Goal: Task Accomplishment & Management: Complete application form

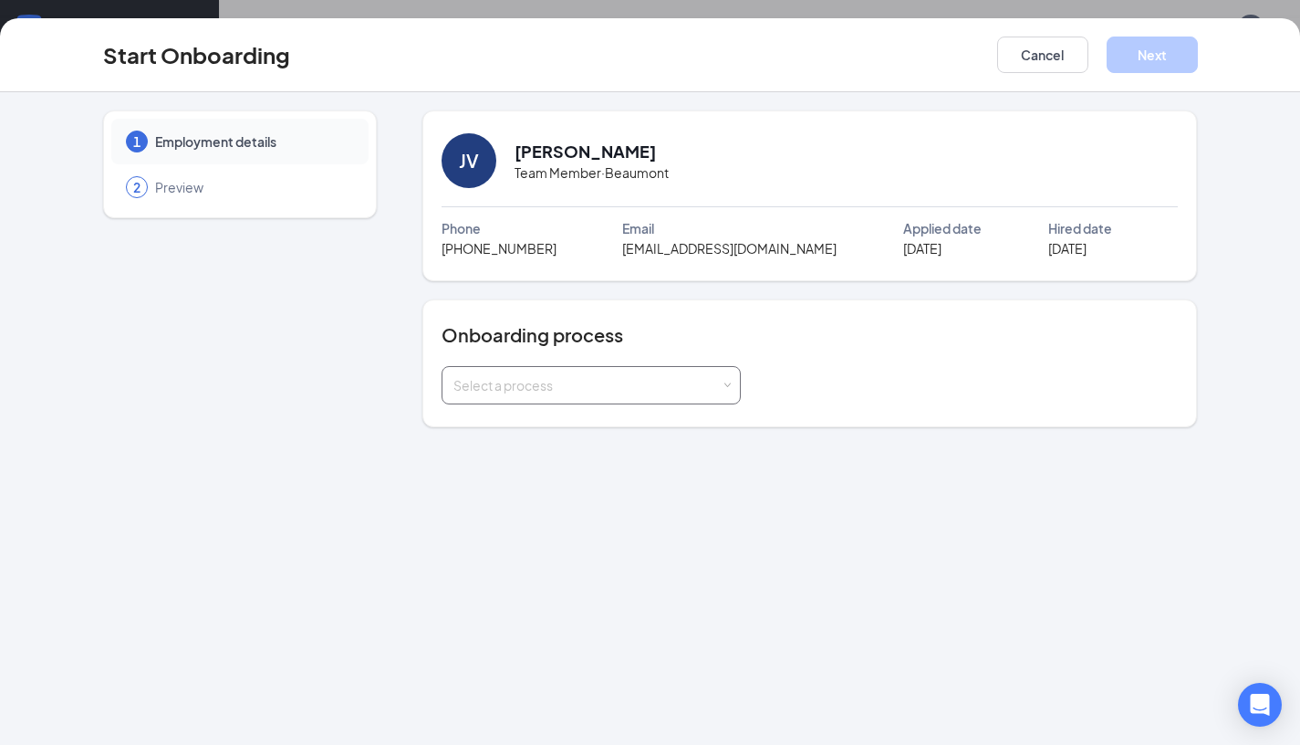
click at [639, 391] on div "Select a process" at bounding box center [587, 385] width 267 height 18
click at [636, 415] on li "New Hire Onboarding Process" at bounding box center [590, 424] width 299 height 33
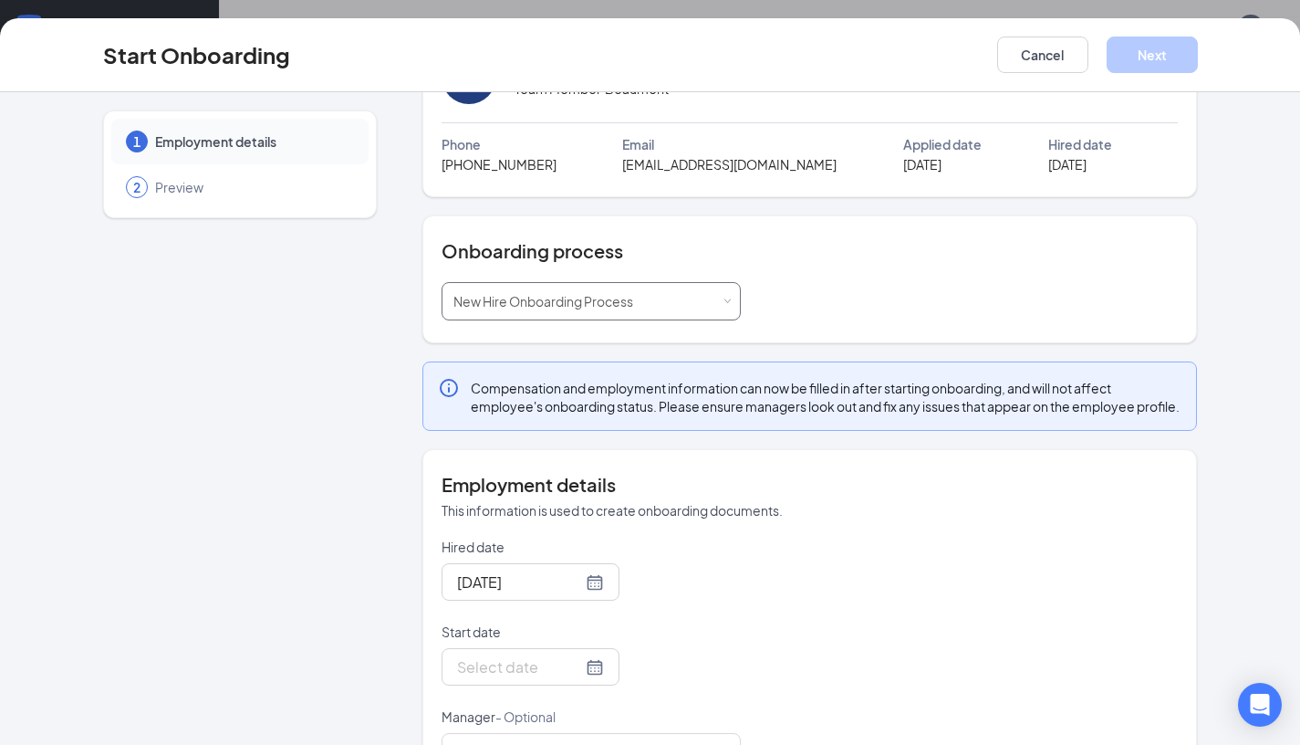
scroll to position [170, 0]
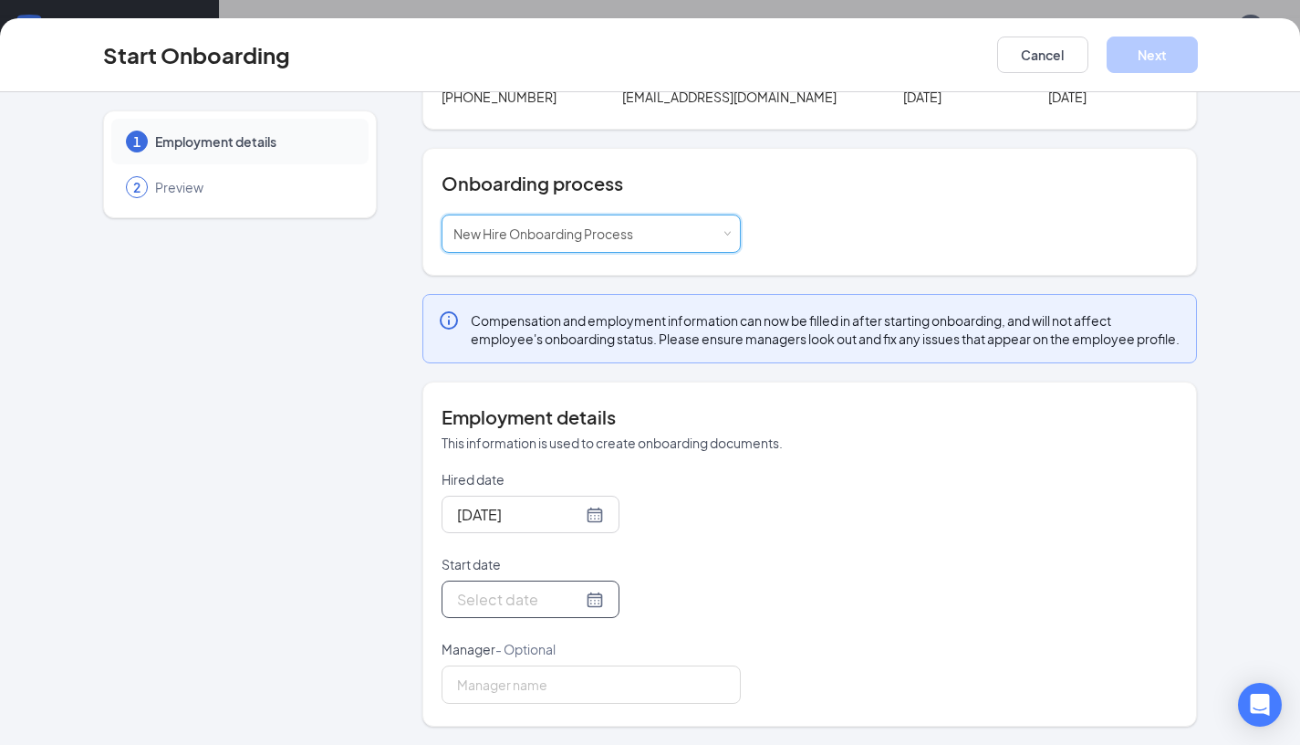
click at [572, 600] on div at bounding box center [530, 599] width 147 height 23
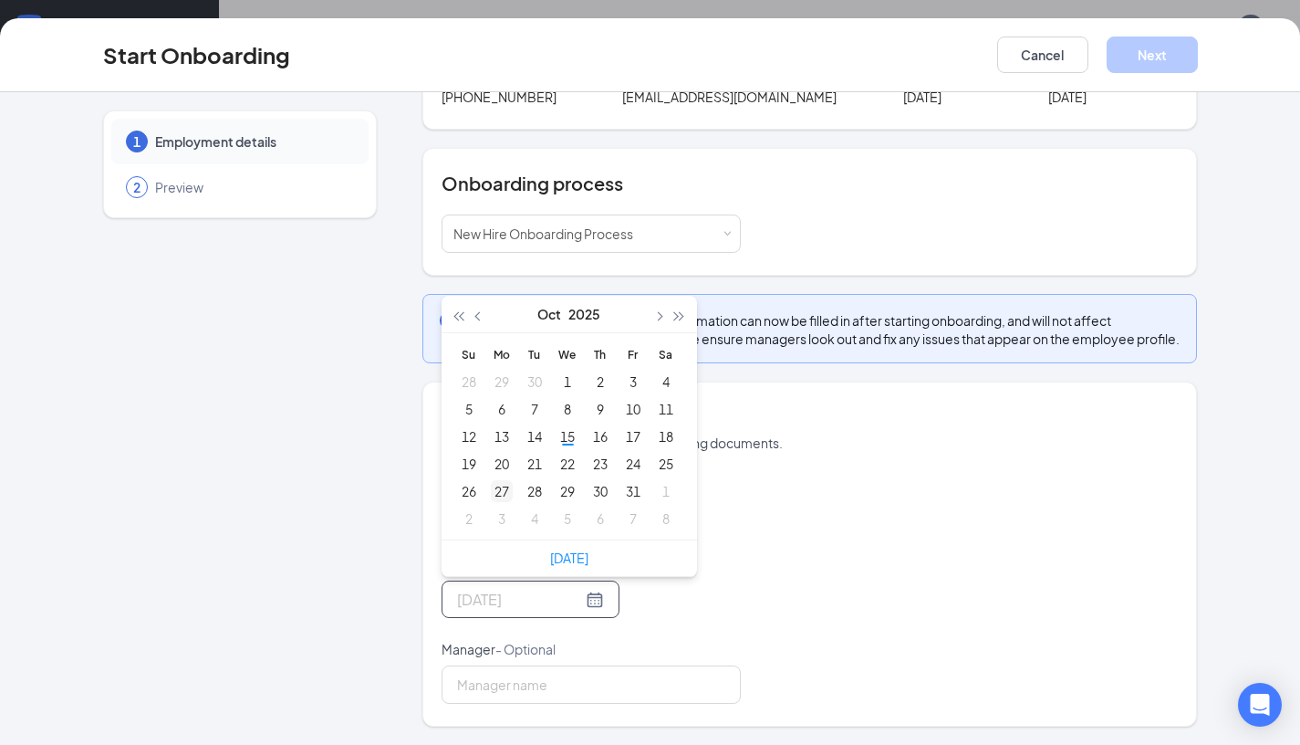
type input "Oct 27, 2025"
click at [499, 494] on div "27" at bounding box center [502, 491] width 22 height 22
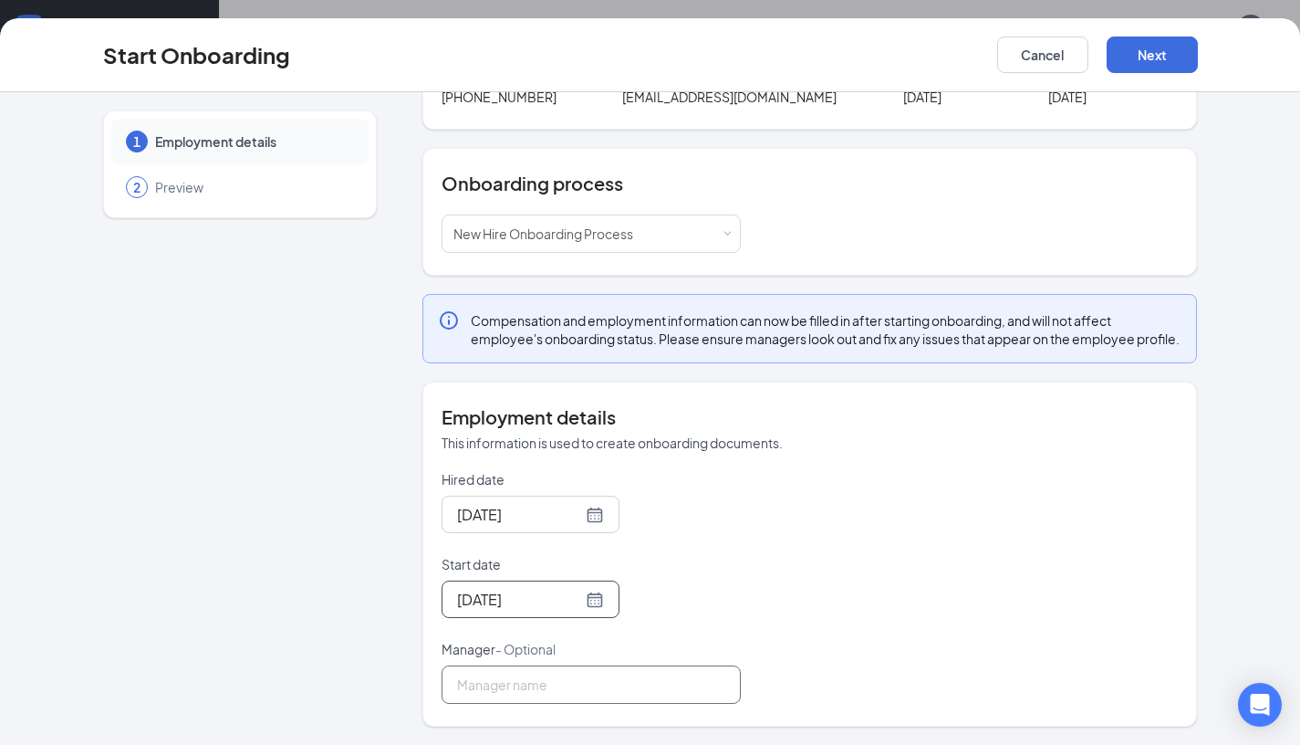
click at [589, 689] on input "Manager - Optional" at bounding box center [591, 684] width 299 height 38
type input "[PERSON_NAME]"
click at [1163, 46] on button "Next" at bounding box center [1152, 55] width 91 height 37
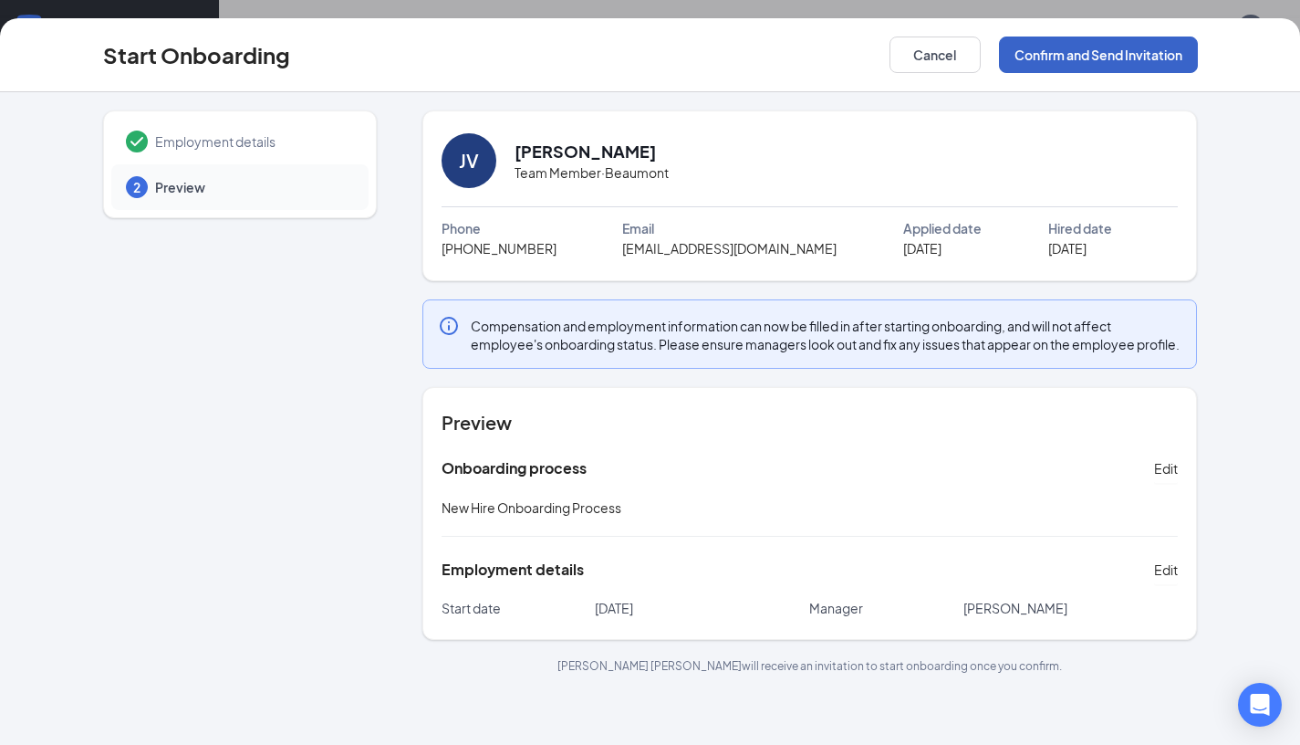
click at [1177, 47] on button "Confirm and Send Invitation" at bounding box center [1098, 55] width 199 height 37
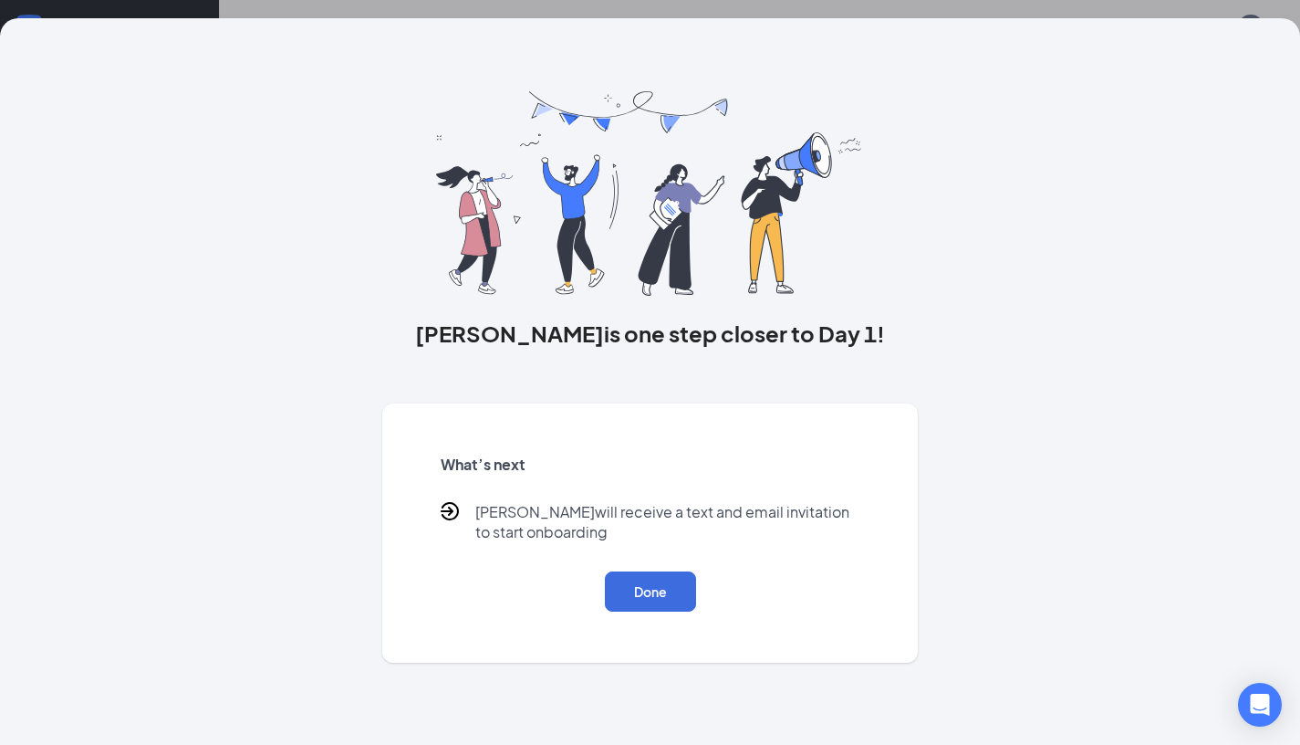
click at [650, 618] on div "What’s next Jimmy will receive a text and email invitation to start onboarding …" at bounding box center [650, 533] width 463 height 201
click at [663, 598] on button "Done" at bounding box center [650, 591] width 91 height 40
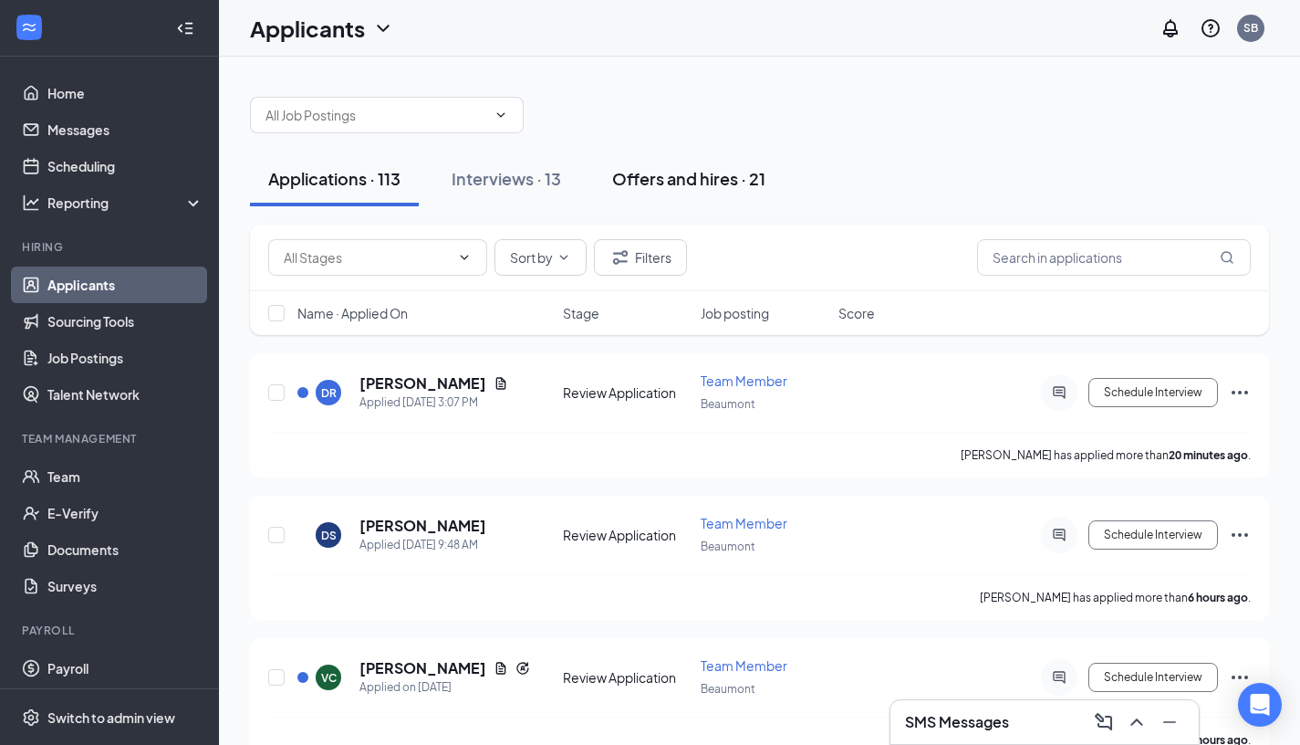
click at [705, 175] on div "Offers and hires · 21" at bounding box center [688, 178] width 153 height 23
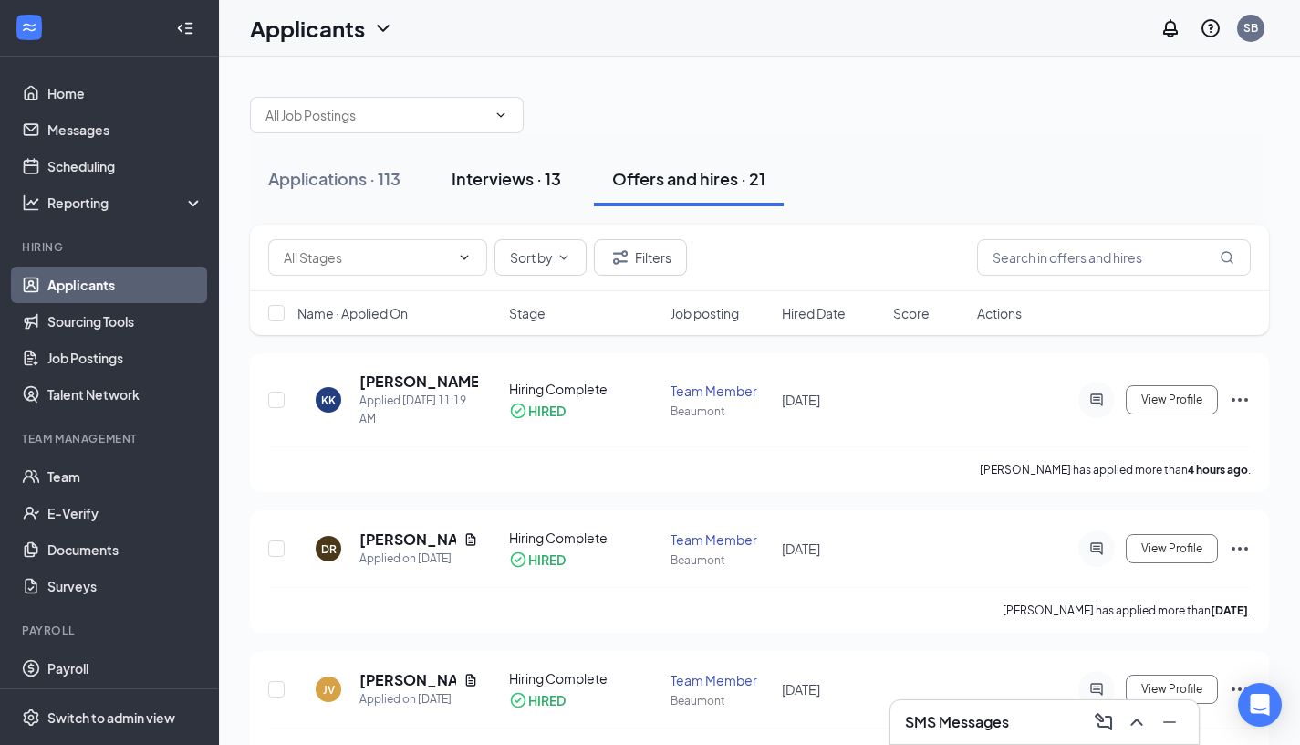
click at [566, 176] on button "Interviews · 13" at bounding box center [506, 178] width 146 height 55
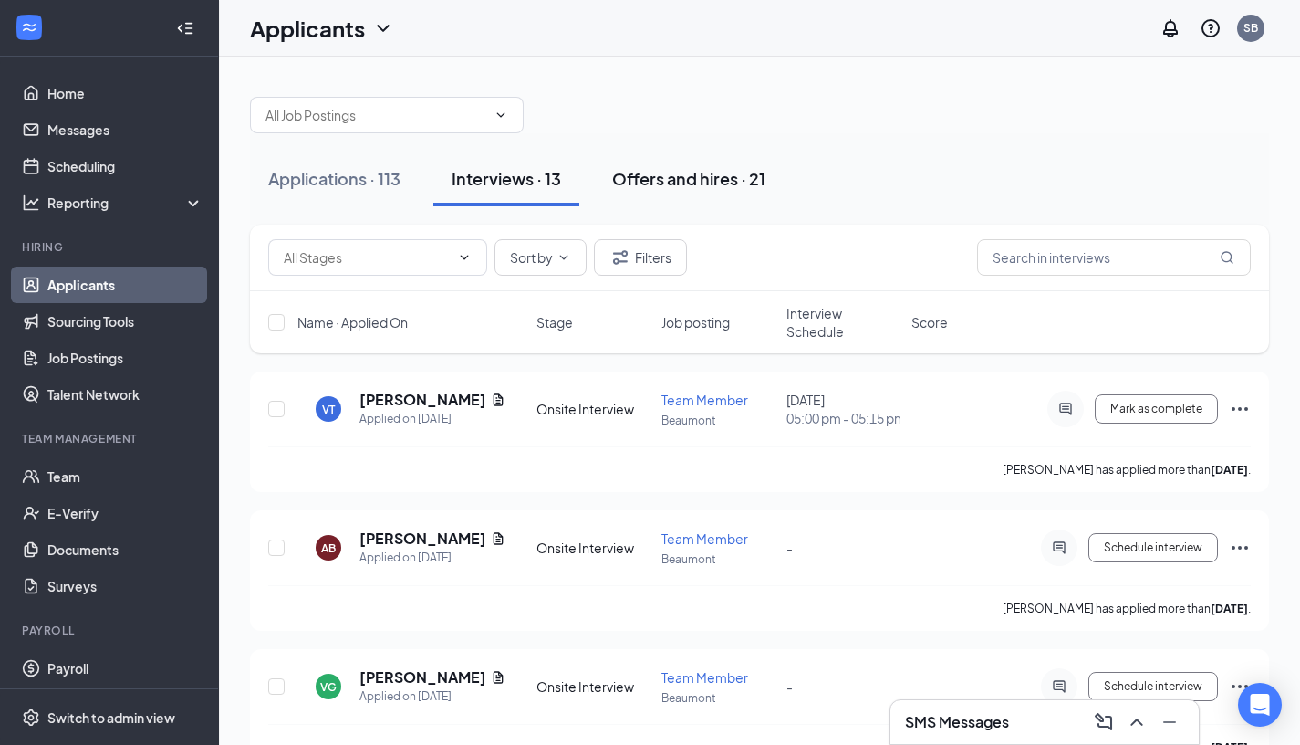
click at [670, 201] on button "Offers and hires · 21" at bounding box center [689, 178] width 190 height 55
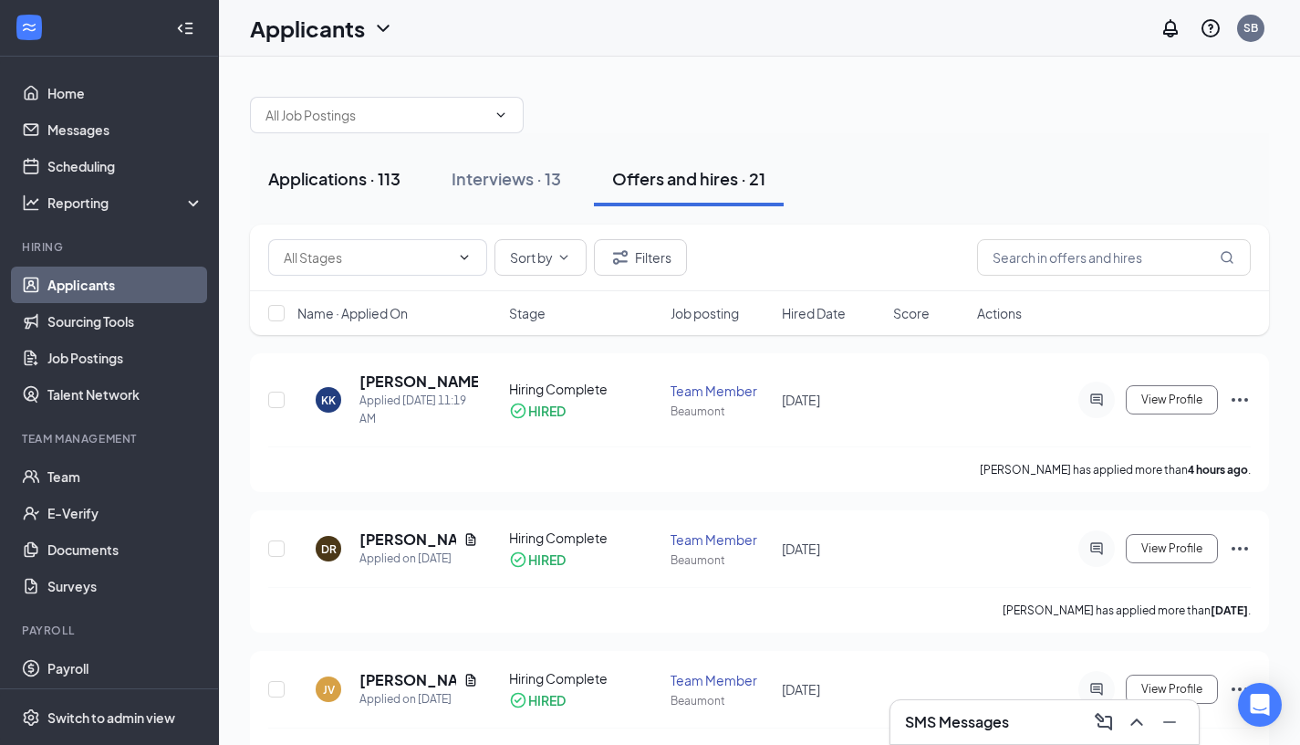
click at [402, 190] on button "Applications · 113" at bounding box center [334, 178] width 169 height 55
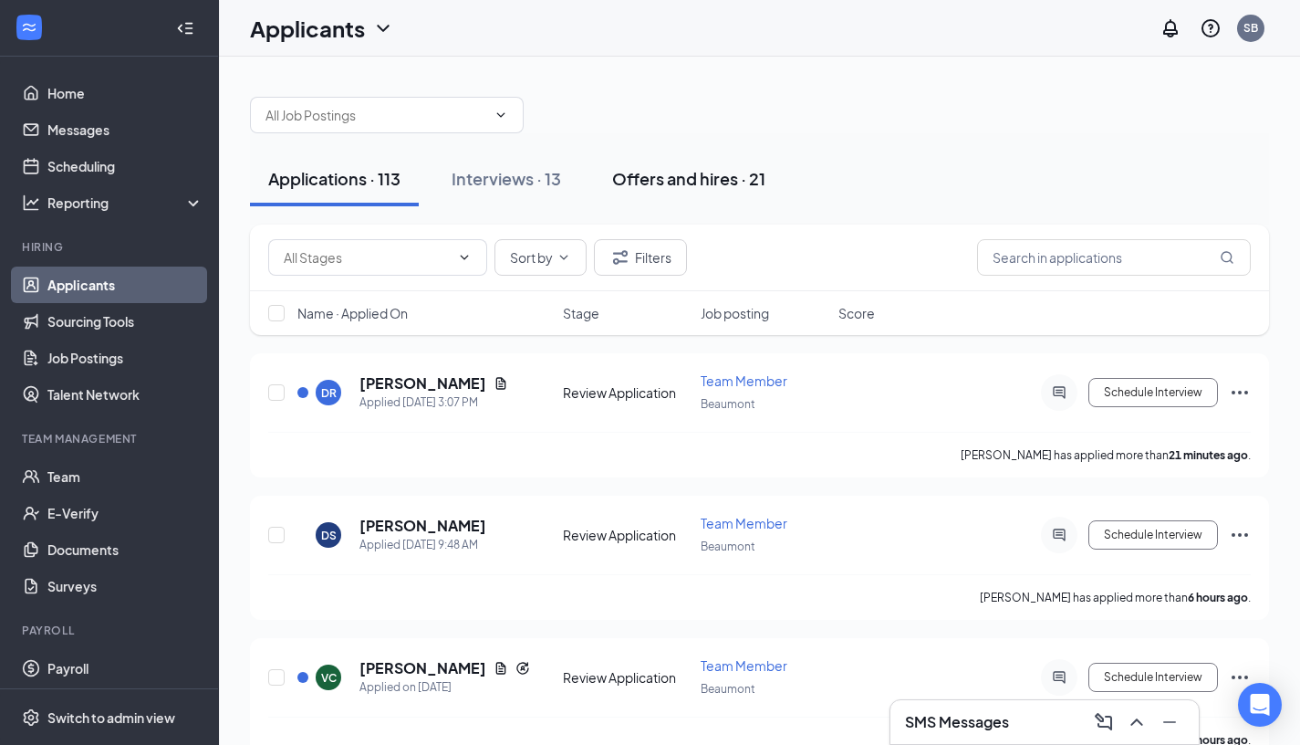
click at [724, 197] on button "Offers and hires · 21" at bounding box center [689, 178] width 190 height 55
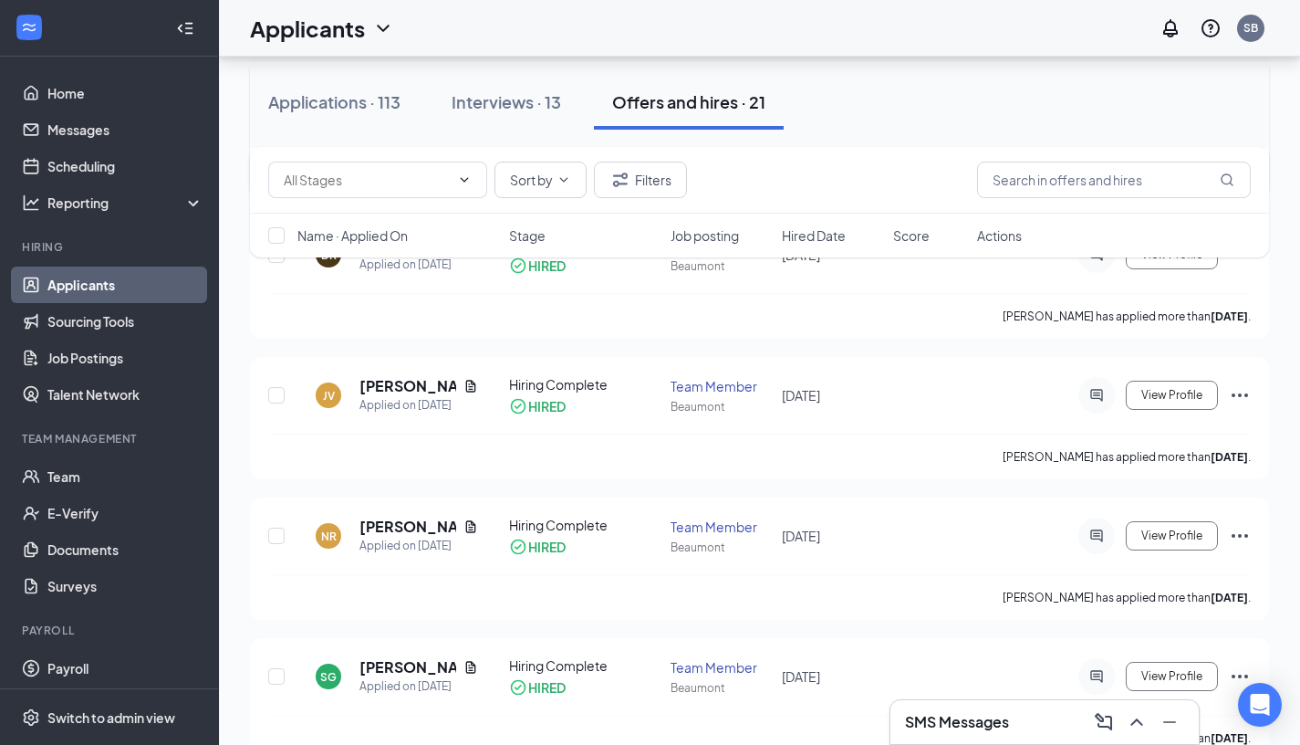
scroll to position [58, 0]
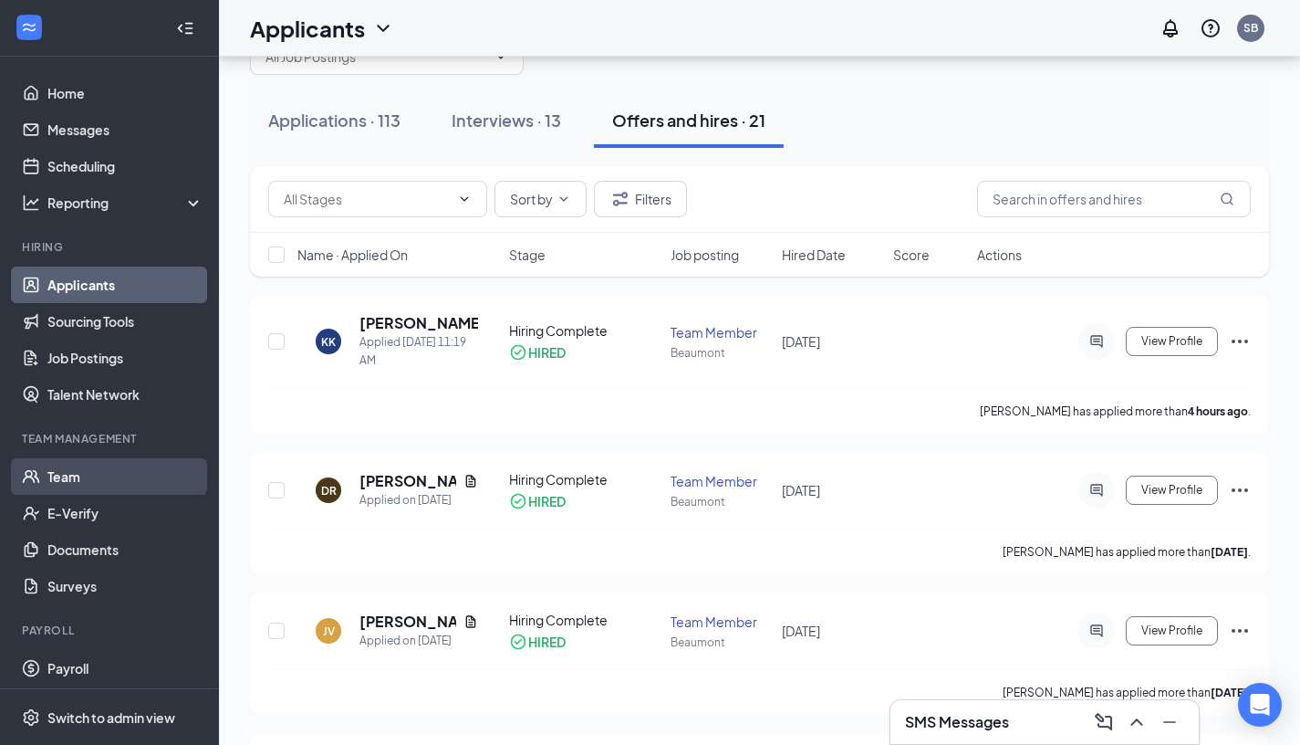
click at [127, 476] on link "Team" at bounding box center [125, 476] width 156 height 37
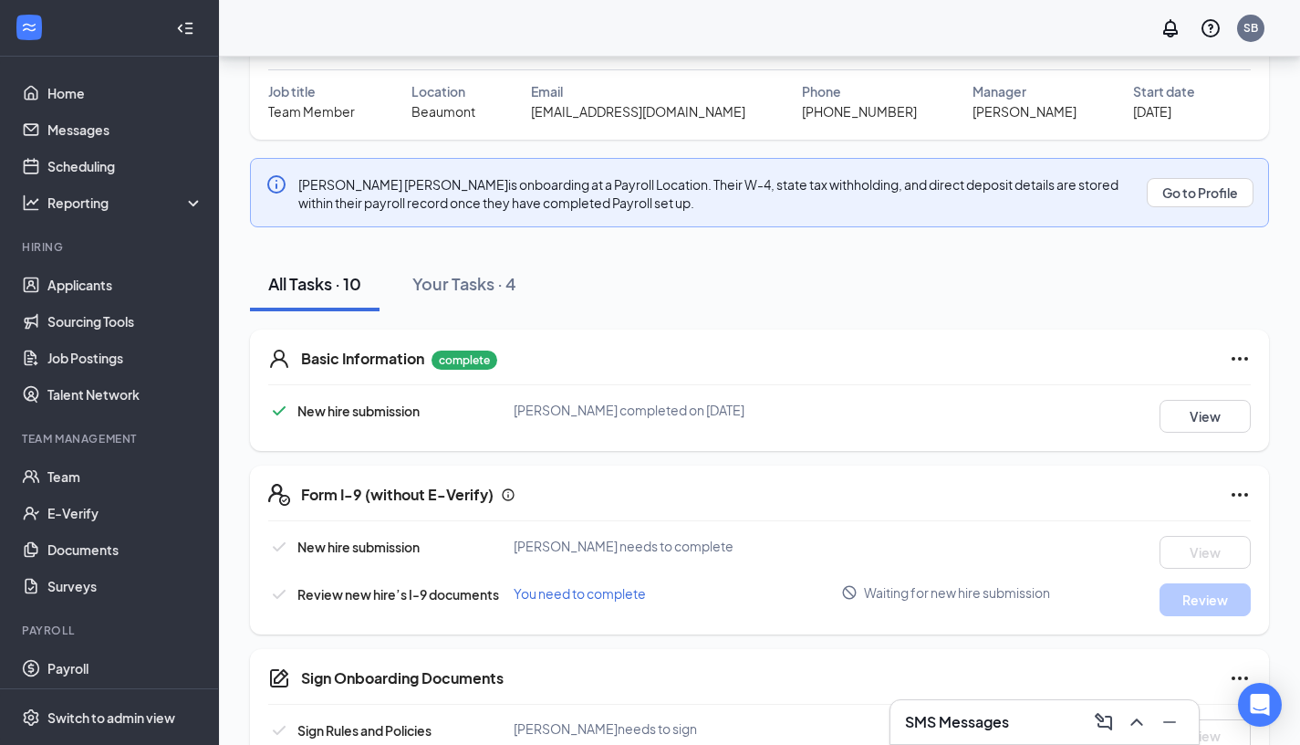
scroll to position [138, 0]
click at [495, 284] on div "Your Tasks · 4" at bounding box center [464, 284] width 104 height 23
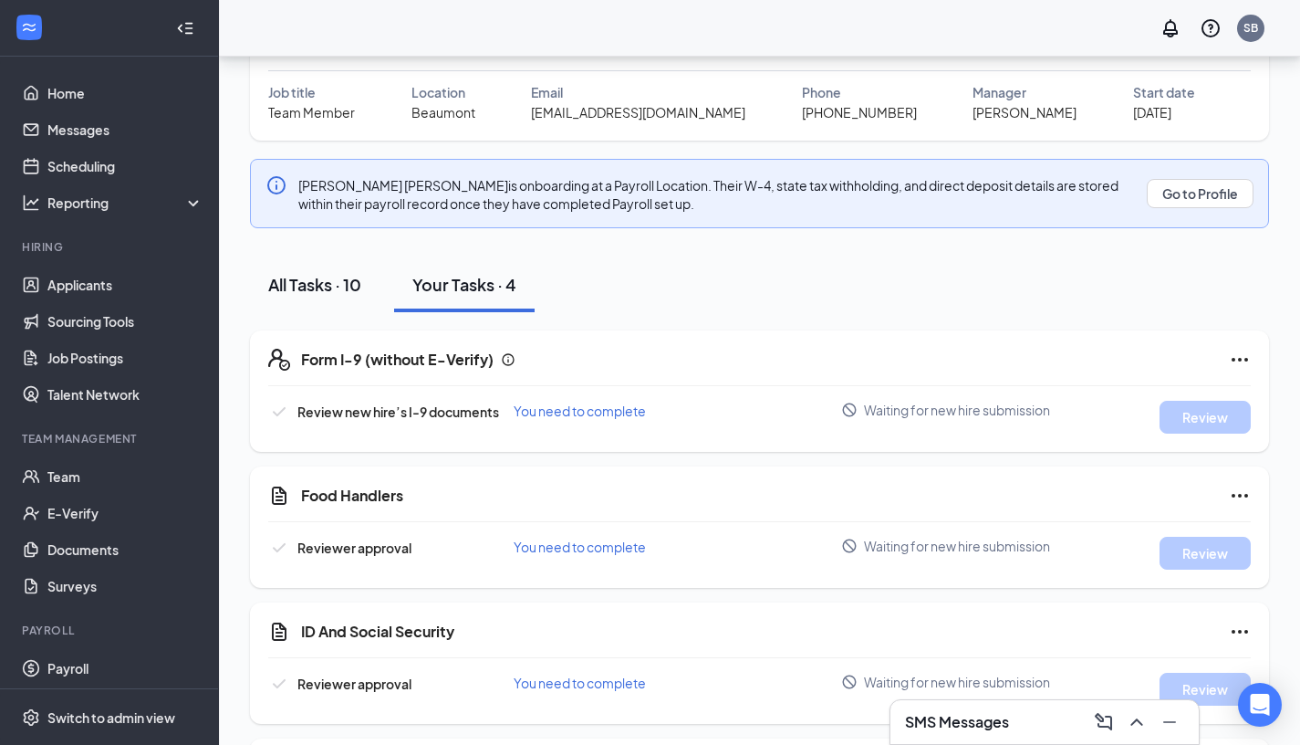
click at [327, 291] on div "All Tasks · 10" at bounding box center [314, 284] width 93 height 23
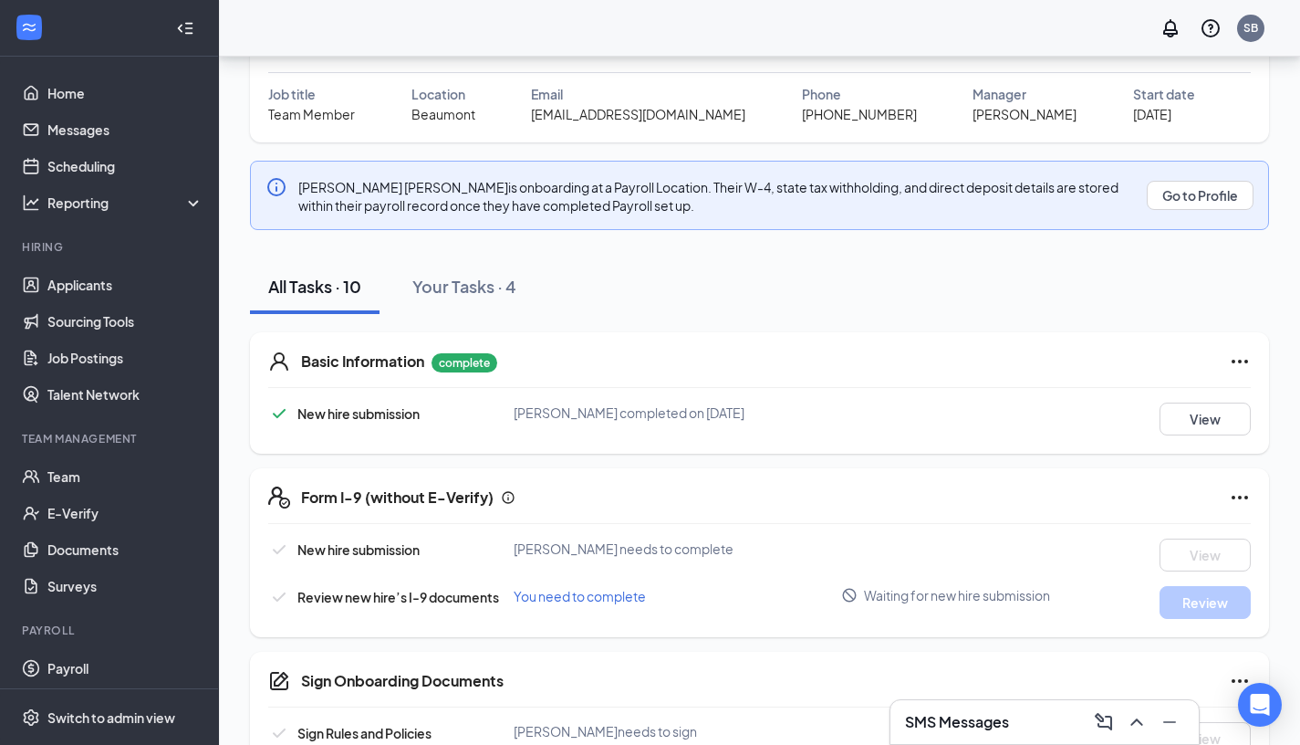
scroll to position [130, 0]
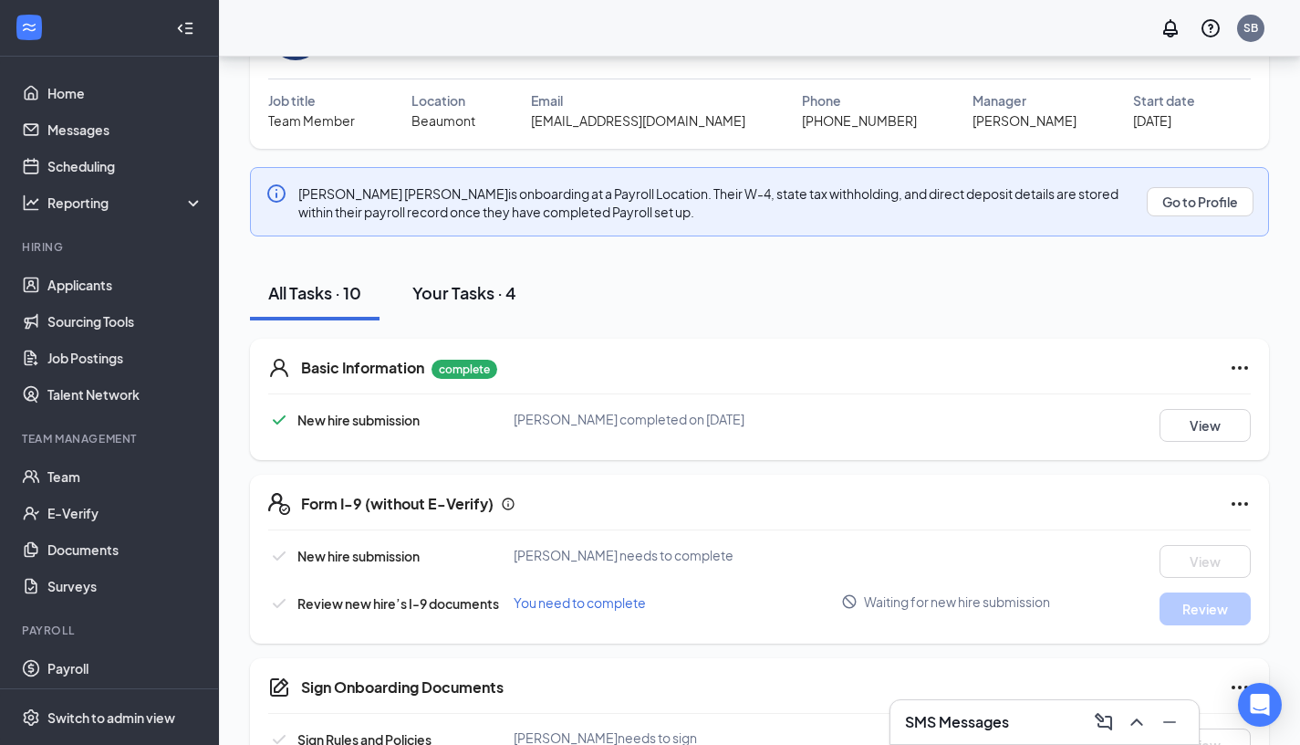
click at [467, 312] on button "Your Tasks · 4" at bounding box center [464, 293] width 141 height 55
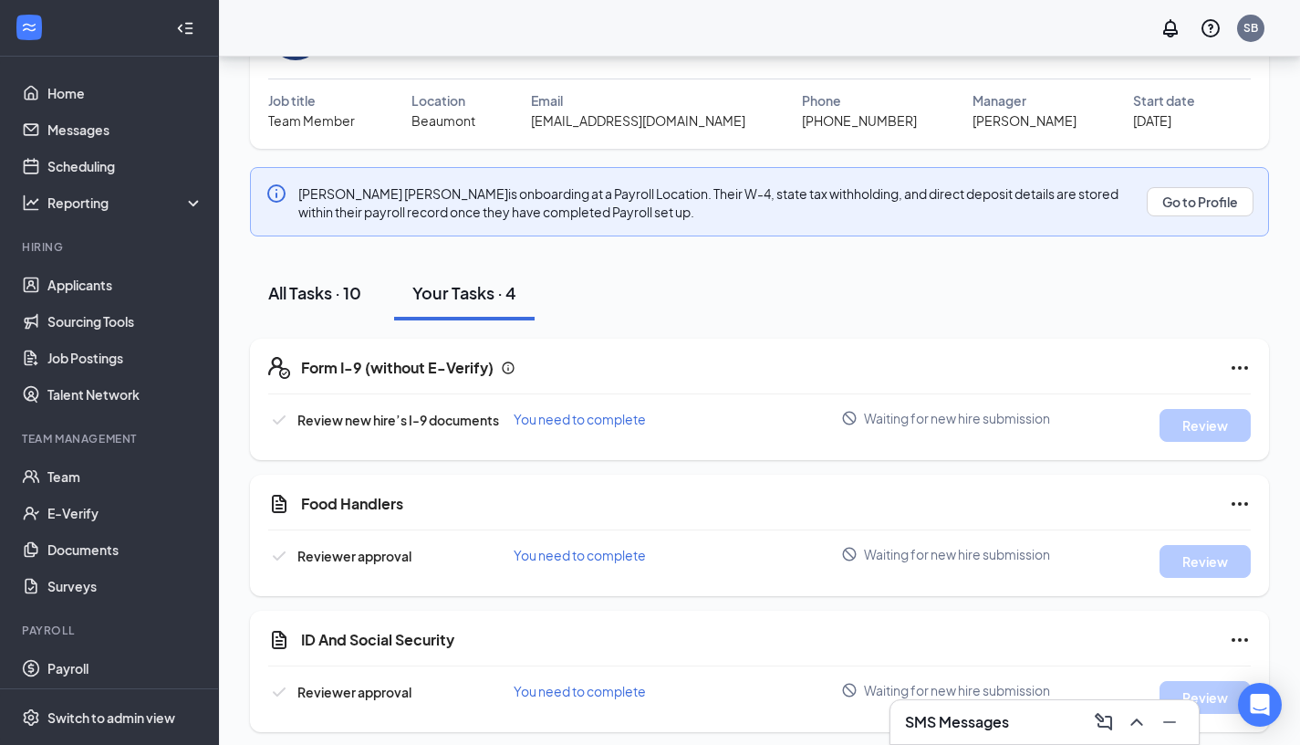
click at [363, 284] on button "All Tasks · 10" at bounding box center [315, 293] width 130 height 55
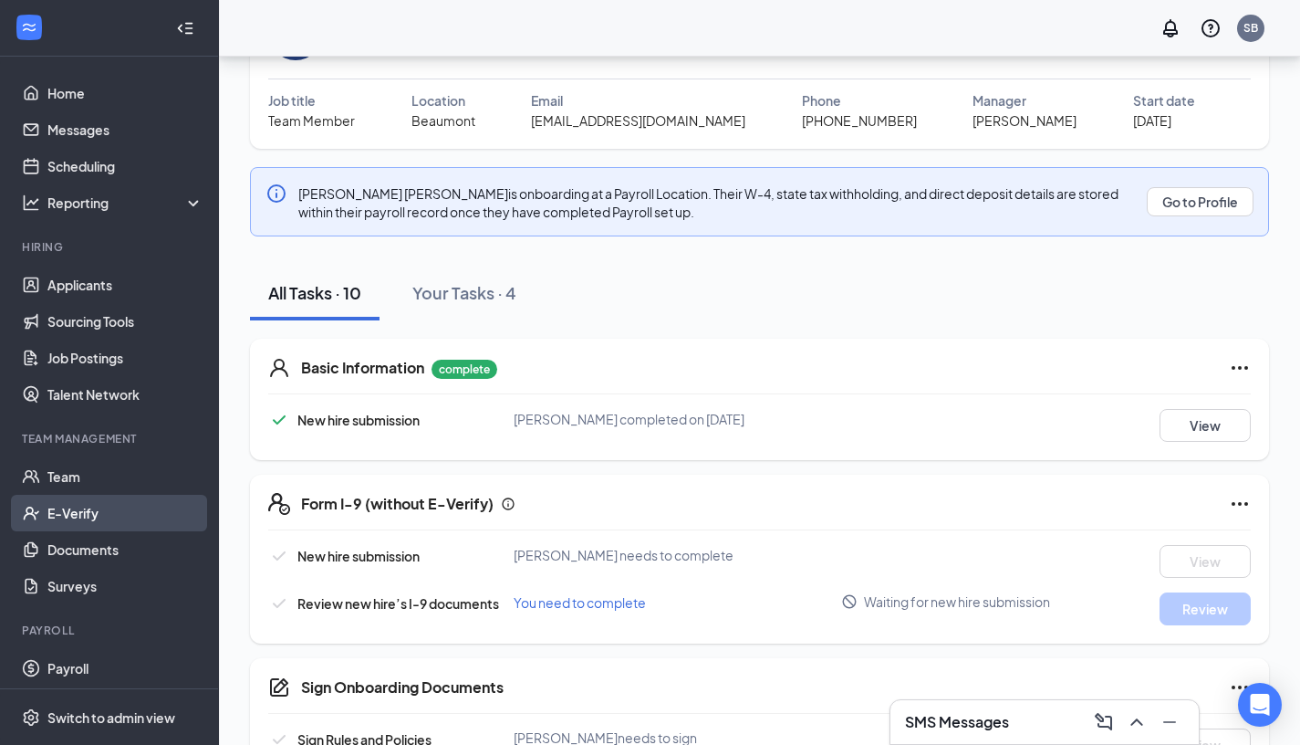
scroll to position [42, 0]
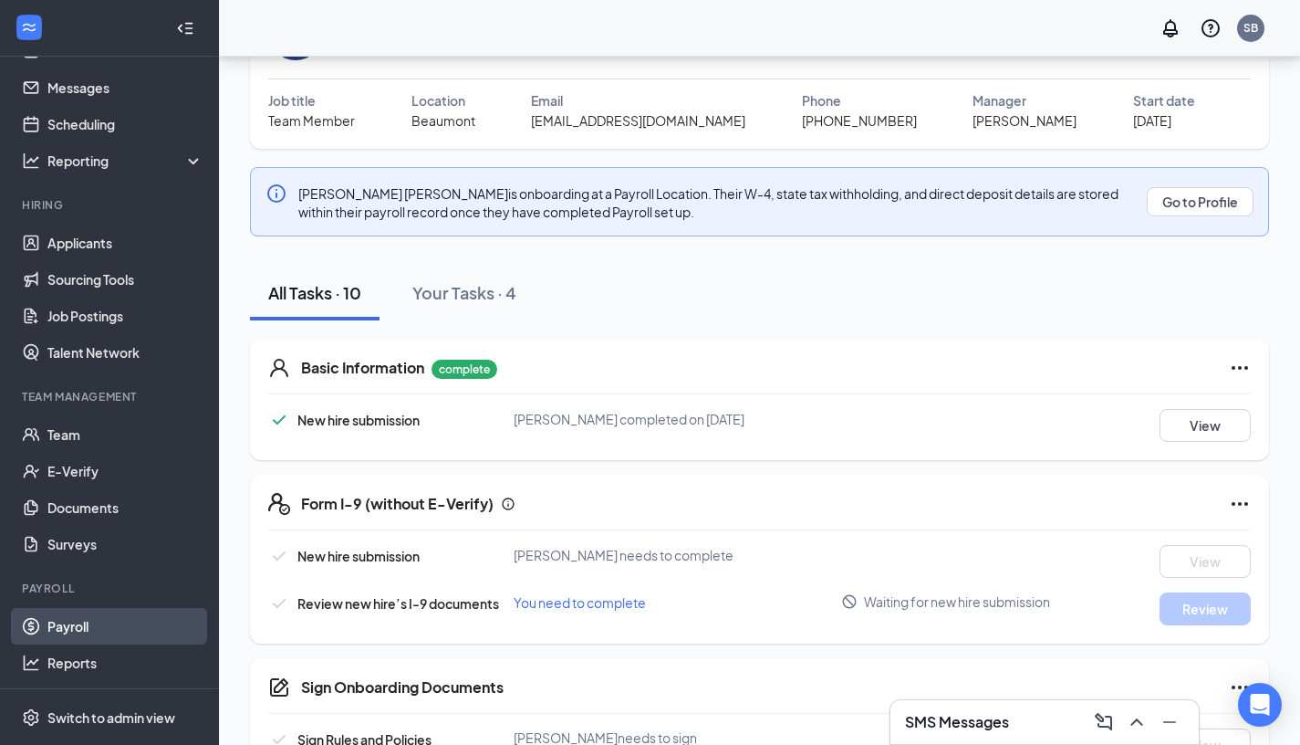
click at [119, 632] on link "Payroll" at bounding box center [125, 626] width 156 height 37
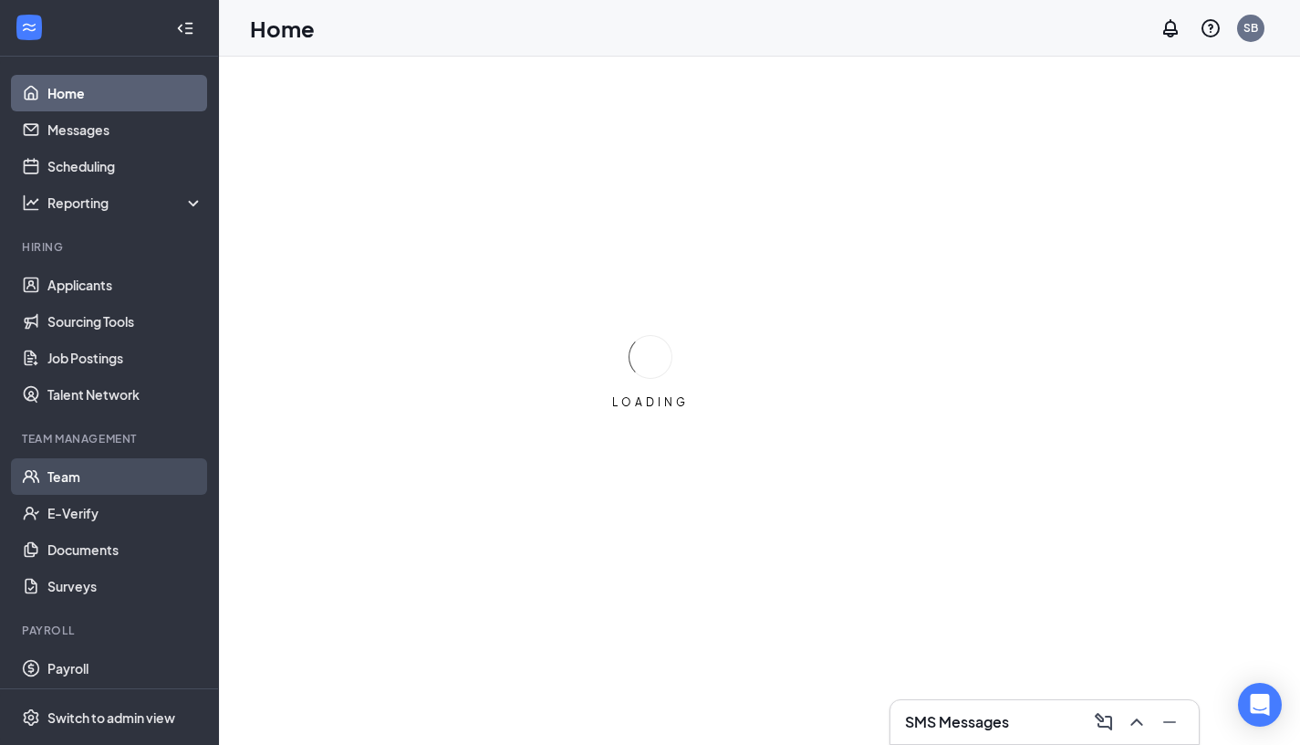
click at [113, 471] on link "Team" at bounding box center [125, 476] width 156 height 37
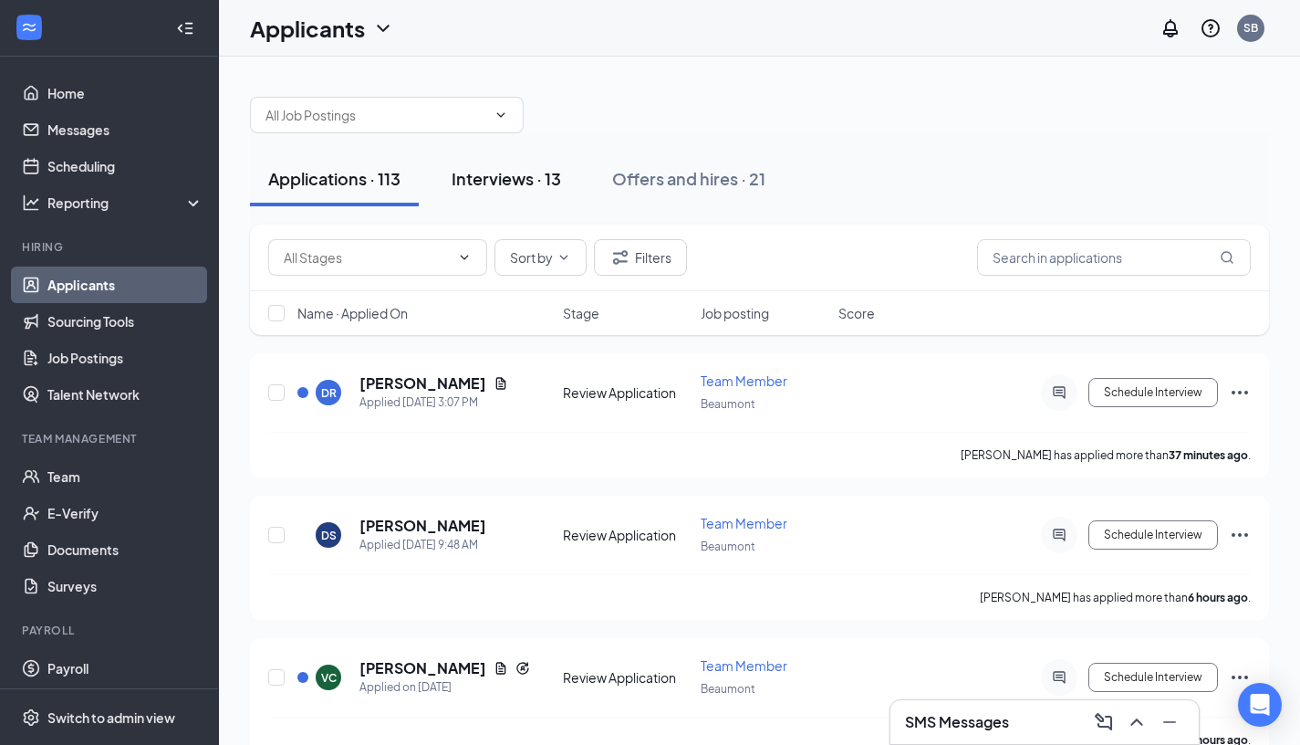
click at [549, 175] on div "Interviews · 13" at bounding box center [507, 178] width 110 height 23
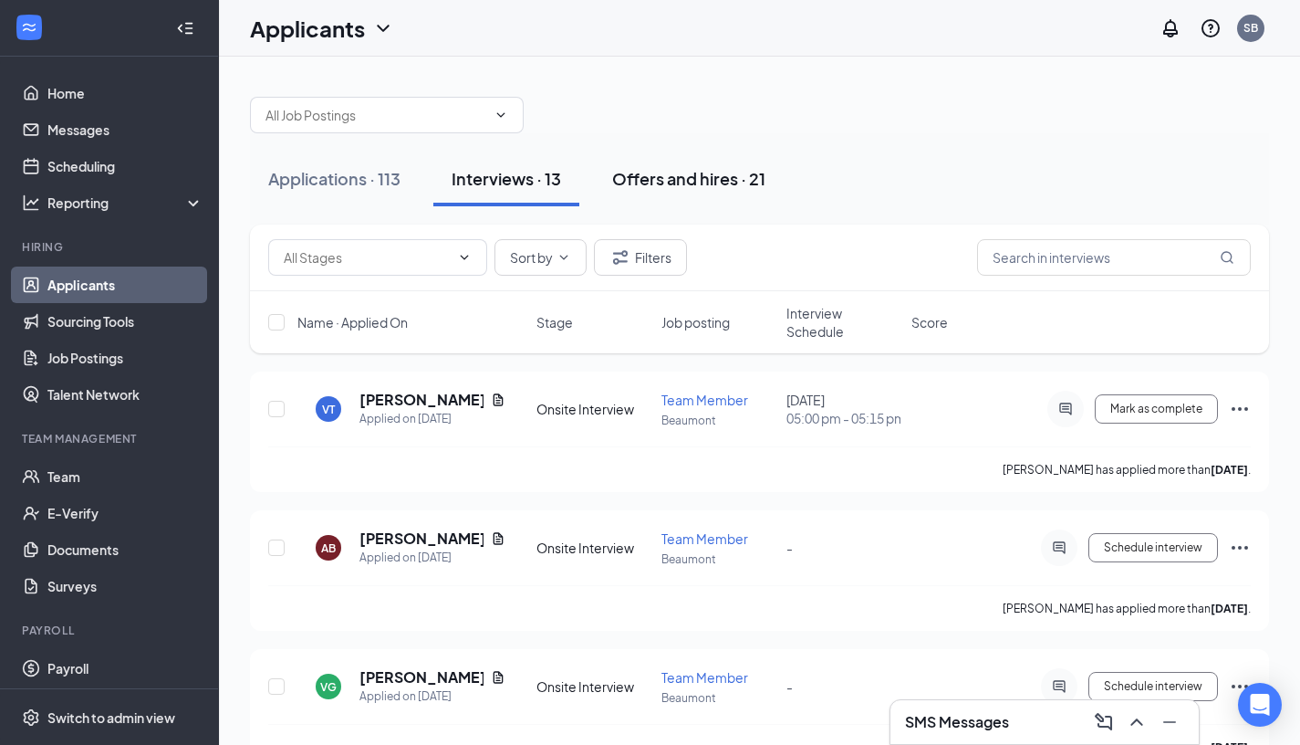
click at [741, 184] on div "Offers and hires · 21" at bounding box center [688, 178] width 153 height 23
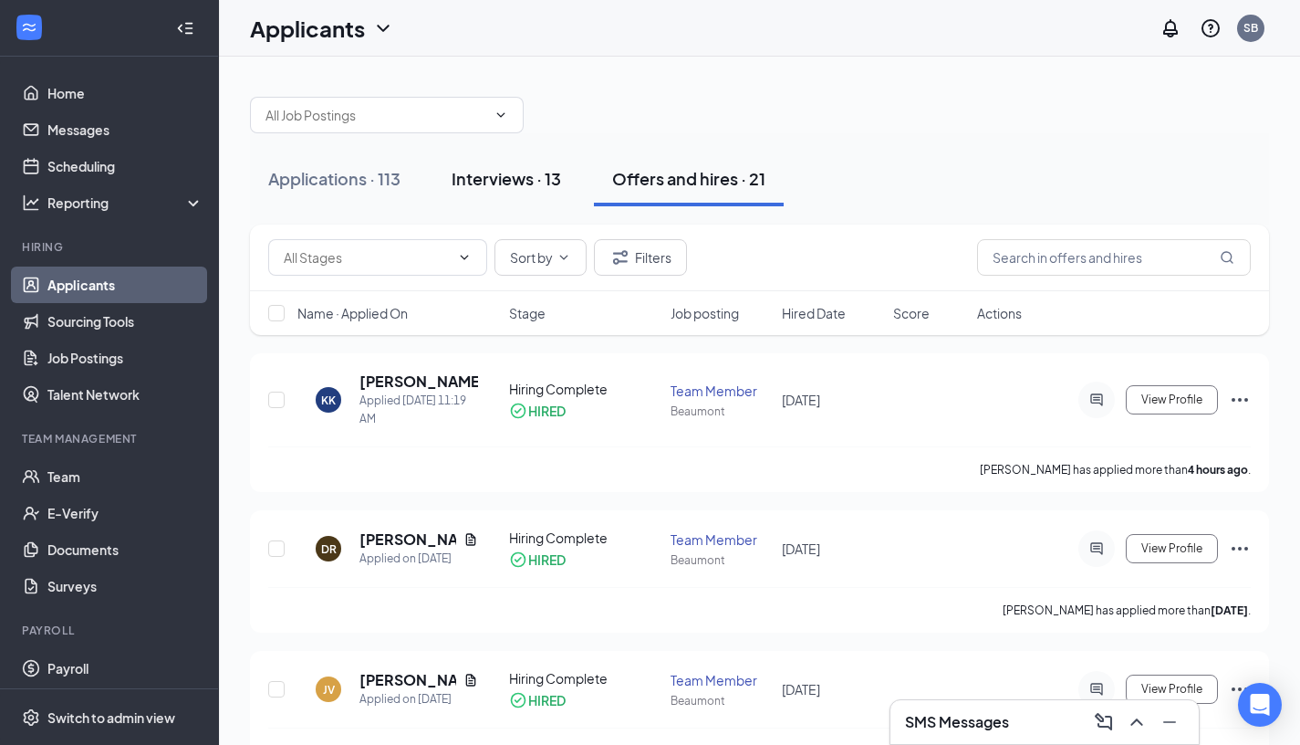
click at [566, 190] on button "Interviews · 13" at bounding box center [506, 178] width 146 height 55
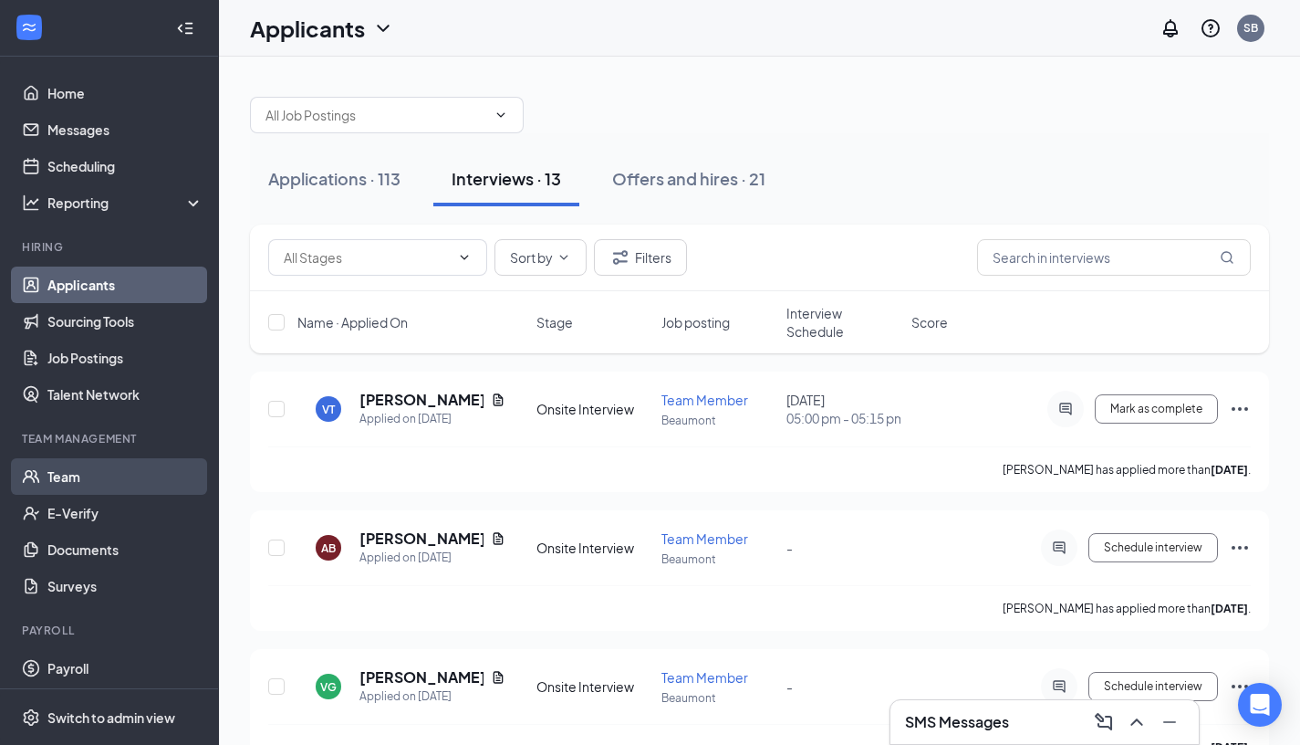
click at [149, 476] on link "Team" at bounding box center [125, 476] width 156 height 37
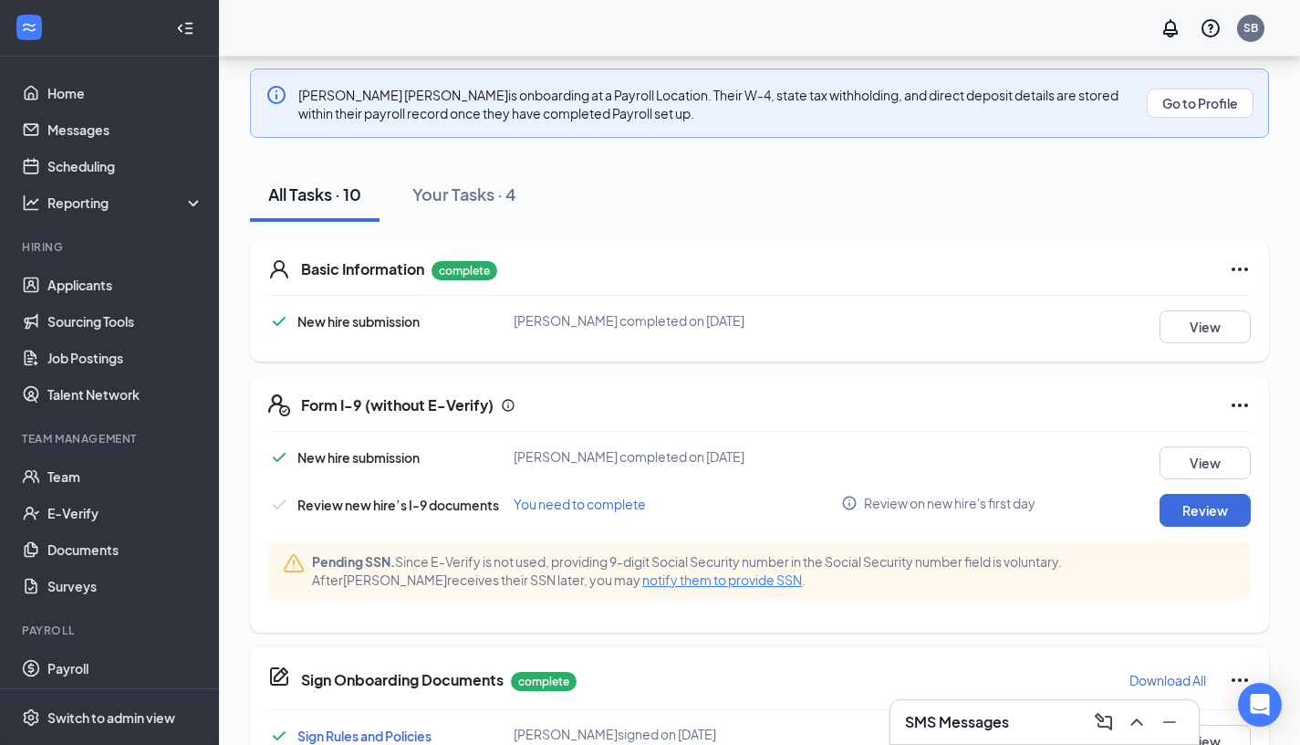
scroll to position [233, 0]
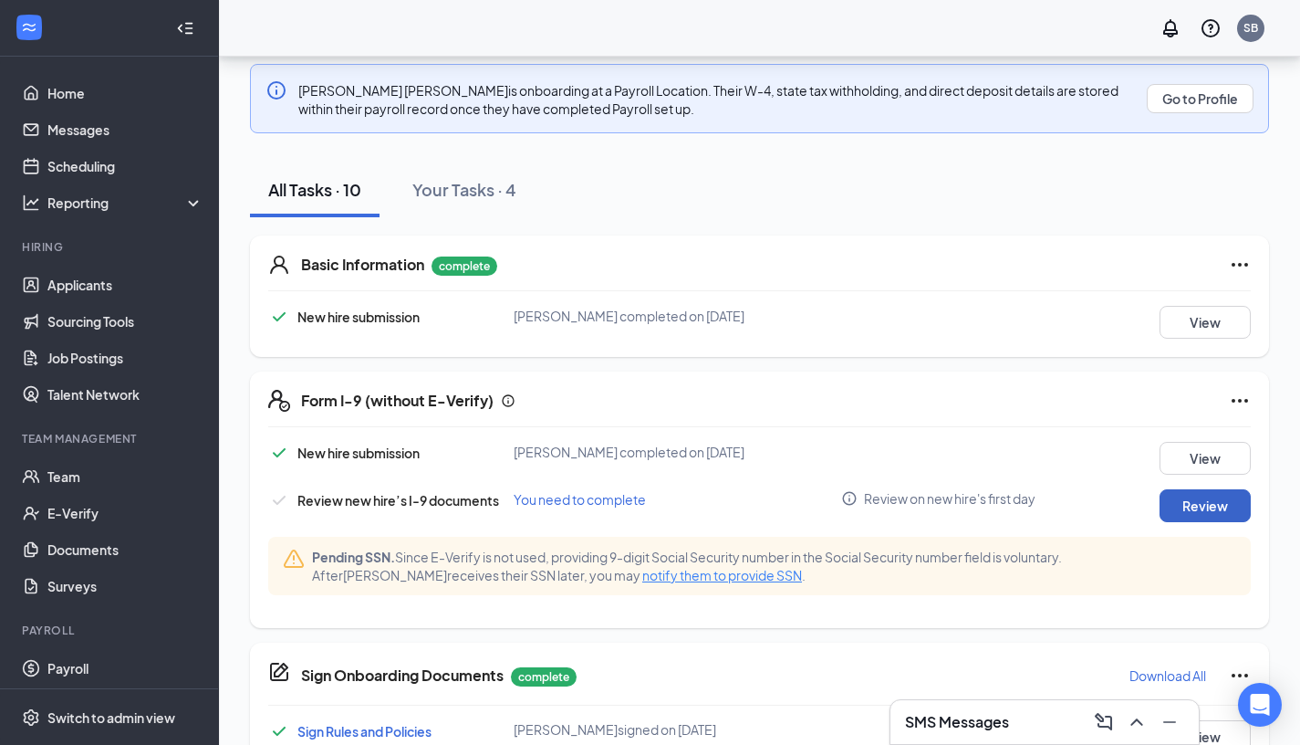
click at [1221, 492] on button "Review" at bounding box center [1205, 505] width 91 height 33
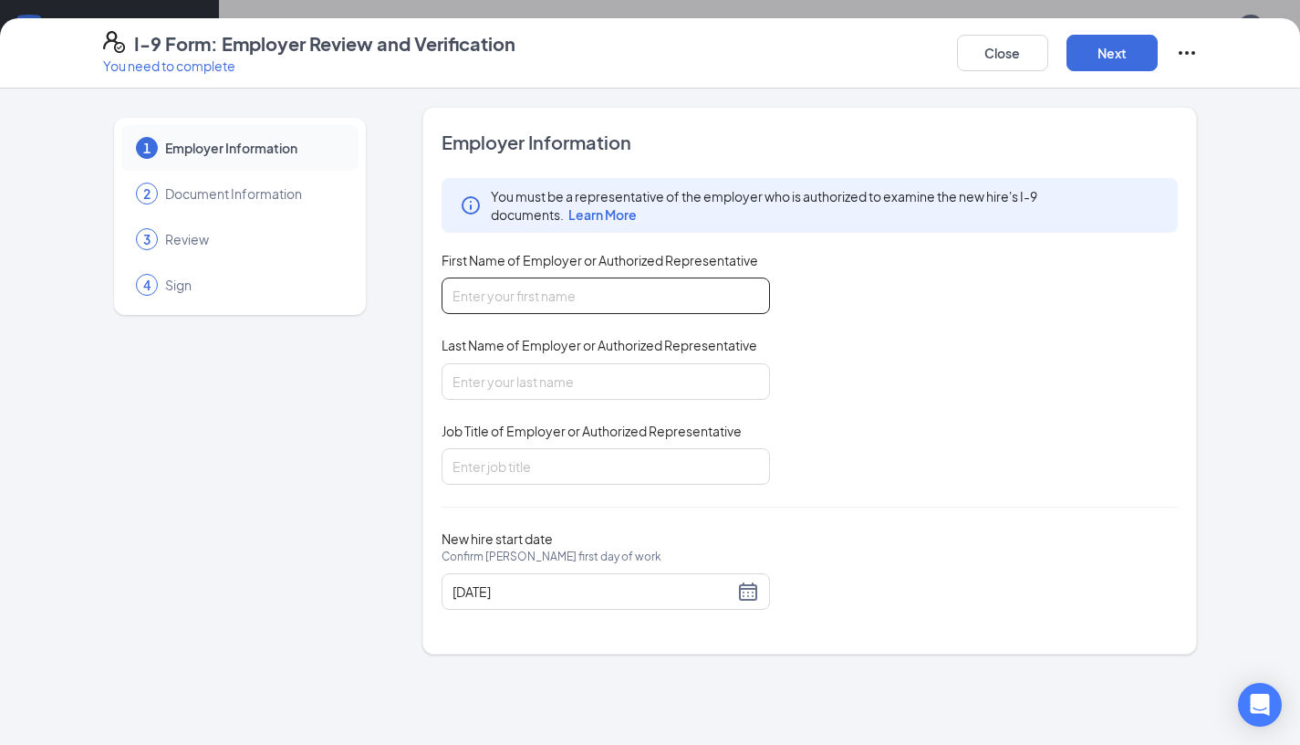
click at [546, 299] on input "First Name of Employer or Authorized Representative" at bounding box center [606, 295] width 329 height 37
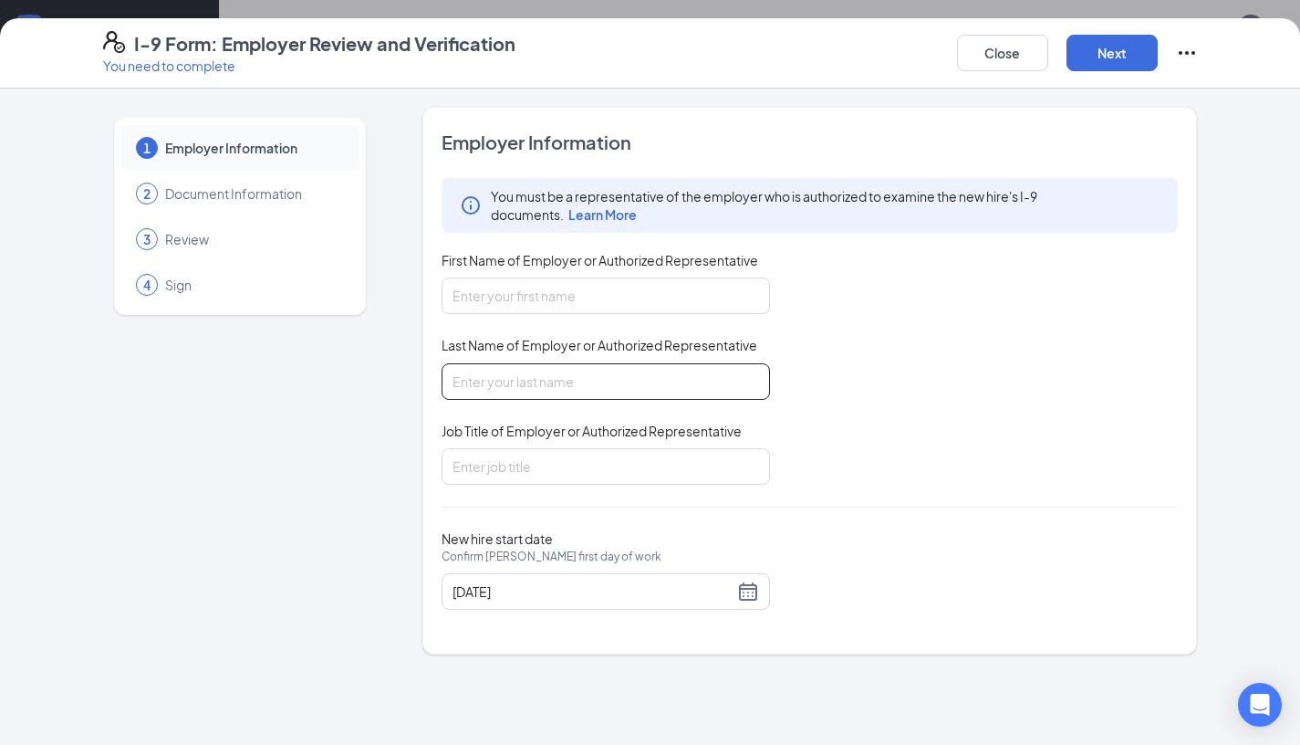
click at [568, 390] on input "Last Name of Employer or Authorized Representative" at bounding box center [606, 381] width 329 height 37
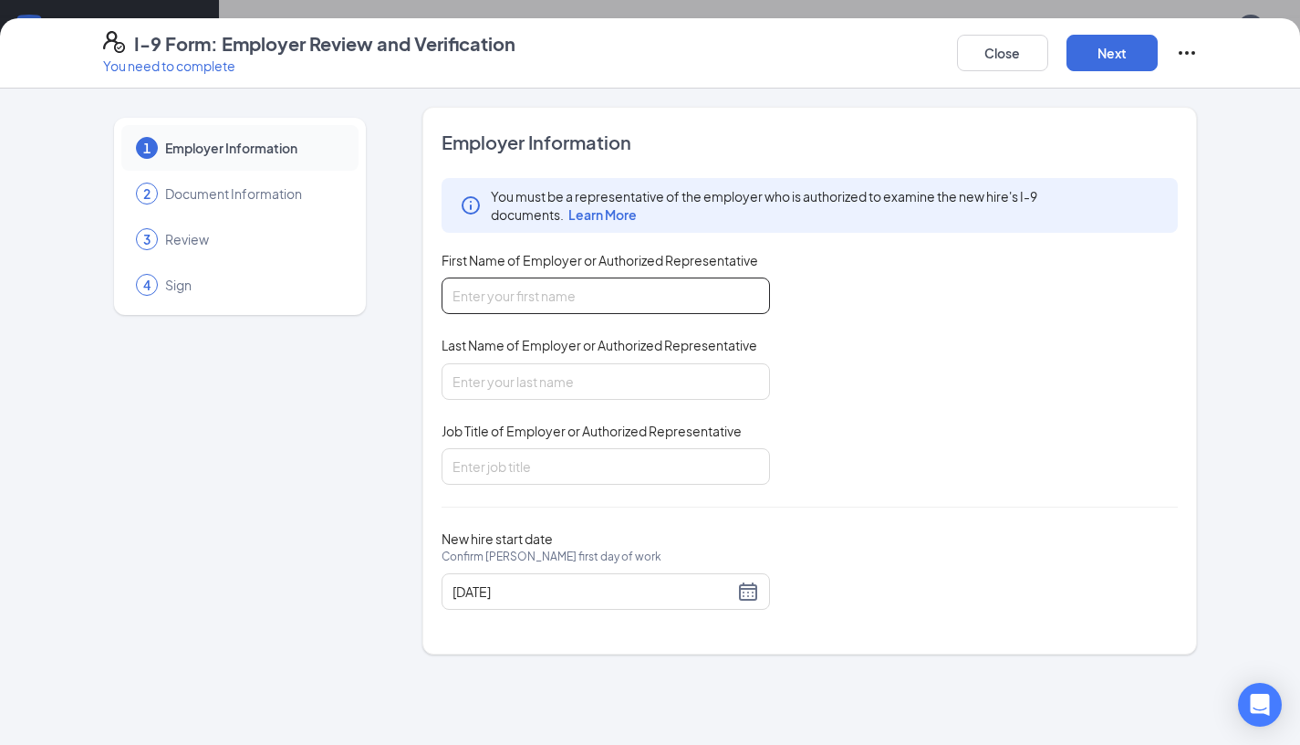
click at [611, 304] on input "First Name of Employer or Authorized Representative" at bounding box center [606, 295] width 329 height 37
type input "[PERSON_NAME]"
click at [618, 399] on div "You must be a representative of the employer who is authorized to examine the n…" at bounding box center [810, 331] width 737 height 307
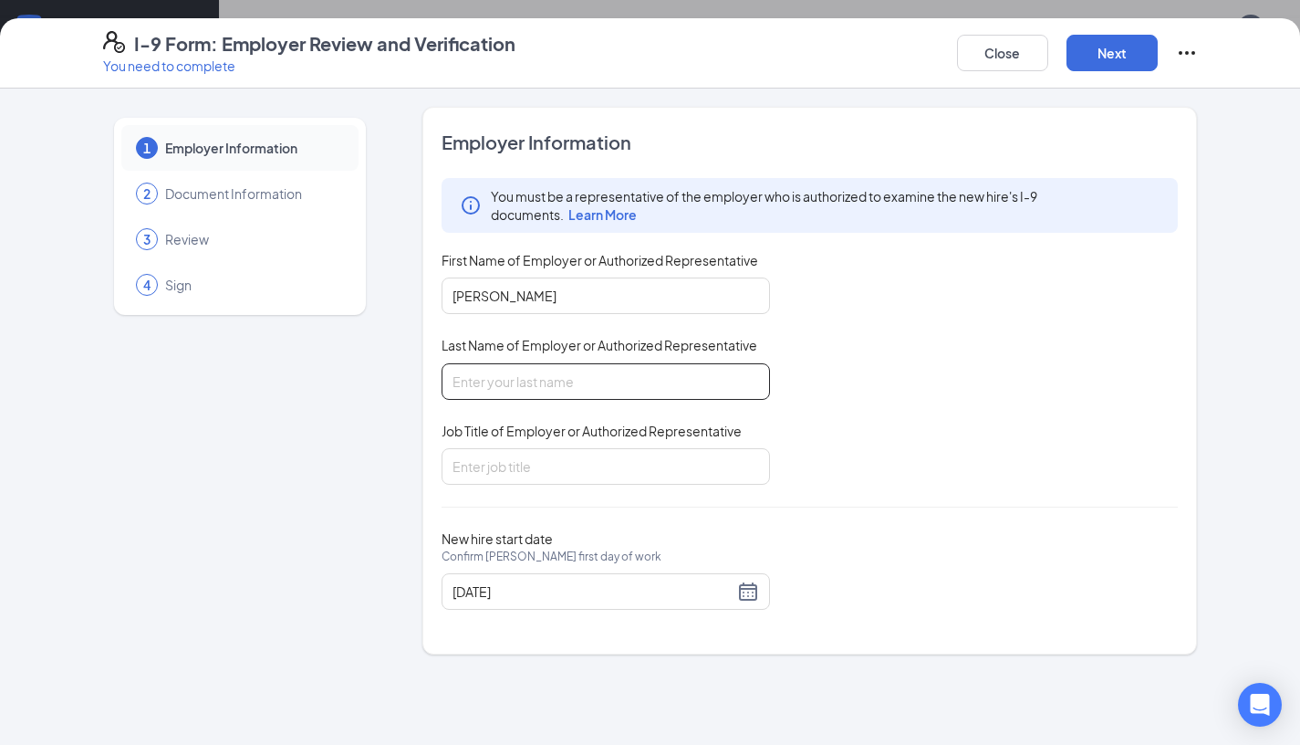
click at [625, 382] on input "Last Name of Employer or Authorized Representative" at bounding box center [606, 381] width 329 height 37
type input "[PERSON_NAME]"
click at [602, 489] on div "Employer Information You must be a representative of the employer who is author…" at bounding box center [810, 381] width 737 height 502
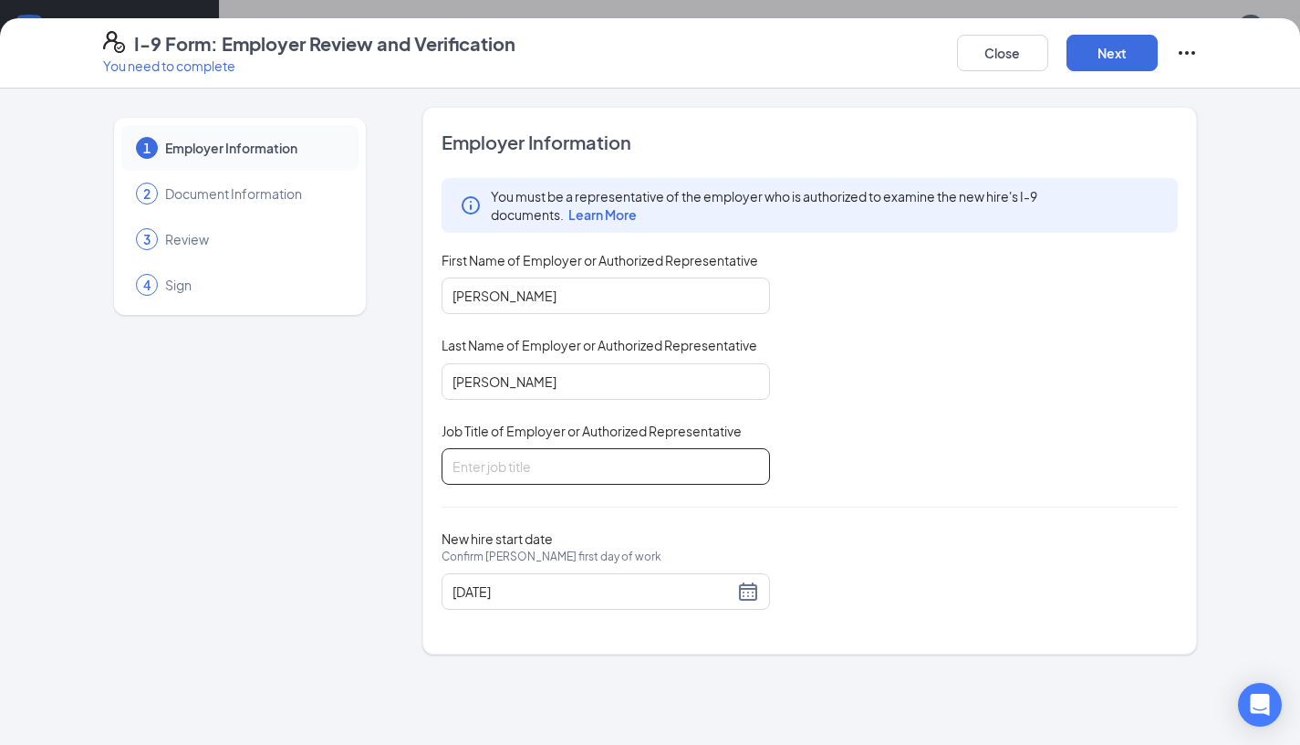
click at [609, 479] on input "Job Title of Employer or Authorized Representative" at bounding box center [606, 466] width 329 height 37
type input "Supervisior"
click at [1156, 49] on button "Next" at bounding box center [1112, 53] width 91 height 37
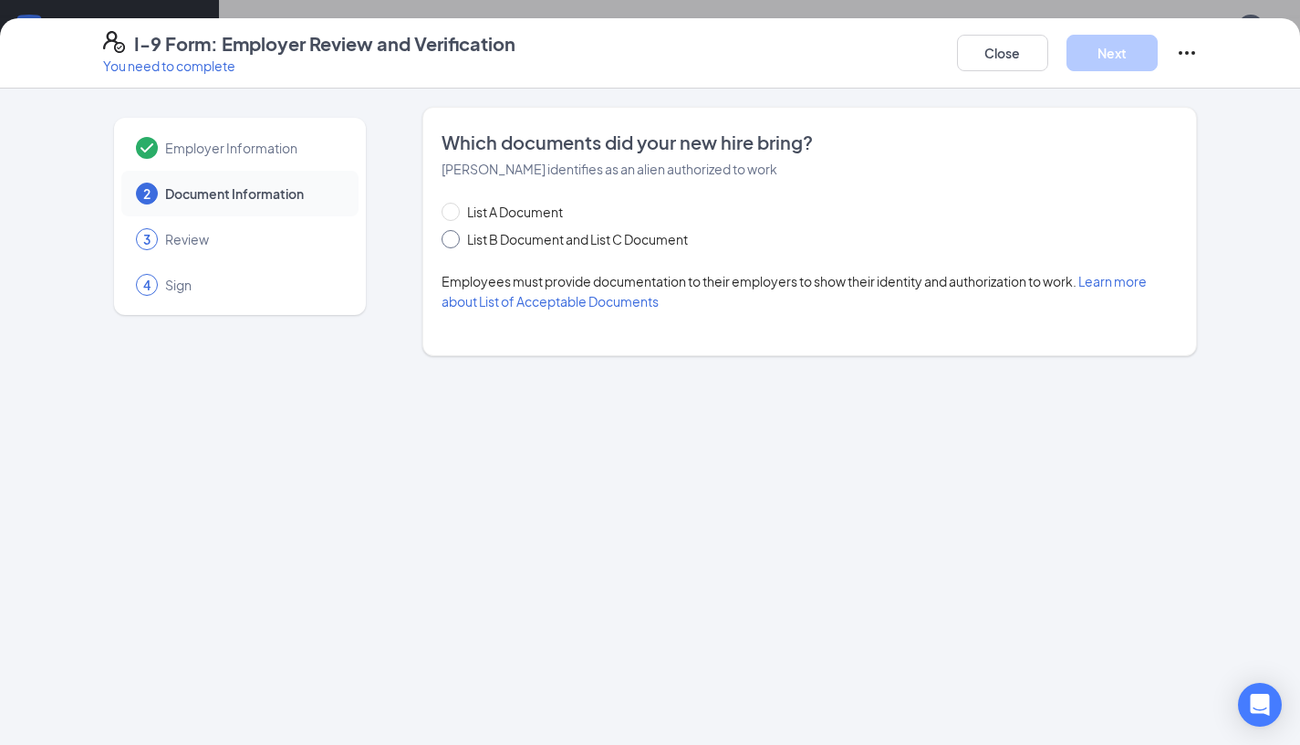
click at [574, 243] on span "List B Document and List C Document" at bounding box center [577, 239] width 235 height 20
click at [454, 243] on input "List B Document and List C Document" at bounding box center [448, 236] width 13 height 13
radio input "true"
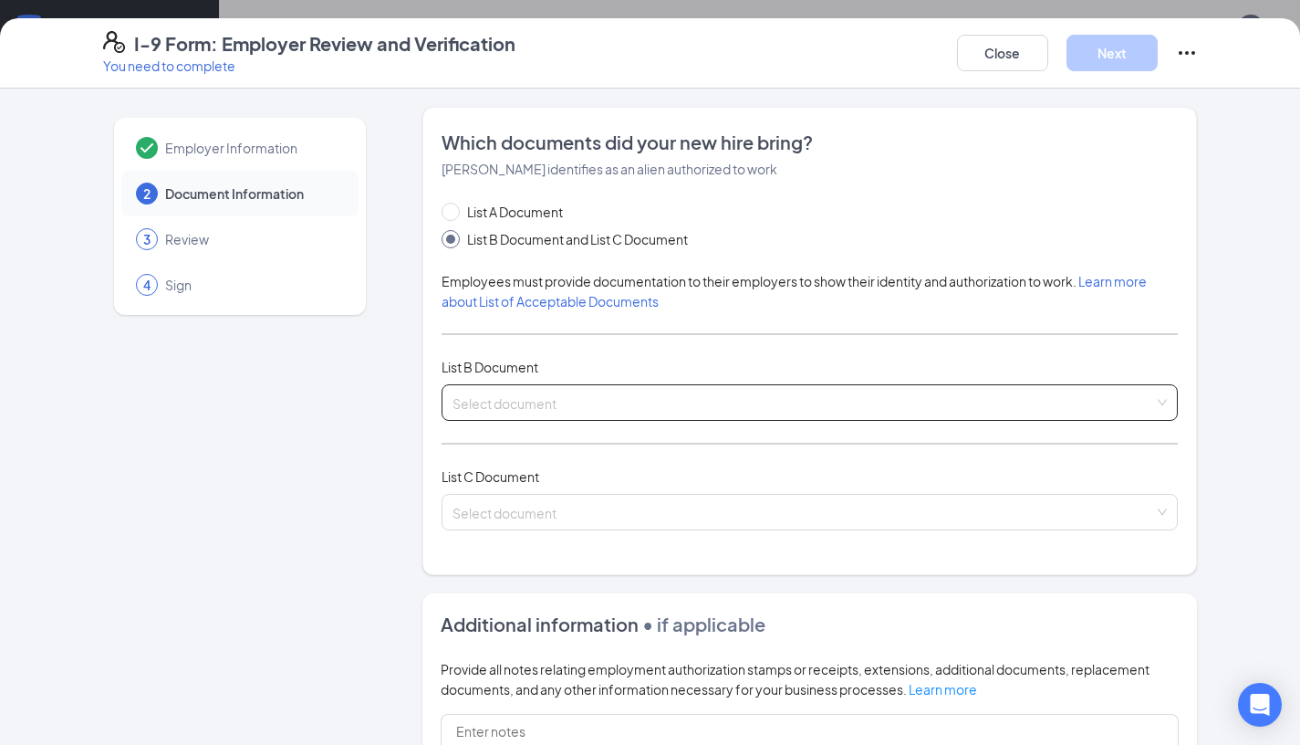
click at [663, 384] on div "Select document" at bounding box center [810, 402] width 737 height 37
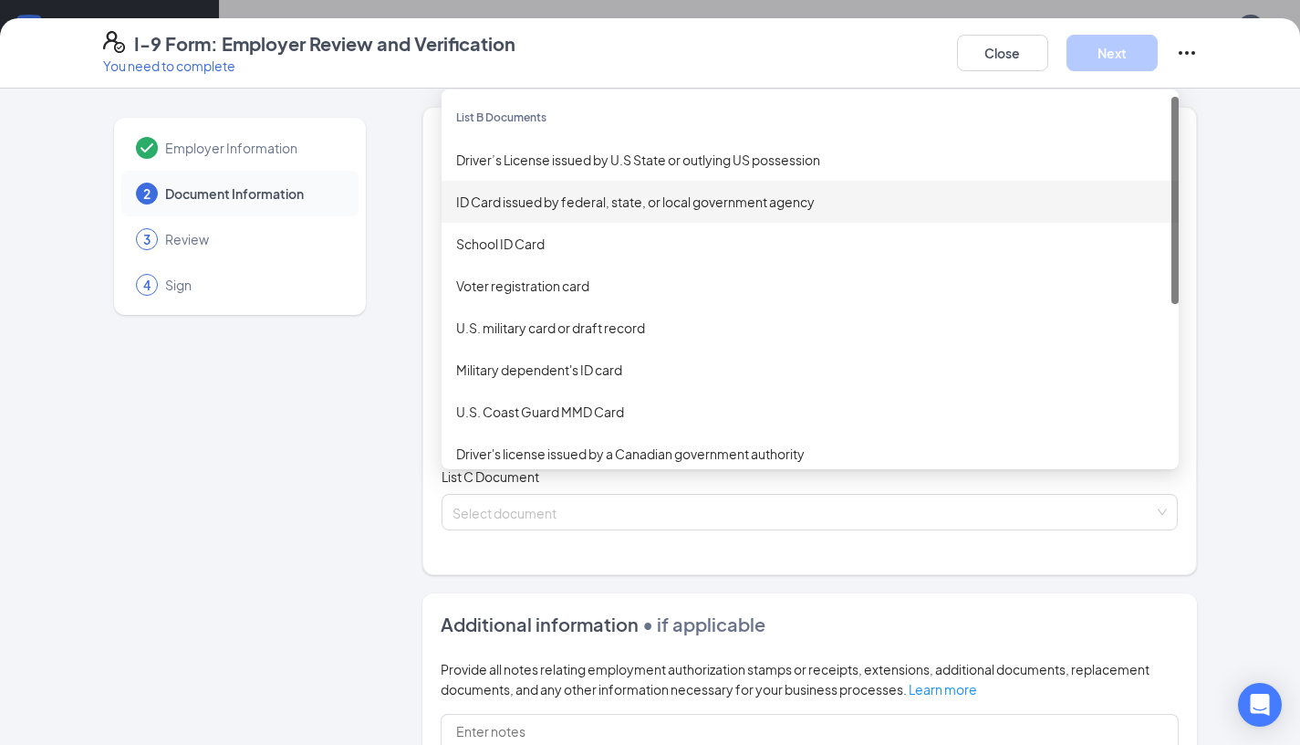
click at [679, 193] on div "ID Card issued by federal, state, or local government agency" at bounding box center [810, 202] width 708 height 20
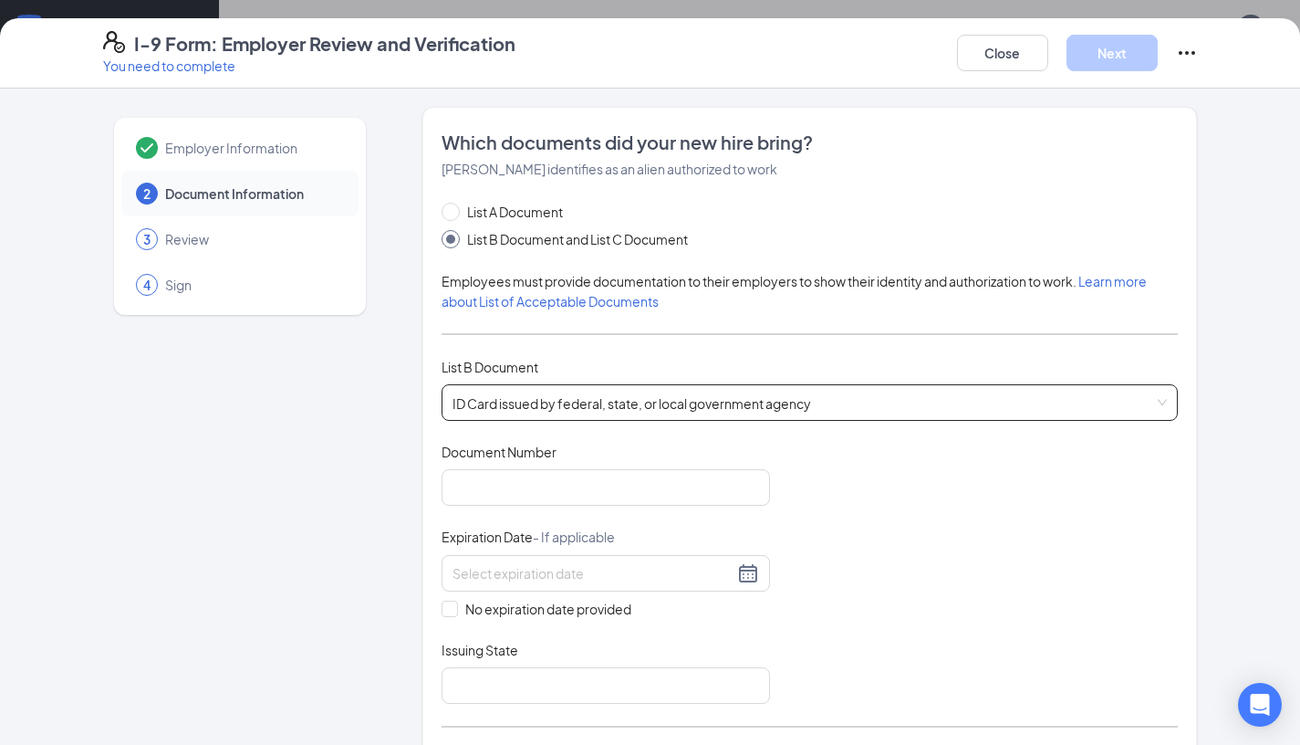
click at [834, 413] on span "ID Card issued by federal, state, or local government agency" at bounding box center [810, 402] width 715 height 35
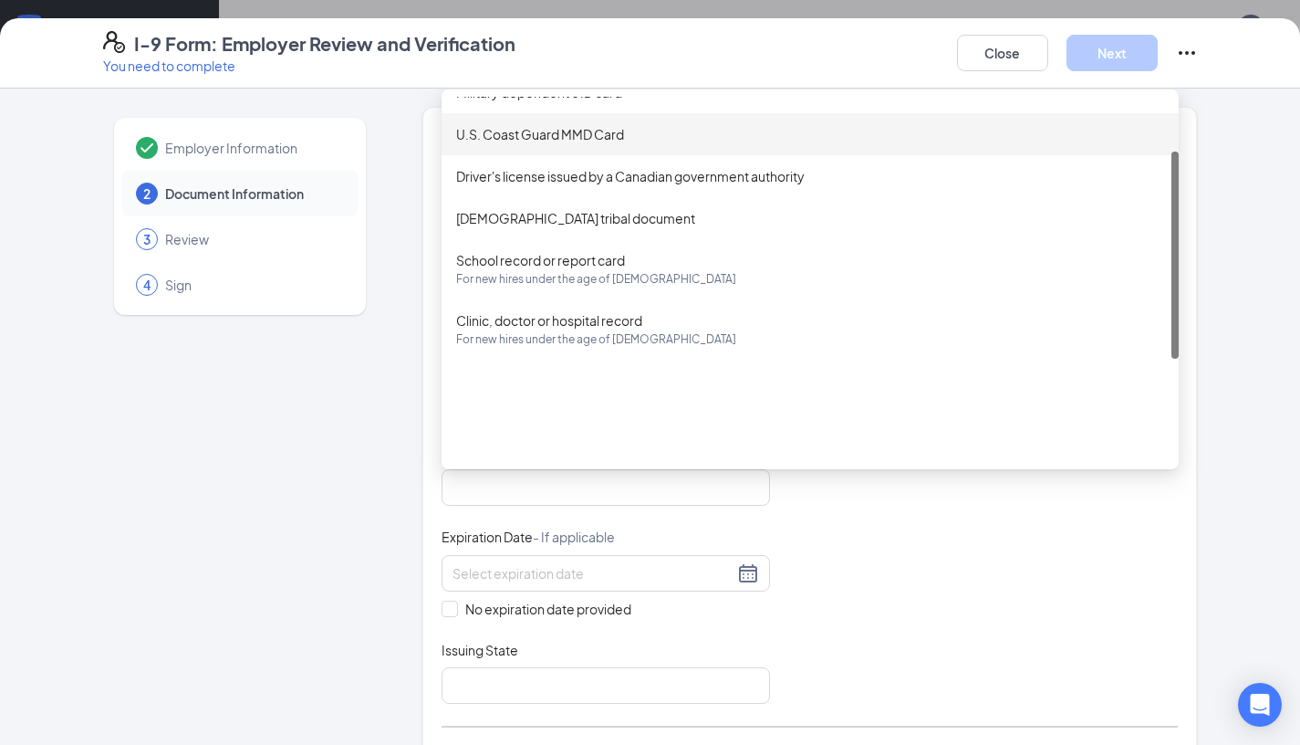
scroll to position [0, 0]
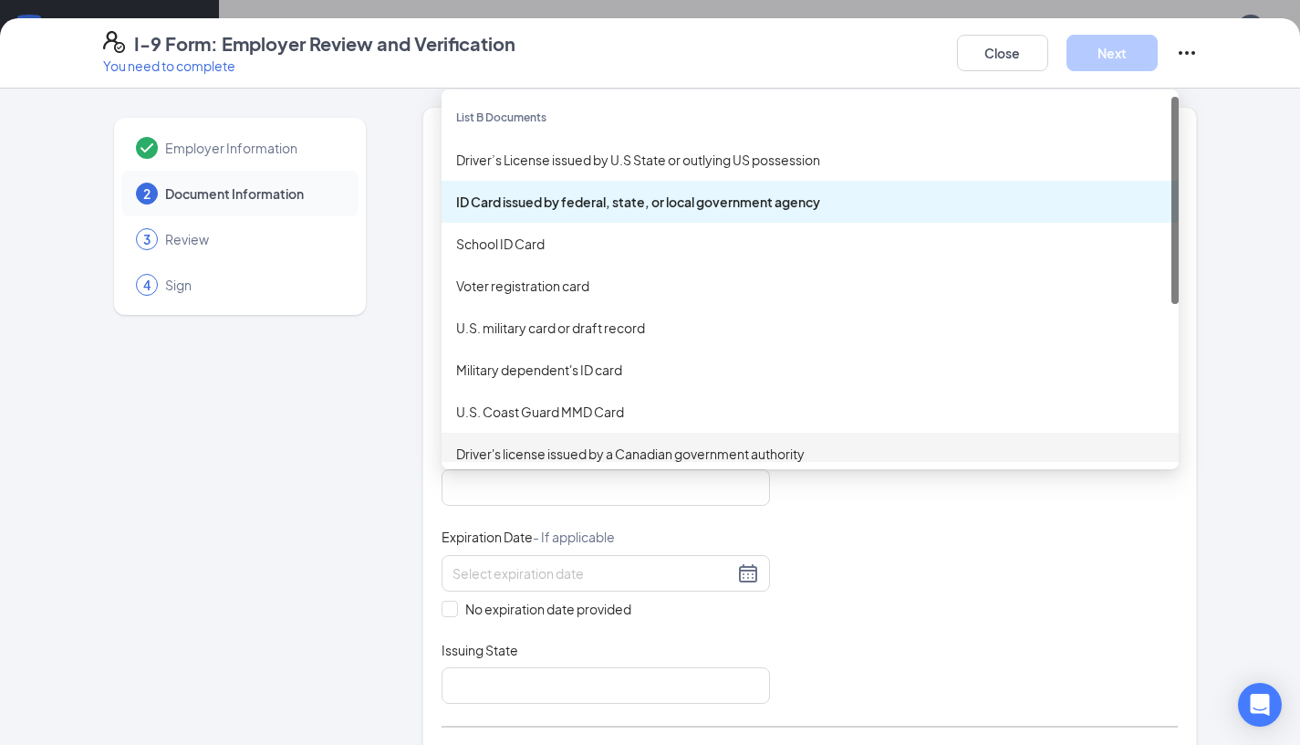
click at [864, 588] on div "Document Title ID Card issued by federal, state, or local government agency Doc…" at bounding box center [810, 573] width 737 height 261
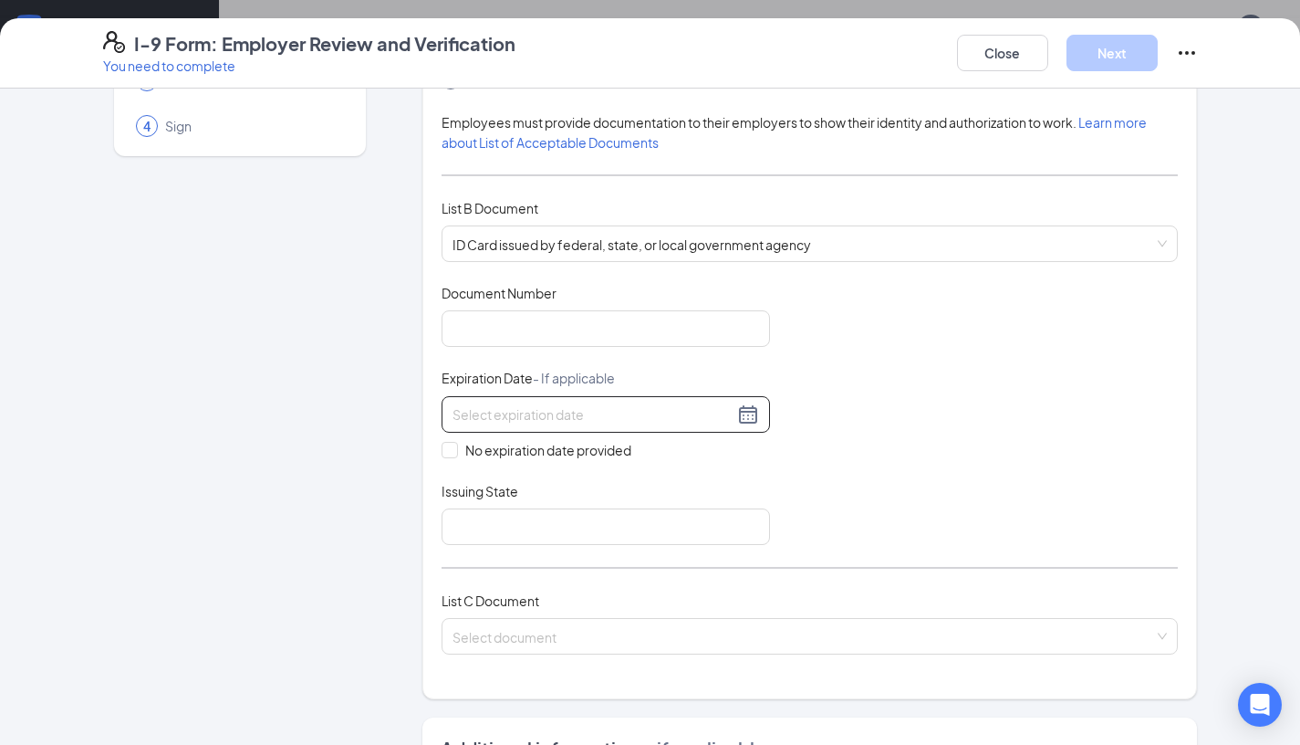
scroll to position [162, 0]
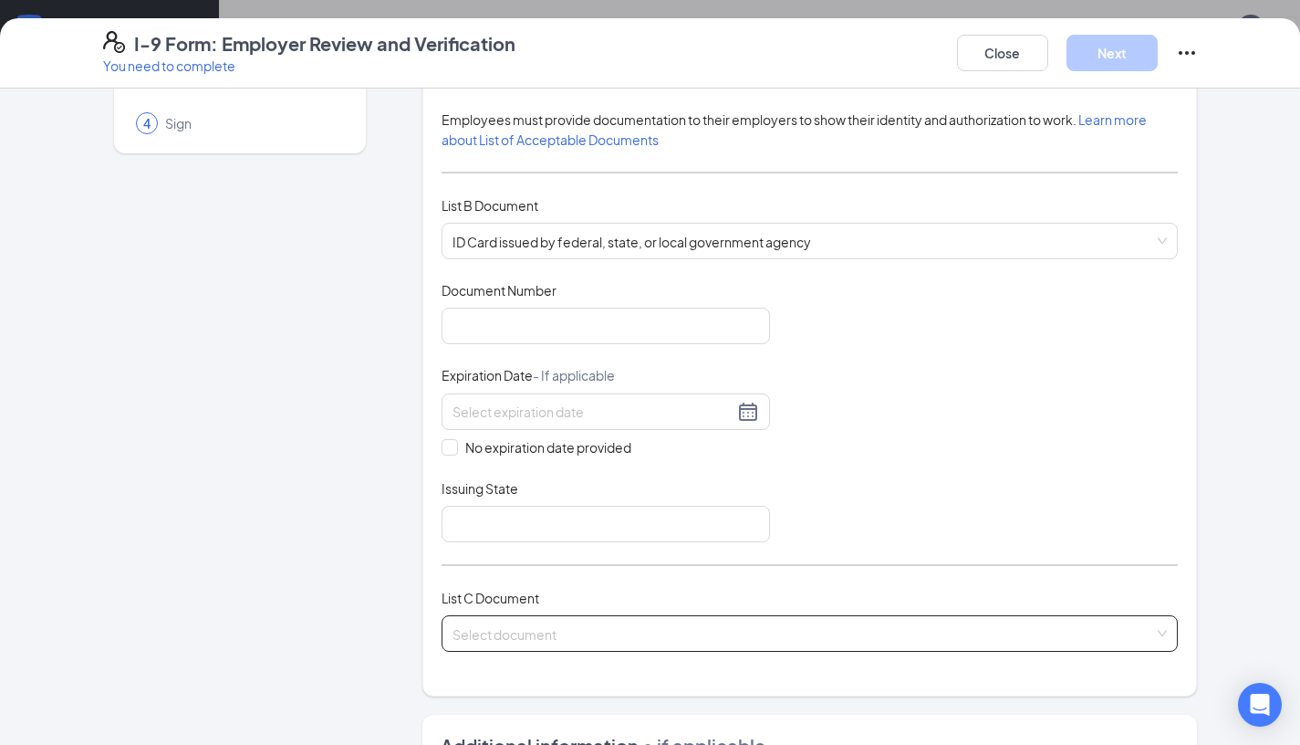
click at [718, 618] on input "search" at bounding box center [804, 629] width 703 height 27
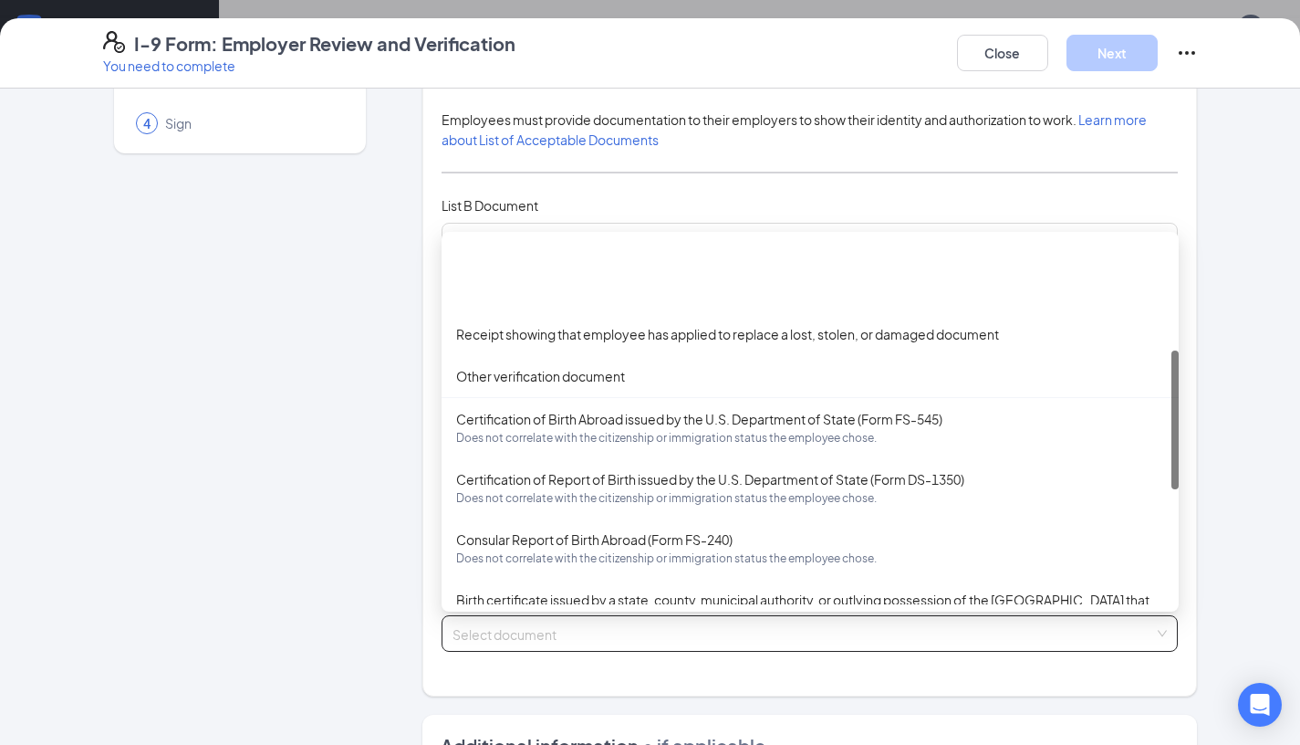
scroll to position [0, 0]
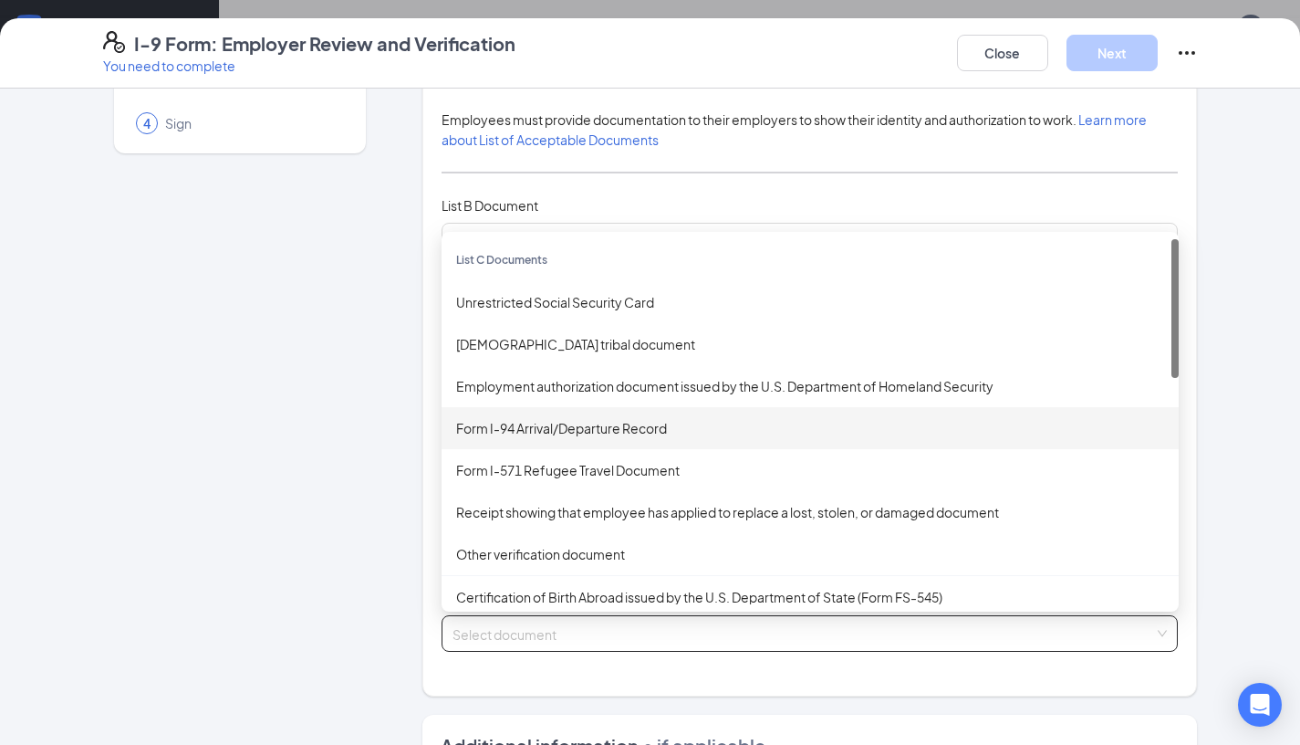
click at [120, 456] on div "Employer Information 2 Document Information 3 Review 4 Sign" at bounding box center [240, 559] width 274 height 1228
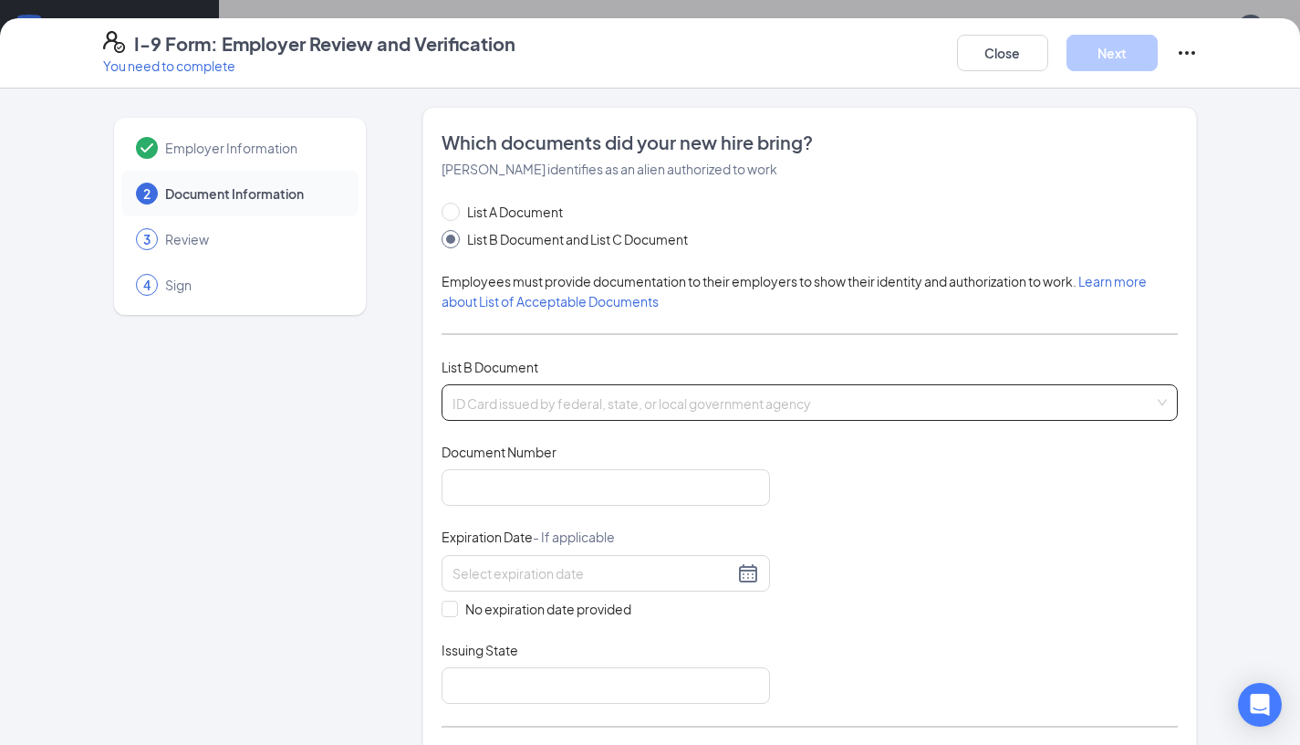
click at [515, 409] on div "ID Card issued by federal, state, or local government agency Driver’s License i…" at bounding box center [810, 402] width 737 height 37
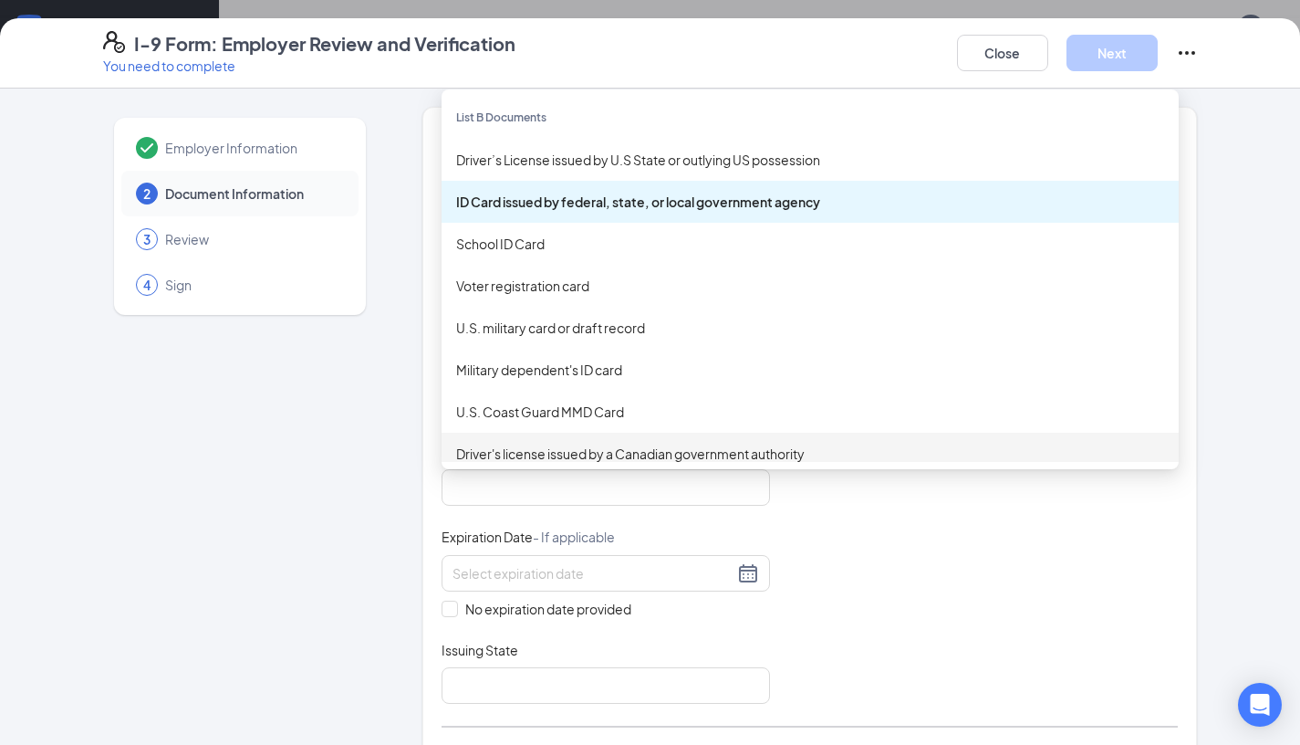
click at [965, 618] on div "Document Title ID Card issued by federal, state, or local government agency Doc…" at bounding box center [810, 573] width 737 height 261
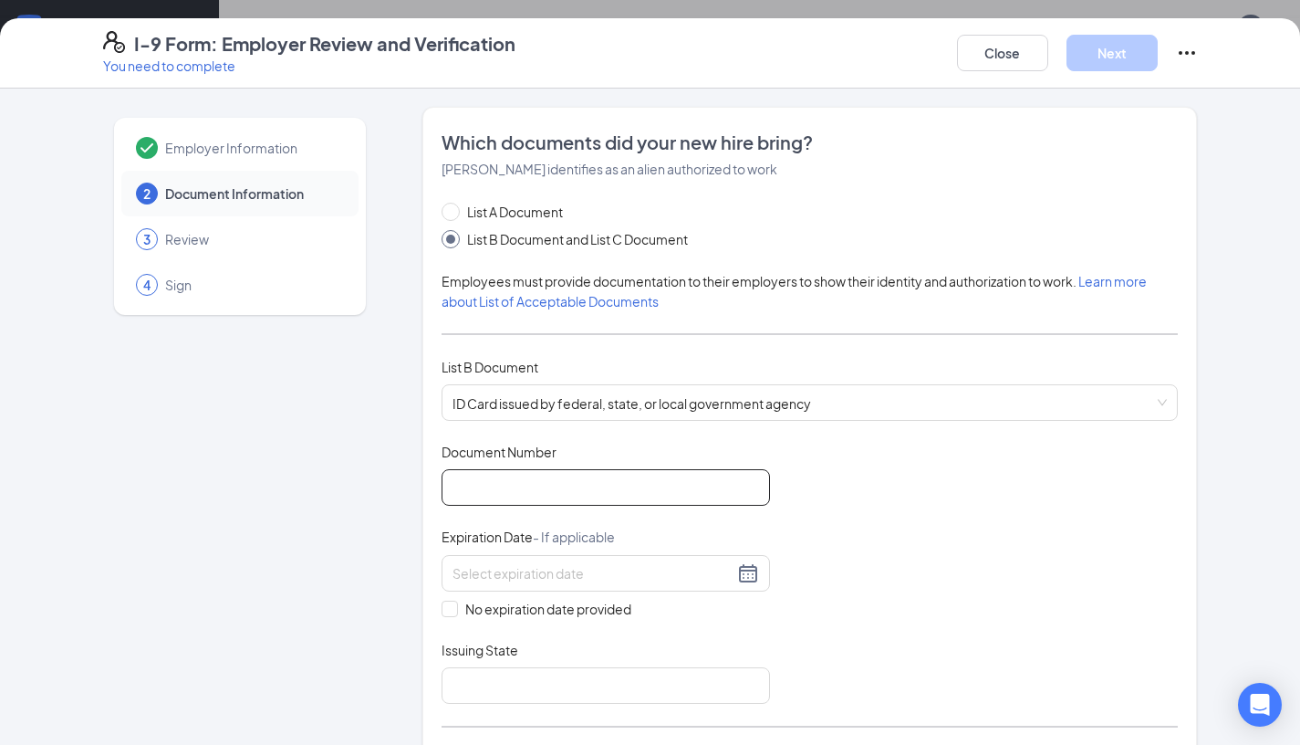
click at [673, 482] on input "Document Number" at bounding box center [606, 487] width 329 height 37
click at [1054, 452] on div "Document Title ID Card issued by federal, state, or local government agency Doc…" at bounding box center [810, 573] width 737 height 261
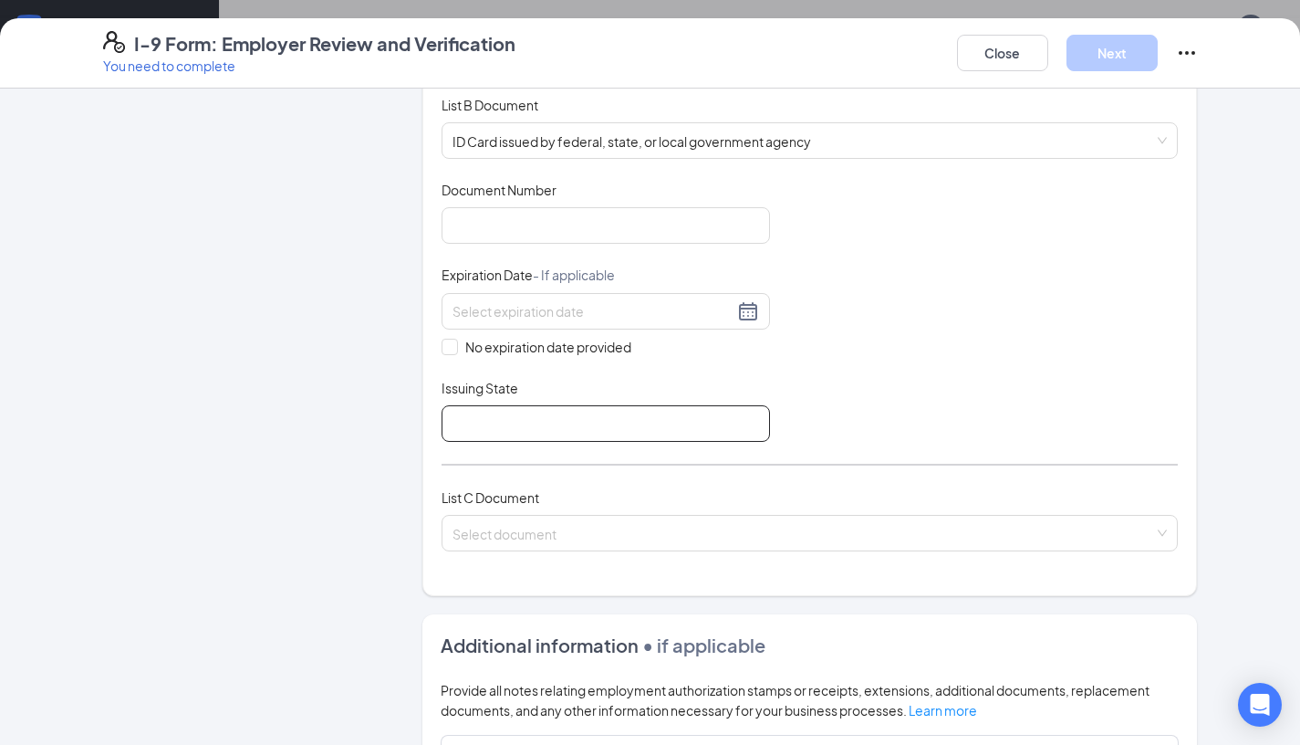
scroll to position [267, 0]
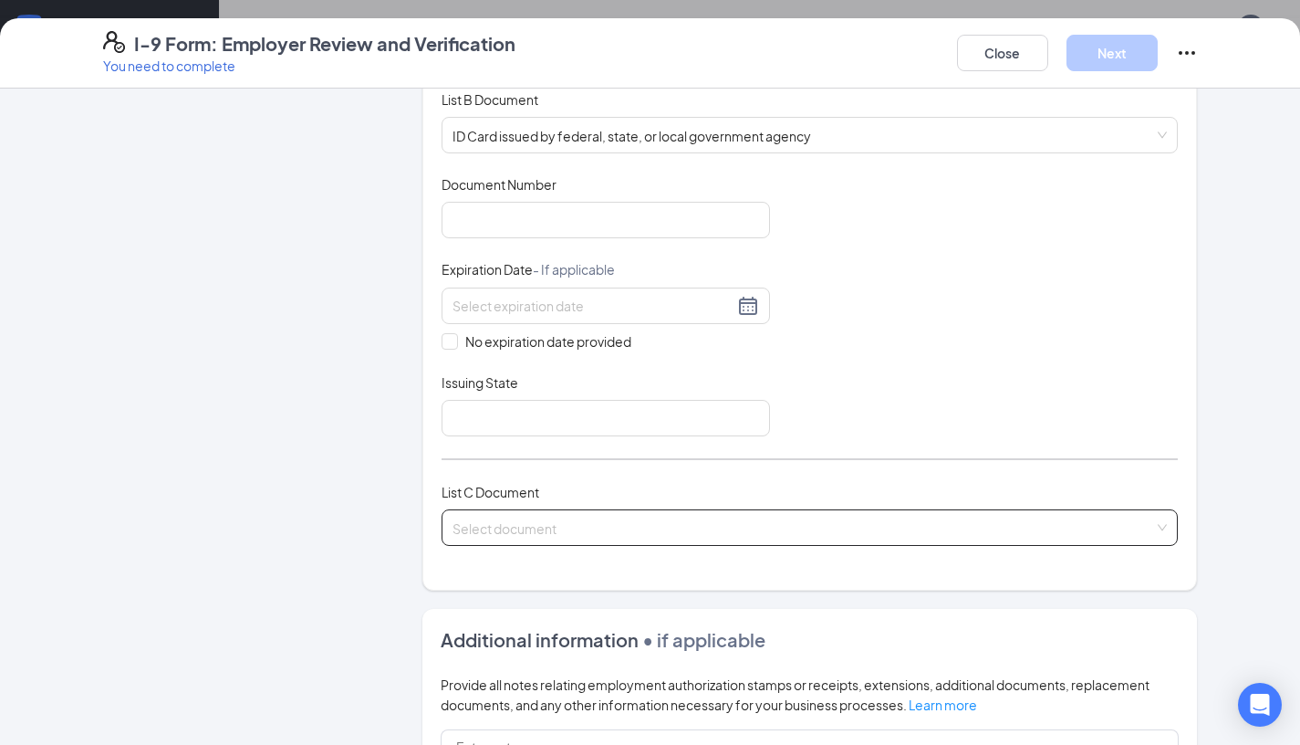
click at [699, 533] on input "search" at bounding box center [804, 523] width 703 height 27
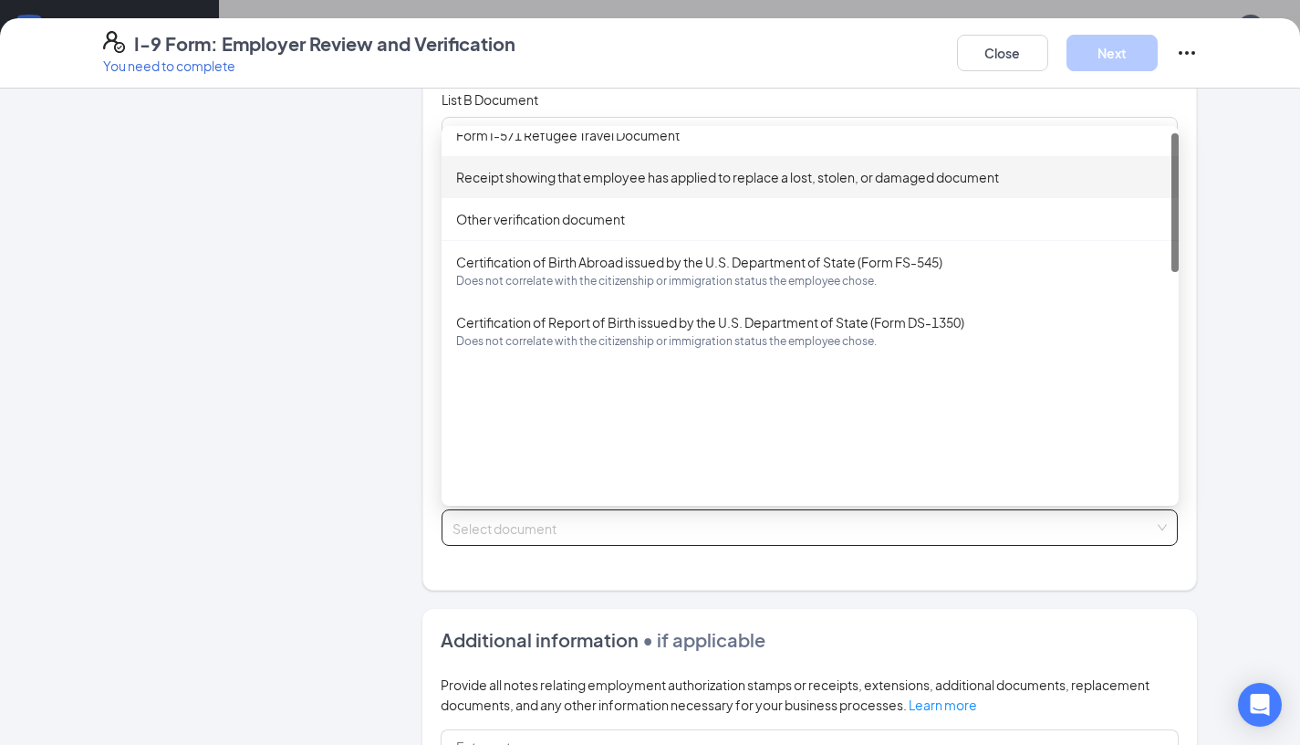
scroll to position [0, 0]
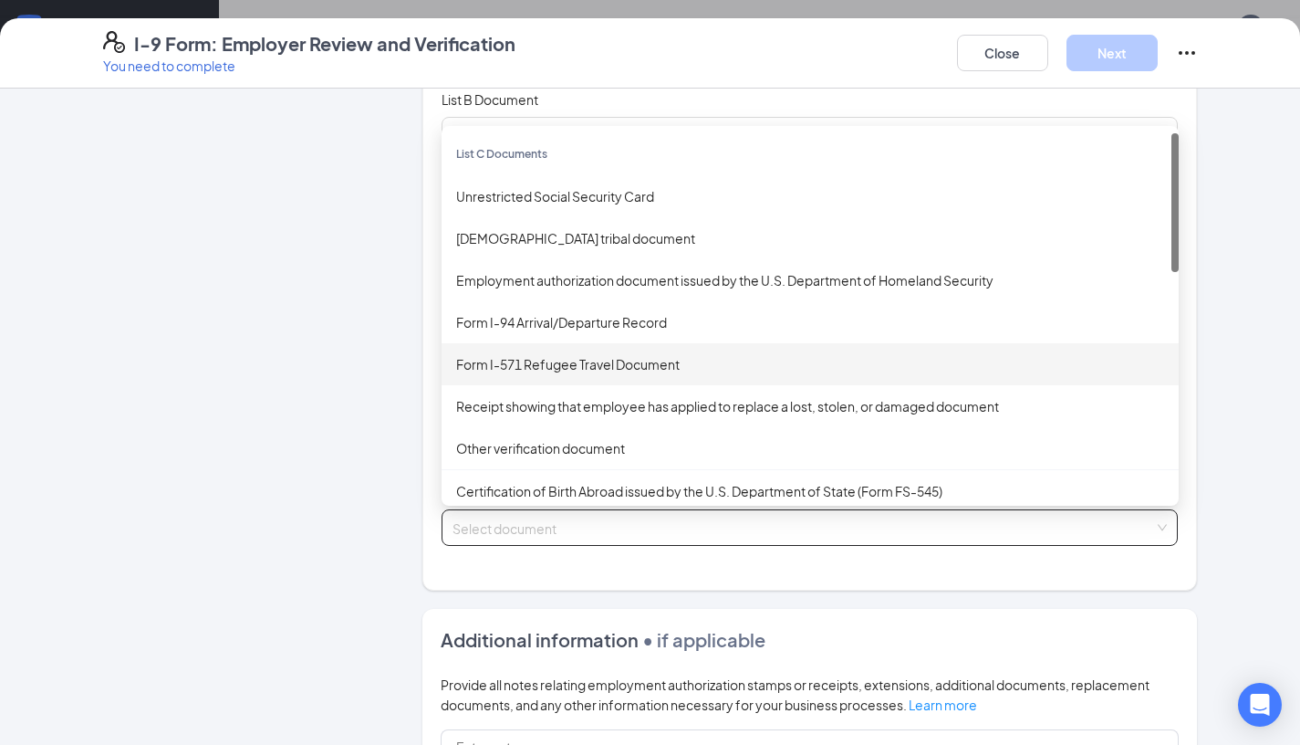
click at [260, 324] on div "Employer Information 2 Document Information 3 Review 4 Sign" at bounding box center [240, 453] width 274 height 1228
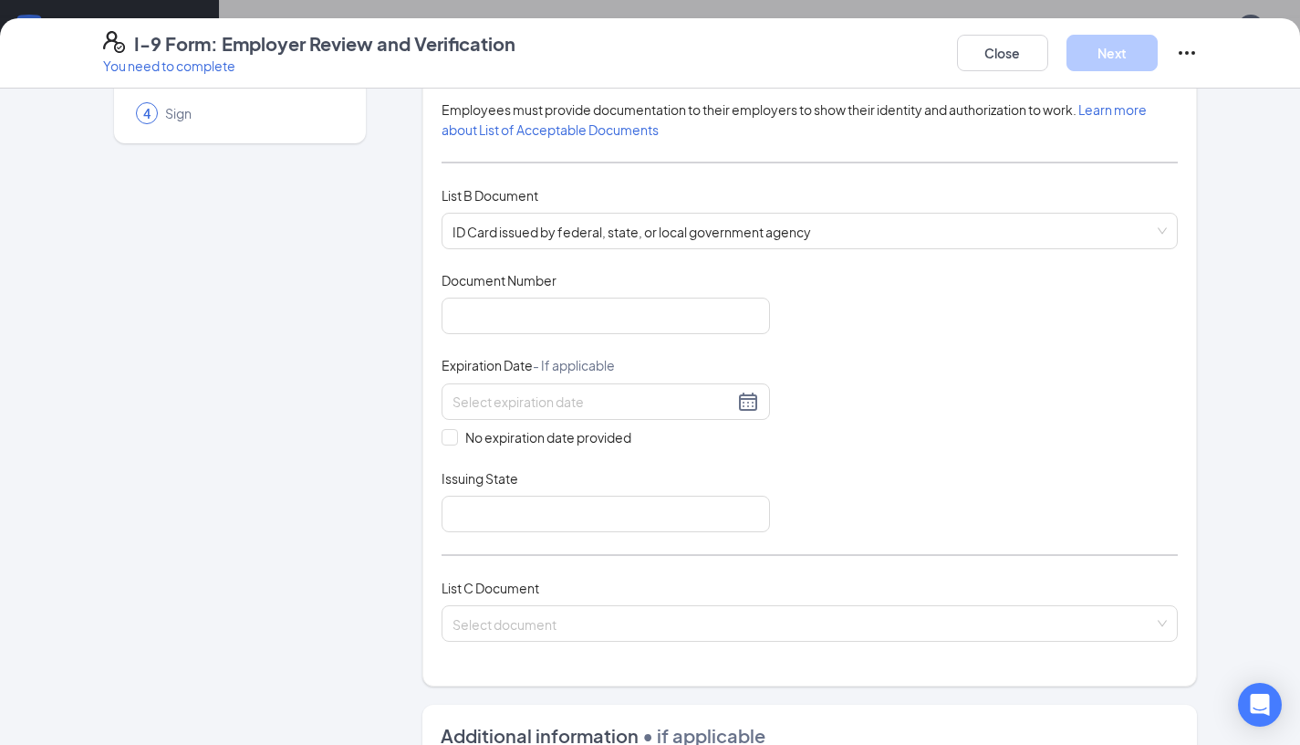
scroll to position [119, 0]
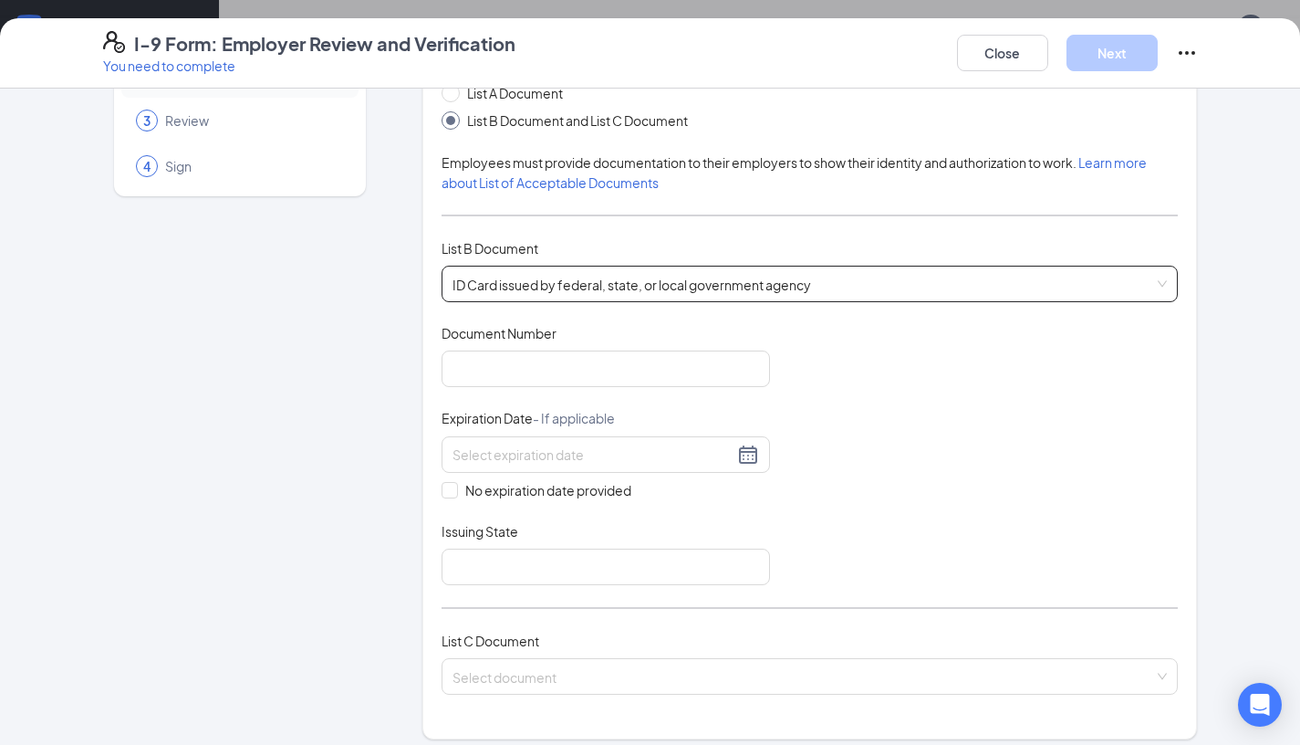
click at [577, 281] on span "ID Card issued by federal, state, or local government agency" at bounding box center [810, 283] width 715 height 35
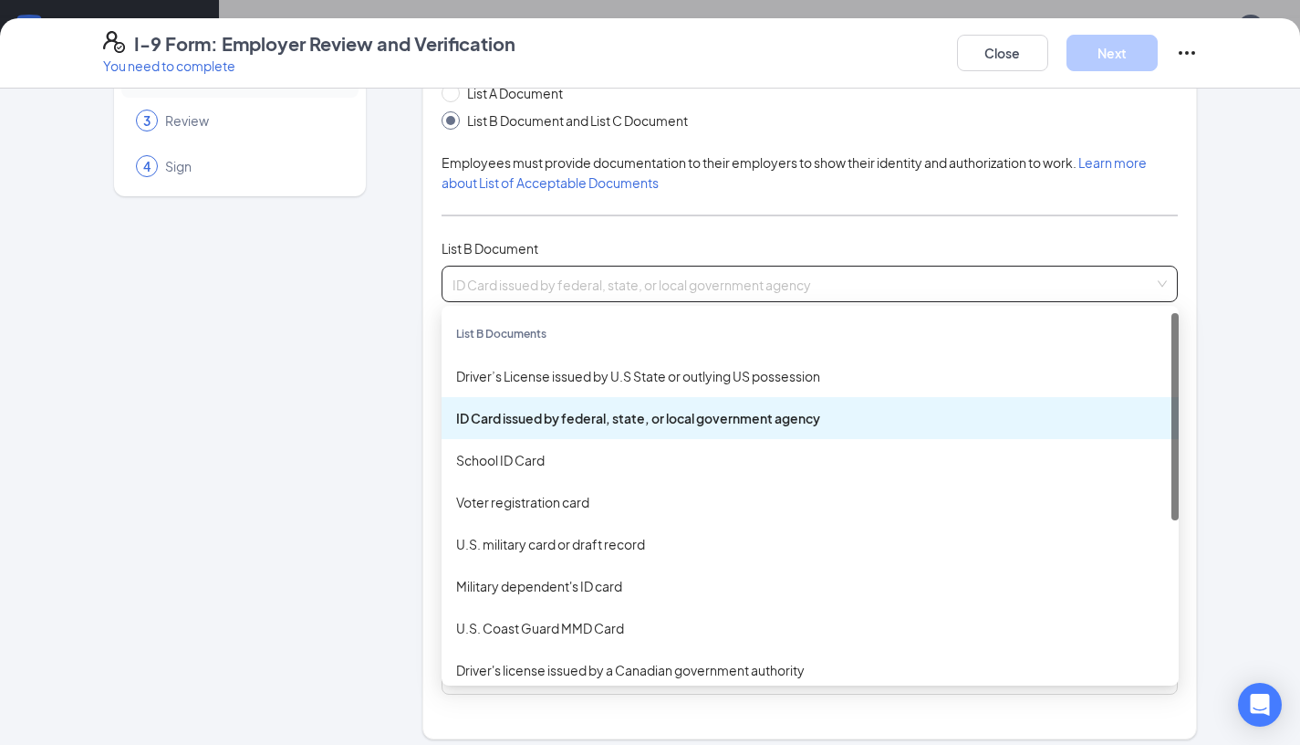
click at [592, 425] on div "ID Card issued by federal, state, or local government agency" at bounding box center [810, 418] width 708 height 20
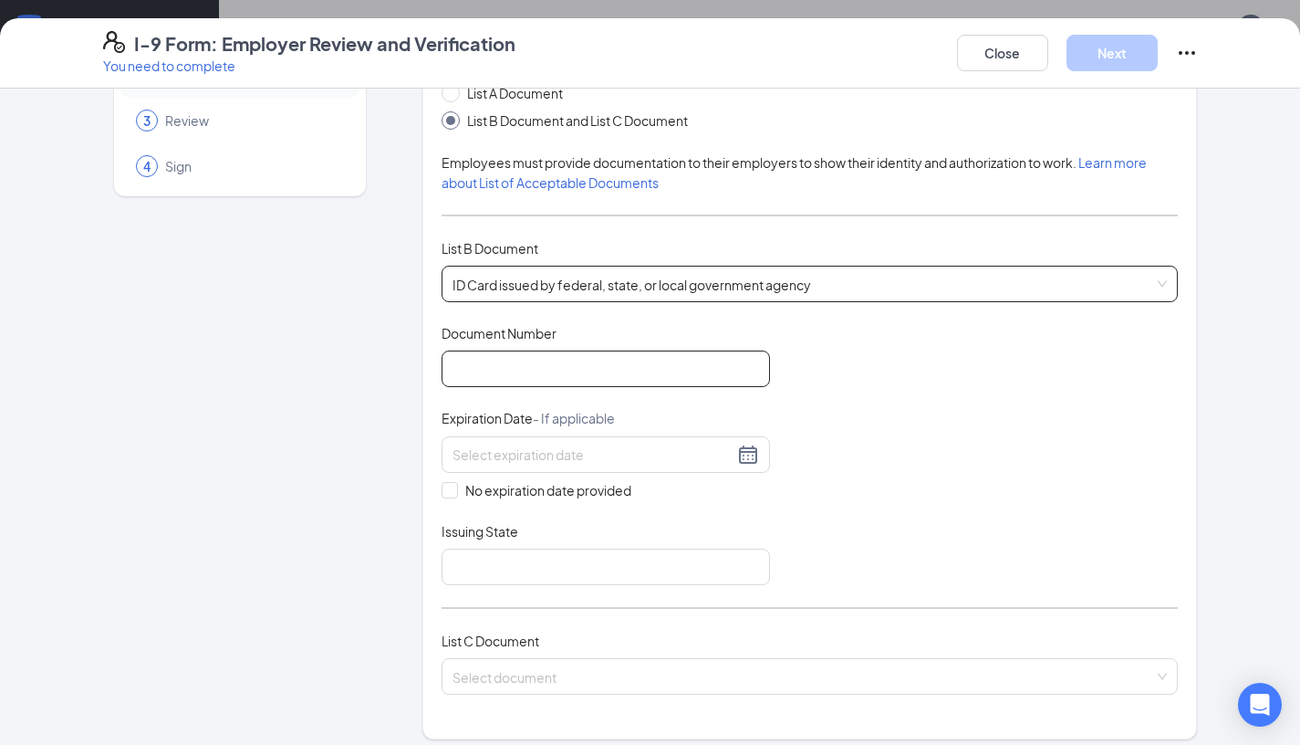
click at [632, 369] on input "Document Number" at bounding box center [606, 368] width 329 height 37
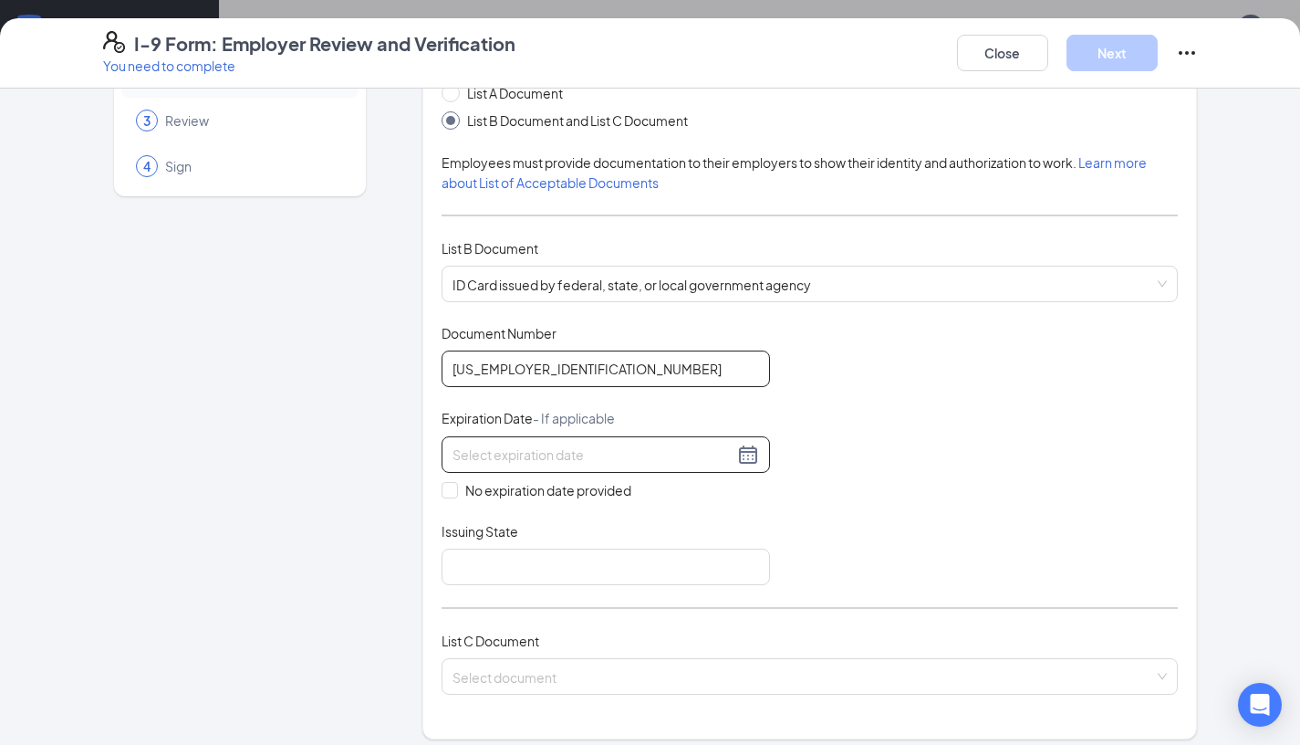
type input "25-0008873"
click at [747, 460] on div at bounding box center [606, 455] width 307 height 22
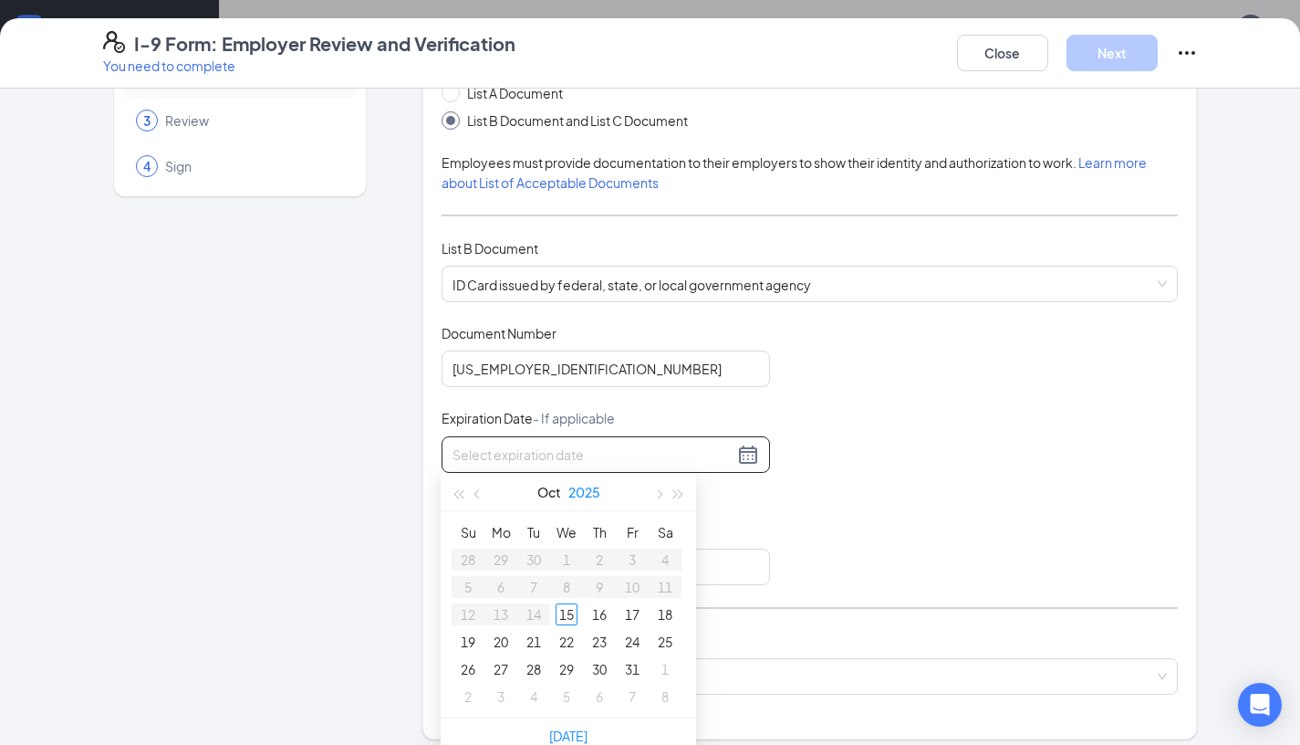
click at [598, 492] on button "2025" at bounding box center [585, 492] width 32 height 37
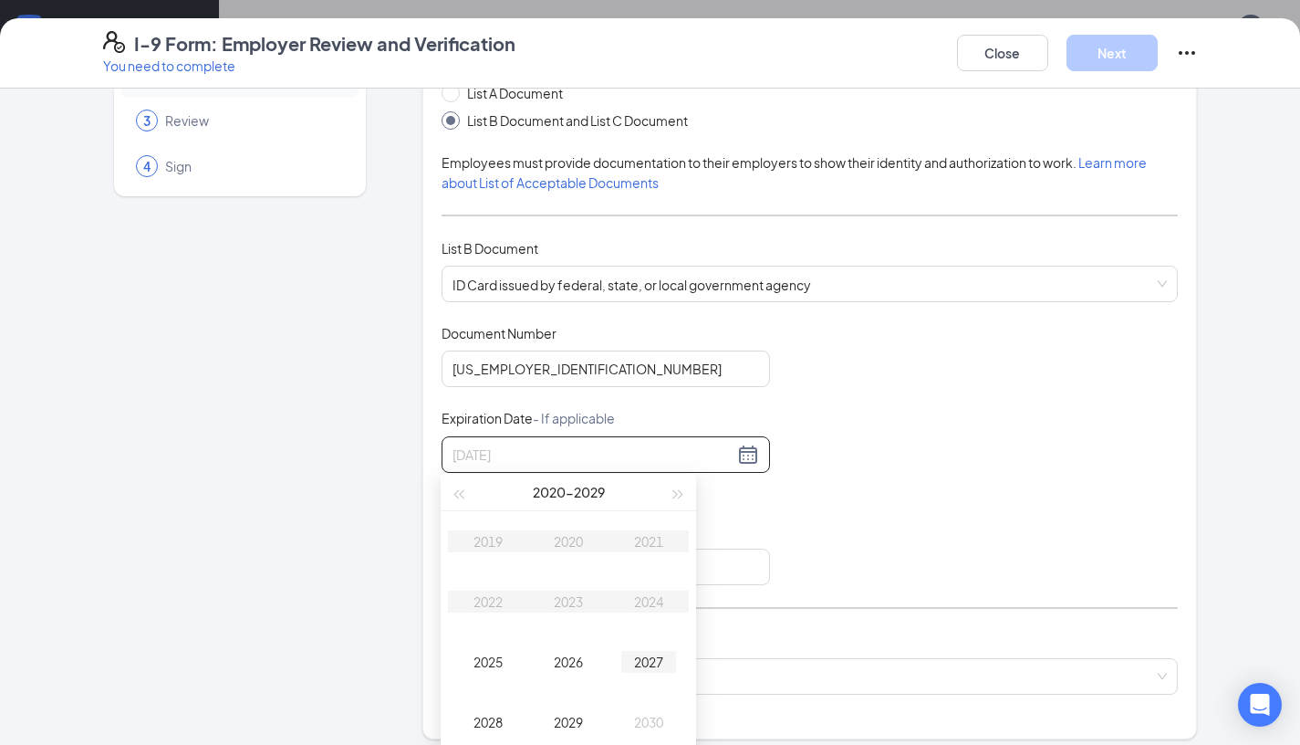
click at [642, 658] on div "2027" at bounding box center [648, 662] width 55 height 22
type input "09/29/2027"
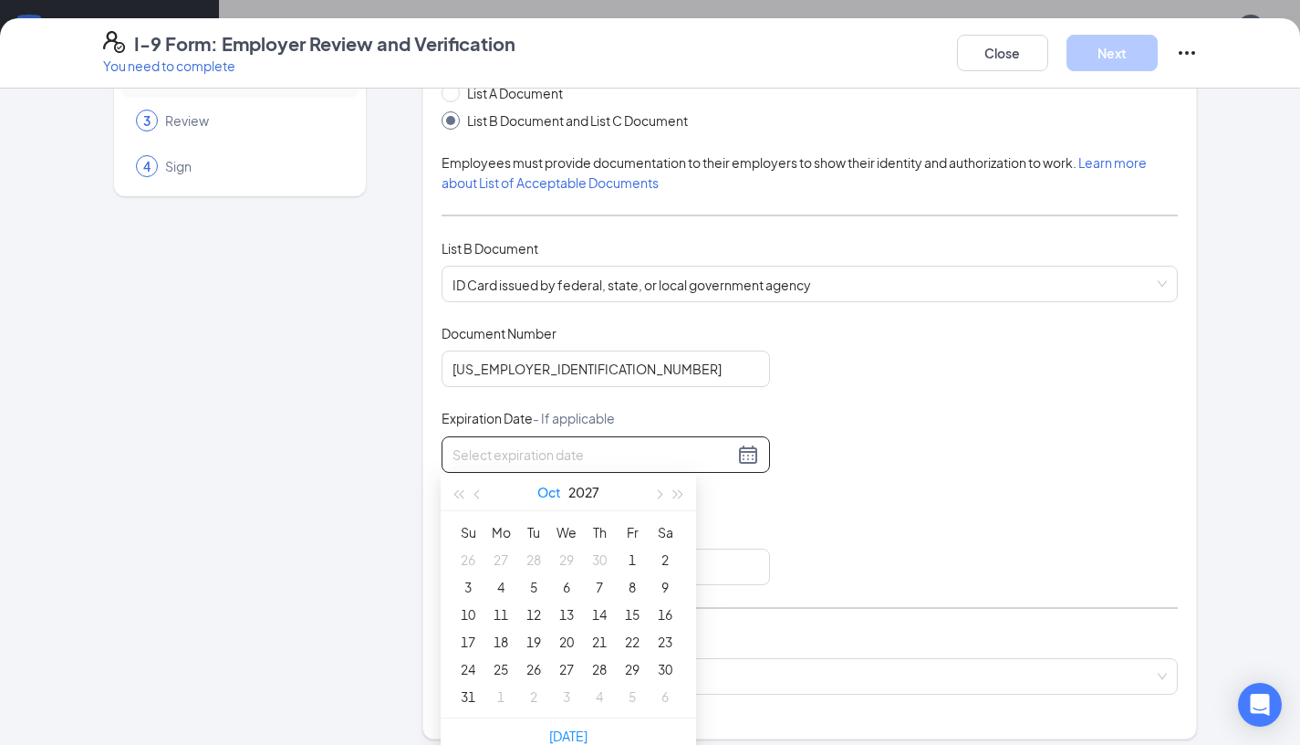
click at [544, 488] on button "Oct" at bounding box center [550, 492] width 24 height 37
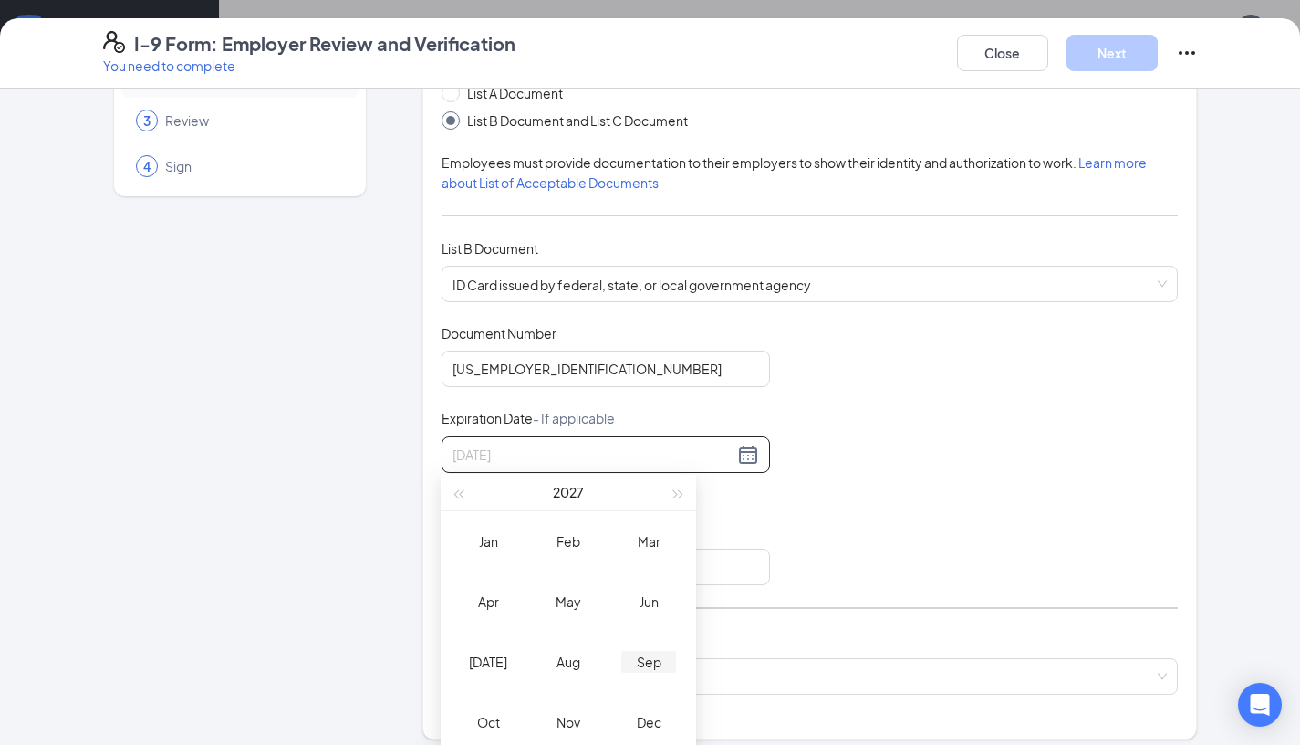
click at [647, 663] on div "Sep" at bounding box center [648, 662] width 55 height 22
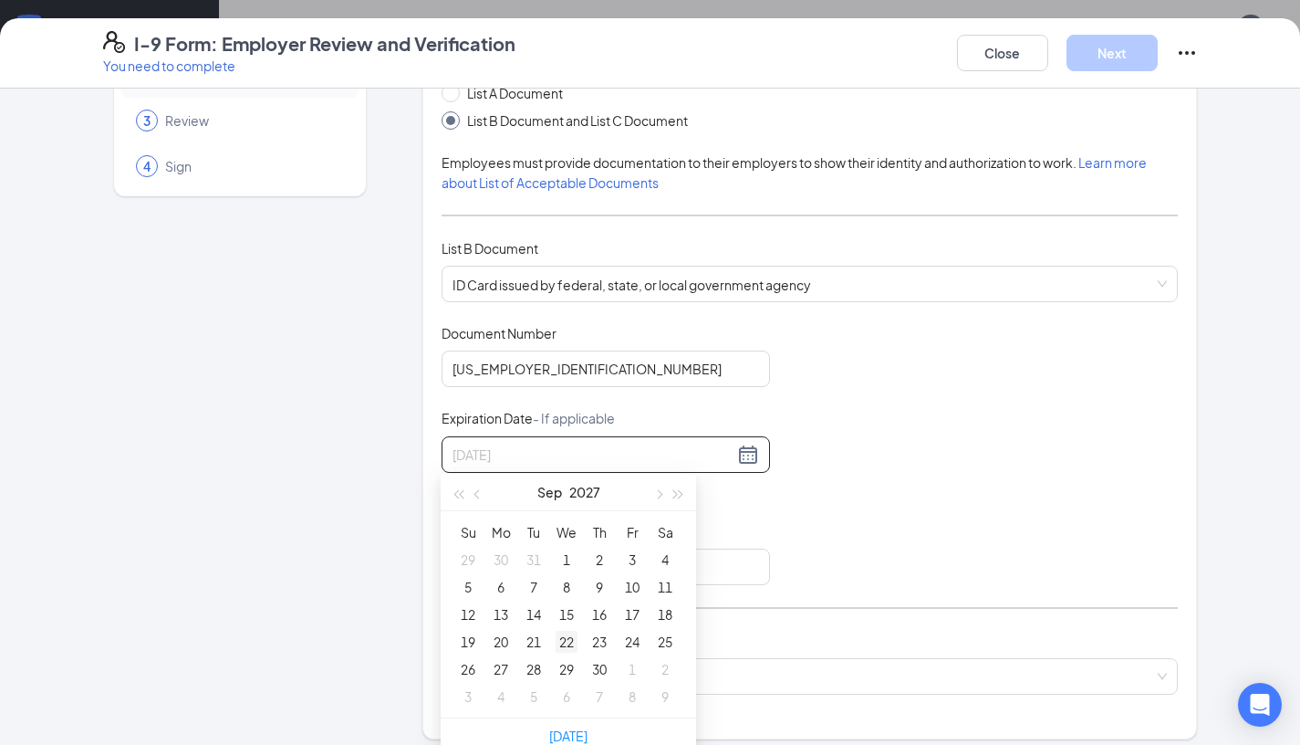
type input "09/22/2027"
click at [573, 641] on div "22" at bounding box center [567, 642] width 22 height 22
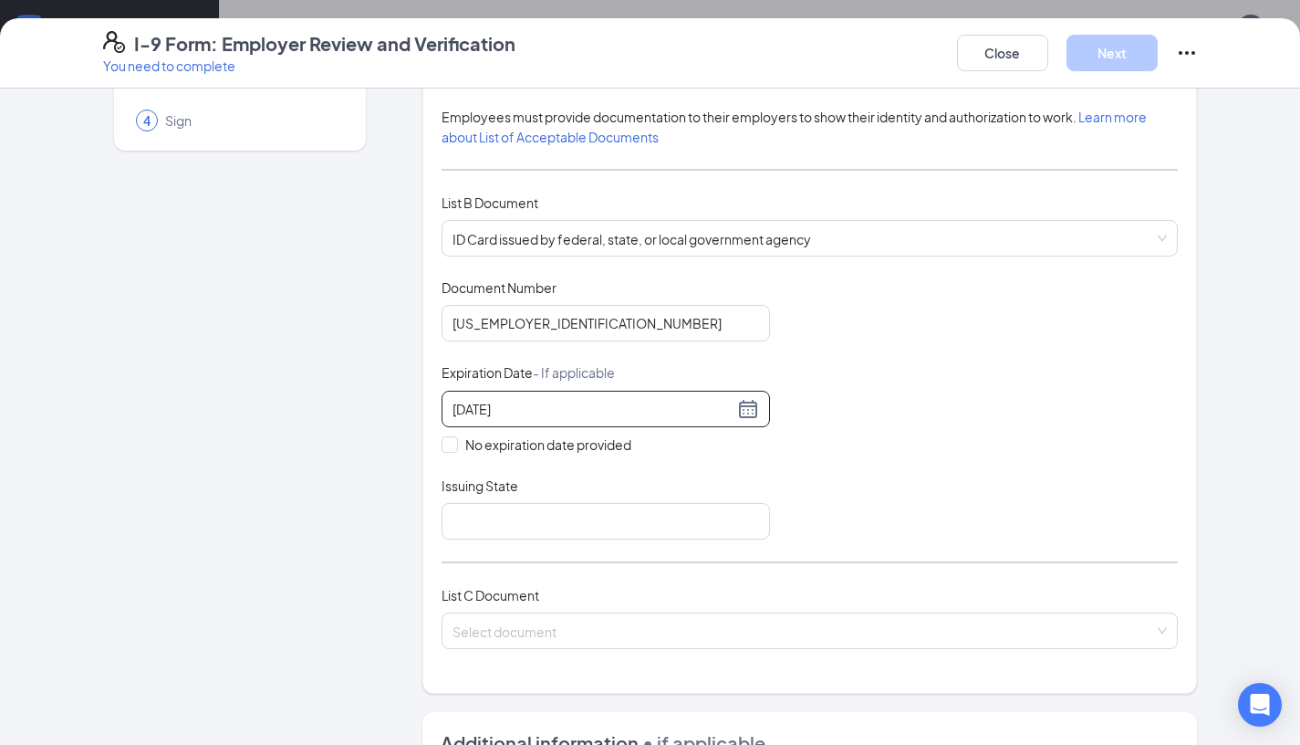
scroll to position [216, 0]
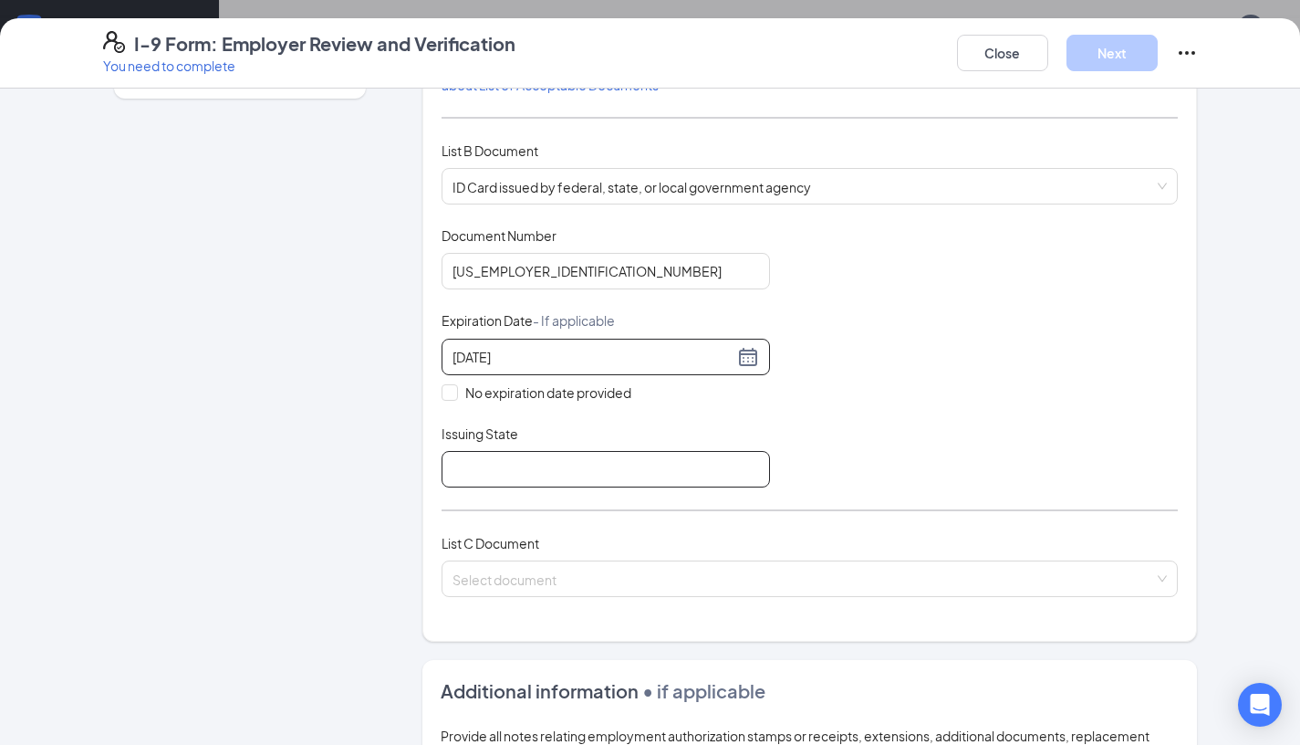
click at [689, 476] on input "Issuing State" at bounding box center [606, 469] width 329 height 37
type input "Honduras"
click at [942, 378] on div "Document Title ID Card issued by federal, state, or local government agency Doc…" at bounding box center [810, 356] width 737 height 261
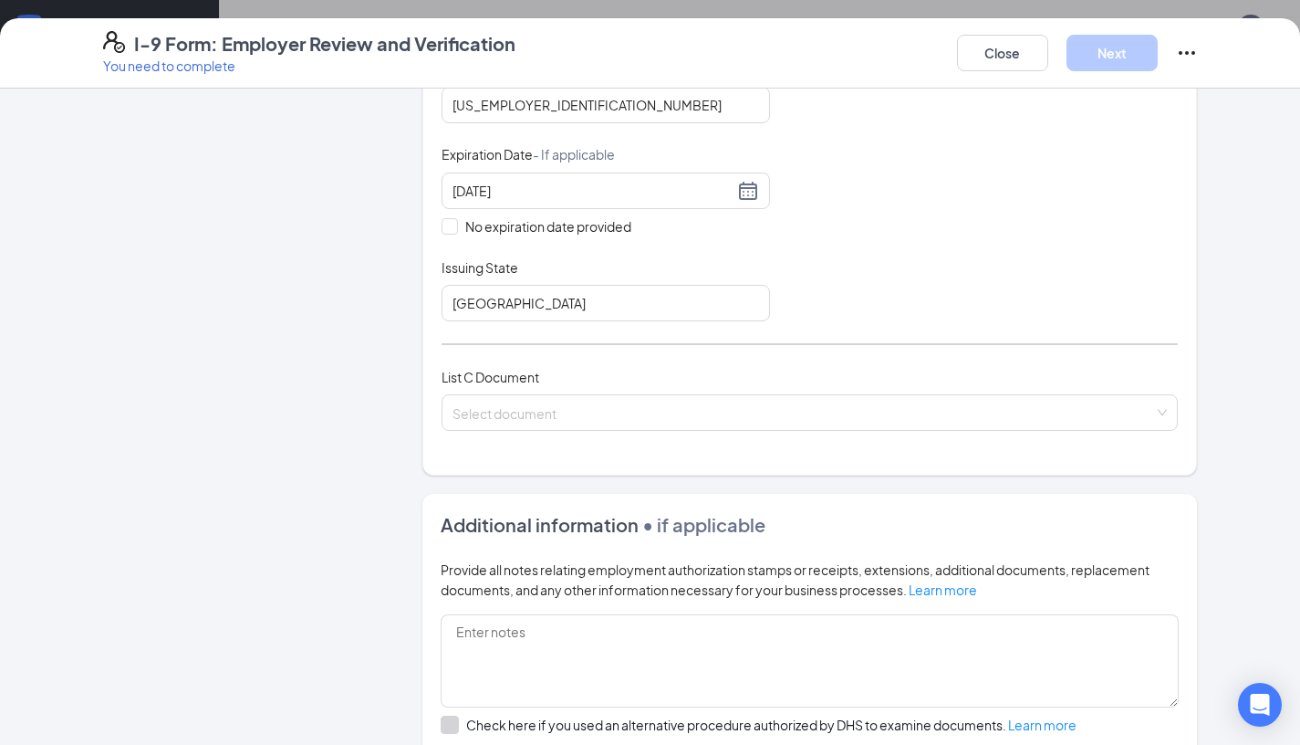
scroll to position [384, 0]
click at [801, 414] on input "search" at bounding box center [804, 406] width 703 height 27
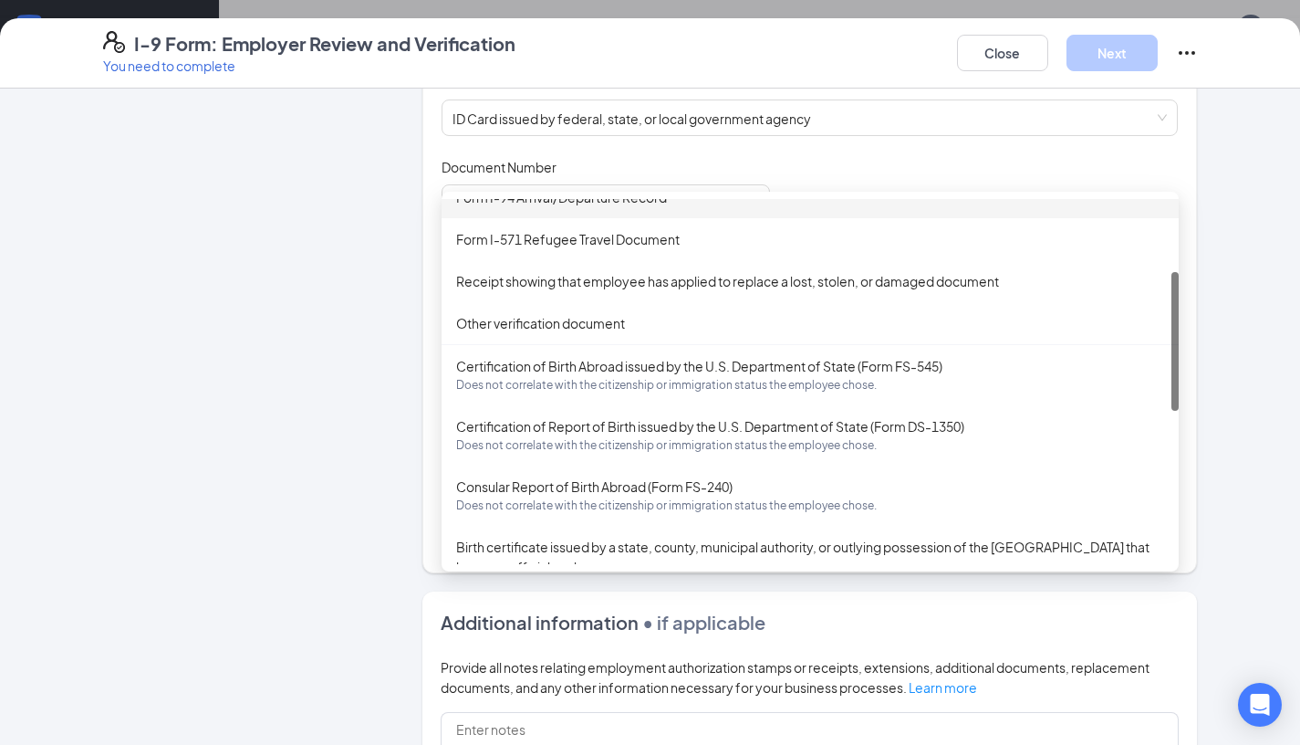
scroll to position [0, 0]
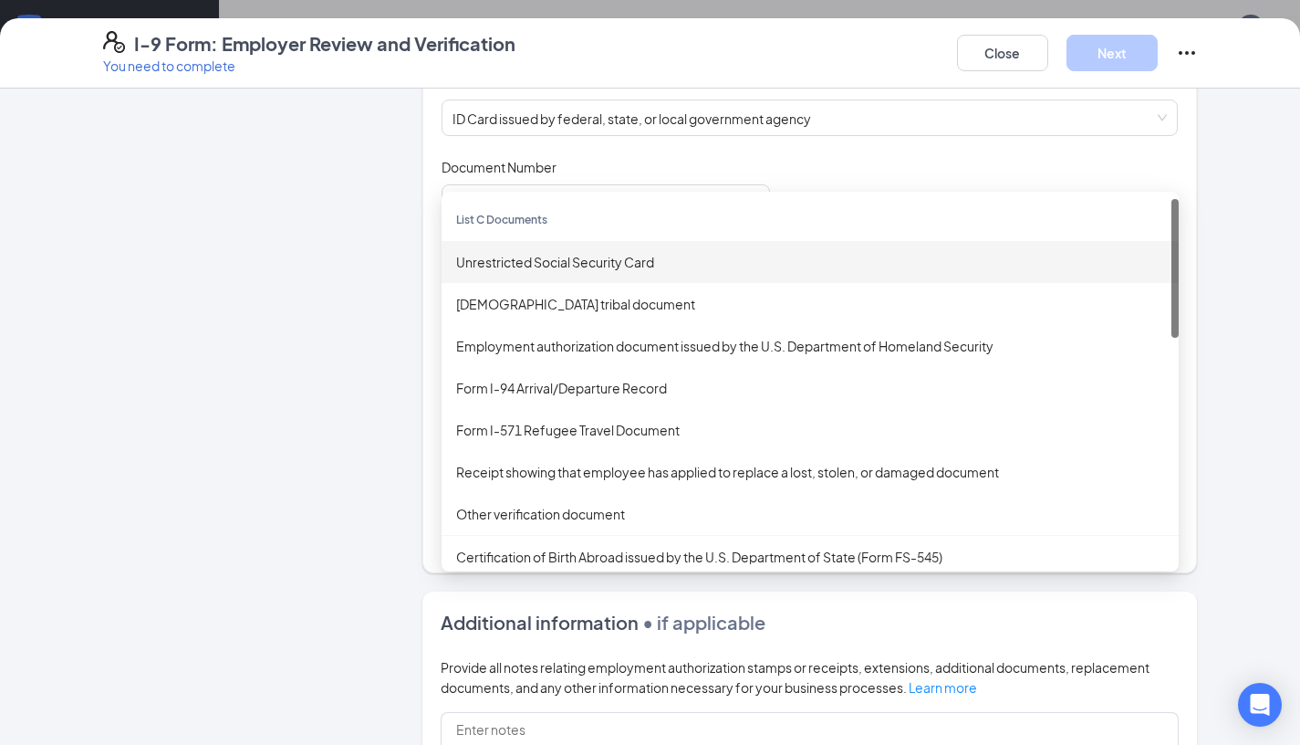
click at [685, 252] on div "Unrestricted Social Security Card" at bounding box center [810, 262] width 708 height 20
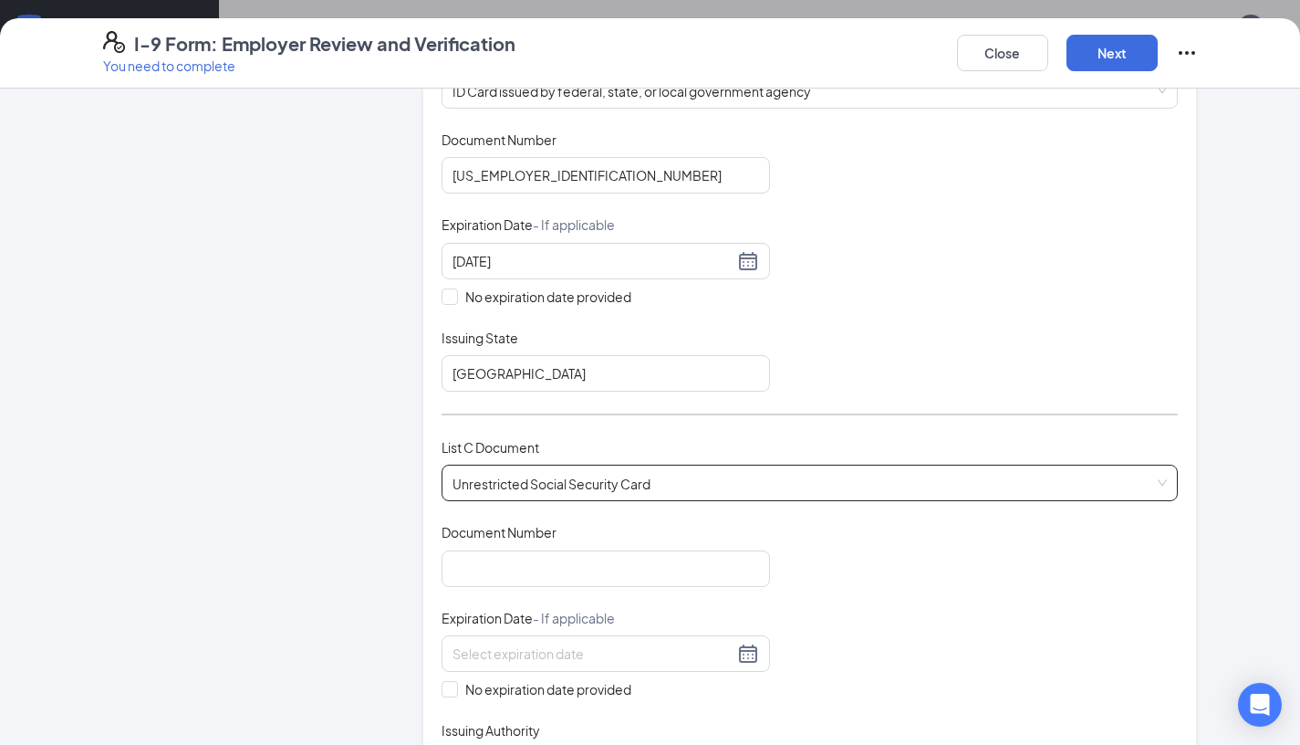
scroll to position [328, 0]
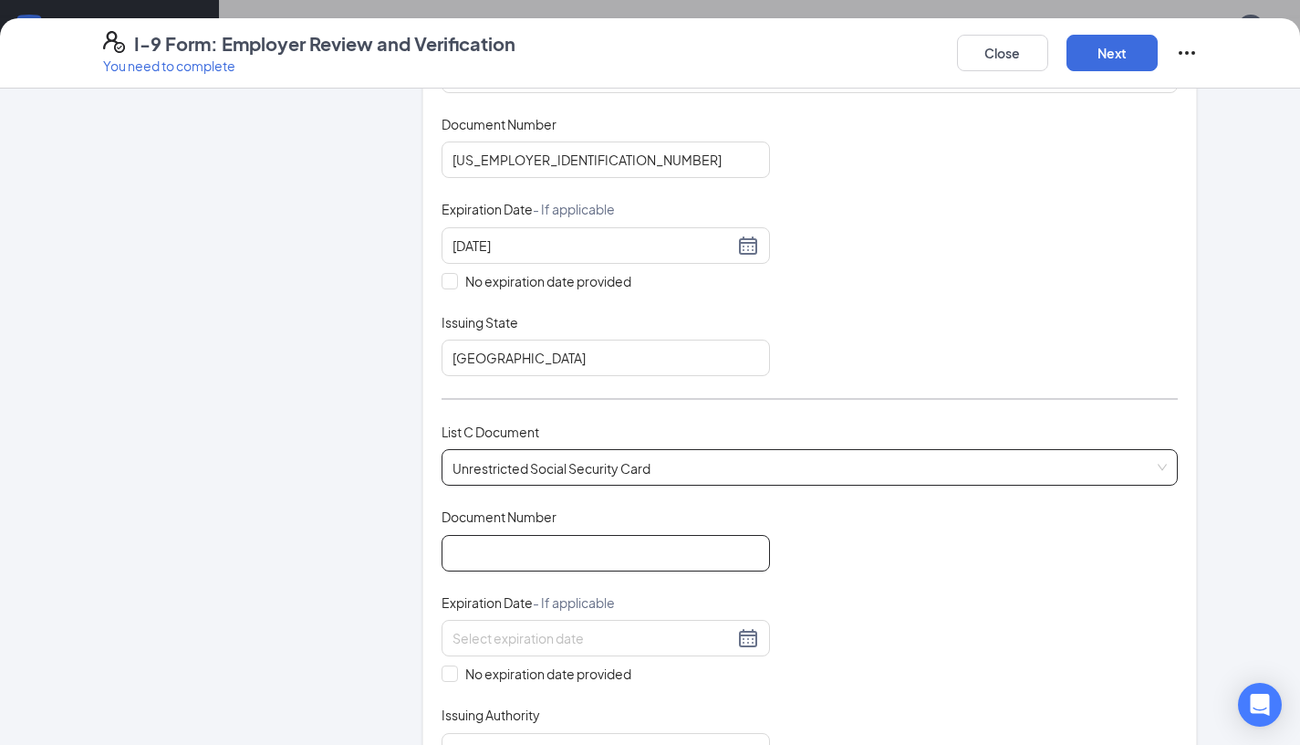
click at [562, 550] on input "Document Number" at bounding box center [606, 553] width 329 height 37
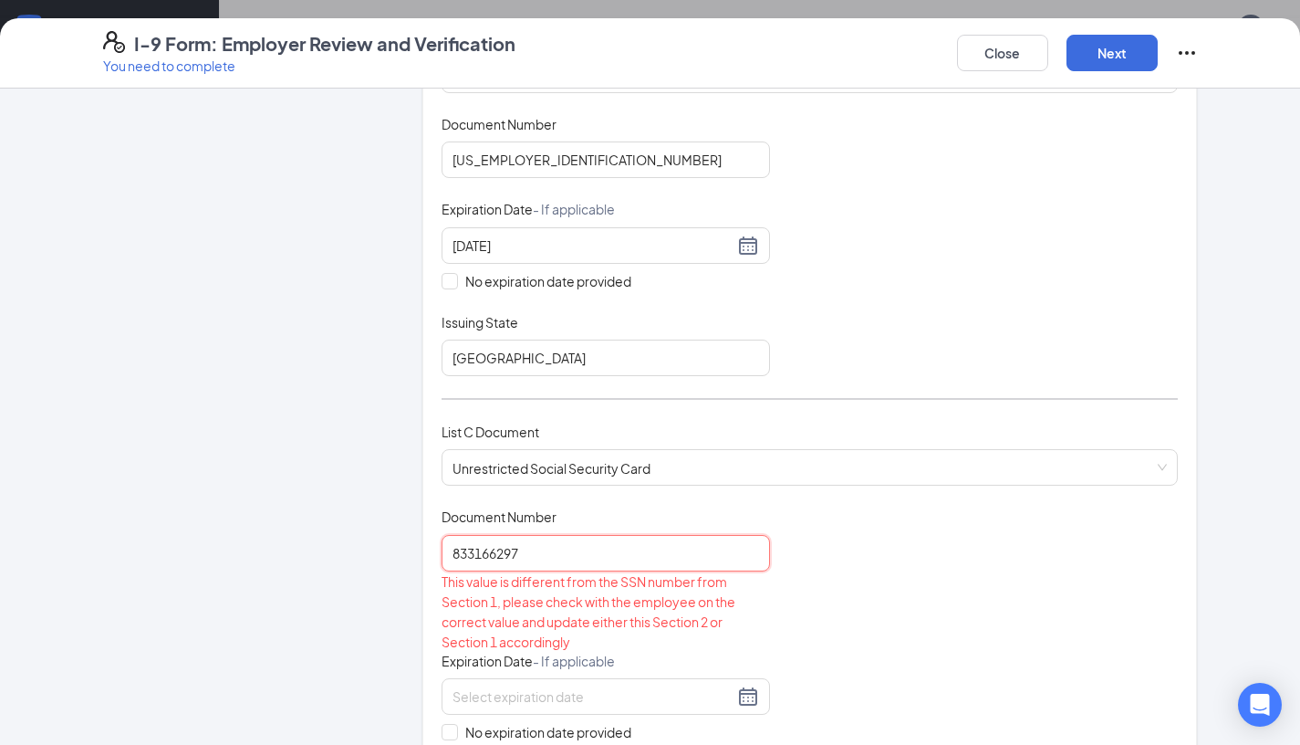
type input "833166297"
click at [938, 616] on div "Document Title Unrestricted Social Security Card Document Number 833166297 This…" at bounding box center [810, 666] width 737 height 319
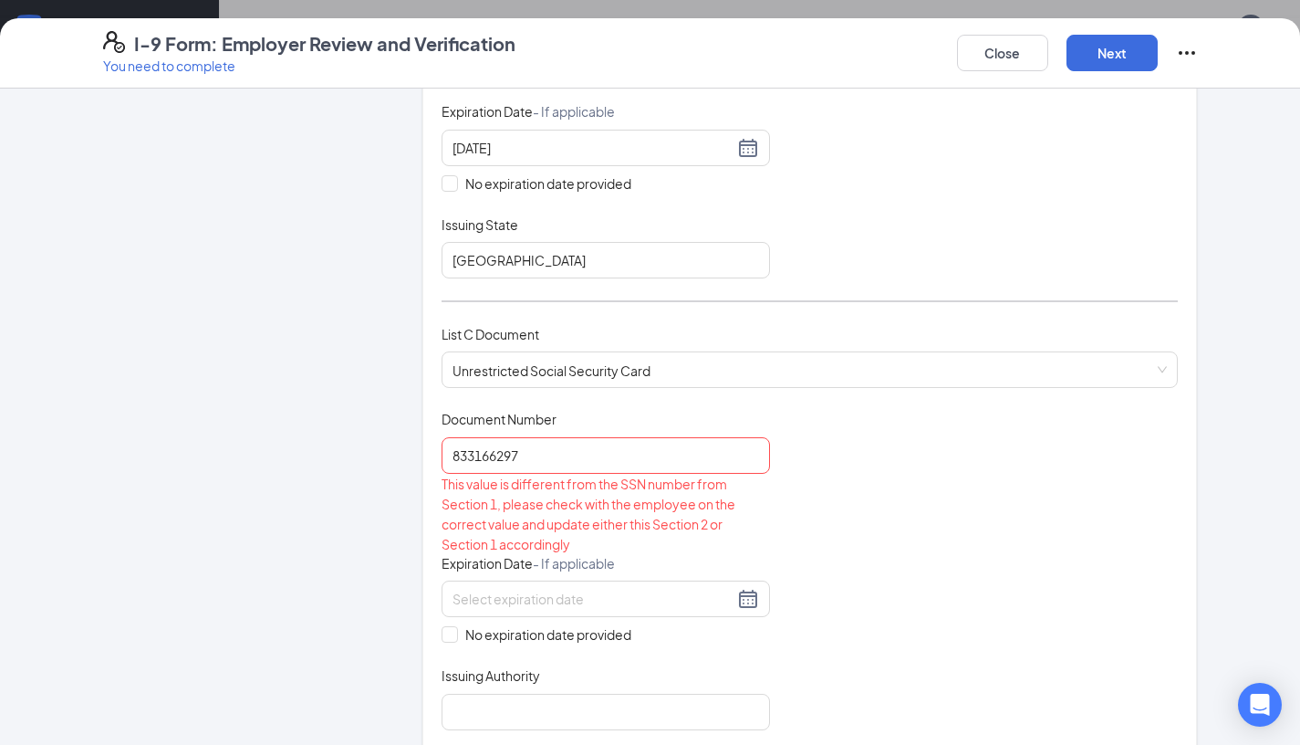
scroll to position [469, 0]
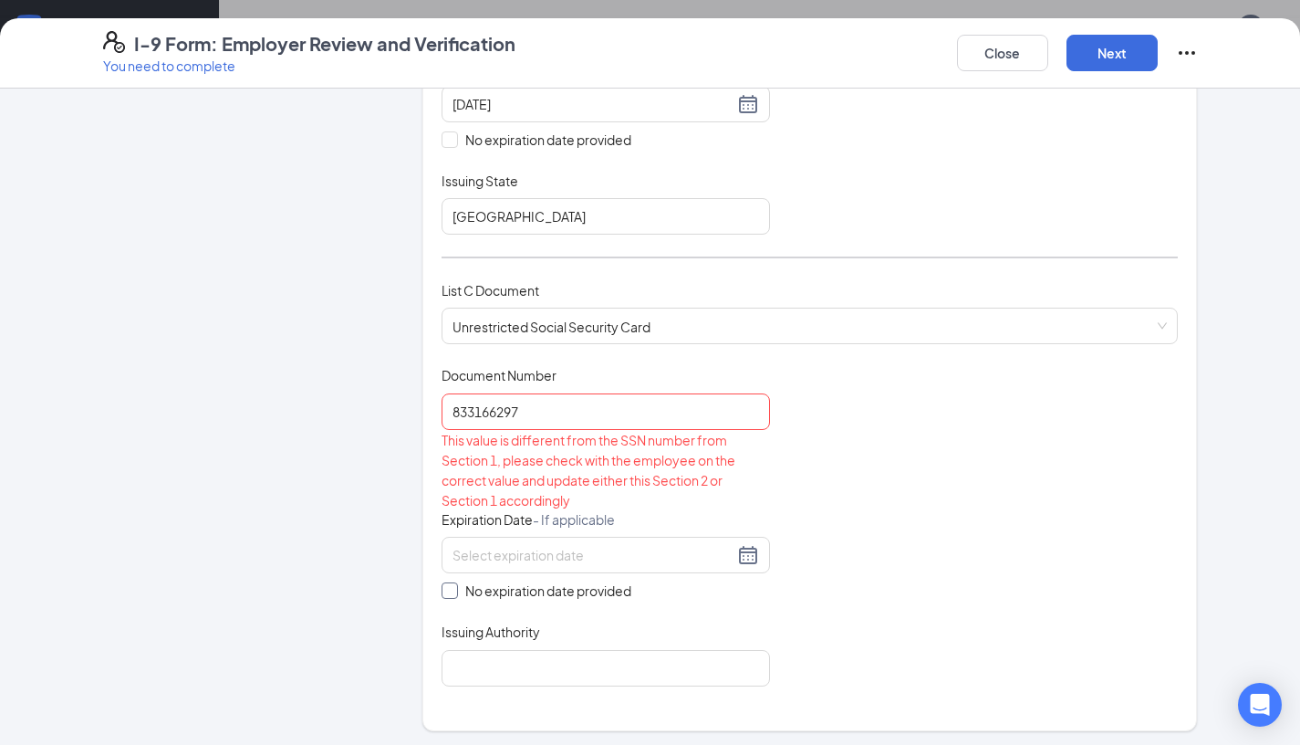
click at [446, 590] on input "No expiration date provided" at bounding box center [448, 588] width 13 height 13
checkbox input "true"
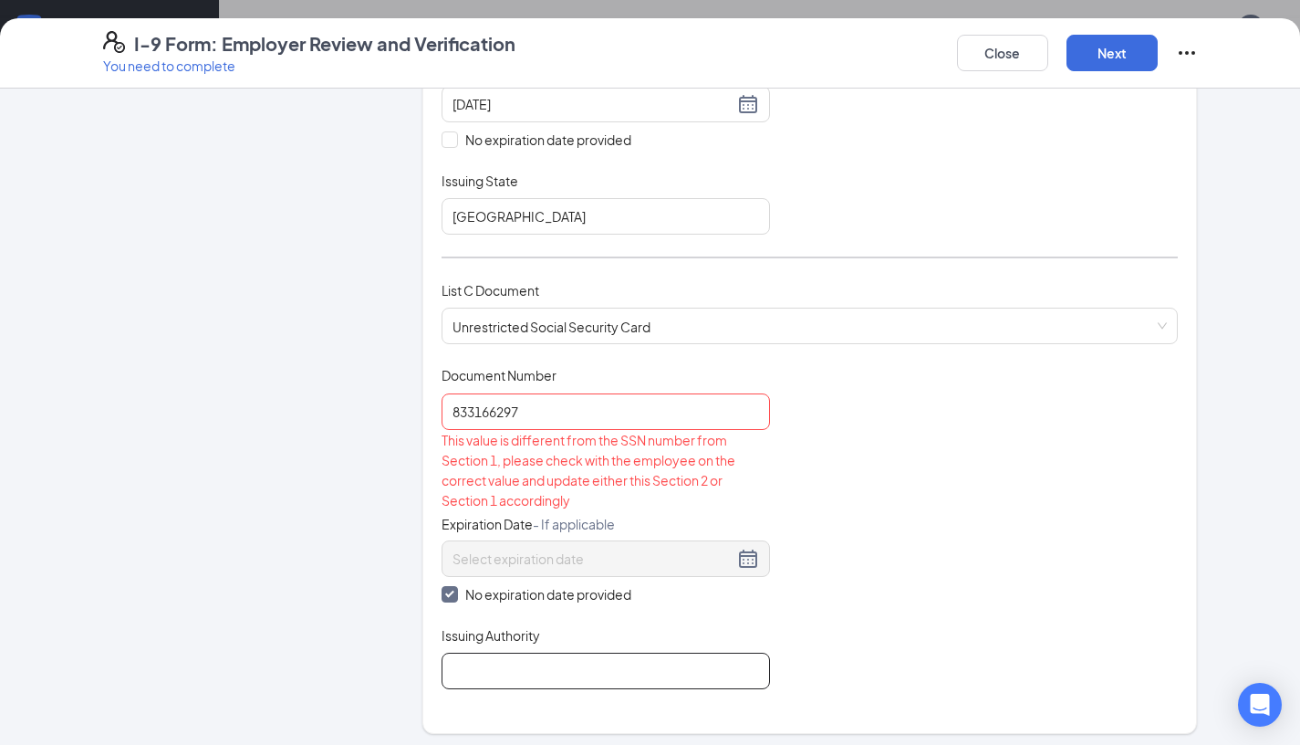
click at [527, 653] on input "Issuing Authority" at bounding box center [606, 671] width 329 height 37
type input "SSA"
drag, startPoint x: 779, startPoint y: 537, endPoint x: 799, endPoint y: 392, distance: 146.4
click at [799, 392] on div "Document Title Unrestricted Social Security Card Document Number 833166297 This…" at bounding box center [810, 527] width 737 height 323
click at [914, 621] on div "Document Title Unrestricted Social Security Card Document Number 833166297 This…" at bounding box center [810, 527] width 737 height 323
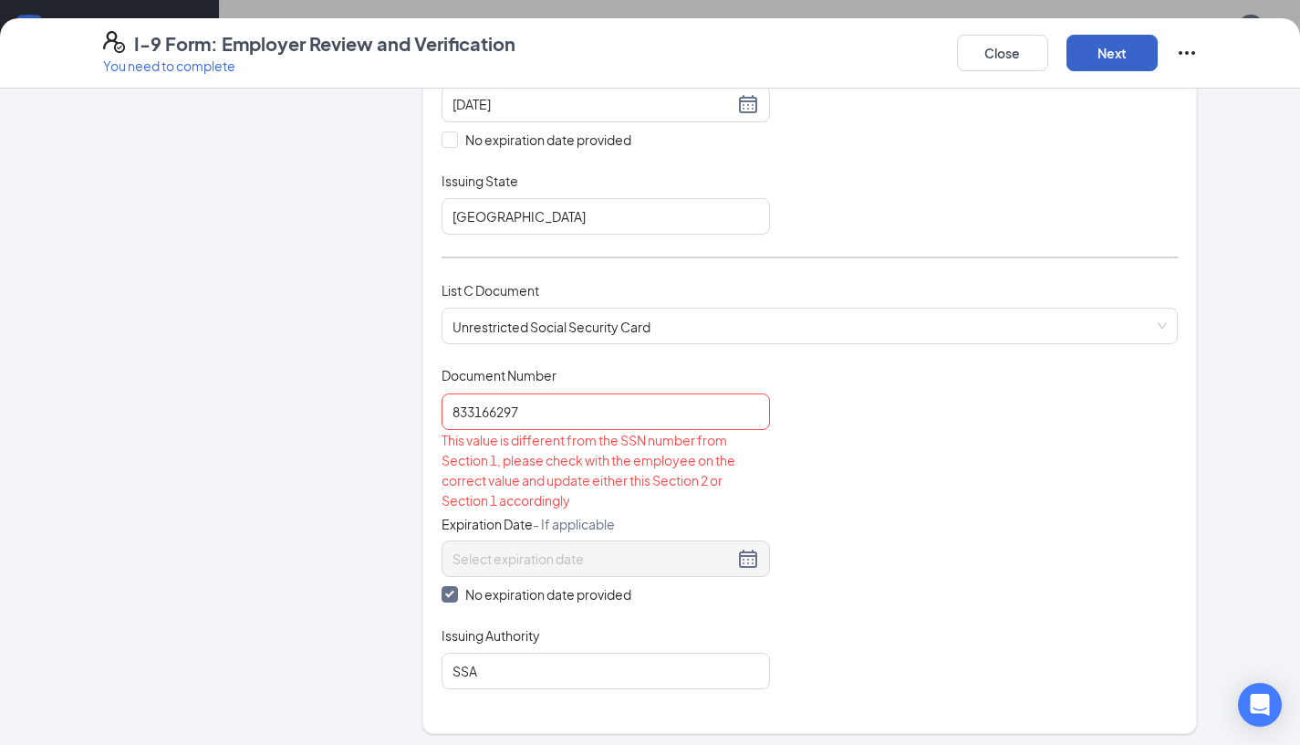
click at [1111, 59] on button "Next" at bounding box center [1112, 53] width 91 height 37
click at [1101, 53] on button "Next" at bounding box center [1112, 53] width 91 height 37
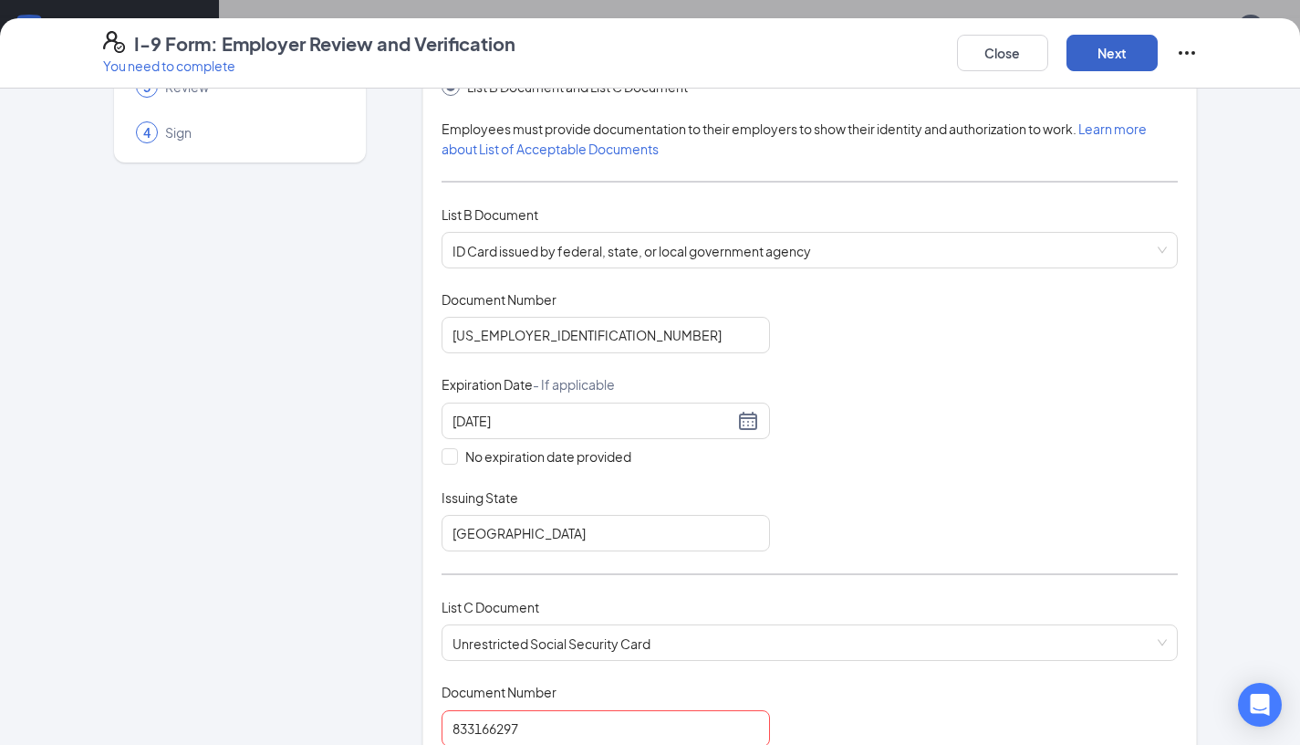
scroll to position [475, 0]
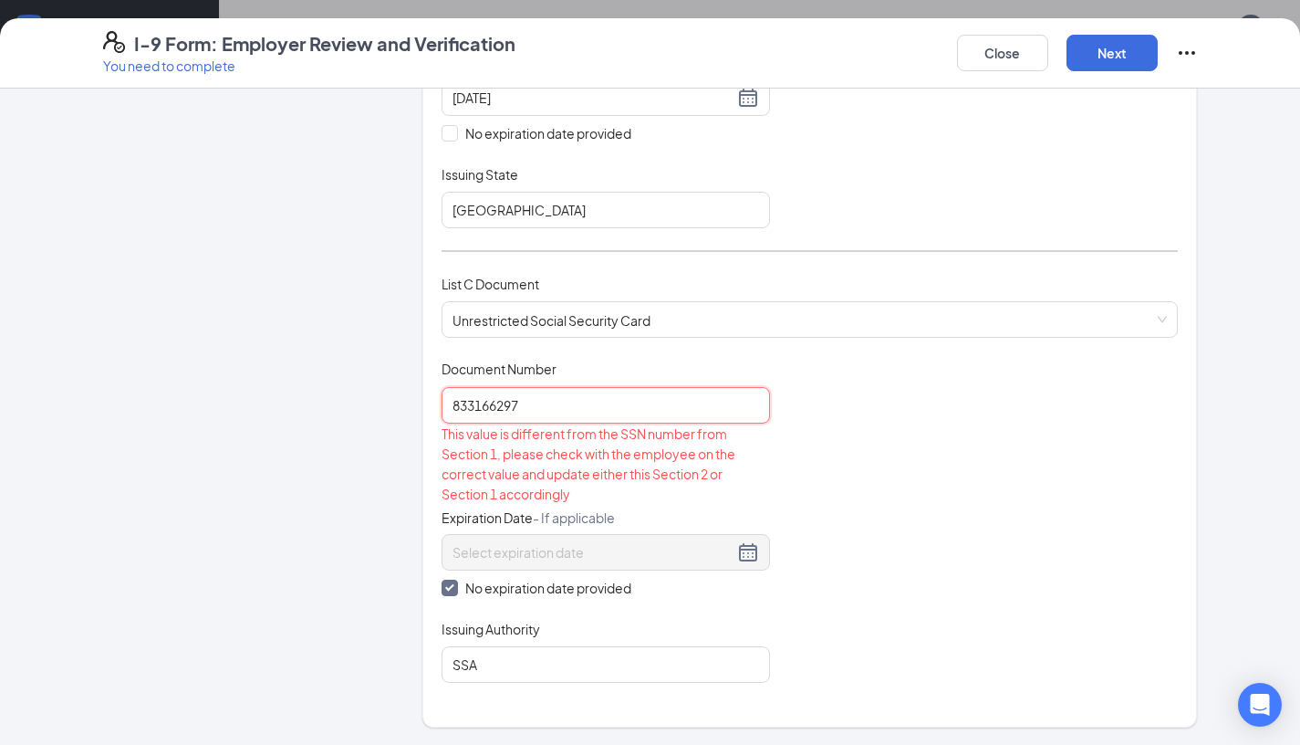
click at [672, 408] on input "833166297" at bounding box center [606, 405] width 329 height 37
click at [838, 496] on div "Document Title Unrestricted Social Security Card Document Number 833166297 This…" at bounding box center [810, 521] width 737 height 323
click at [675, 394] on input "833166297" at bounding box center [606, 405] width 329 height 37
type input "8"
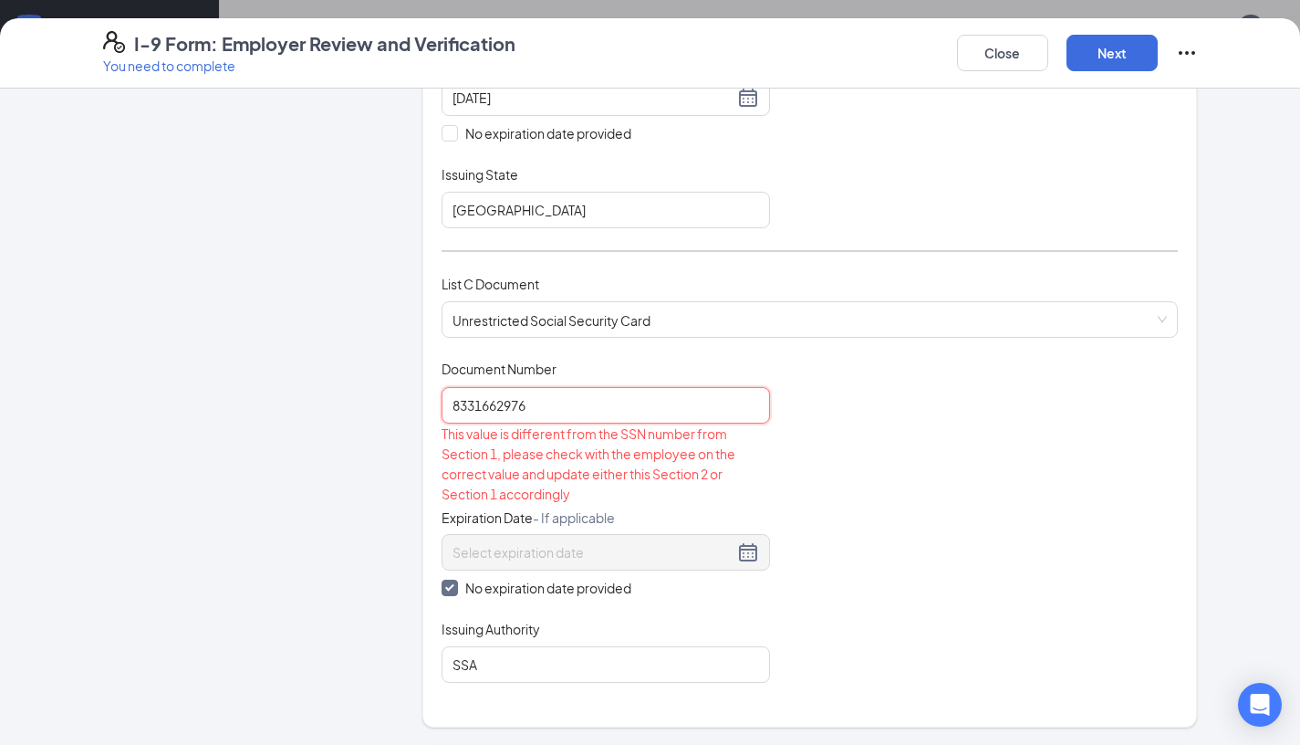
type input "833166297"
click at [1060, 522] on div "Document Title Unrestricted Social Security Card Document Number 833166297 This…" at bounding box center [810, 521] width 737 height 323
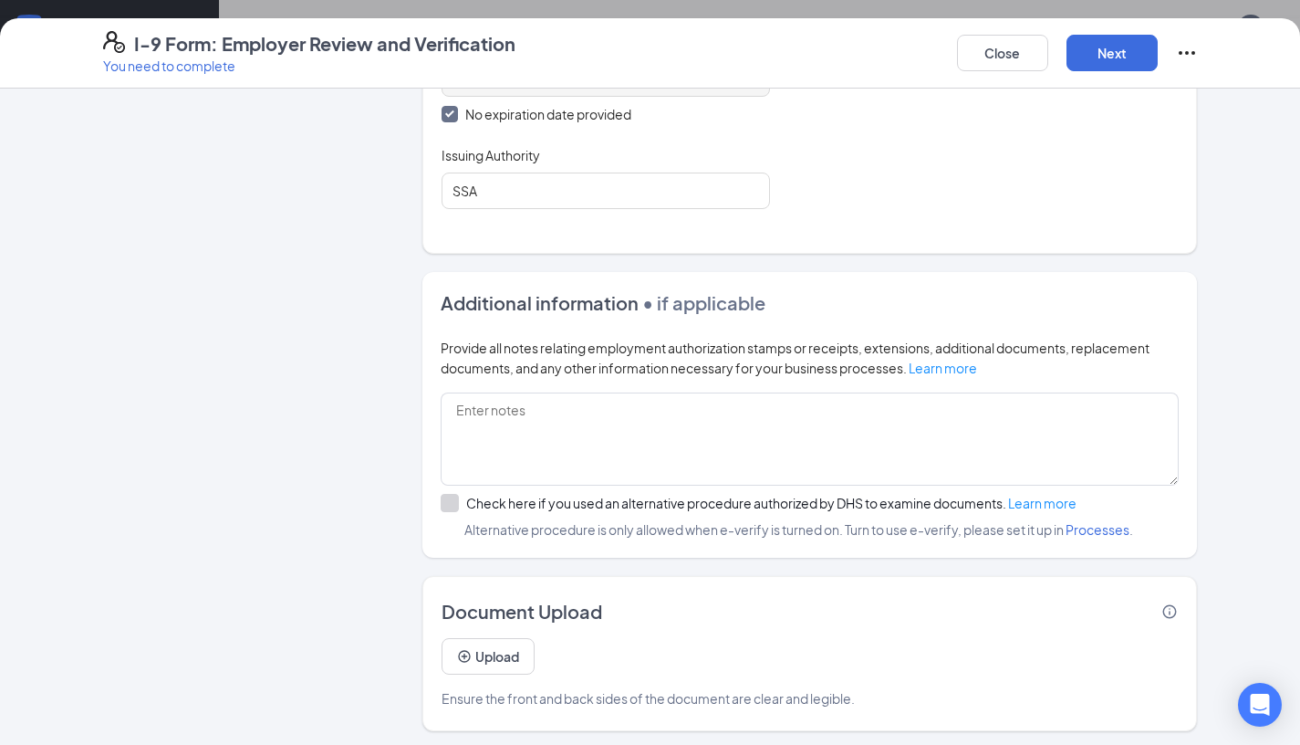
click at [845, 673] on div "Upload Ensure the front and back sides of the document are clear and legible." at bounding box center [810, 666] width 737 height 84
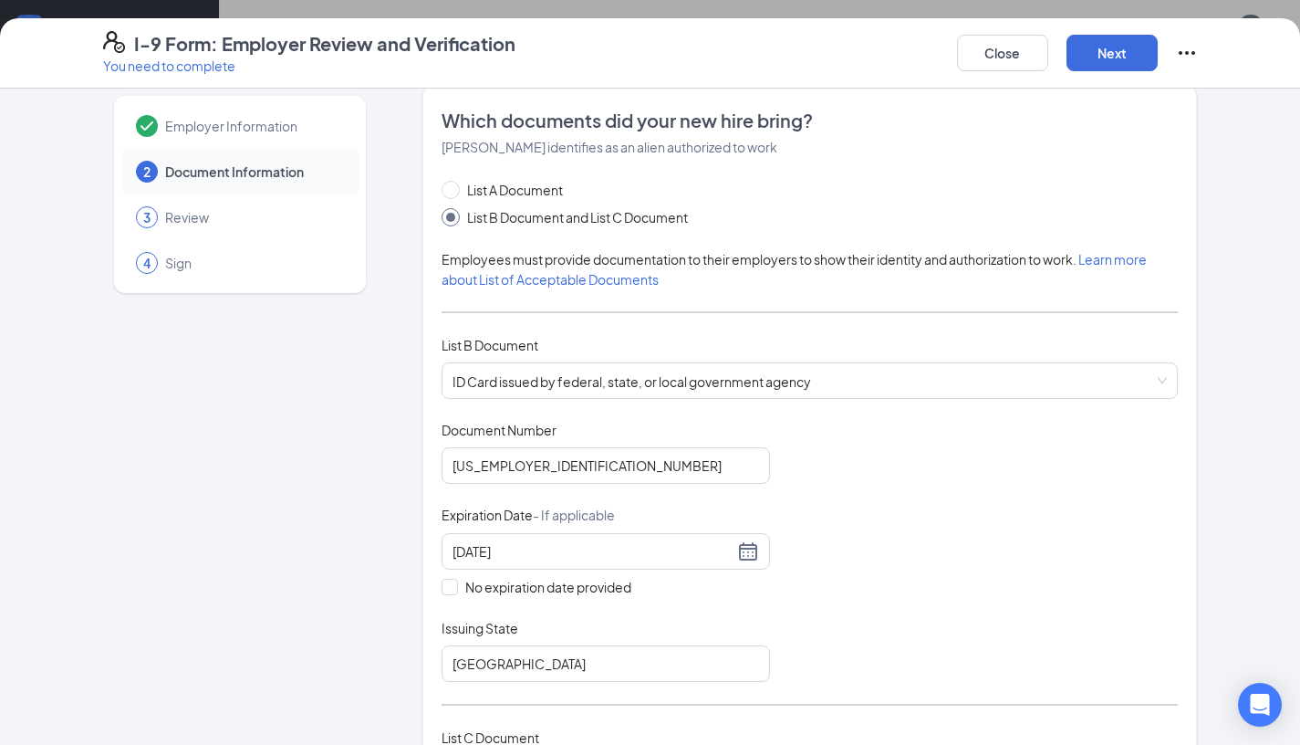
scroll to position [0, 0]
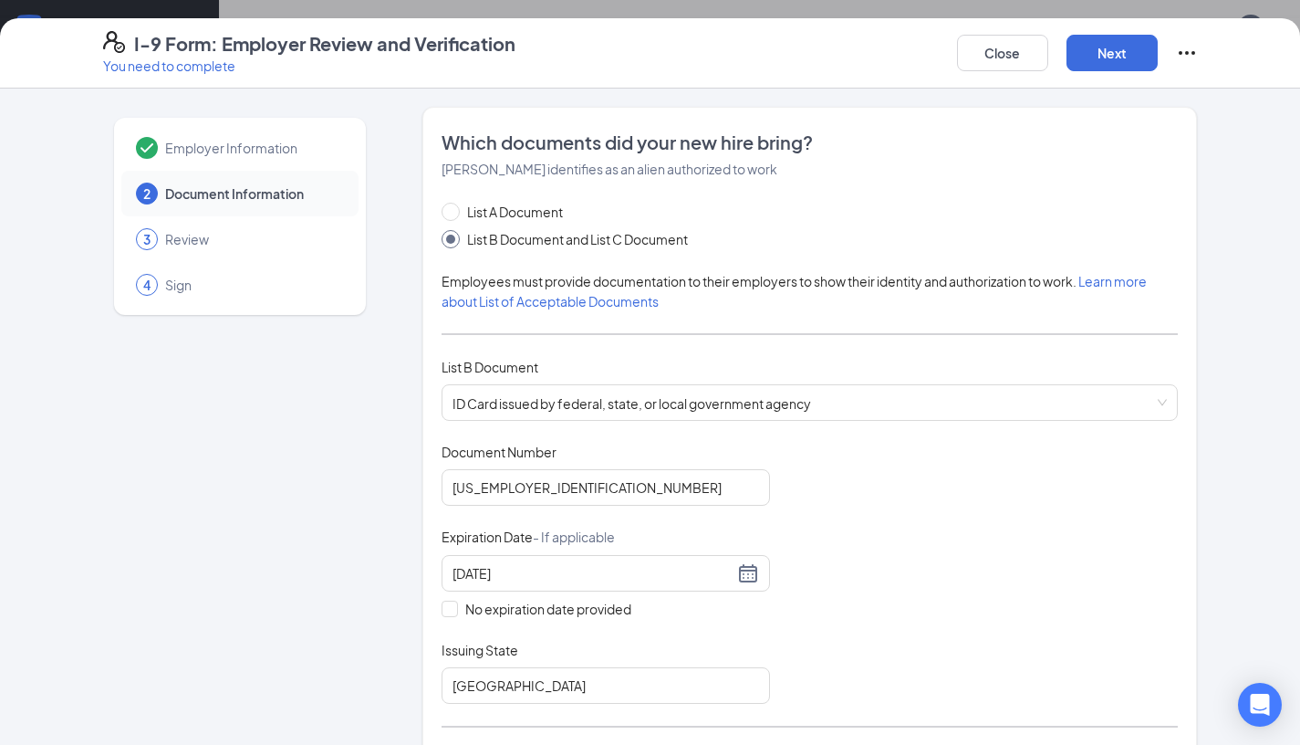
click at [960, 486] on div "Document Title ID Card issued by federal, state, or local government agency Doc…" at bounding box center [810, 573] width 737 height 261
click at [1099, 56] on button "Next" at bounding box center [1112, 53] width 91 height 37
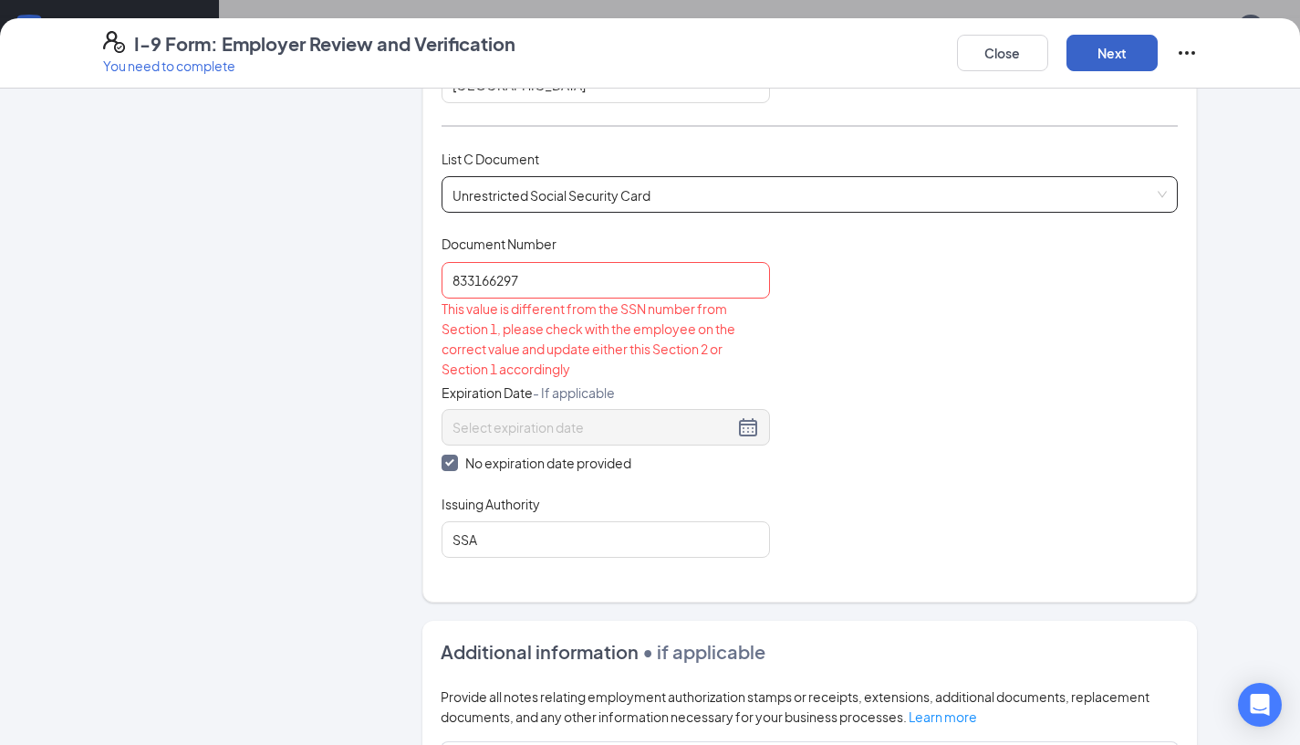
scroll to position [613, 0]
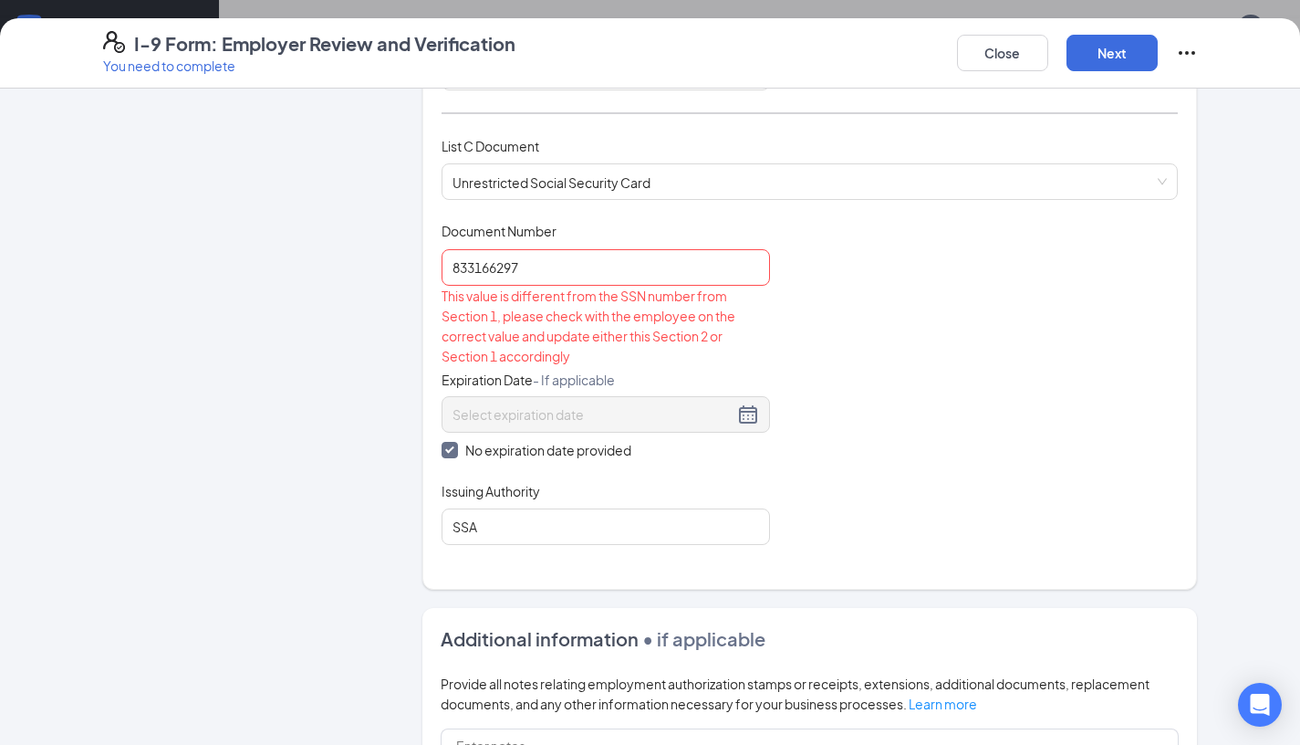
click at [451, 444] on input "No expiration date provided" at bounding box center [448, 448] width 13 height 13
click at [450, 447] on span at bounding box center [450, 446] width 16 height 16
click at [450, 447] on input "No expiration date provided" at bounding box center [448, 444] width 13 height 13
checkbox input "true"
click at [712, 532] on input "SSA" at bounding box center [606, 526] width 329 height 37
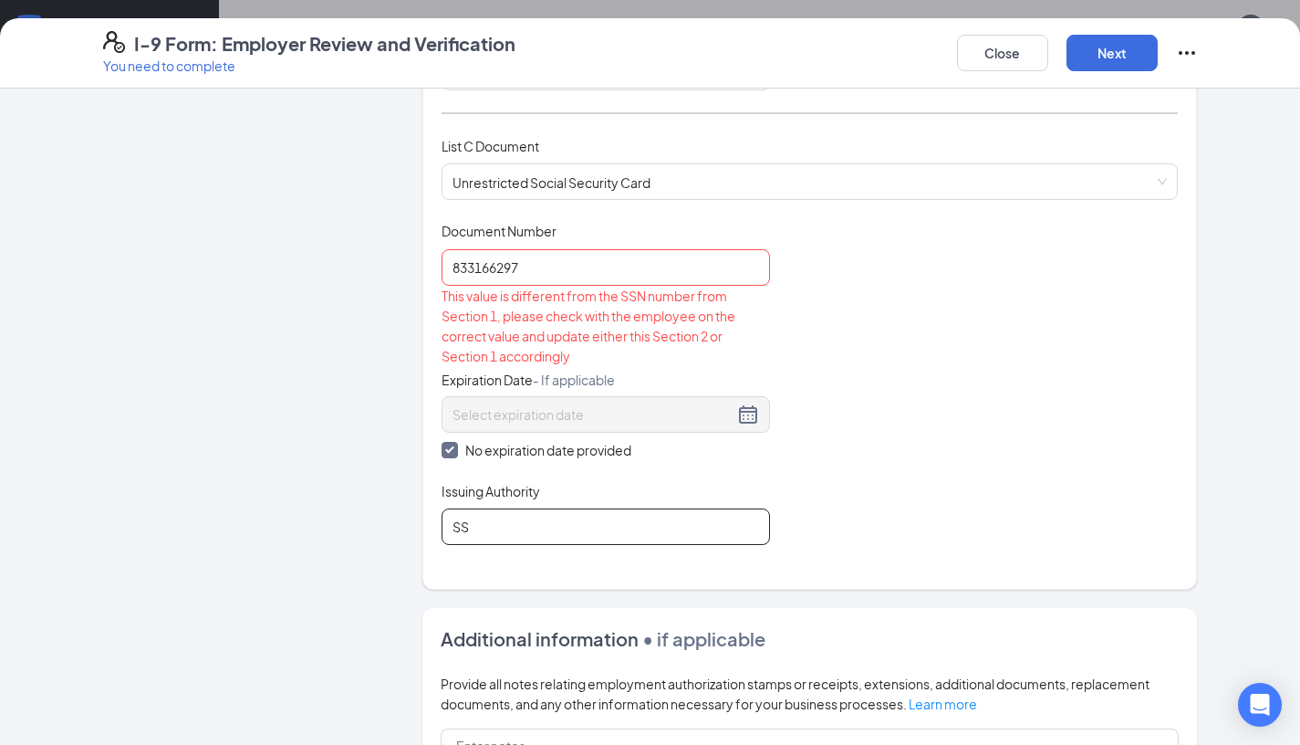
type input "SSA"
click at [866, 574] on div "Which documents did your new hire bring? Jimmy Joshua Vasquez identifies as an …" at bounding box center [811, 42] width 776 height 1096
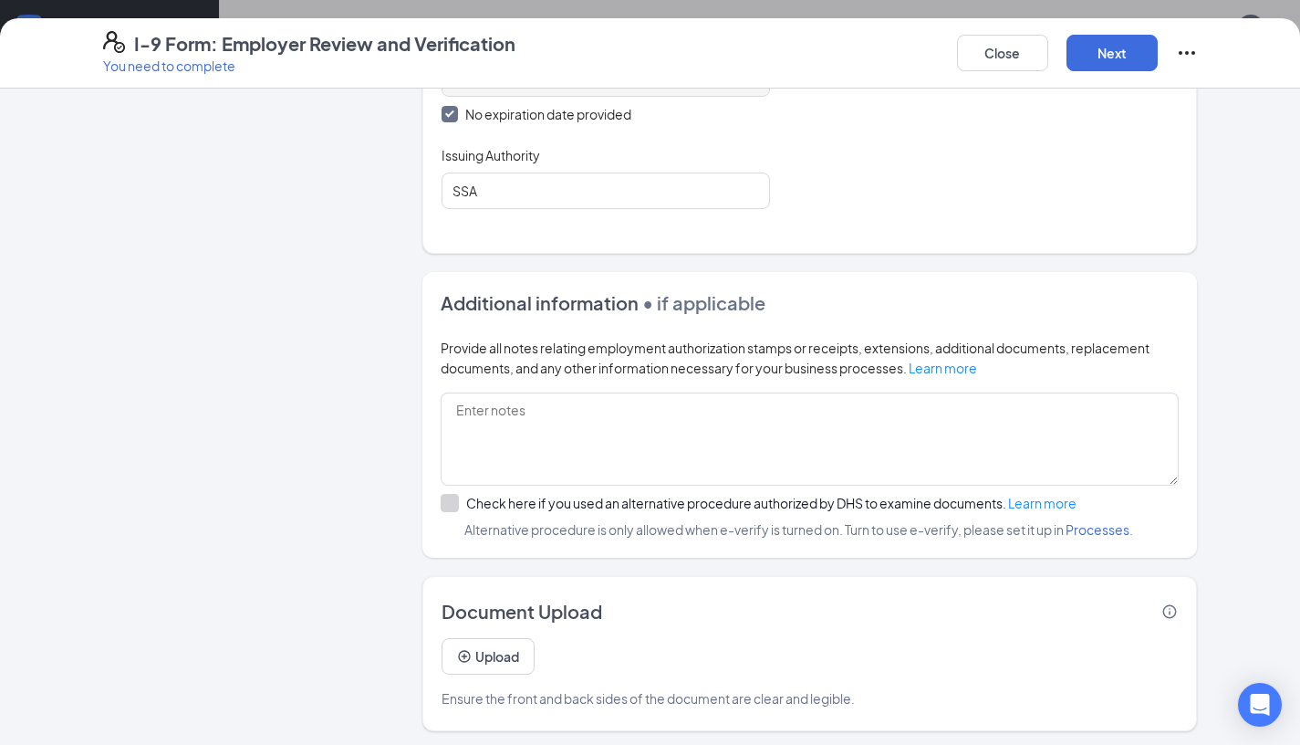
click at [452, 507] on div "Check here if you used an alternative procedure authorized by DHS to examine do…" at bounding box center [810, 505] width 739 height 23
click at [452, 502] on div at bounding box center [450, 503] width 18 height 18
click at [787, 408] on textarea at bounding box center [810, 438] width 739 height 93
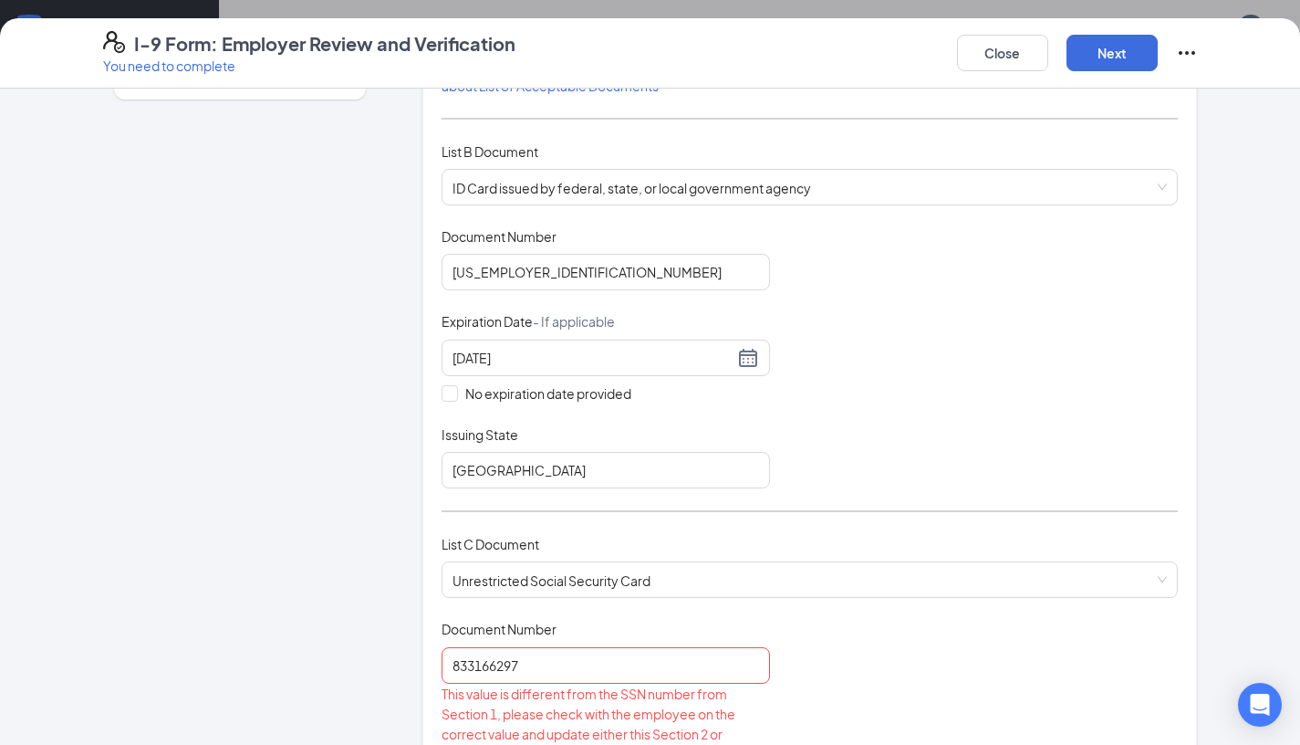
scroll to position [254, 0]
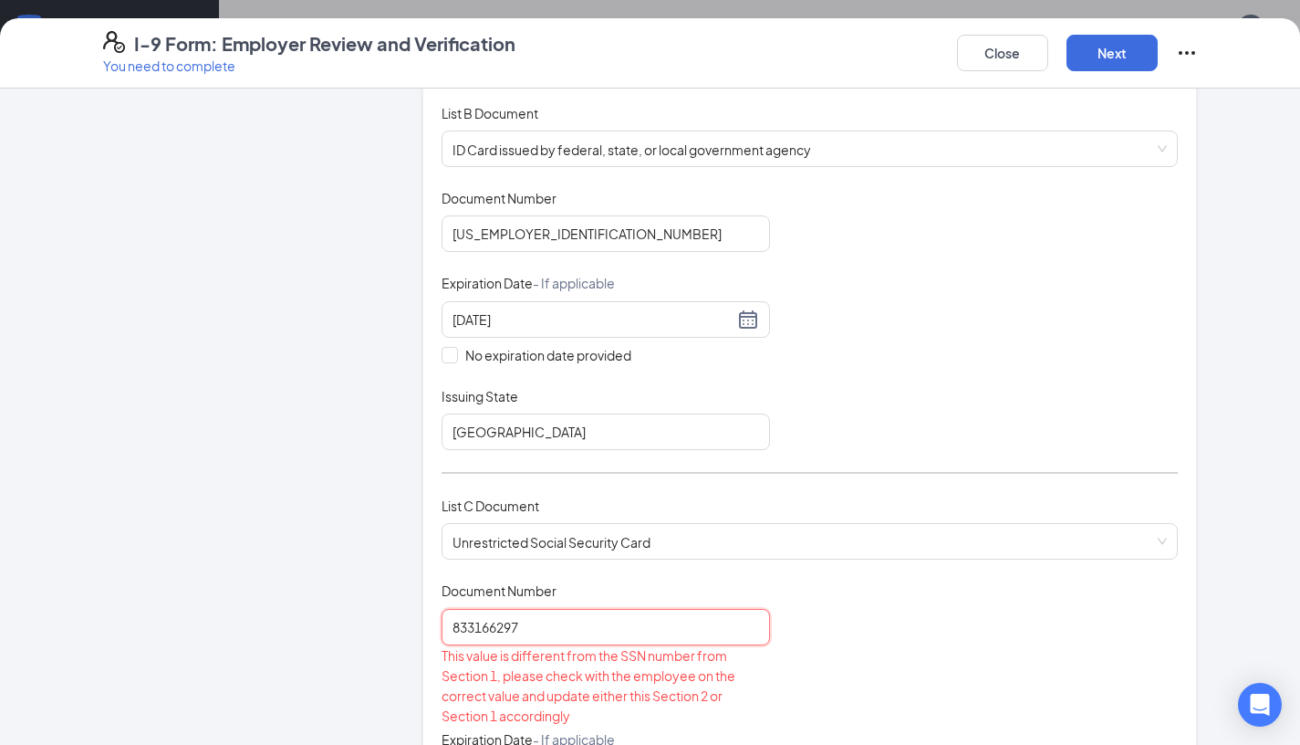
click at [474, 630] on input "833166297" at bounding box center [606, 627] width 329 height 37
click at [496, 631] on input "833-166297" at bounding box center [606, 627] width 329 height 37
click at [499, 631] on input "833-166297" at bounding box center [606, 627] width 329 height 37
click at [501, 626] on input "833-166297" at bounding box center [606, 627] width 329 height 37
drag, startPoint x: 495, startPoint y: 626, endPoint x: 624, endPoint y: 689, distance: 144.1
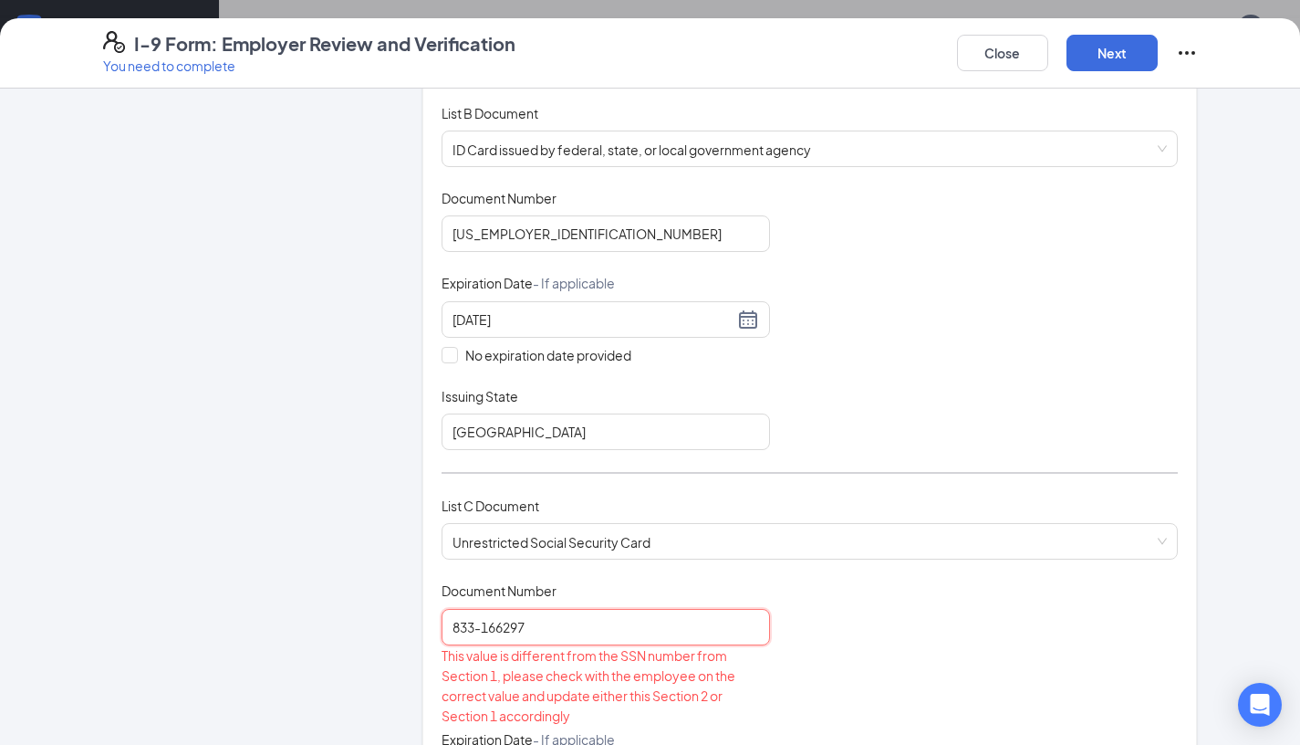
click at [497, 626] on input "833-166297" at bounding box center [606, 627] width 329 height 37
click at [985, 444] on div "Document Title ID Card issued by federal, state, or local government agency Doc…" at bounding box center [810, 319] width 737 height 261
click at [578, 621] on input "833-16-6297" at bounding box center [606, 627] width 329 height 37
type input "833-16-6297"
click at [941, 699] on div "Document Title Unrestricted Social Security Card Document Number 833-16-6297 Th…" at bounding box center [810, 742] width 737 height 323
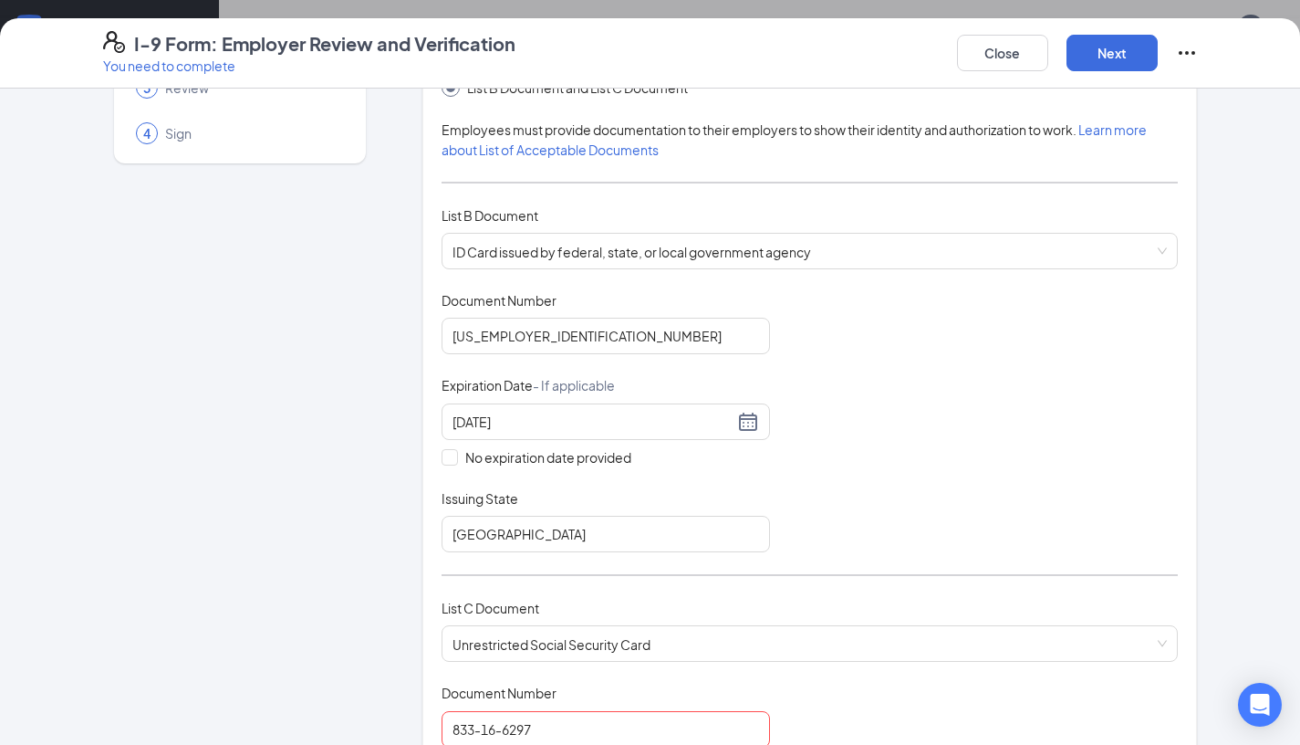
scroll to position [0, 0]
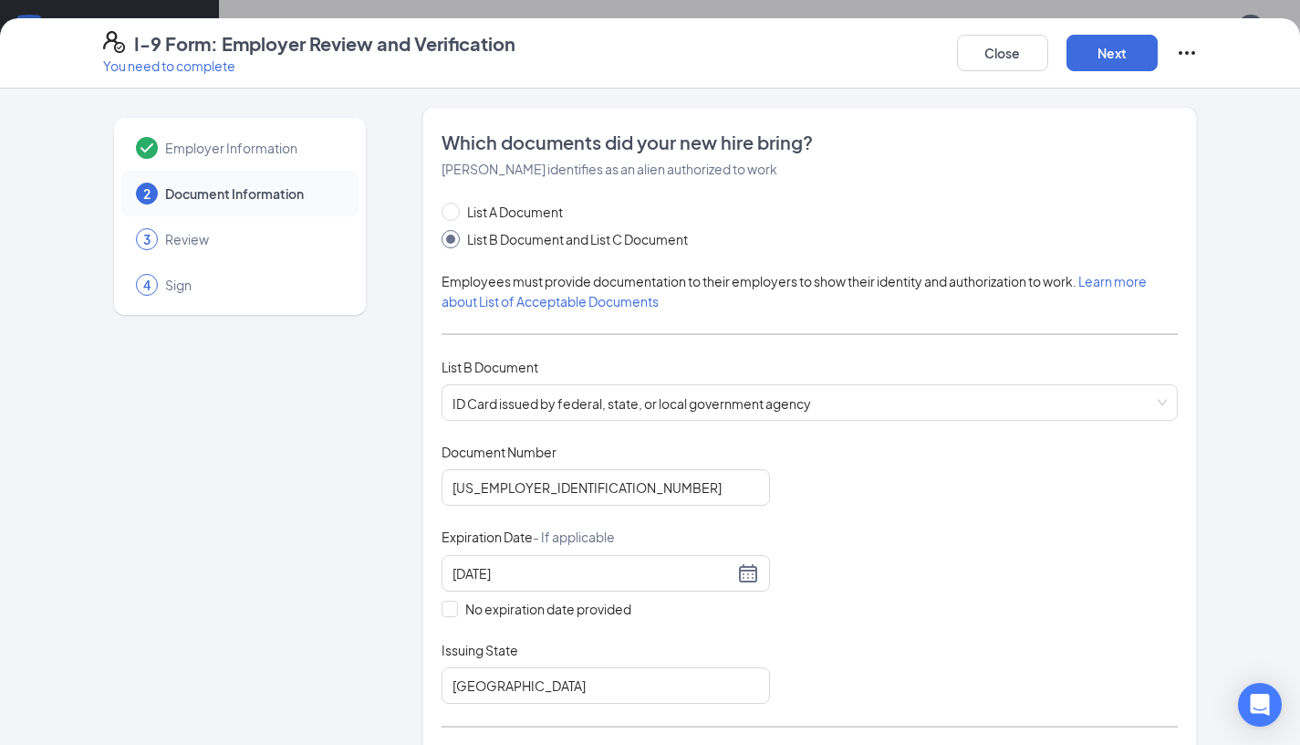
click at [847, 212] on div "List A Document List B Document and List C Document" at bounding box center [810, 225] width 737 height 47
click at [1095, 54] on button "Next" at bounding box center [1112, 53] width 91 height 37
click at [1188, 47] on icon "Ellipses" at bounding box center [1187, 53] width 22 height 22
click at [1161, 186] on div "Which documents did your new hire bring? Jimmy Joshua Vasquez identifies as an …" at bounding box center [810, 655] width 737 height 1050
click at [258, 226] on div "3 Review" at bounding box center [239, 239] width 237 height 46
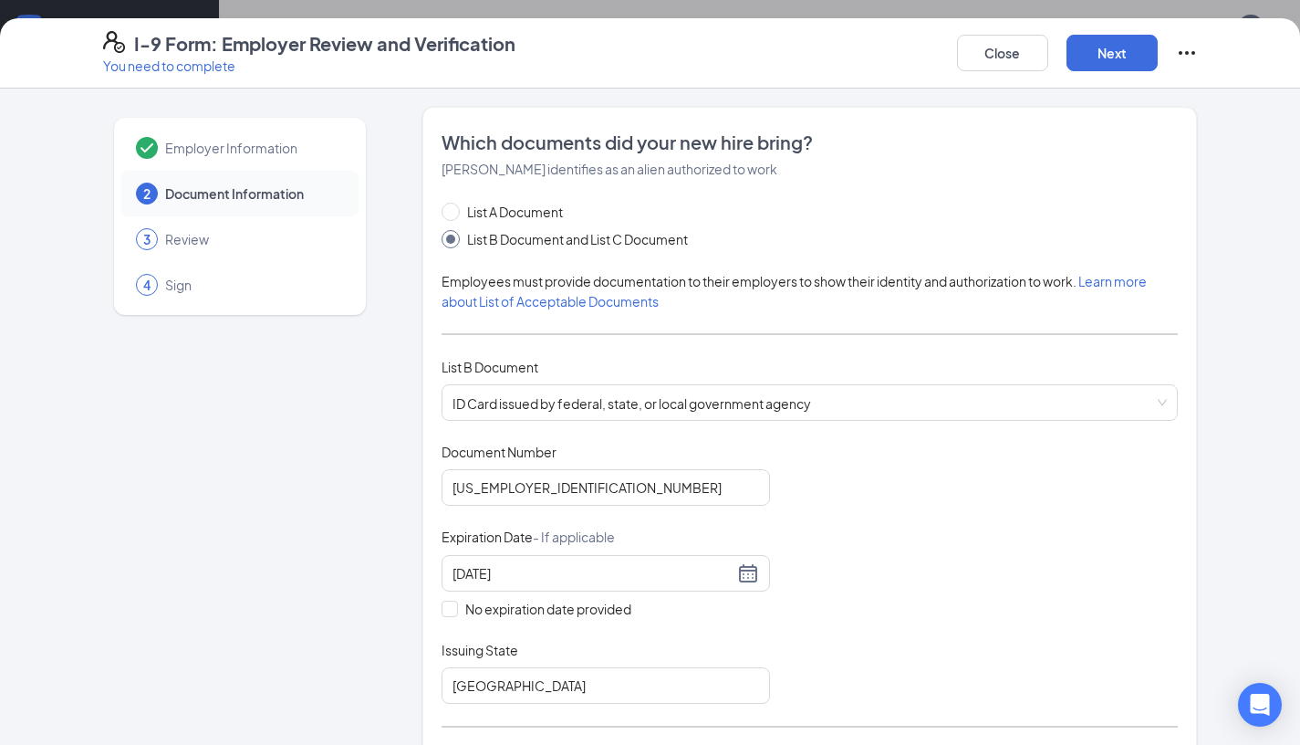
click at [263, 247] on span "Review" at bounding box center [252, 239] width 175 height 18
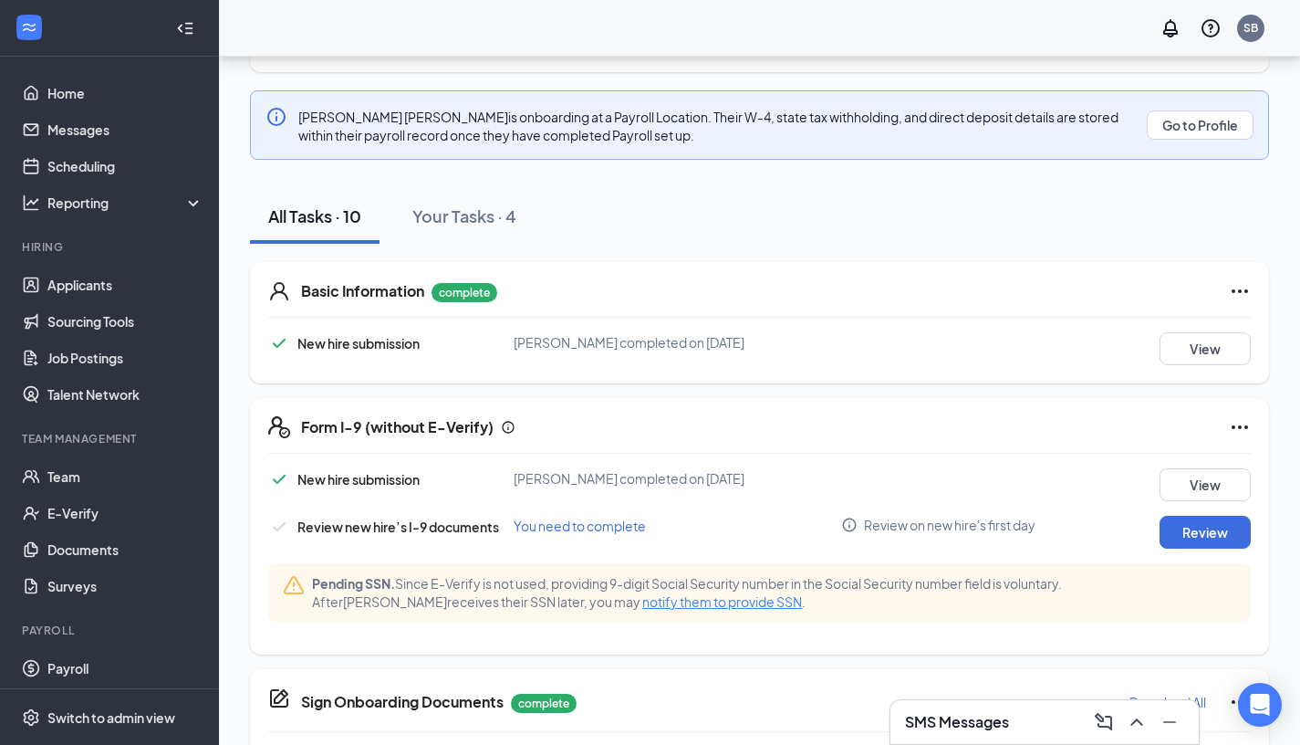
scroll to position [266, 0]
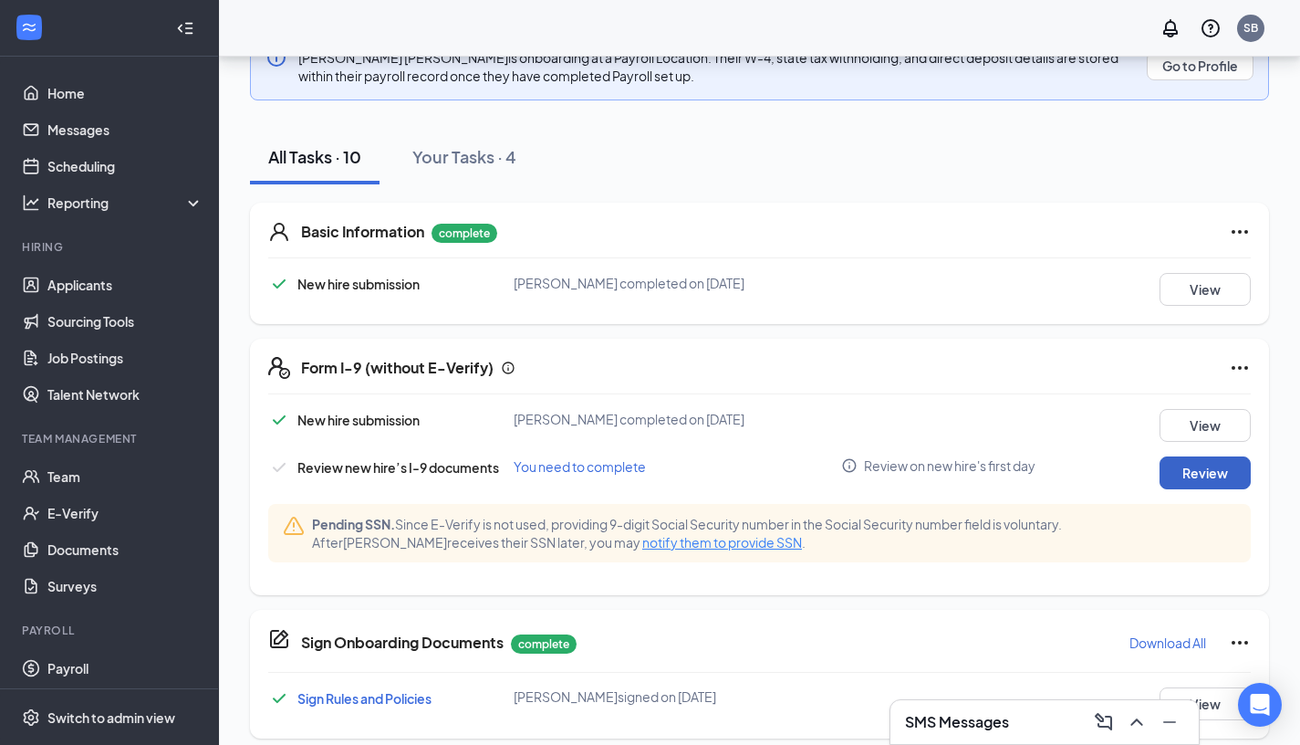
click at [1209, 482] on button "Review" at bounding box center [1205, 472] width 91 height 33
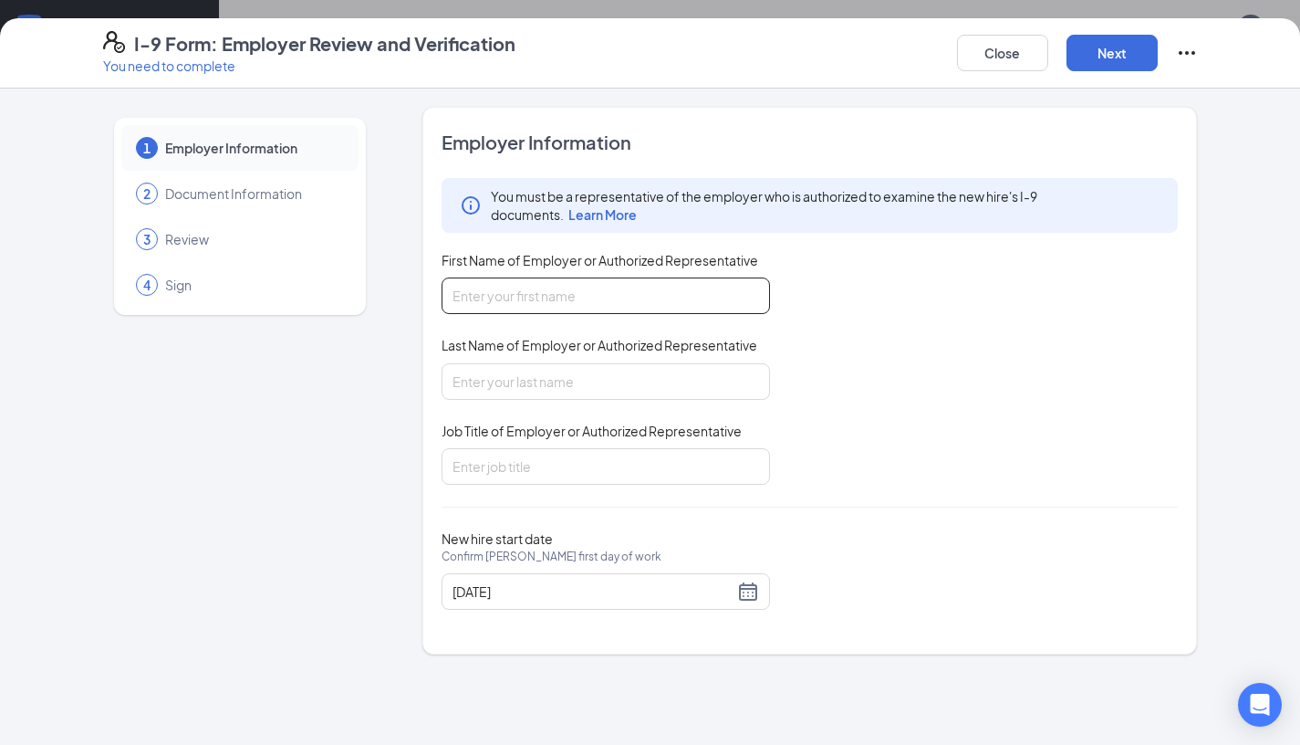
click at [665, 298] on input "First Name of Employer or Authorized Representative" at bounding box center [606, 295] width 329 height 37
type input "Sergio"
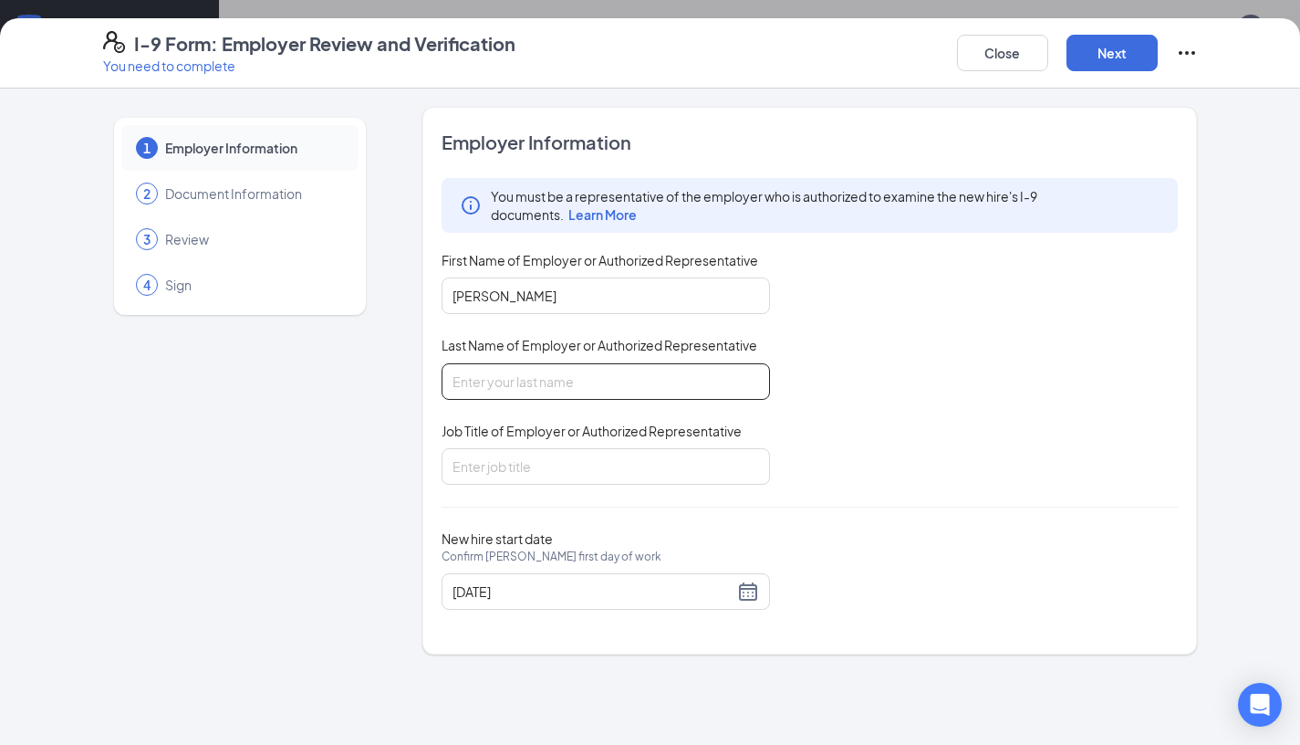
click at [658, 379] on input "Last Name of Employer or Authorized Representative" at bounding box center [606, 381] width 329 height 37
type input "Barrera"
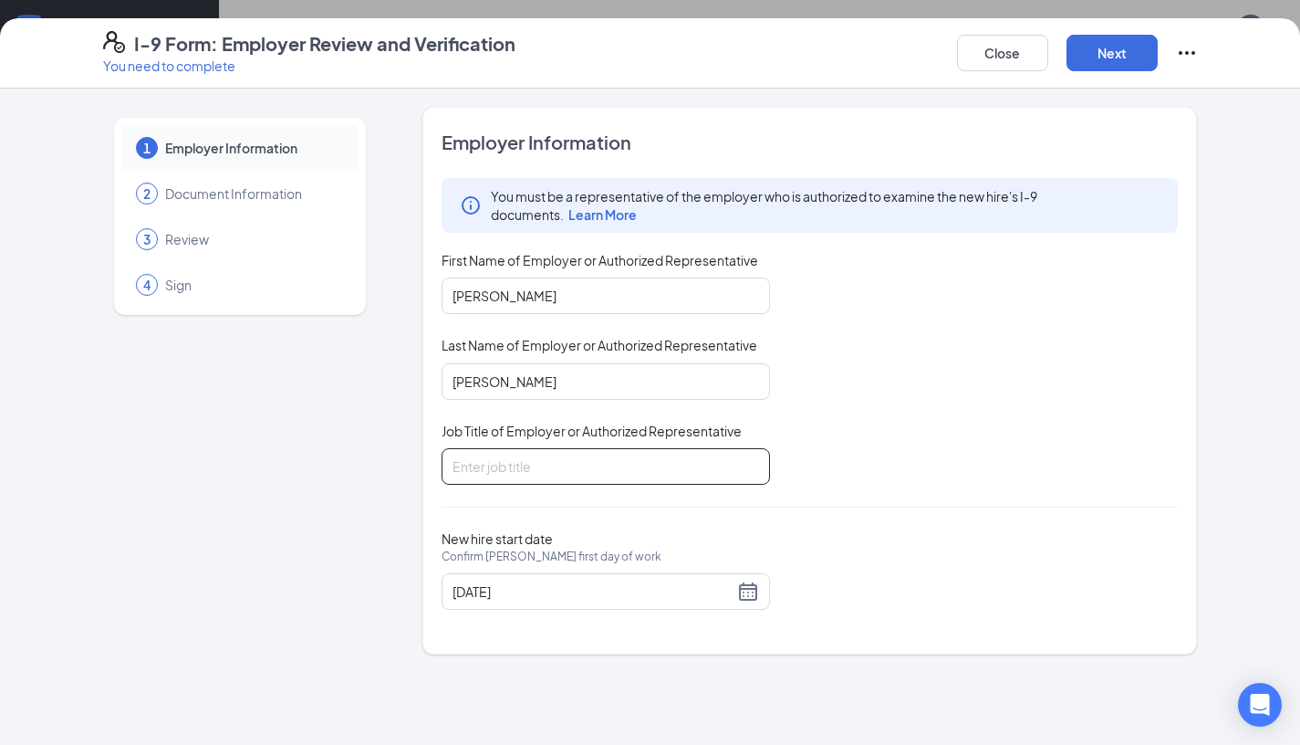
click at [624, 469] on input "Job Title of Employer or Authorized Representative" at bounding box center [606, 466] width 329 height 37
type input "Supervisior"
click at [1102, 60] on button "Next" at bounding box center [1112, 53] width 91 height 37
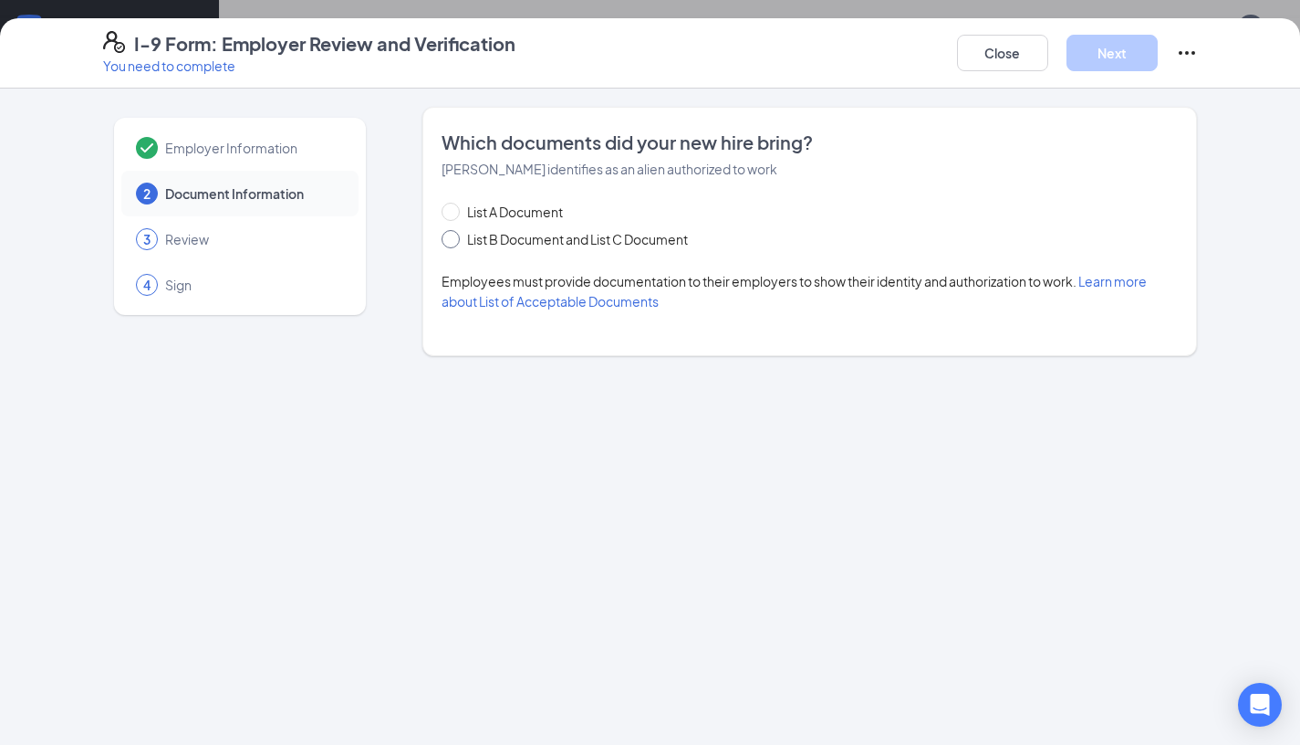
click at [589, 239] on span "List B Document and List C Document" at bounding box center [577, 239] width 235 height 20
click at [454, 239] on input "List B Document and List C Document" at bounding box center [448, 236] width 13 height 13
radio input "true"
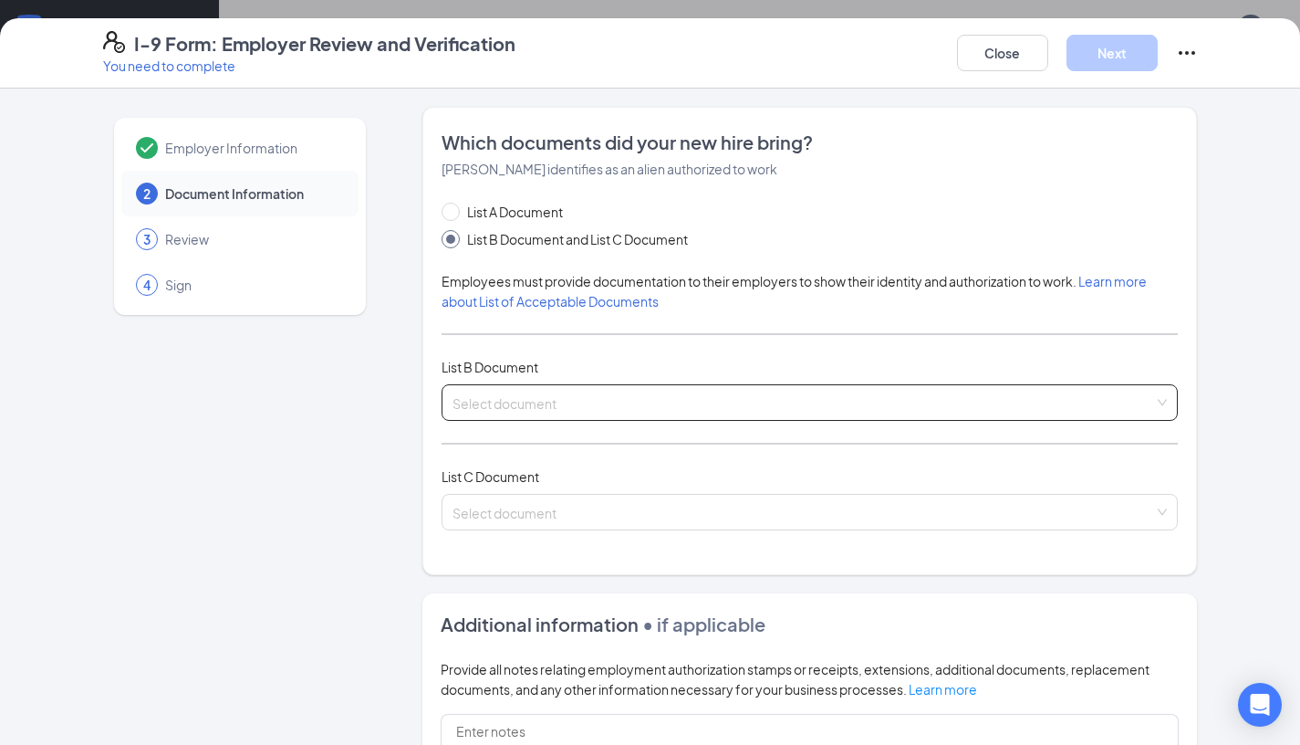
click at [584, 404] on input "search" at bounding box center [804, 398] width 703 height 27
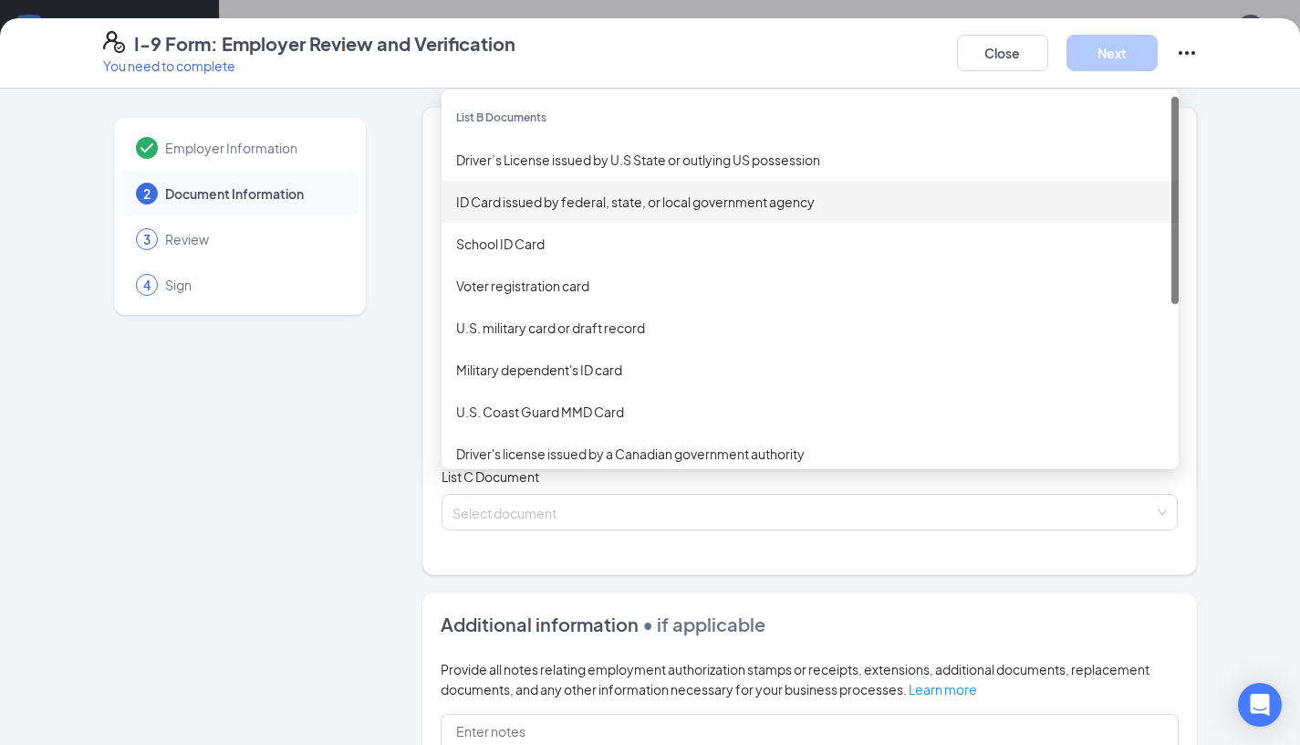
click at [643, 208] on div "ID Card issued by federal, state, or local government agency" at bounding box center [810, 202] width 708 height 20
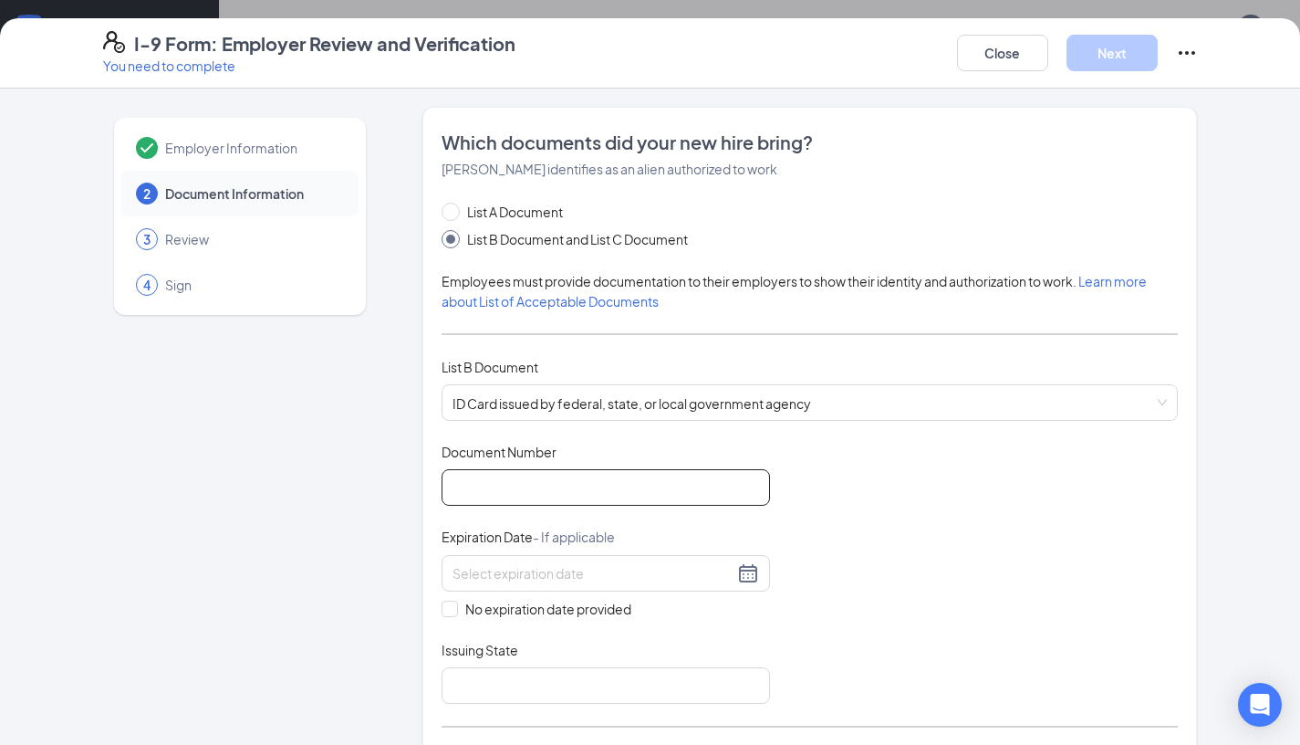
click at [563, 481] on input "Document Number" at bounding box center [606, 487] width 329 height 37
click at [529, 480] on input "Document Number" at bounding box center [606, 487] width 329 height 37
type input "25-0008873"
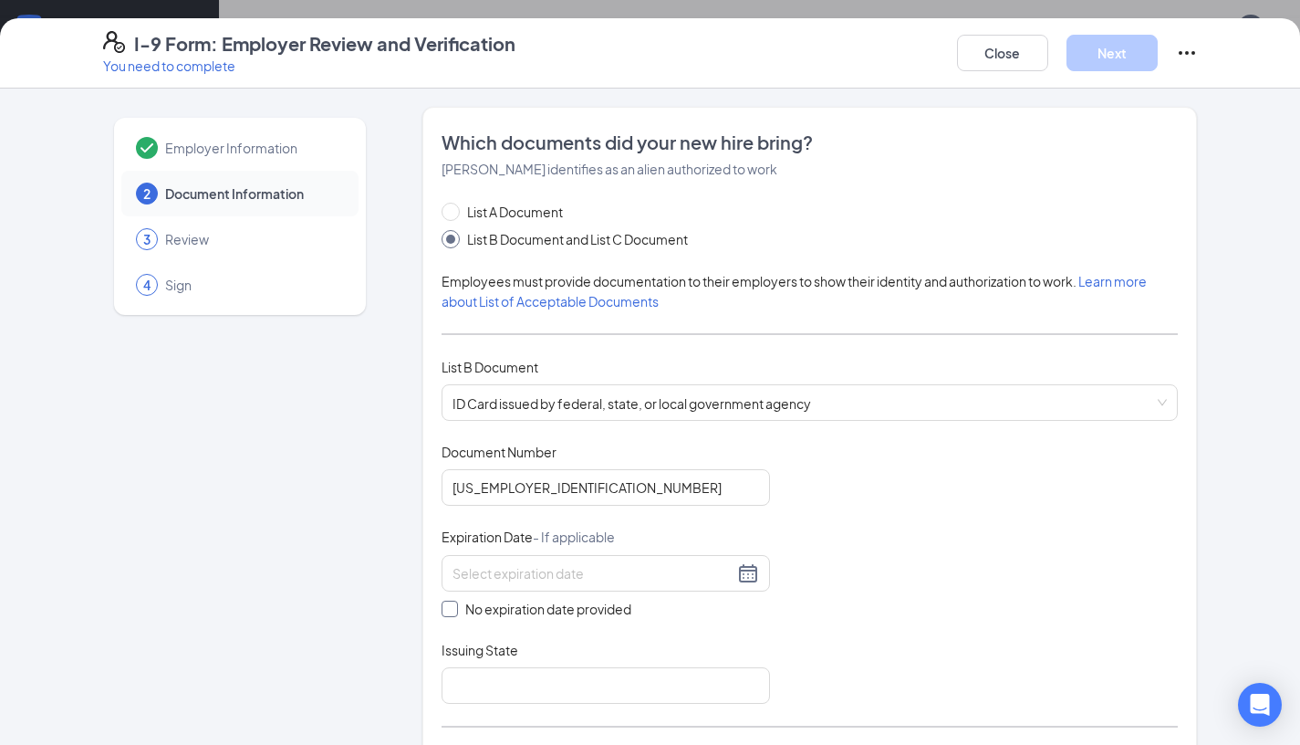
click at [450, 604] on input "No expiration date provided" at bounding box center [448, 606] width 13 height 13
checkbox input "true"
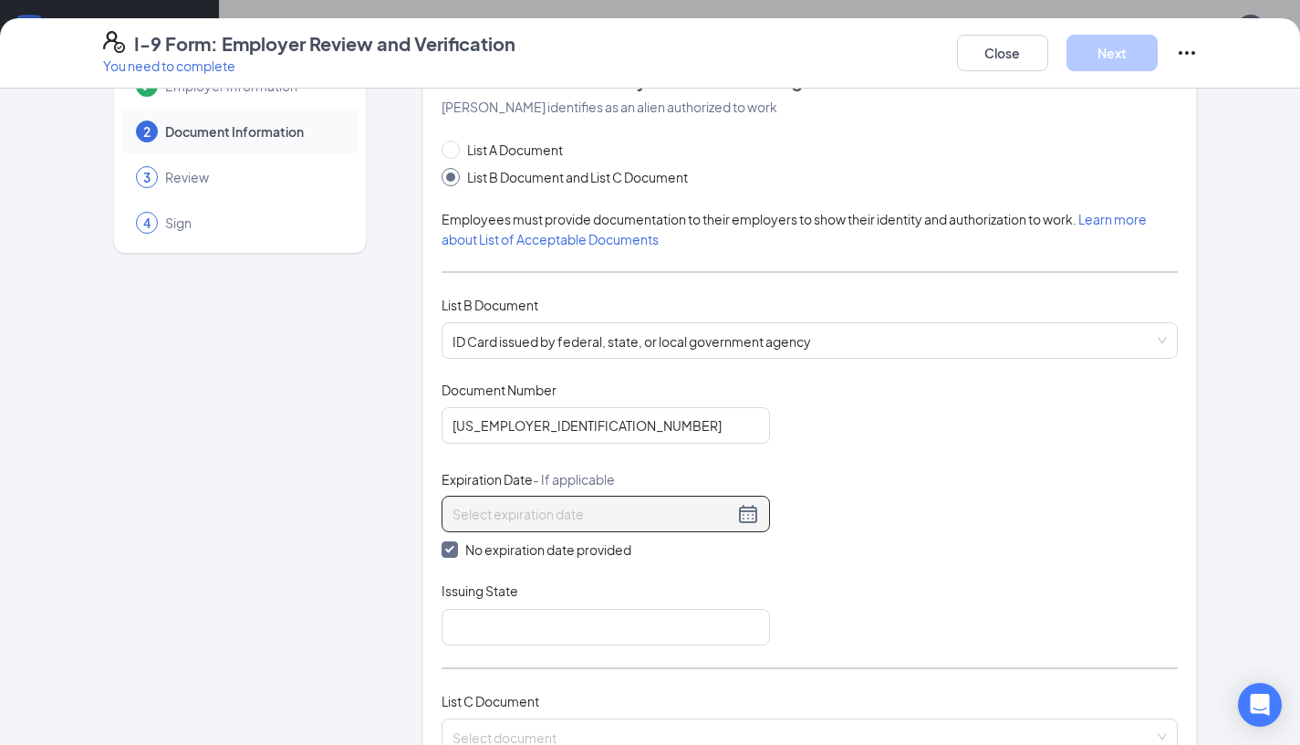
scroll to position [109, 0]
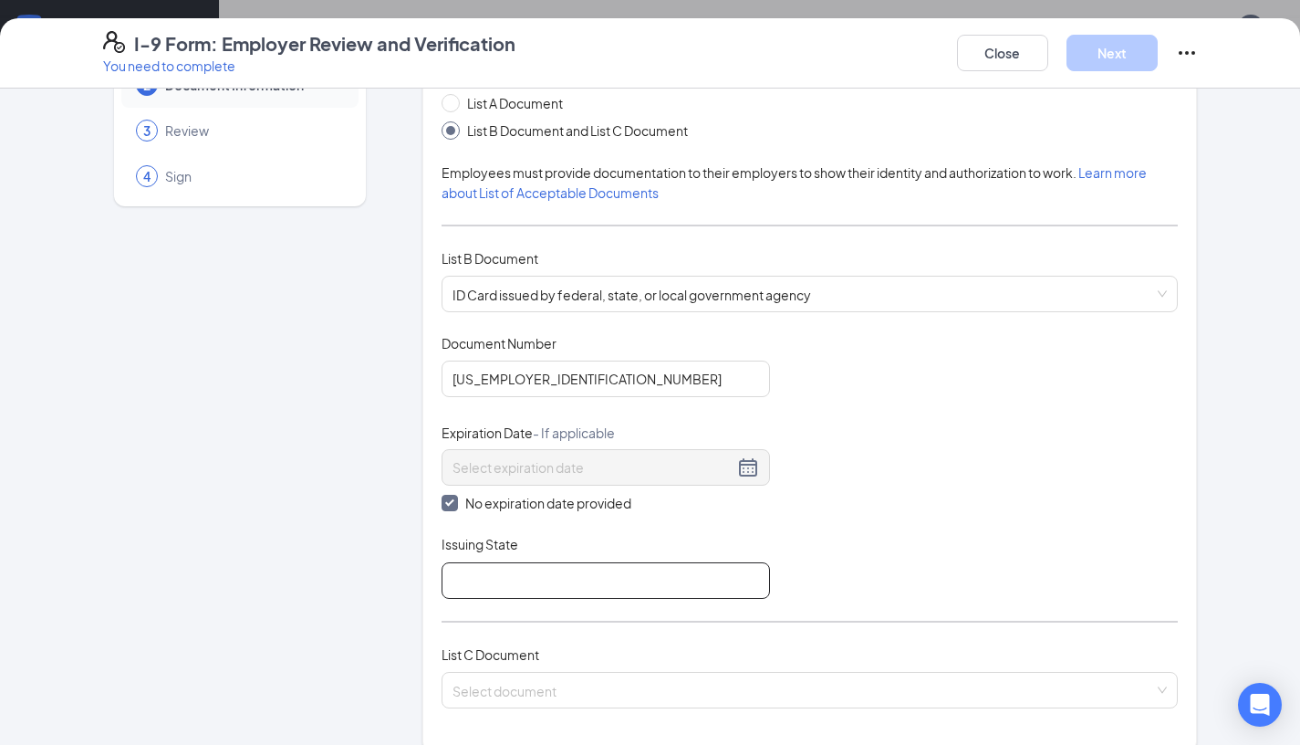
click at [661, 588] on input "Issuing State" at bounding box center [606, 580] width 329 height 37
type input "Honduras"
click at [947, 604] on div "List A Document List B Document and List C Document Employees must provide docu…" at bounding box center [810, 411] width 737 height 637
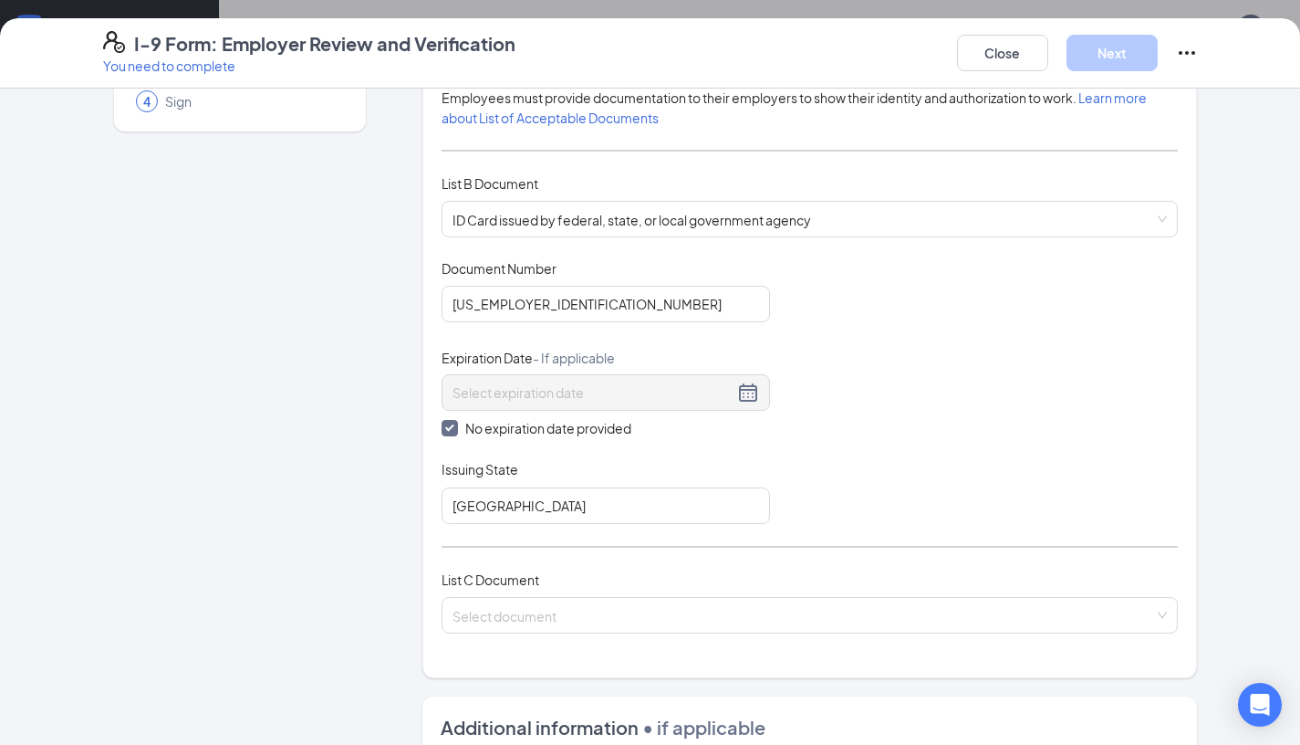
scroll to position [239, 0]
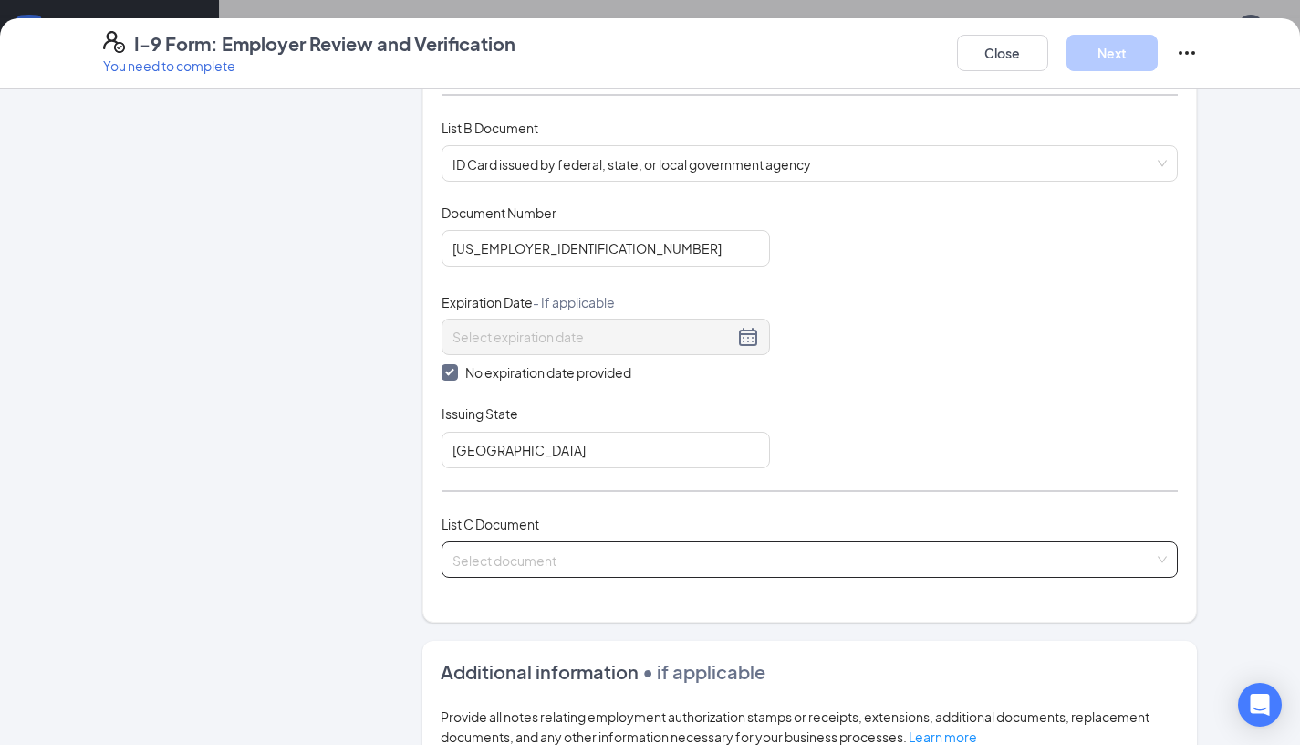
click at [869, 573] on div "Select document" at bounding box center [810, 559] width 737 height 37
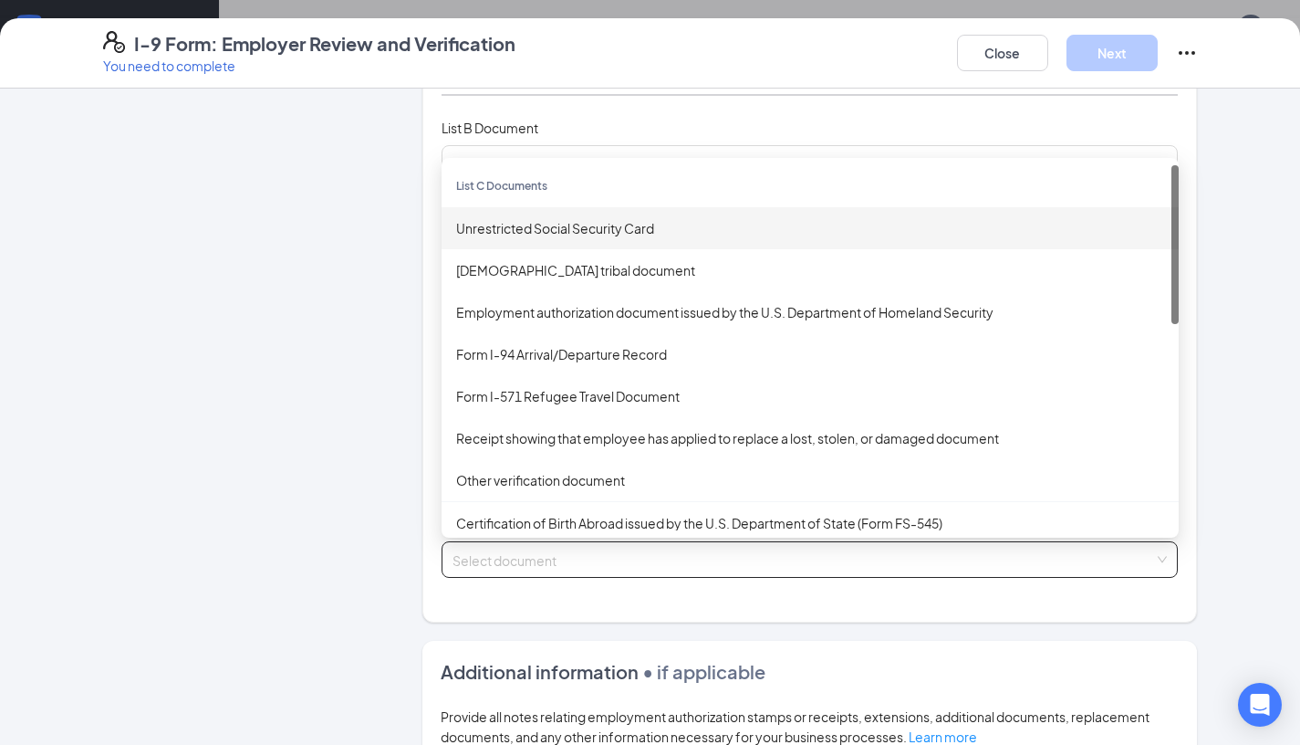
click at [753, 226] on div "Unrestricted Social Security Card" at bounding box center [810, 228] width 708 height 20
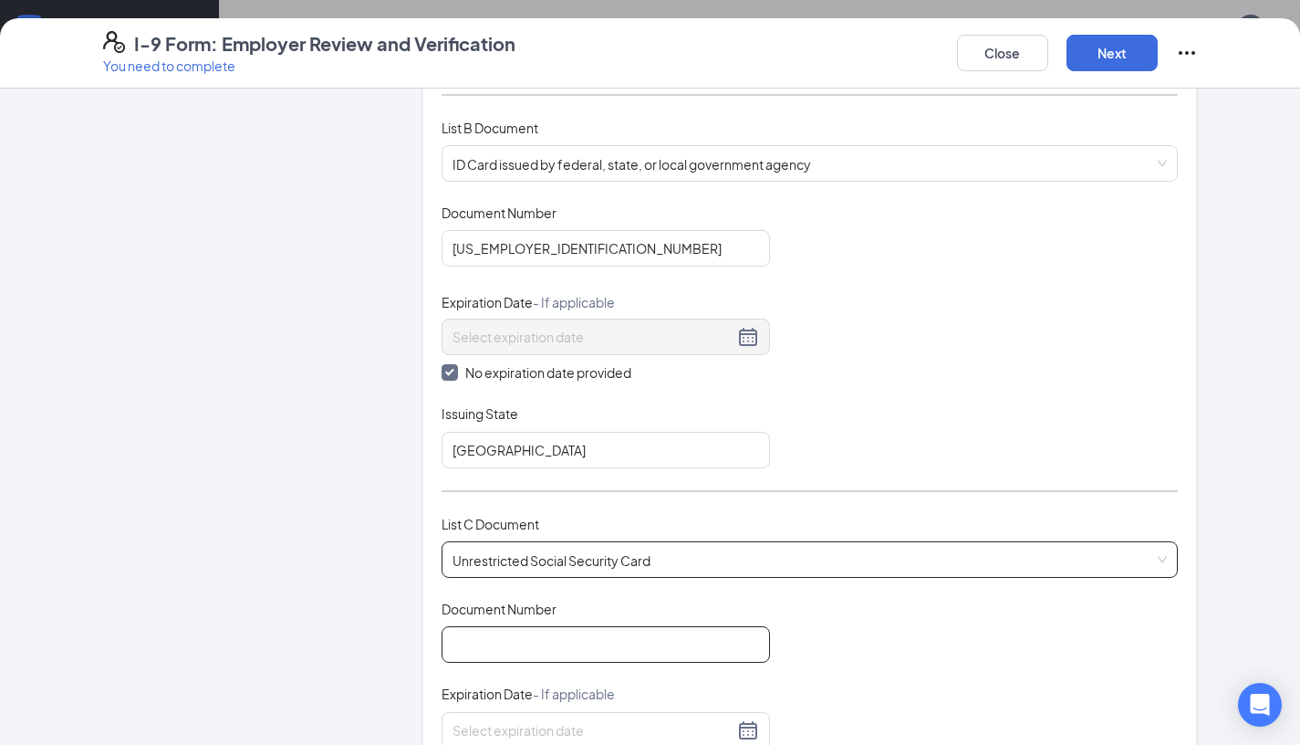
click at [604, 644] on input "Document Number" at bounding box center [606, 644] width 329 height 37
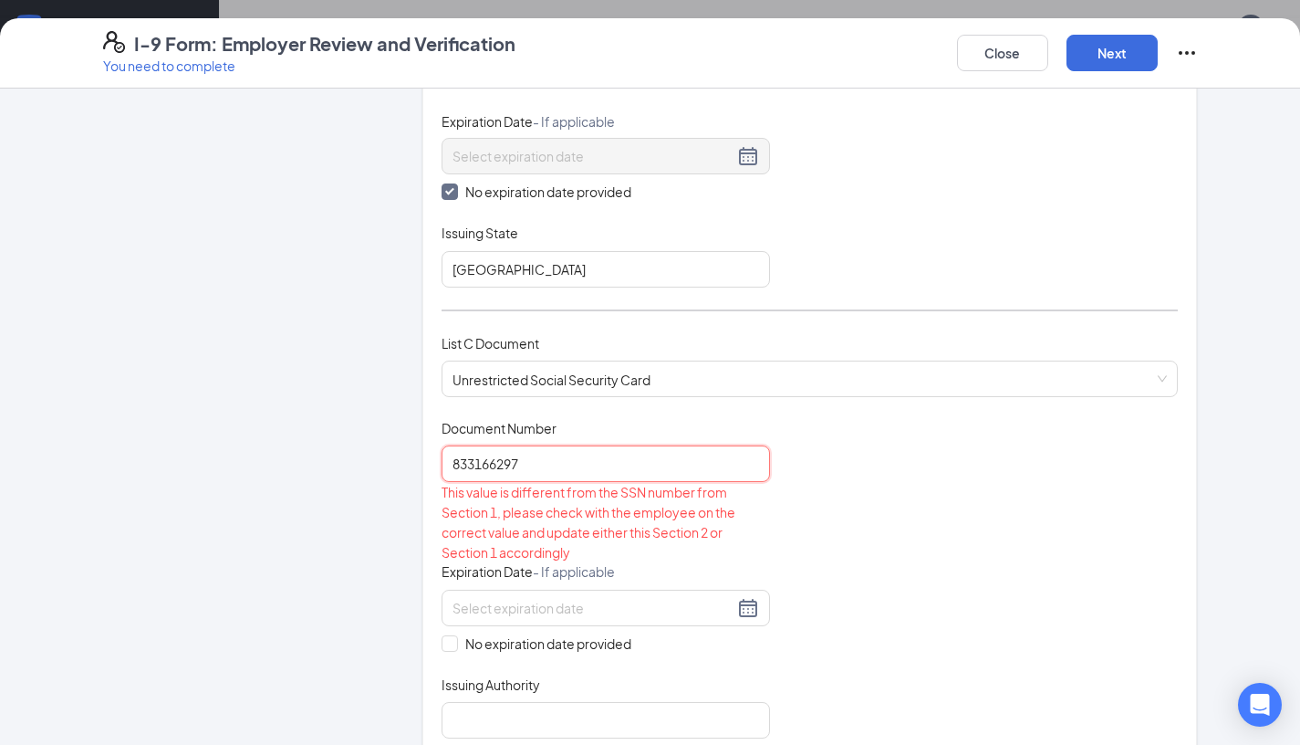
scroll to position [497, 0]
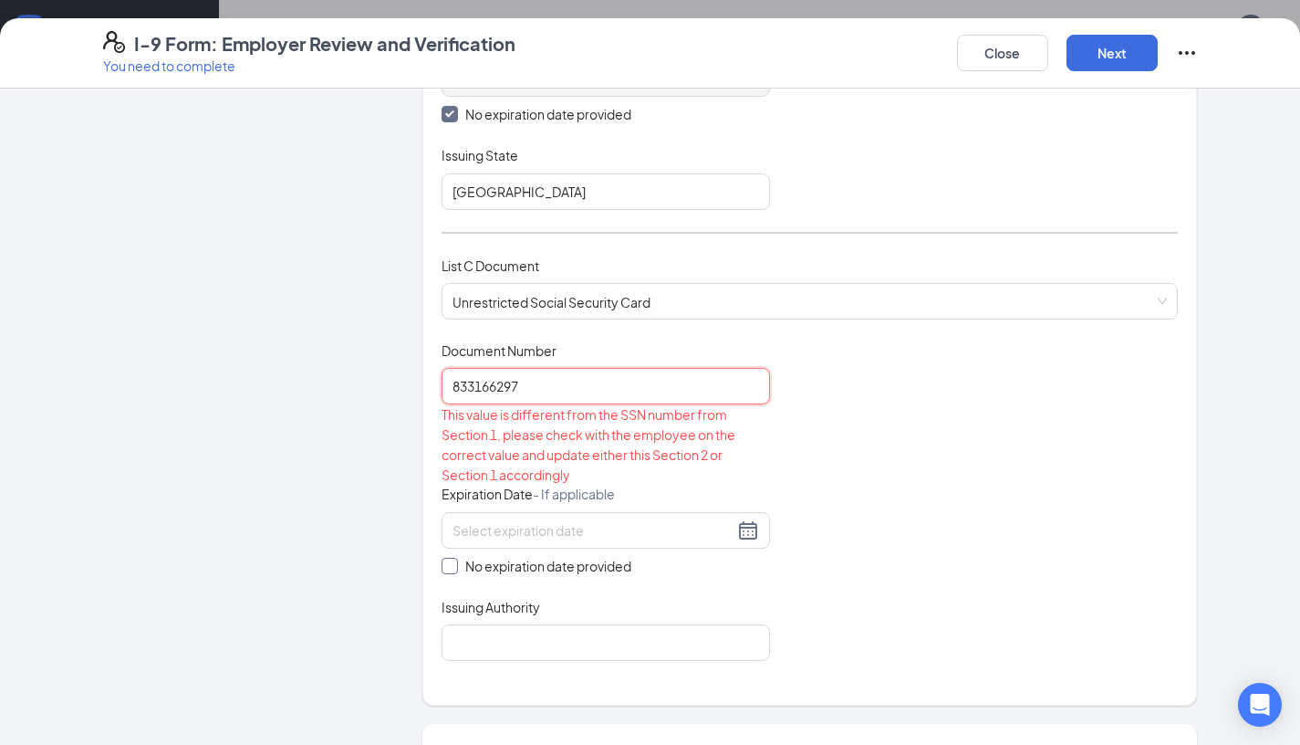
type input "833166297"
click at [459, 559] on span "No expiration date provided" at bounding box center [548, 566] width 181 height 20
click at [454, 559] on input "No expiration date provided" at bounding box center [448, 564] width 13 height 13
click at [446, 574] on label "No expiration date provided" at bounding box center [606, 569] width 329 height 20
click at [446, 573] on input "No expiration date provided" at bounding box center [448, 566] width 13 height 13
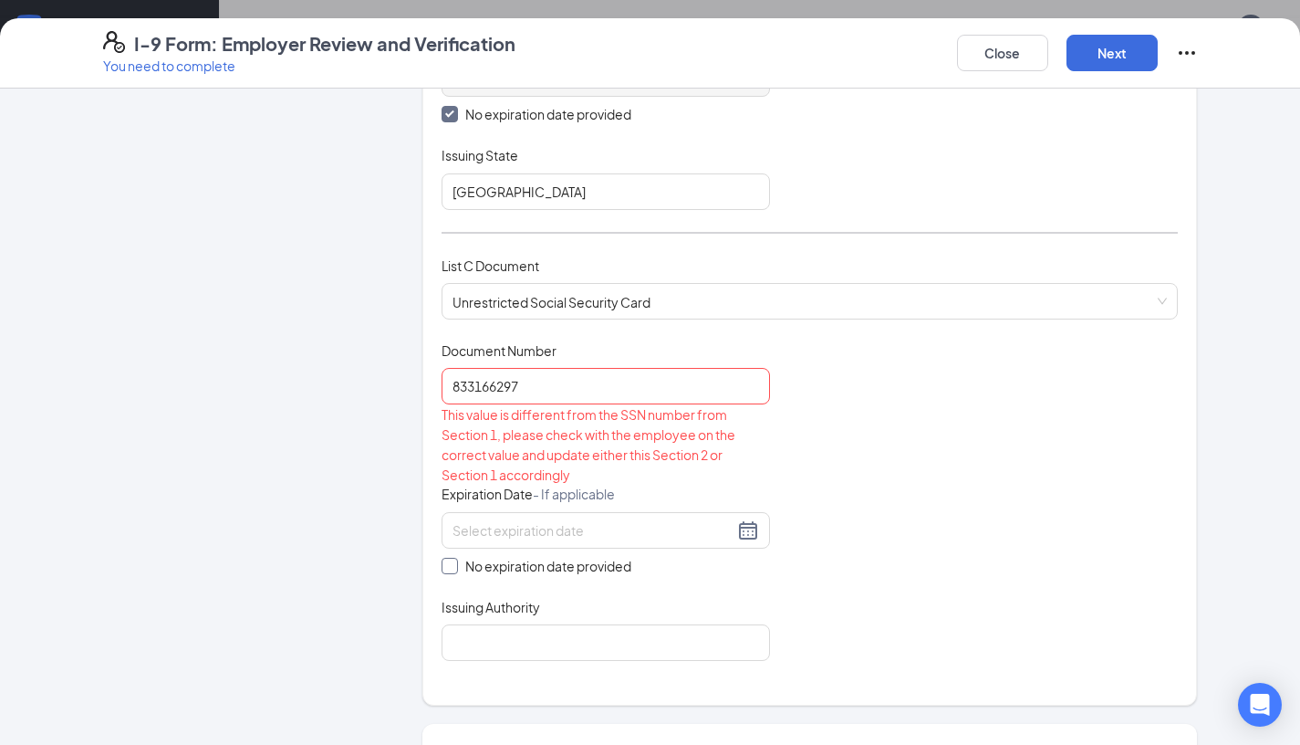
click at [447, 569] on span at bounding box center [450, 566] width 16 height 16
click at [447, 569] on input "No expiration date provided" at bounding box center [448, 564] width 13 height 13
checkbox input "true"
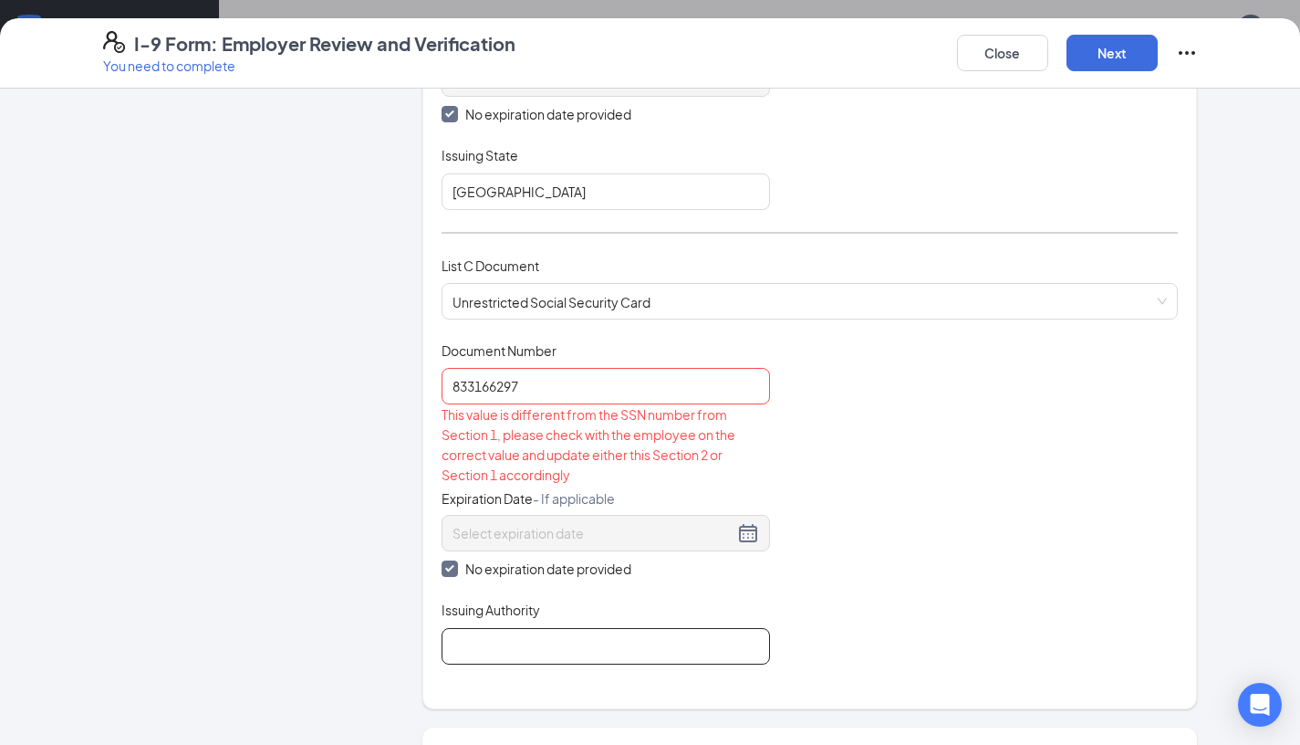
click at [489, 647] on input "Issuing Authority" at bounding box center [606, 646] width 329 height 37
type input "SSA"
drag, startPoint x: 759, startPoint y: 553, endPoint x: 759, endPoint y: 506, distance: 47.5
click at [759, 518] on div "No expiration date provided" at bounding box center [606, 547] width 329 height 64
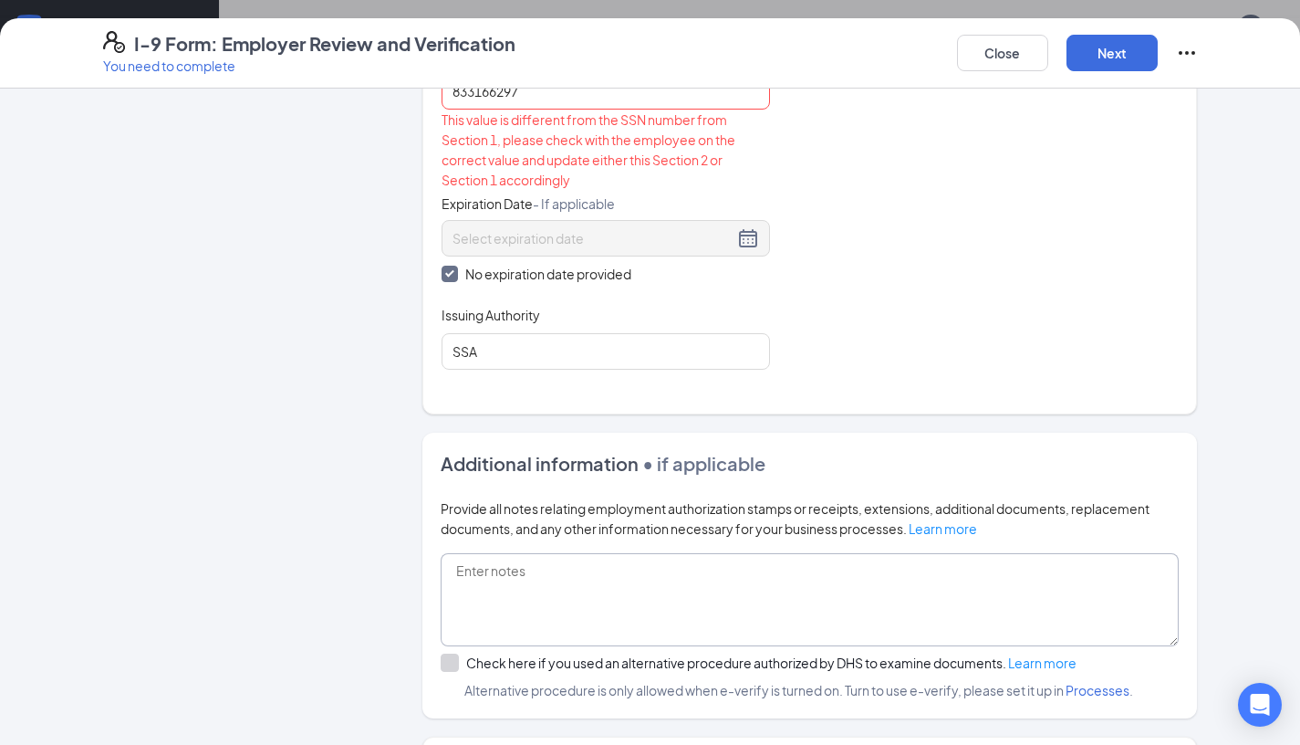
scroll to position [953, 0]
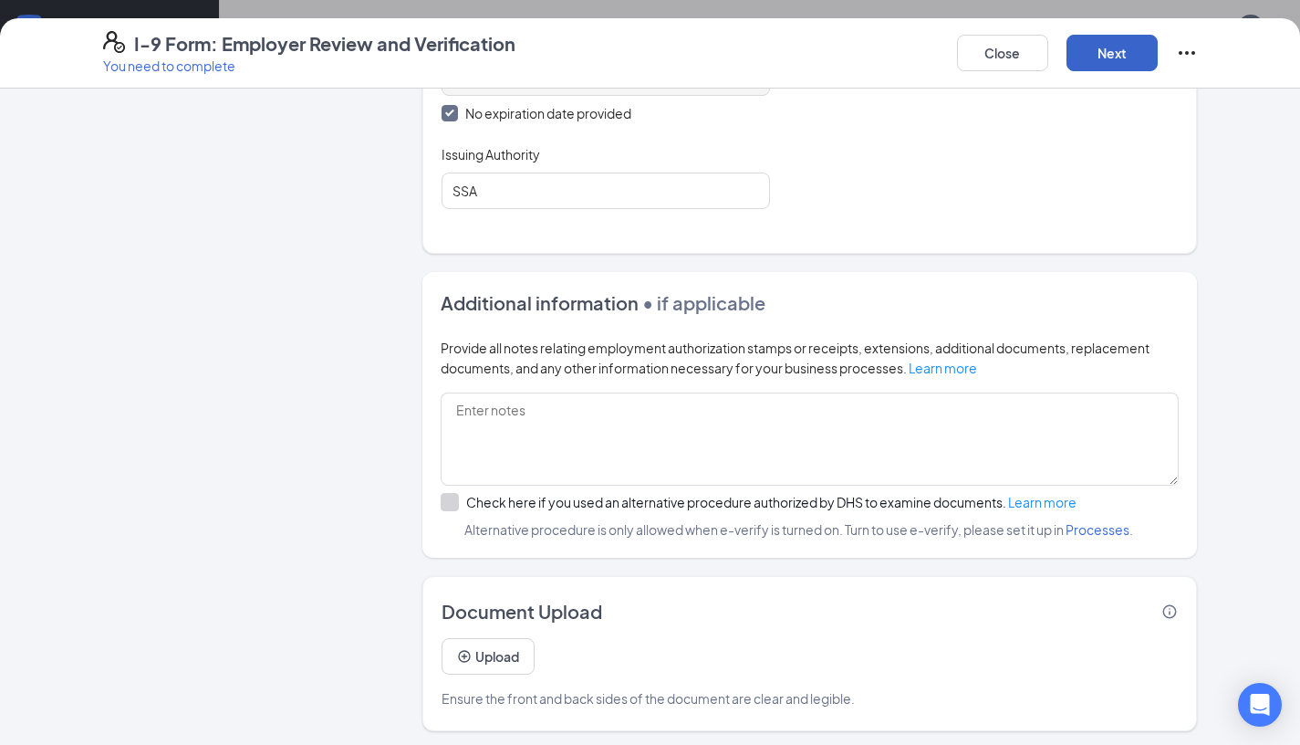
click at [1145, 54] on button "Next" at bounding box center [1112, 53] width 91 height 37
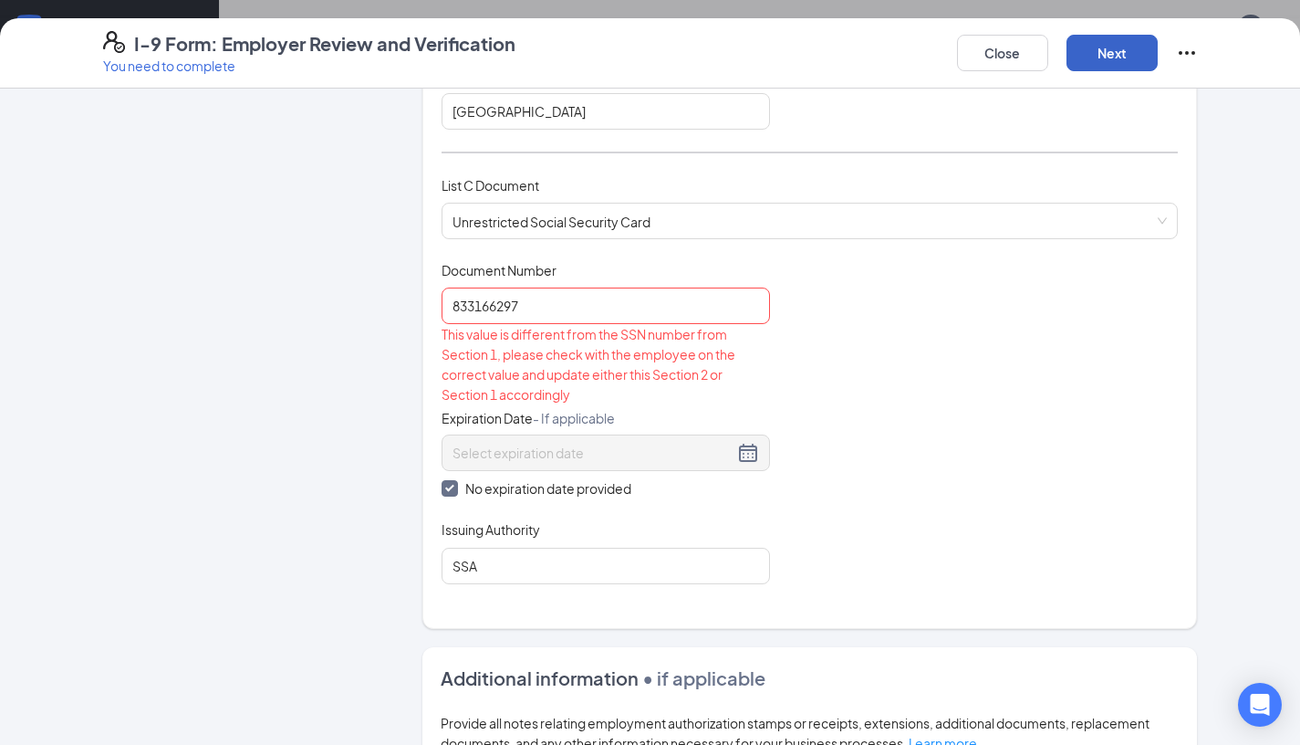
scroll to position [577, 0]
click at [675, 312] on input "833166297" at bounding box center [606, 306] width 329 height 37
type input "8"
click at [1124, 52] on button "Next" at bounding box center [1112, 53] width 91 height 37
click at [854, 447] on div "Document Title Unrestricted Social Security Card Document Number 11111111 This …" at bounding box center [810, 423] width 737 height 323
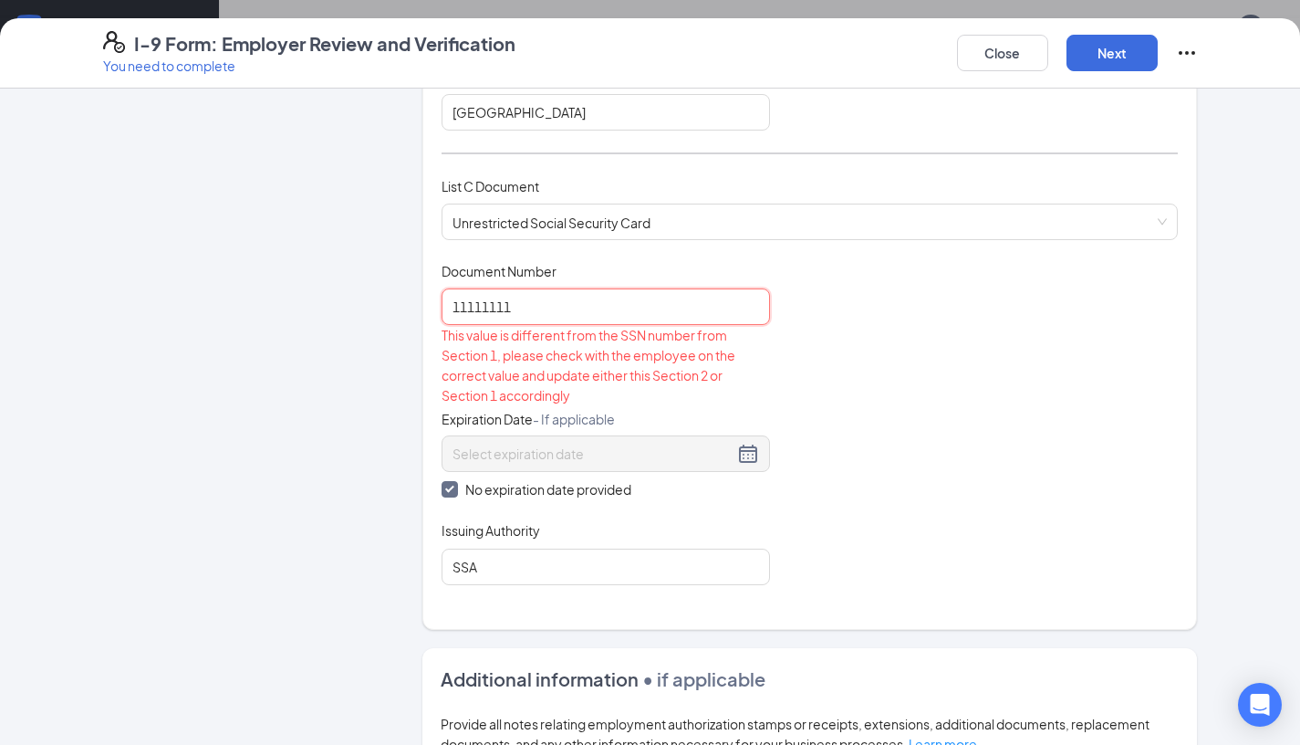
click at [679, 306] on input "11111111" at bounding box center [606, 306] width 329 height 37
type input "1"
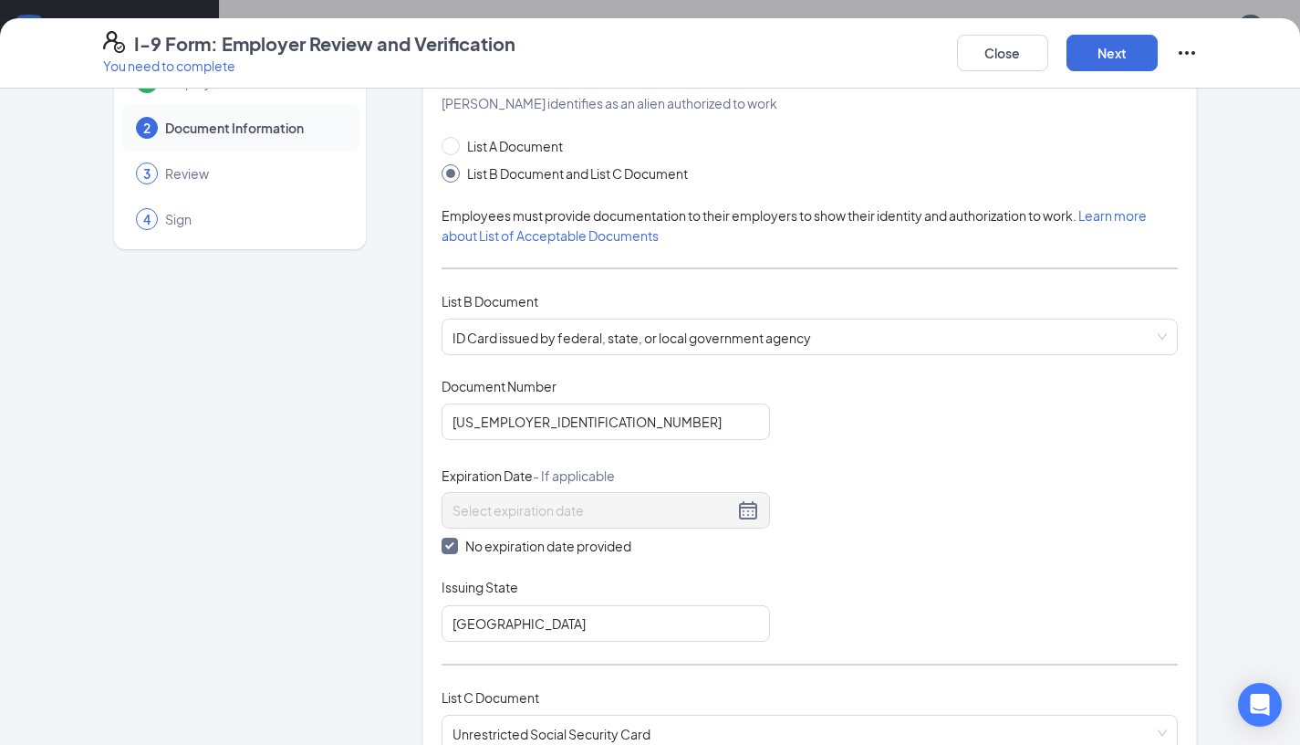
scroll to position [49, 0]
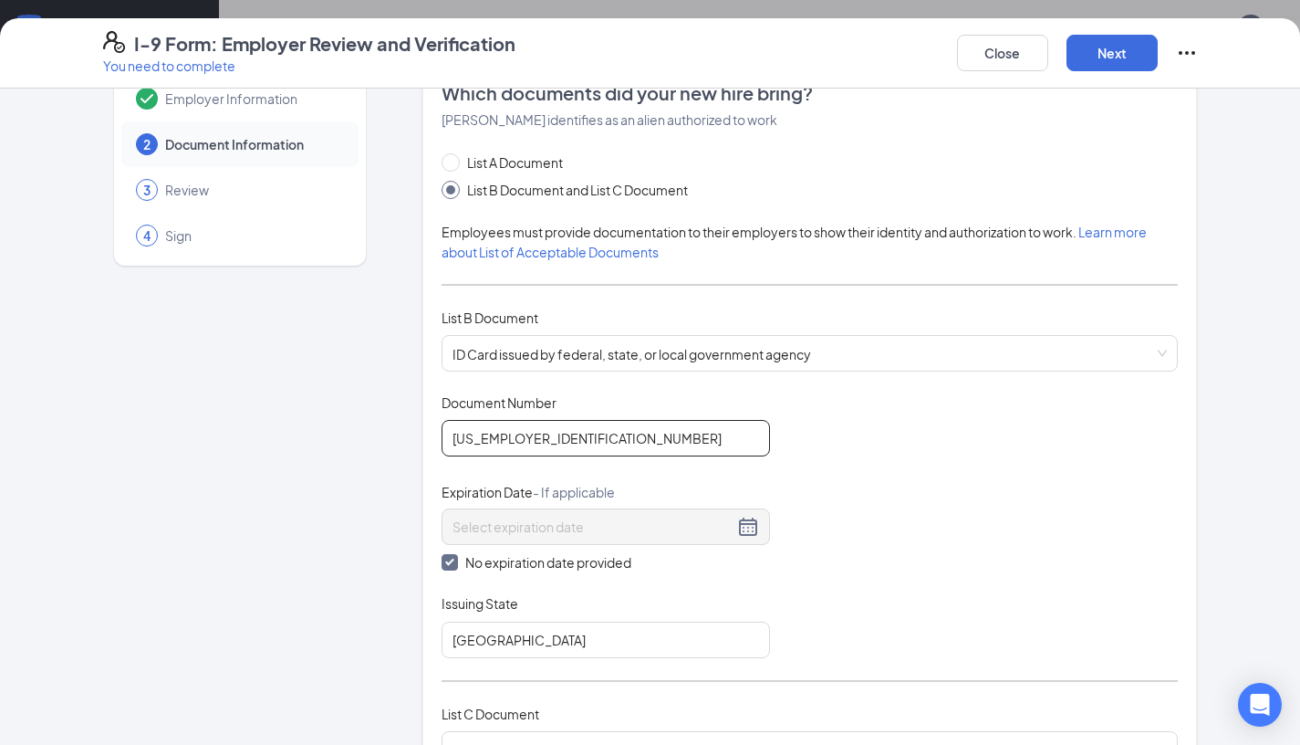
click at [476, 444] on input "25-0008873" at bounding box center [606, 438] width 329 height 37
click at [479, 440] on input "25-0008873" at bounding box center [606, 438] width 329 height 37
type input "250008873"
click at [827, 559] on div "Document Title ID Card issued by federal, state, or local government agency Doc…" at bounding box center [810, 525] width 737 height 265
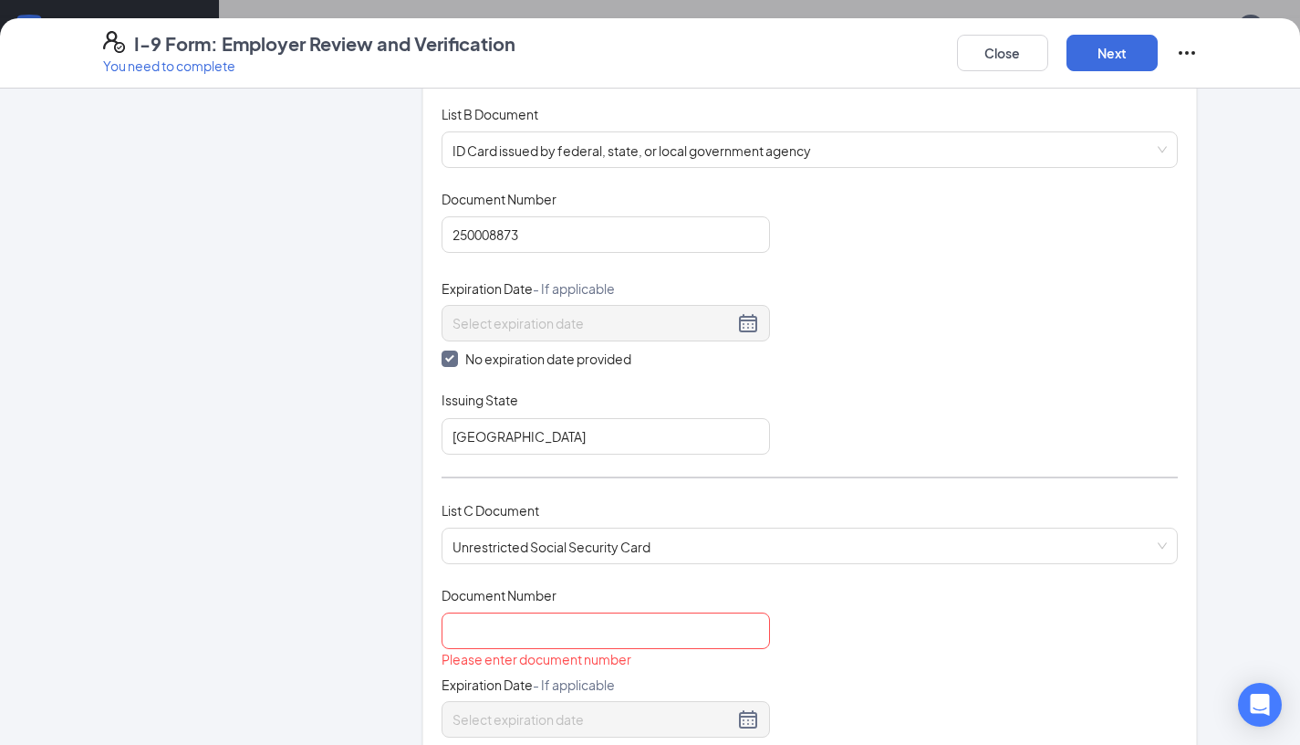
scroll to position [259, 0]
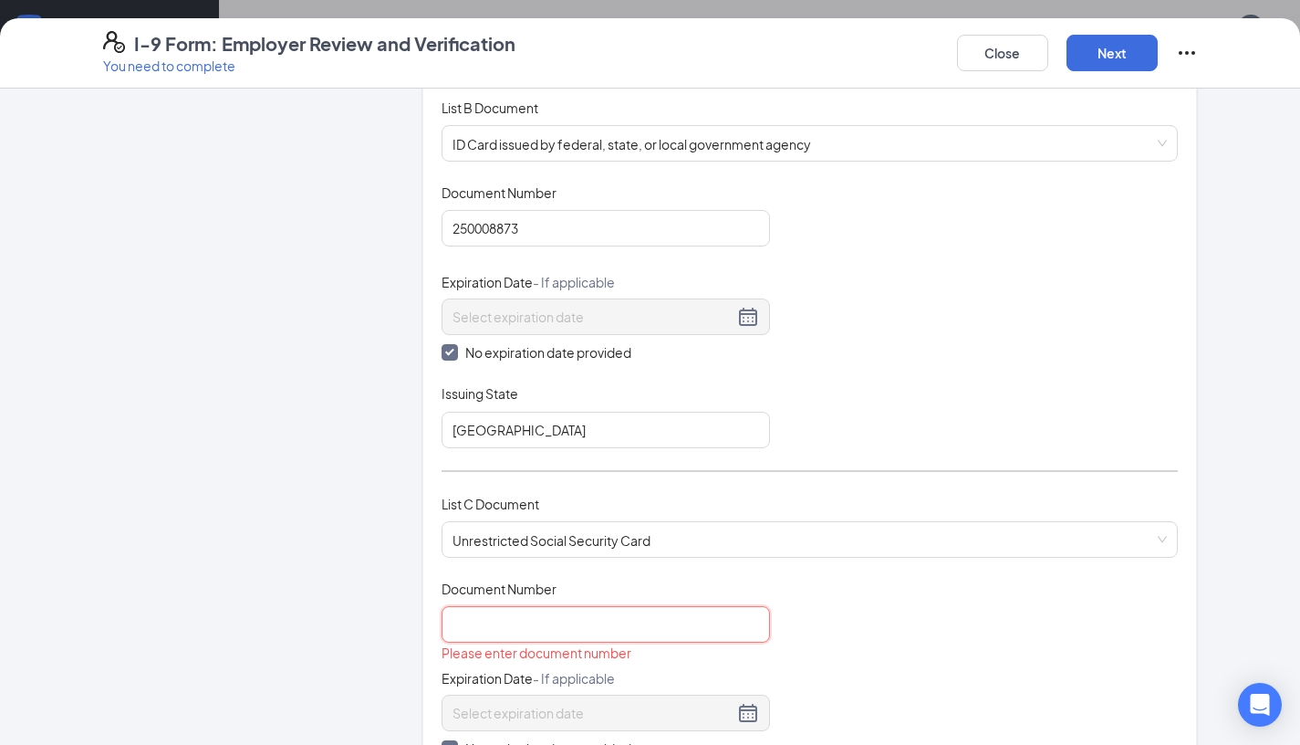
click at [673, 621] on input "Document Number" at bounding box center [606, 624] width 329 height 37
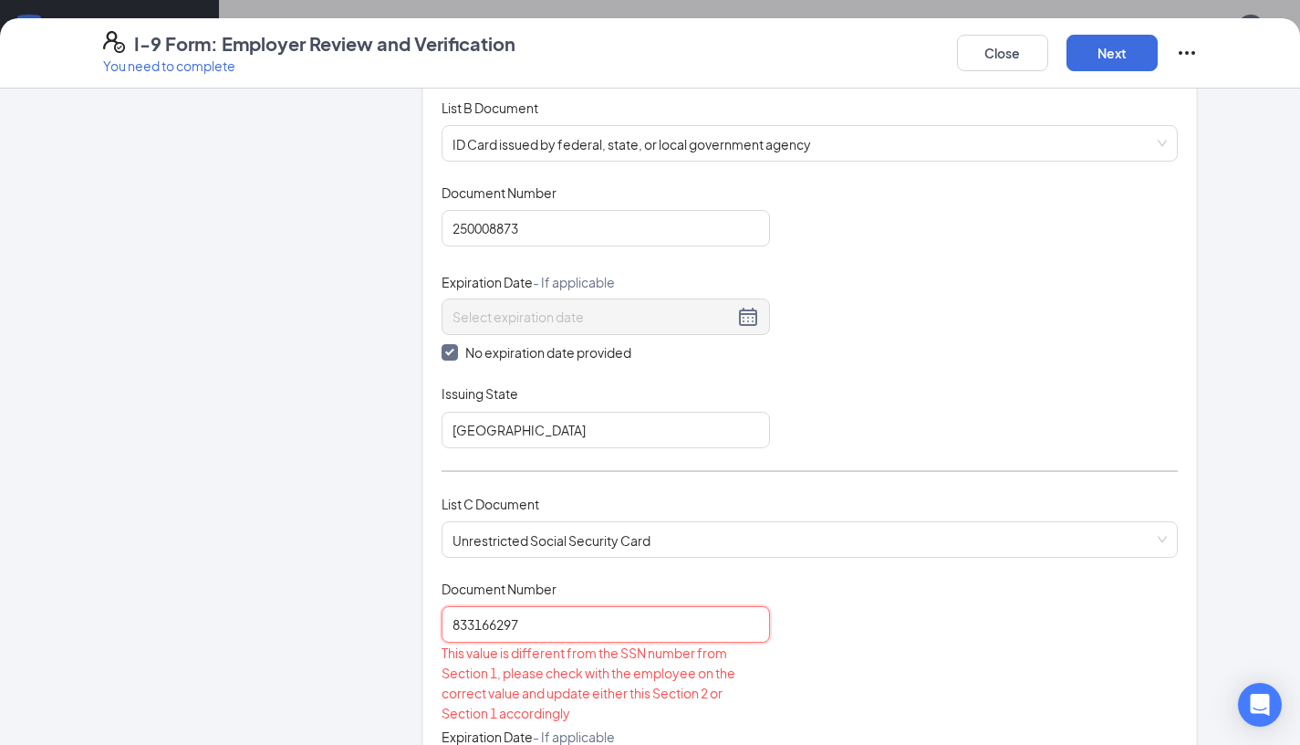
type input "833166297"
click at [879, 573] on div "List C Document Unrestricted Social Security Card Unrestricted Social Security …" at bounding box center [810, 537] width 737 height 86
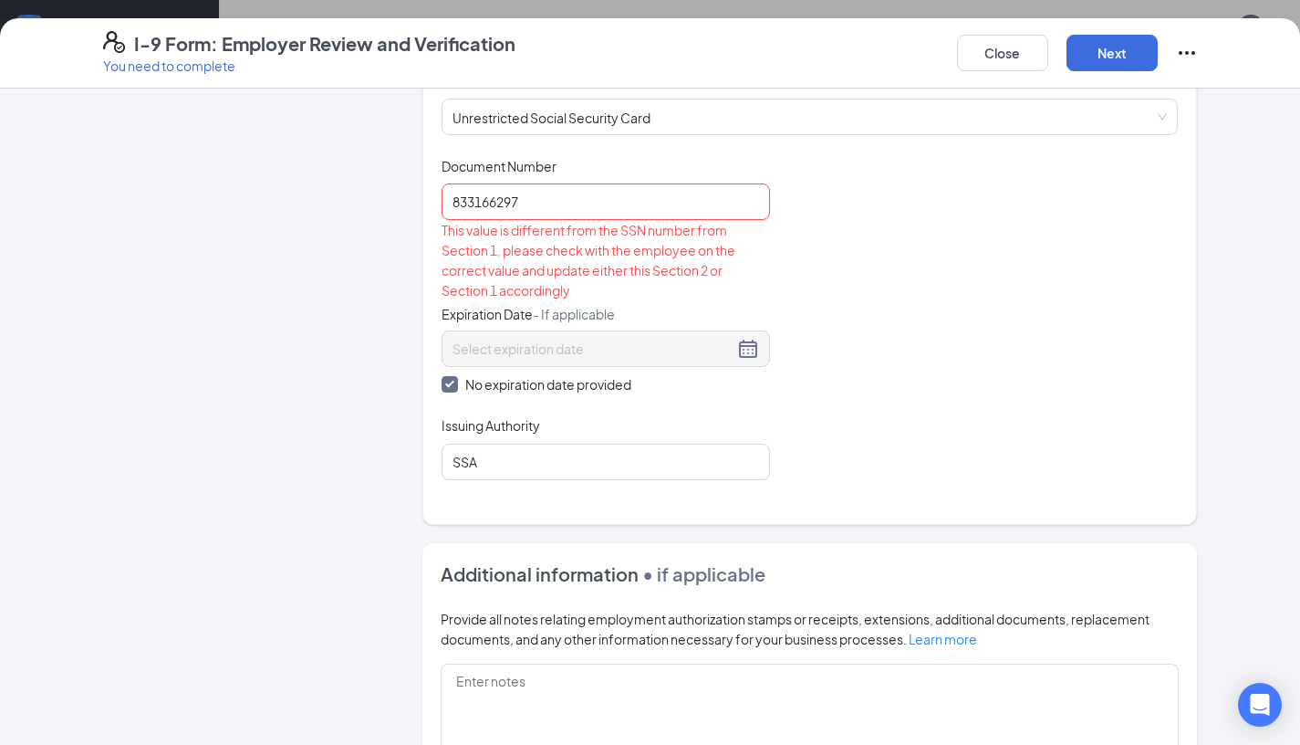
scroll to position [872, 0]
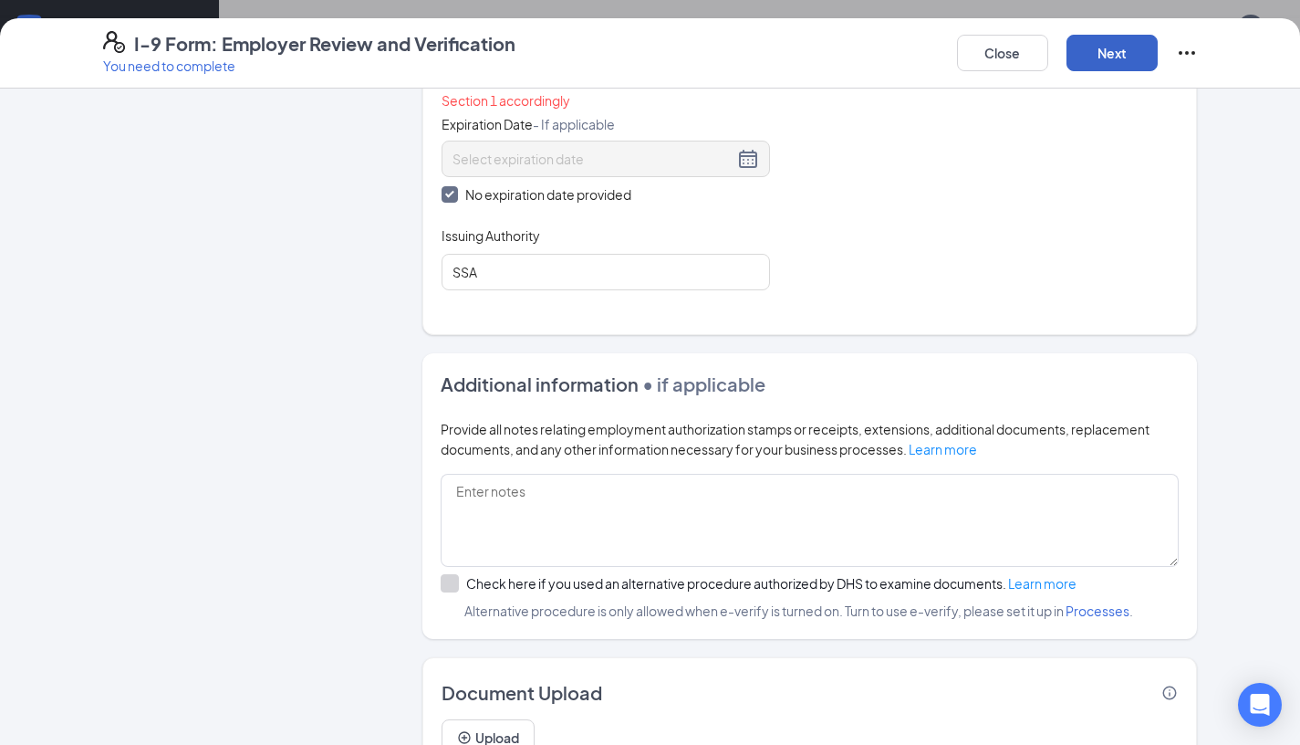
click at [1133, 52] on button "Next" at bounding box center [1112, 53] width 91 height 37
click at [1134, 53] on button "Next" at bounding box center [1112, 53] width 91 height 37
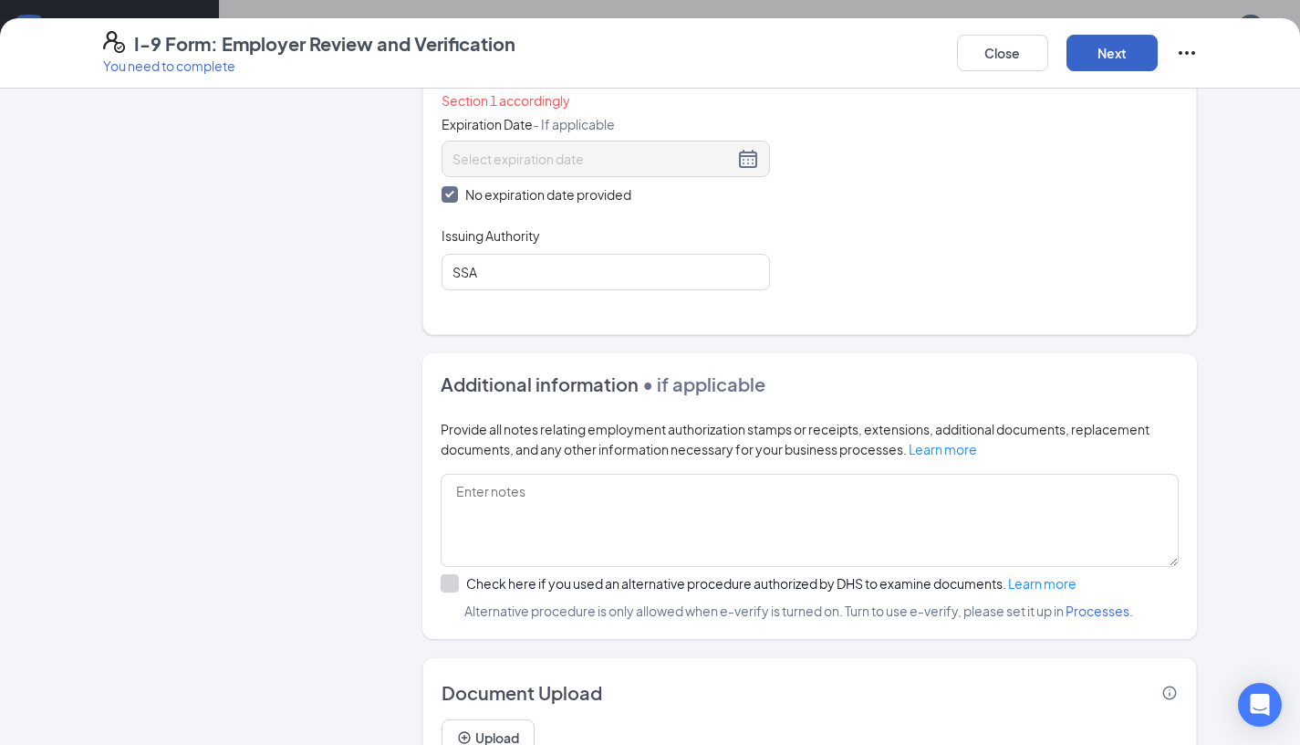
click at [1133, 53] on button "Next" at bounding box center [1112, 53] width 91 height 37
click at [1133, 54] on button "Next" at bounding box center [1112, 53] width 91 height 37
click at [1133, 53] on button "Next" at bounding box center [1112, 53] width 91 height 37
click at [1131, 52] on button "Next" at bounding box center [1112, 53] width 91 height 37
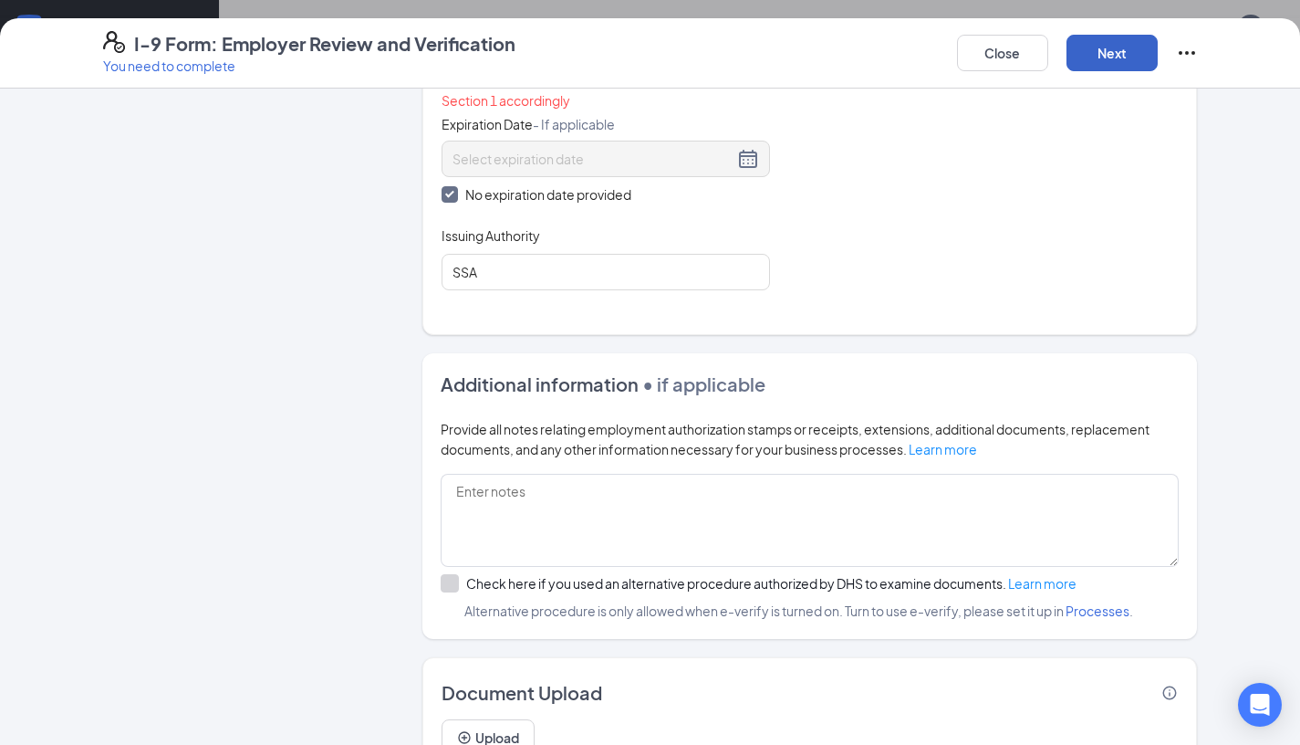
click at [1132, 53] on button "Next" at bounding box center [1112, 53] width 91 height 37
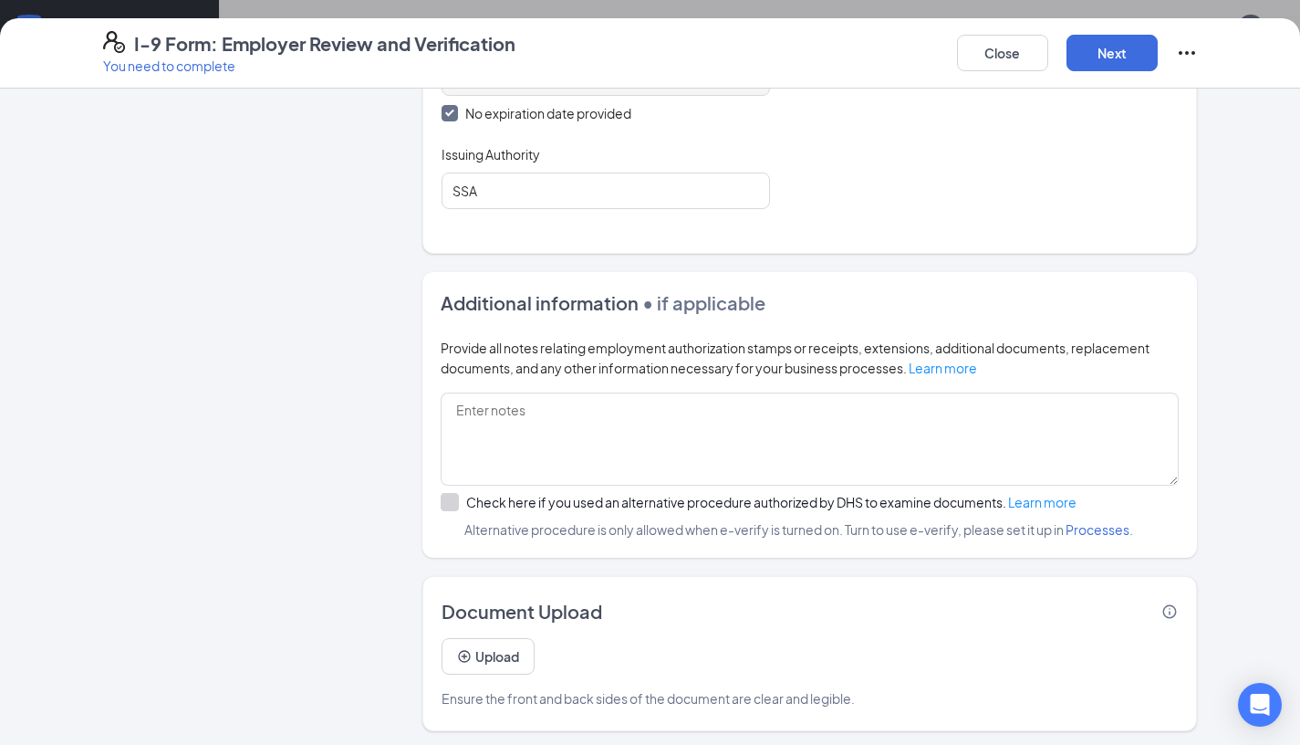
click at [1179, 611] on div "Document Upload Upload Ensure the front and back sides of the document are clea…" at bounding box center [811, 653] width 776 height 155
click at [1175, 608] on icon "Info" at bounding box center [1170, 611] width 16 height 16
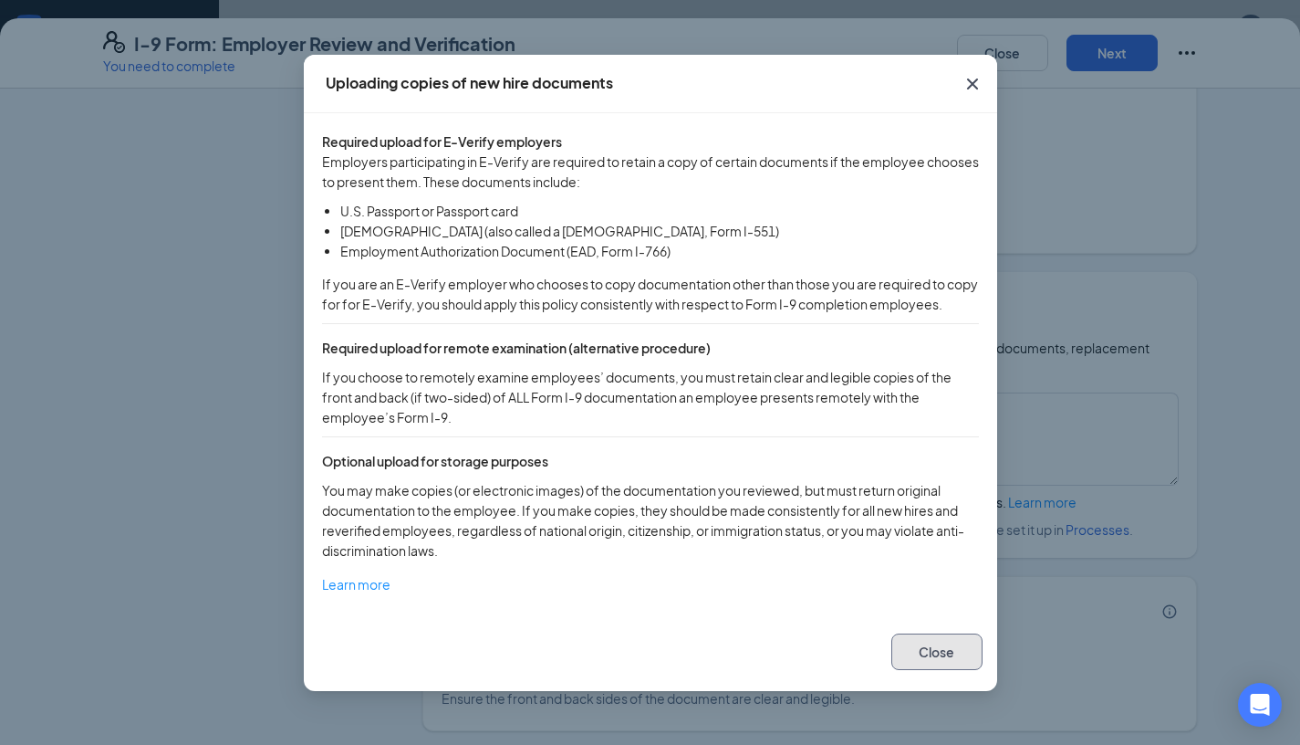
click at [946, 670] on button "Close" at bounding box center [937, 651] width 91 height 37
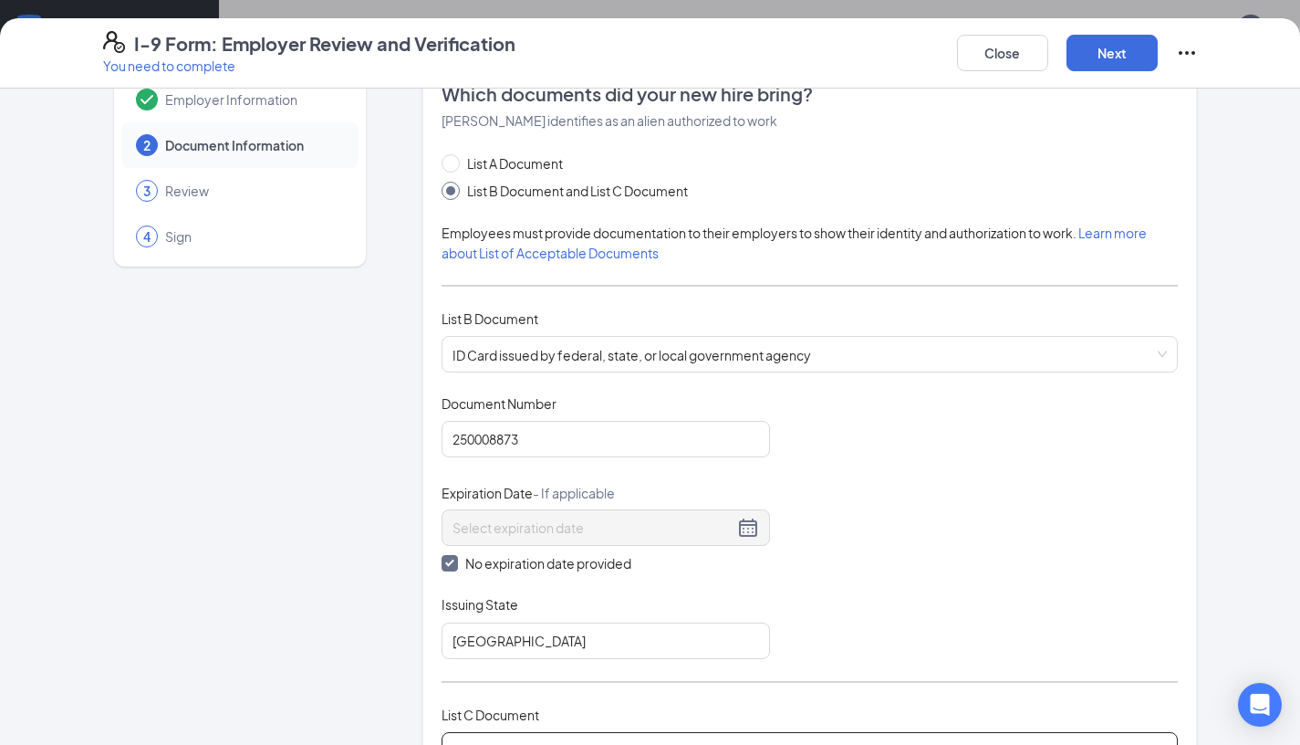
scroll to position [0, 0]
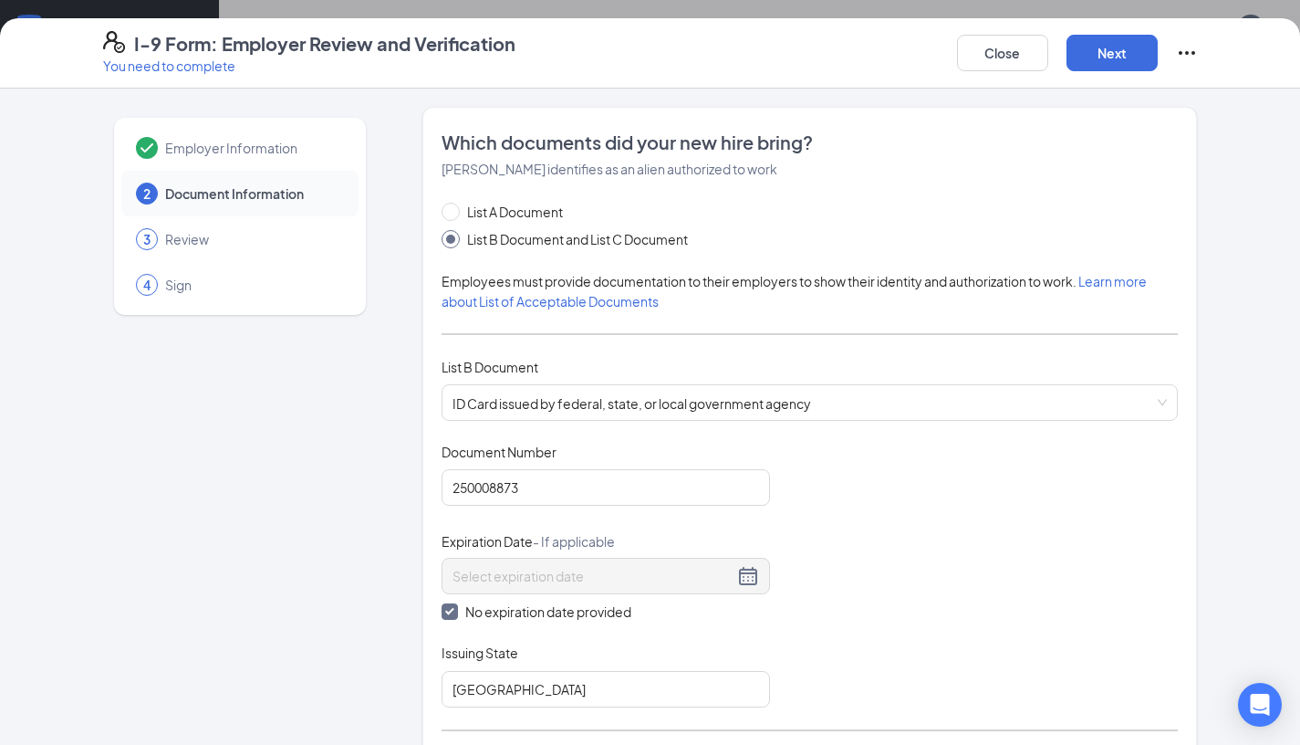
click at [255, 248] on div "3 Review" at bounding box center [239, 239] width 237 height 46
click at [148, 239] on span "3" at bounding box center [146, 239] width 7 height 18
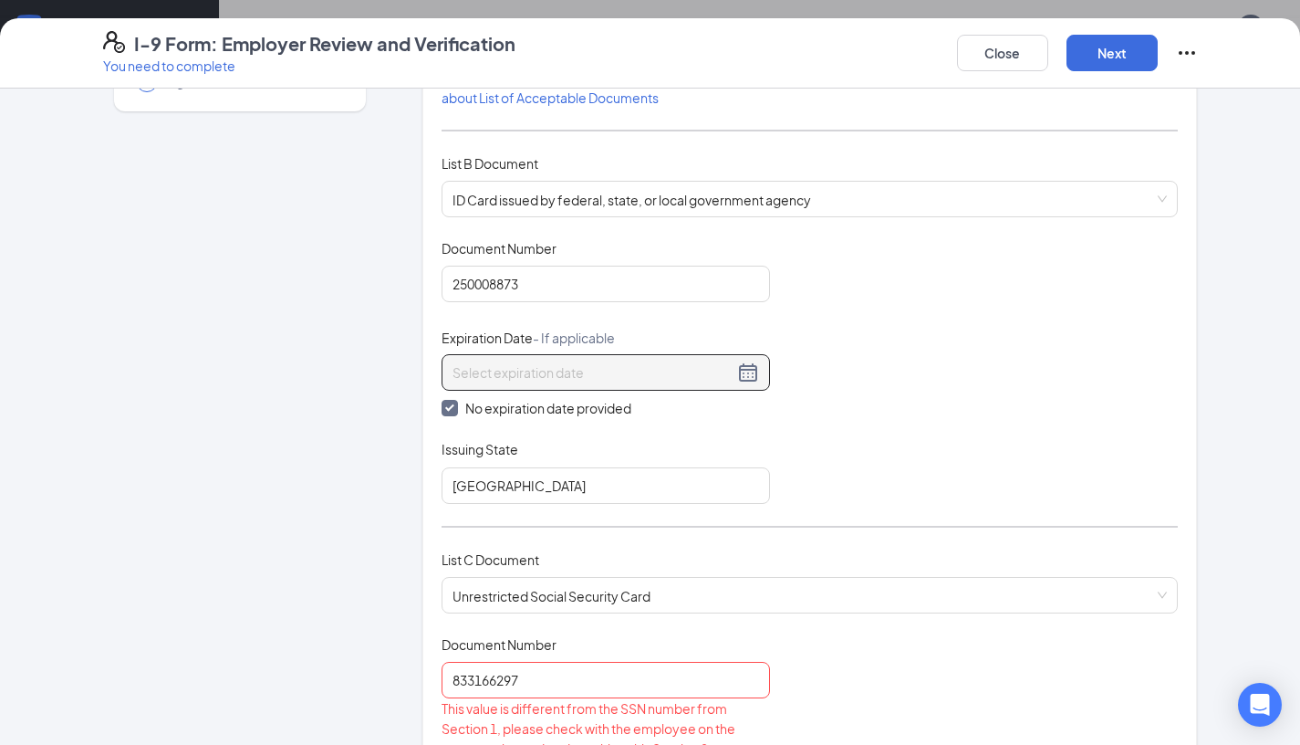
scroll to position [207, 0]
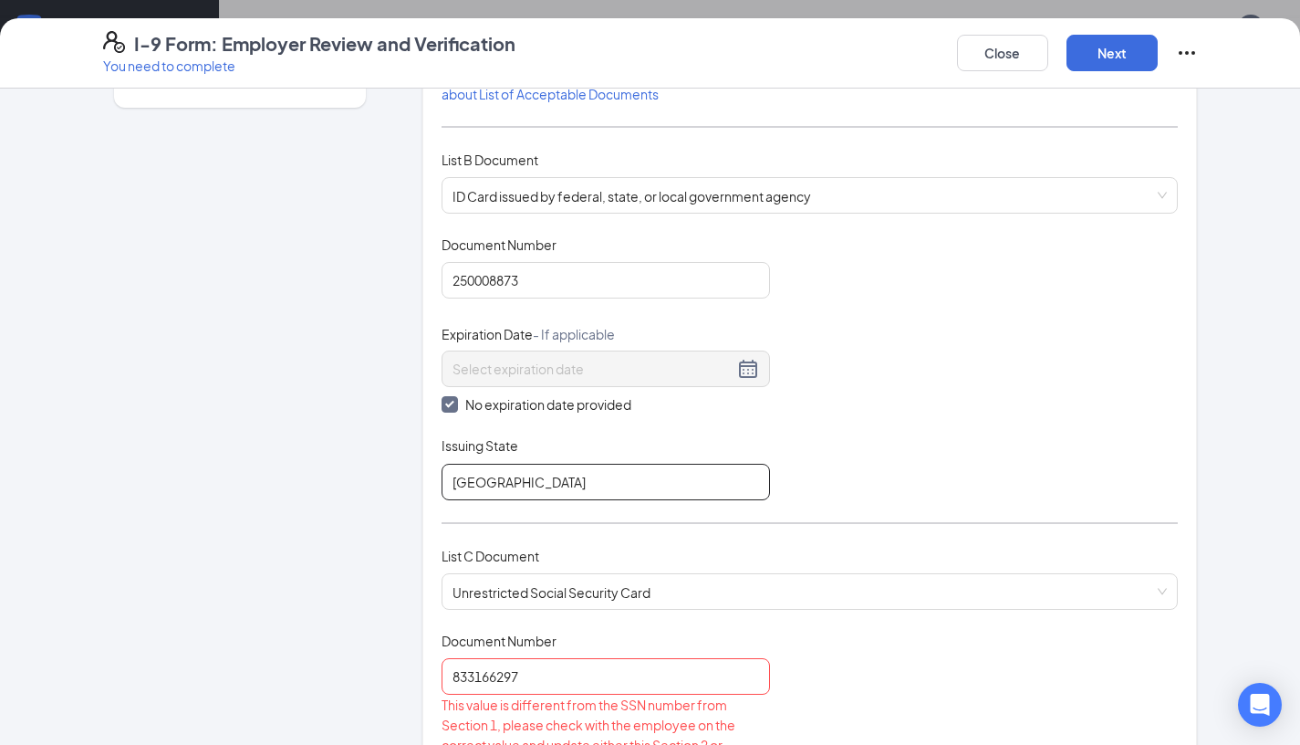
click at [685, 481] on input "[GEOGRAPHIC_DATA]" at bounding box center [606, 482] width 329 height 37
type input "H"
click at [632, 492] on input "Issuing State" at bounding box center [606, 482] width 329 height 37
type input "Texas"
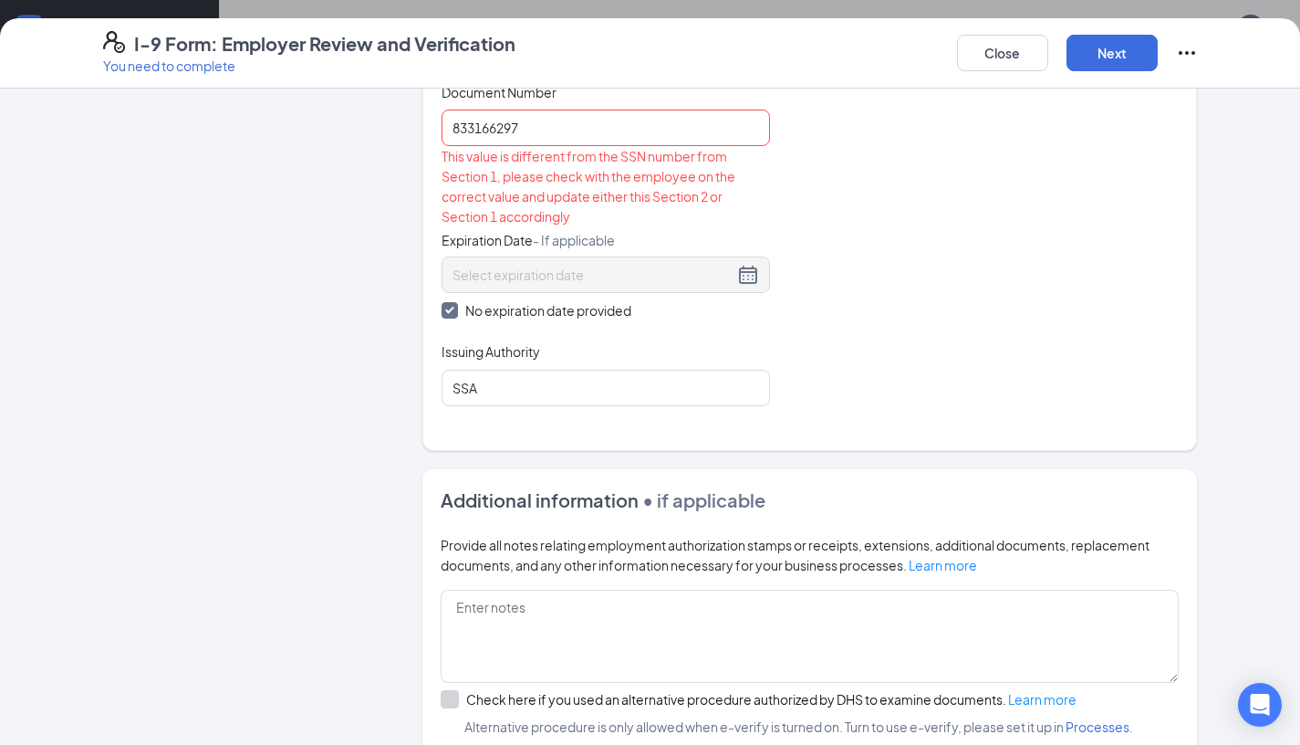
scroll to position [953, 0]
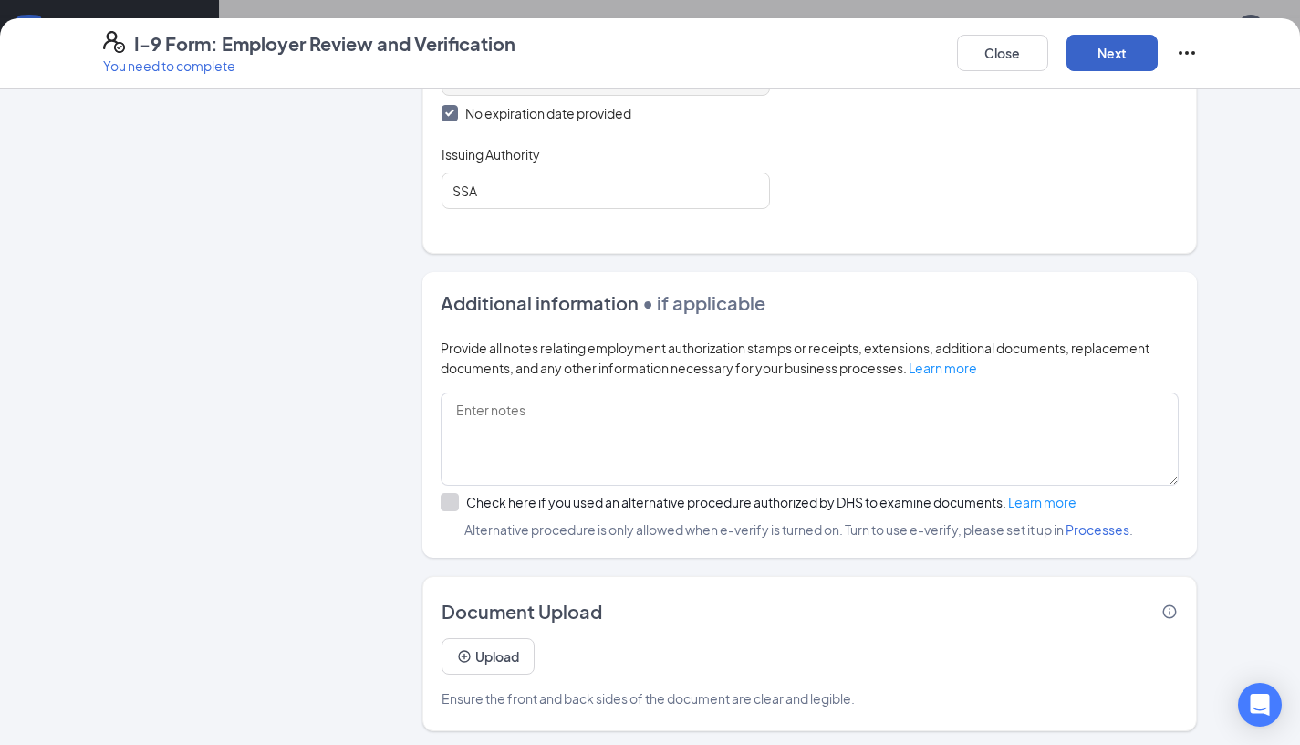
click at [1115, 70] on button "Next" at bounding box center [1112, 53] width 91 height 37
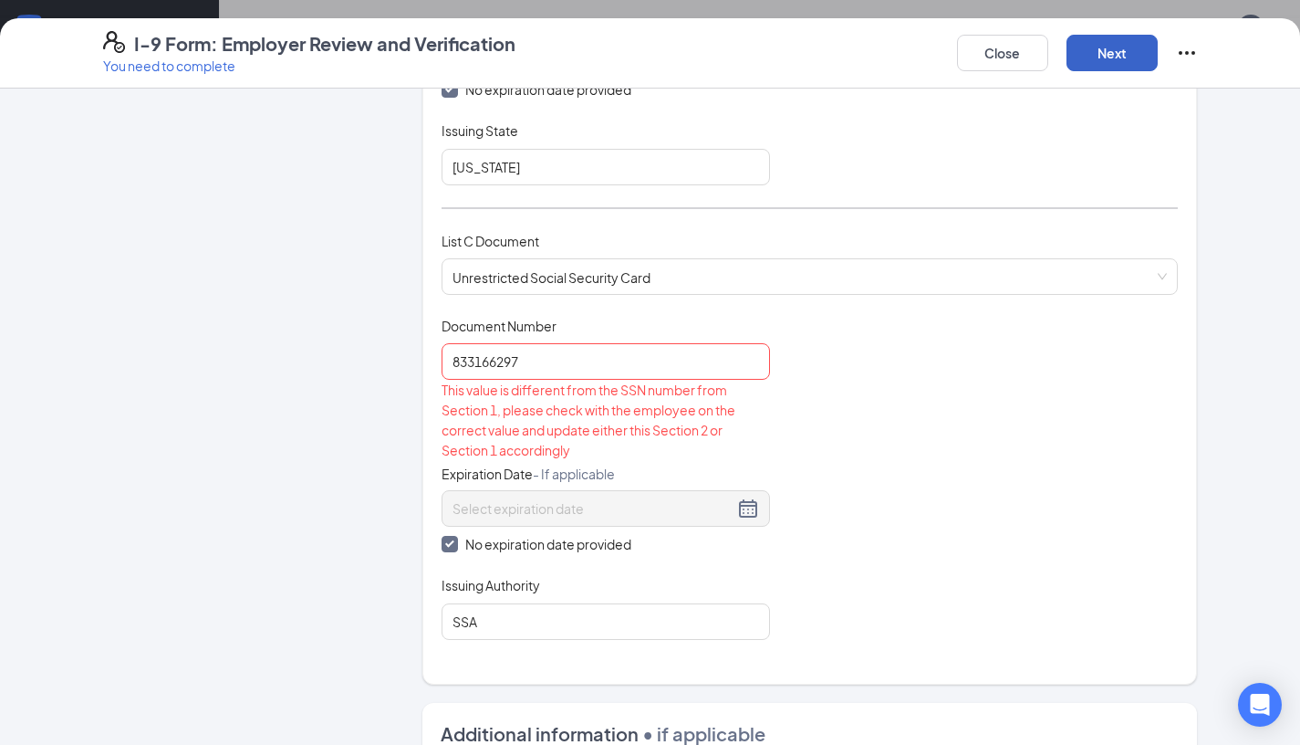
scroll to position [467, 0]
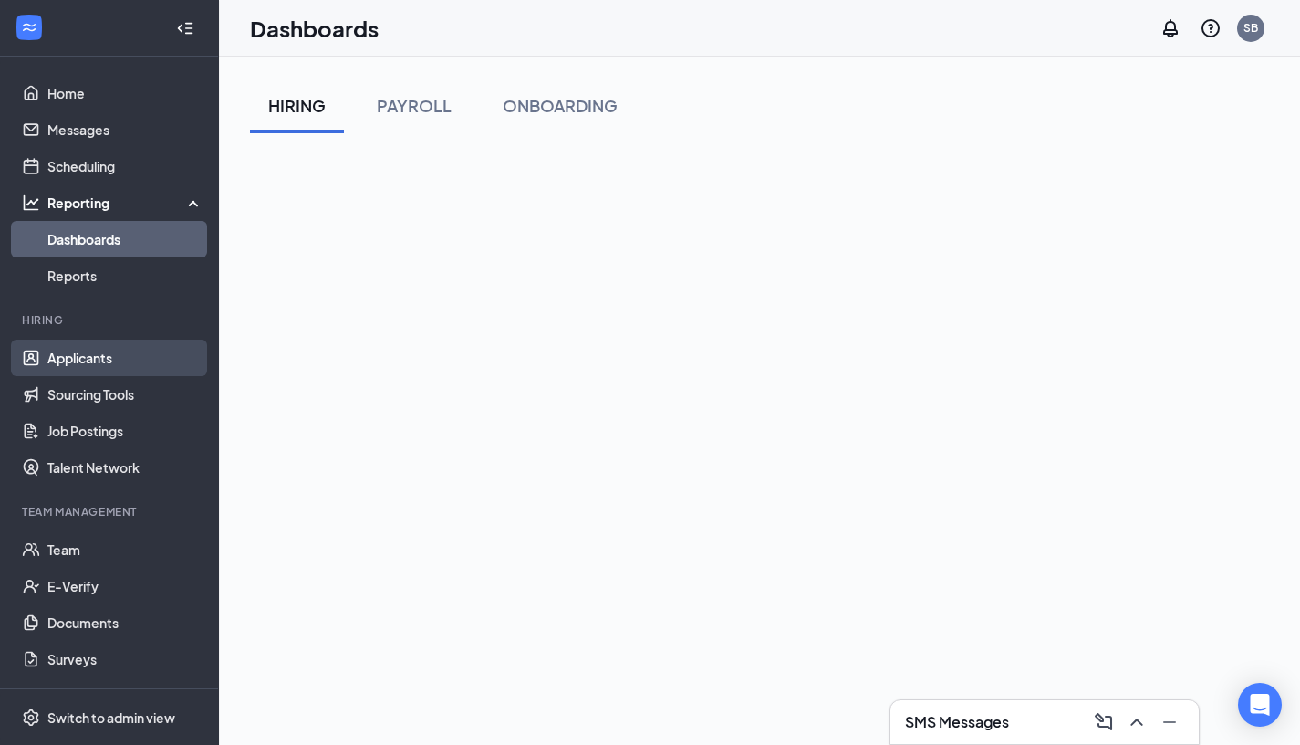
click at [141, 356] on link "Applicants" at bounding box center [125, 357] width 156 height 37
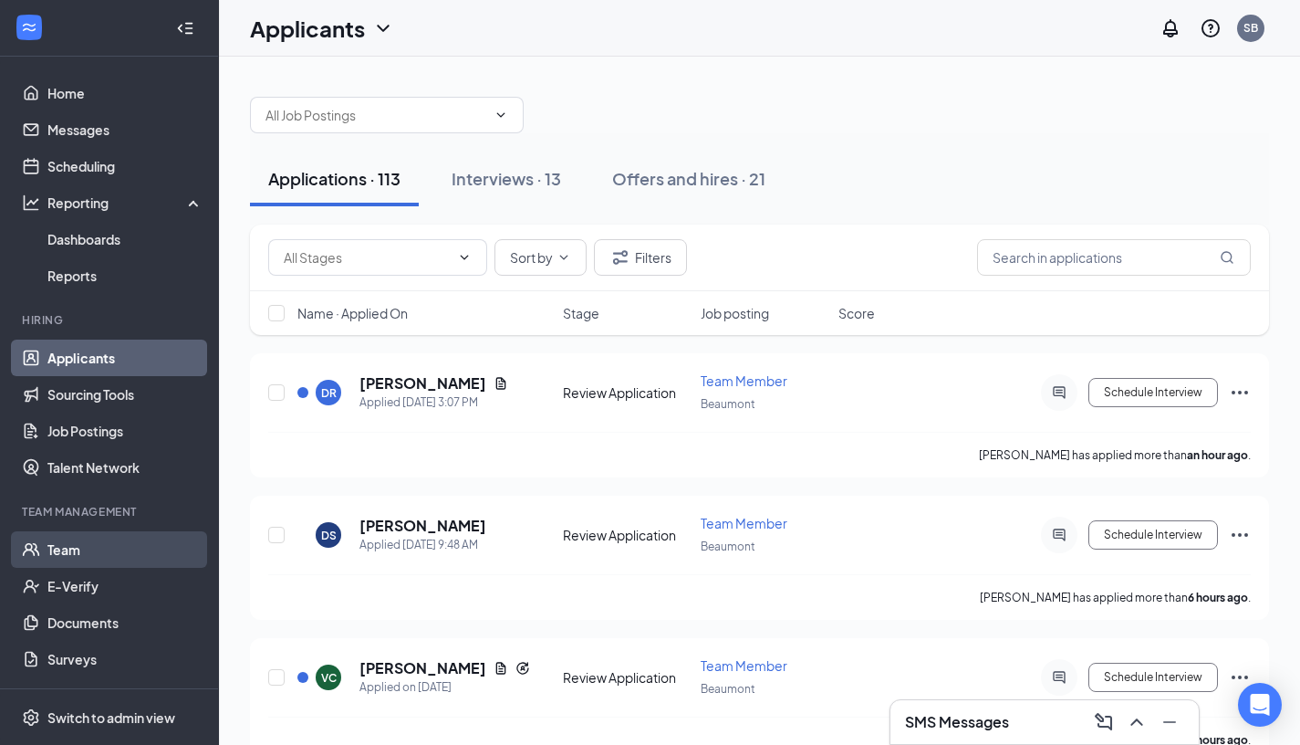
click at [74, 539] on link "Team" at bounding box center [125, 549] width 156 height 37
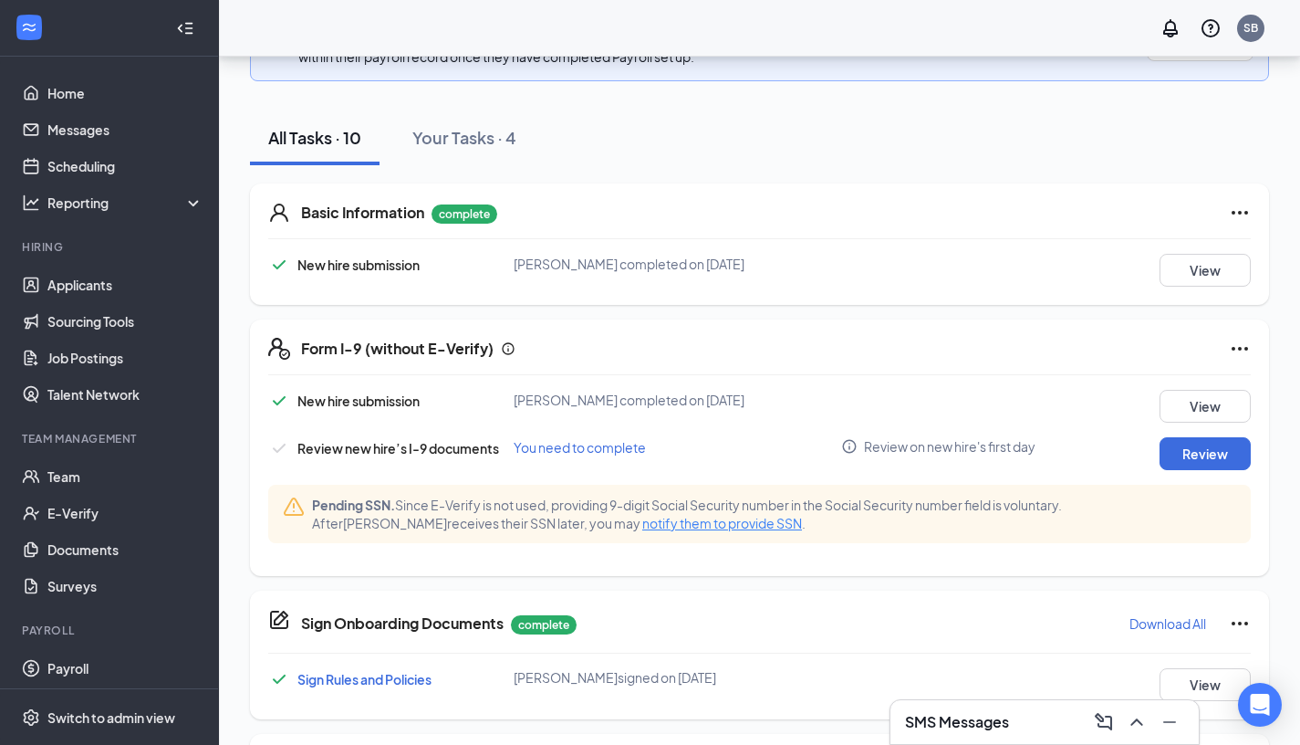
scroll to position [287, 0]
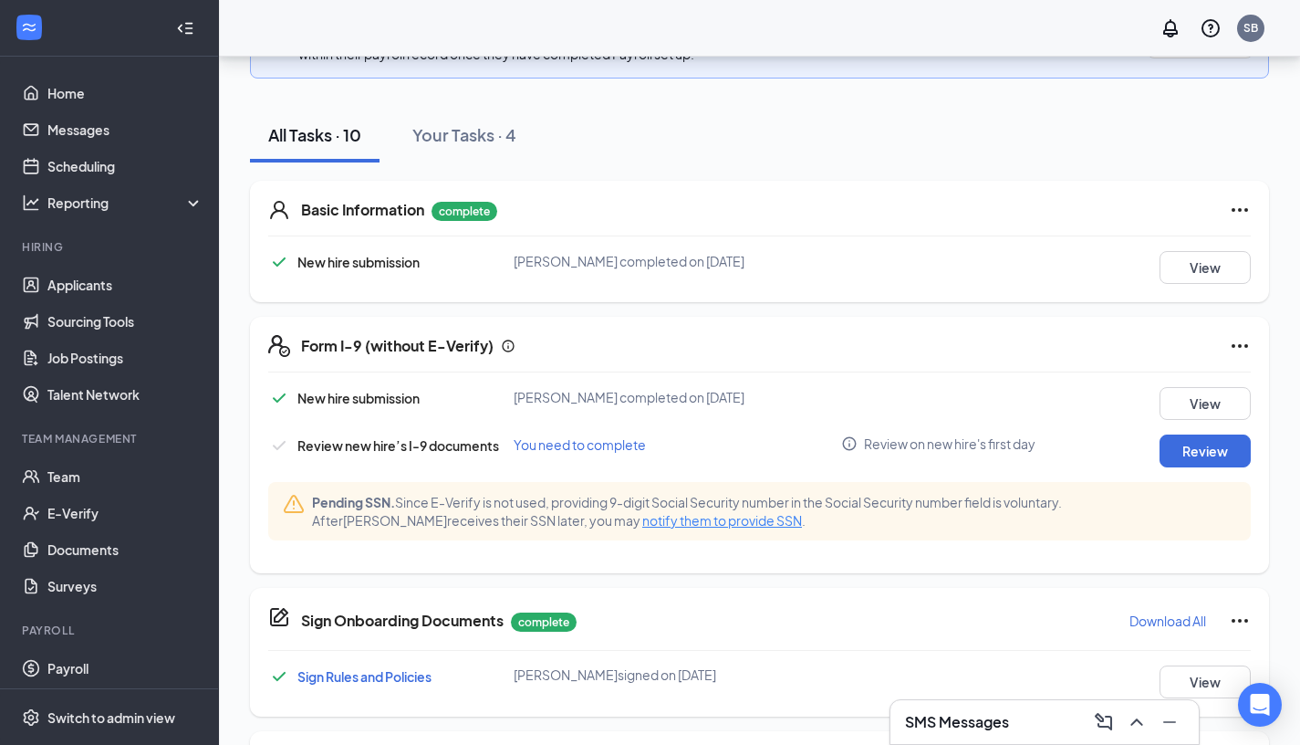
click at [642, 525] on span "notify them to provide SSN" at bounding box center [722, 520] width 160 height 16
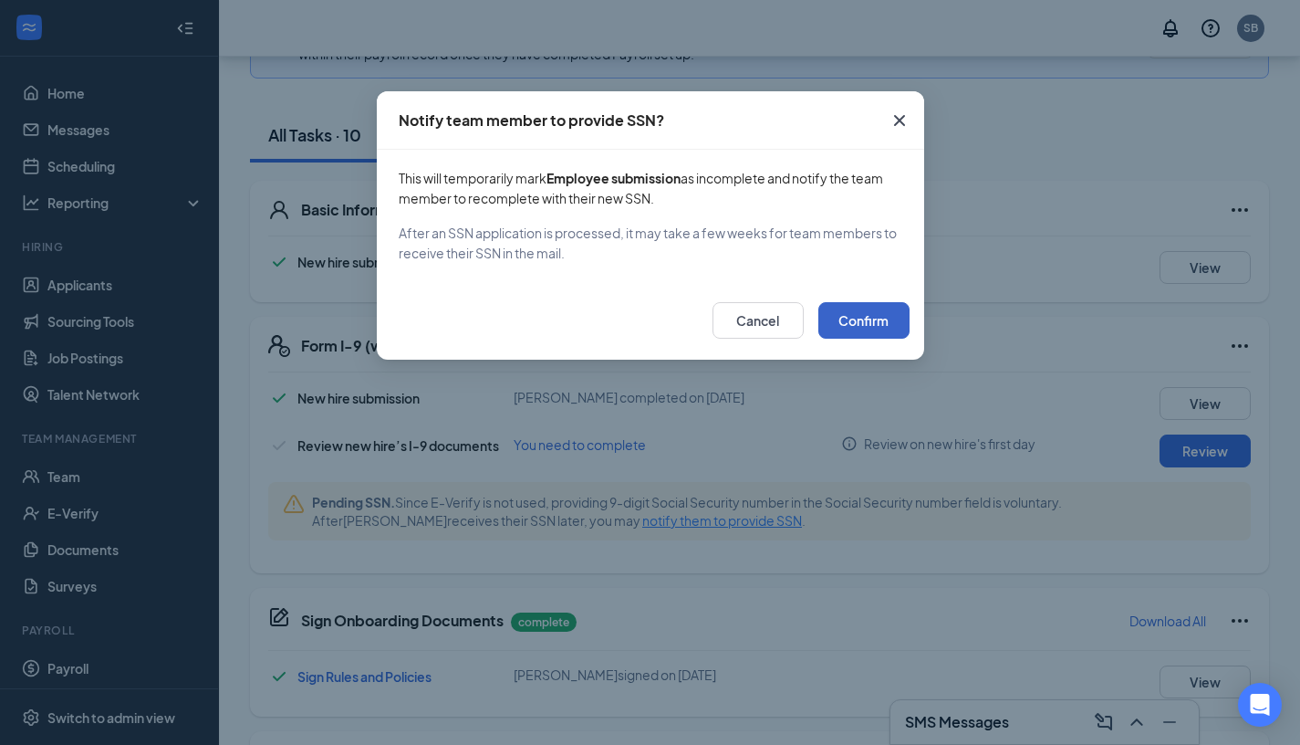
click at [866, 316] on button "Confirm" at bounding box center [864, 320] width 91 height 37
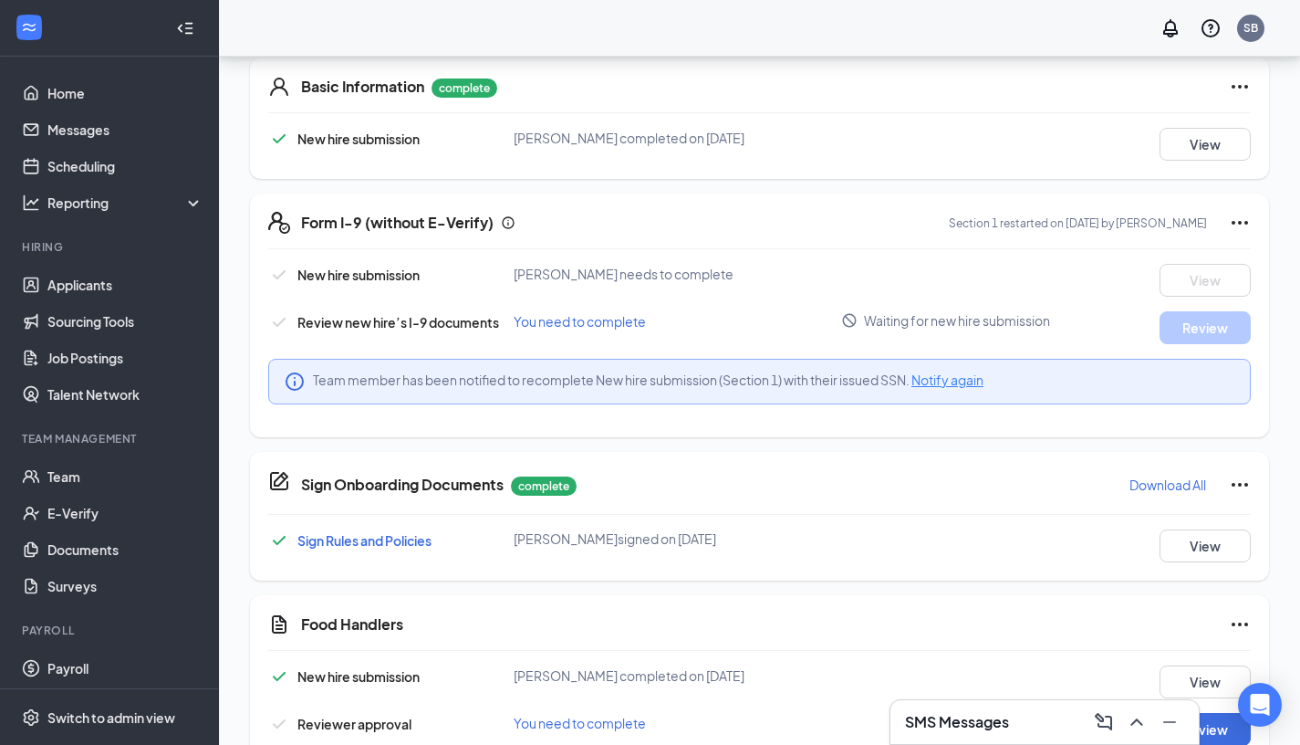
scroll to position [451, 0]
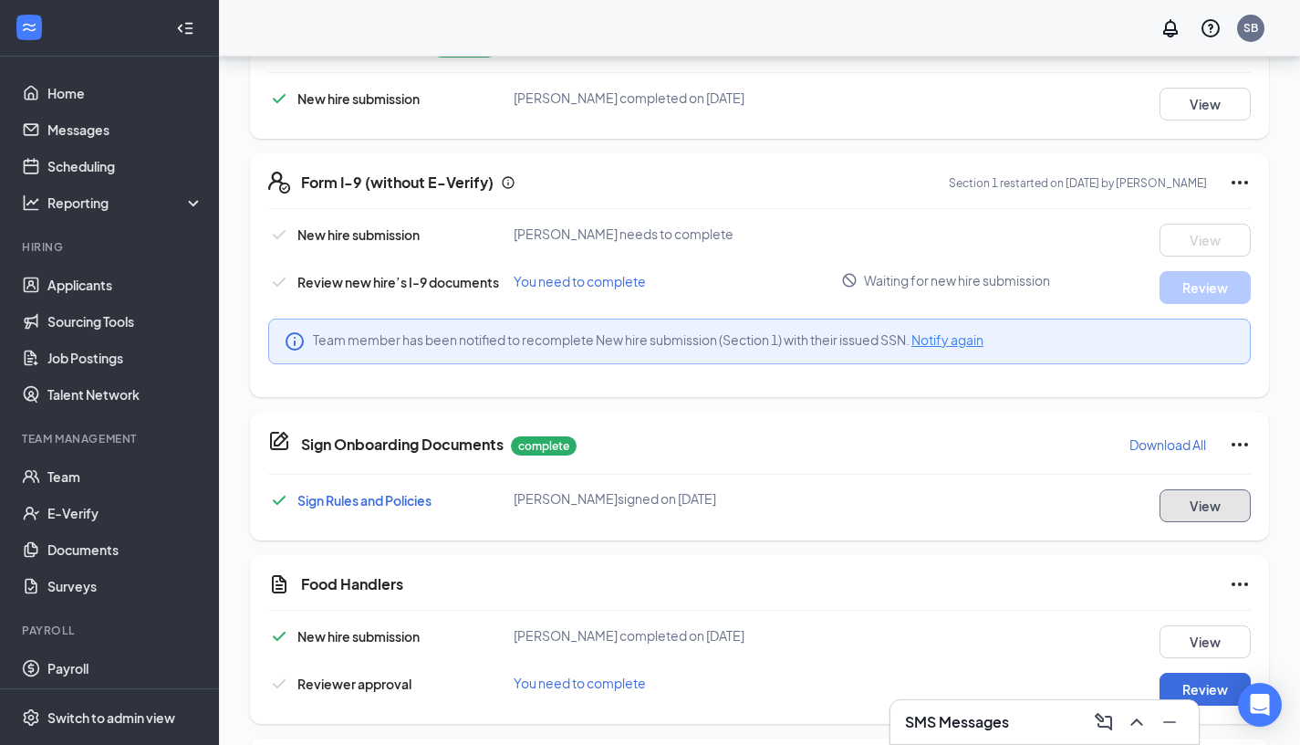
click at [1214, 504] on button "View" at bounding box center [1205, 505] width 91 height 33
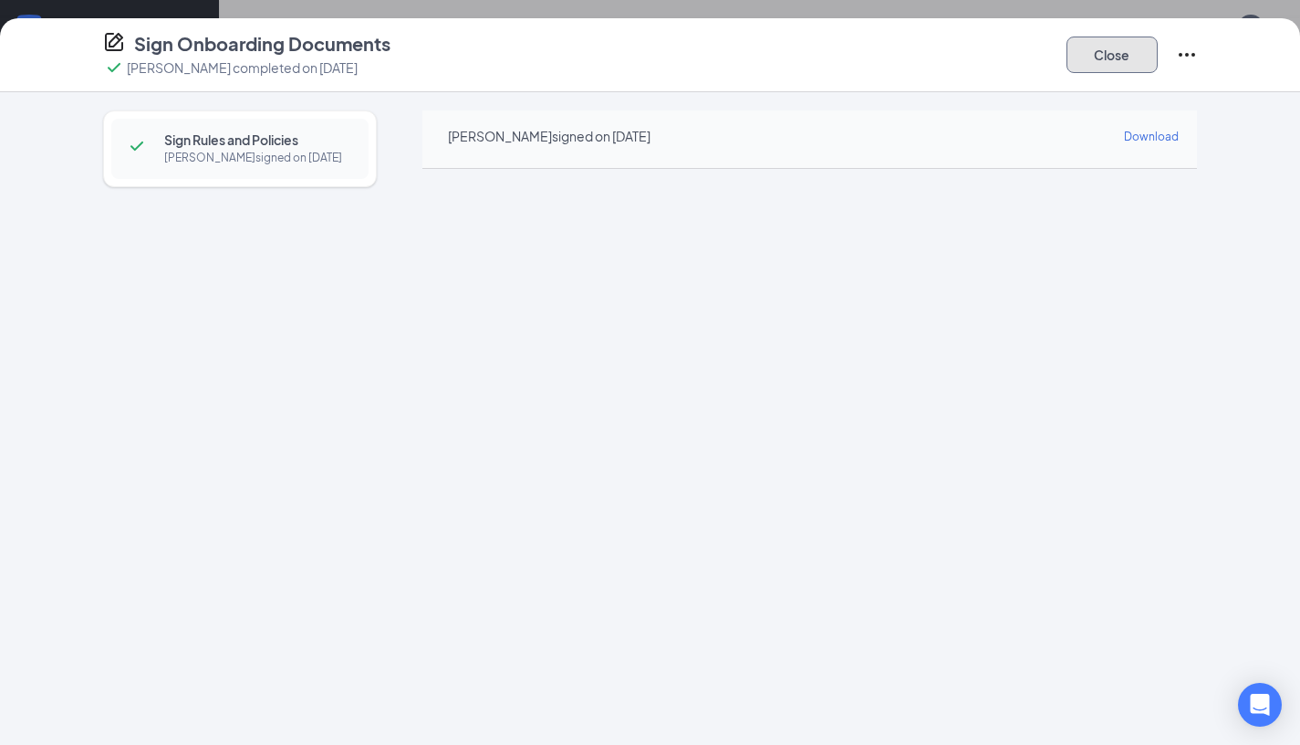
click at [1133, 60] on button "Close" at bounding box center [1112, 55] width 91 height 37
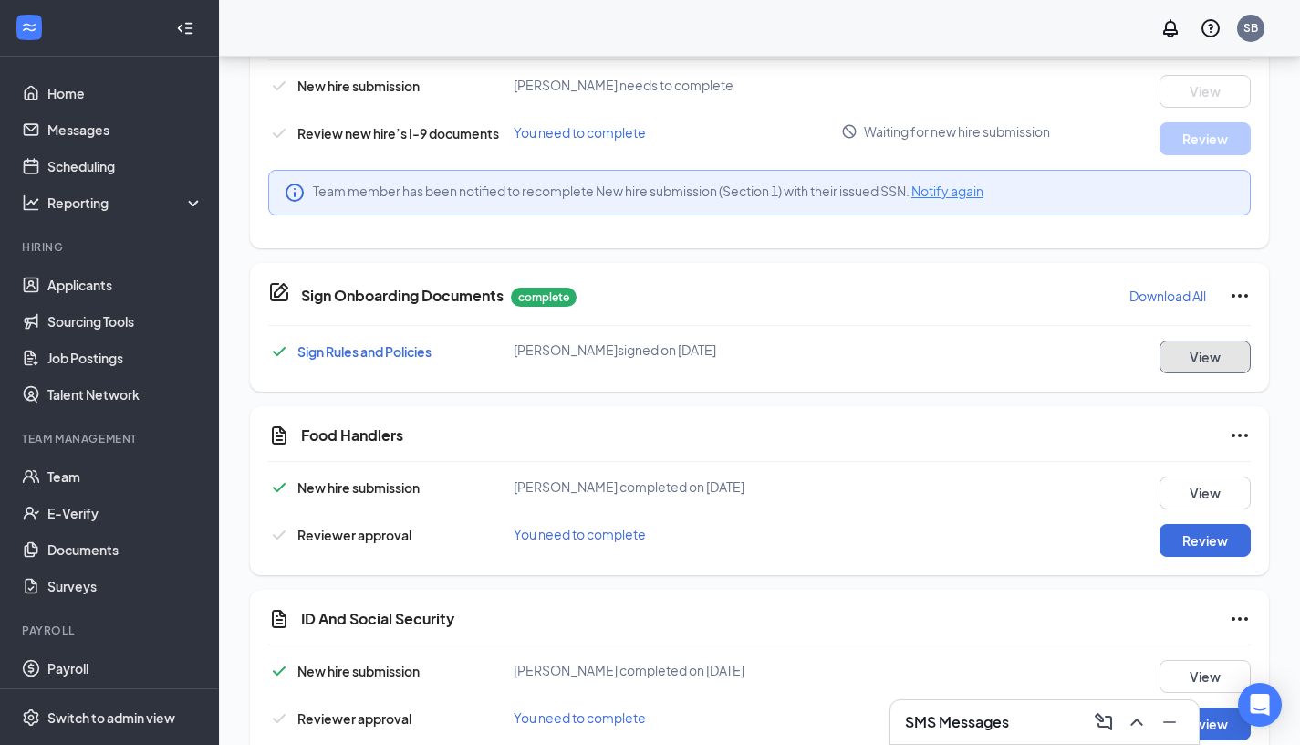
scroll to position [625, 0]
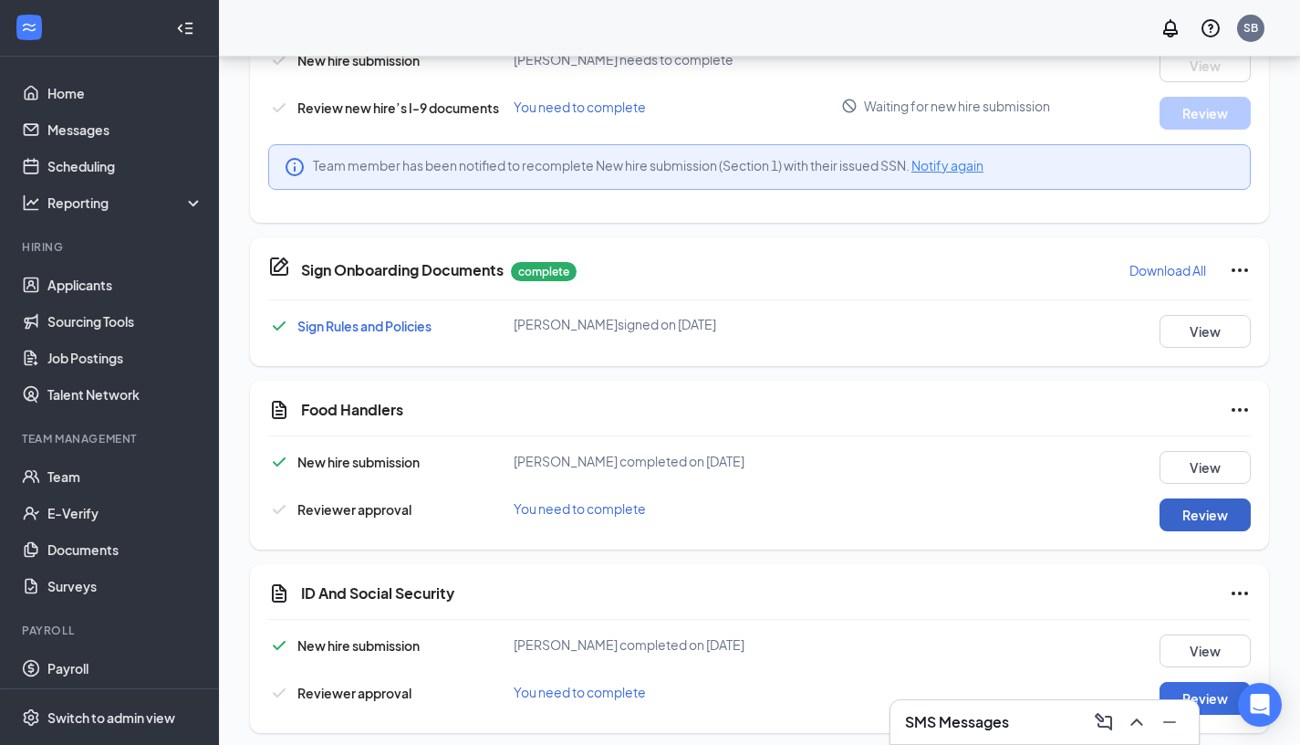
click at [1196, 517] on button "Review" at bounding box center [1205, 514] width 91 height 33
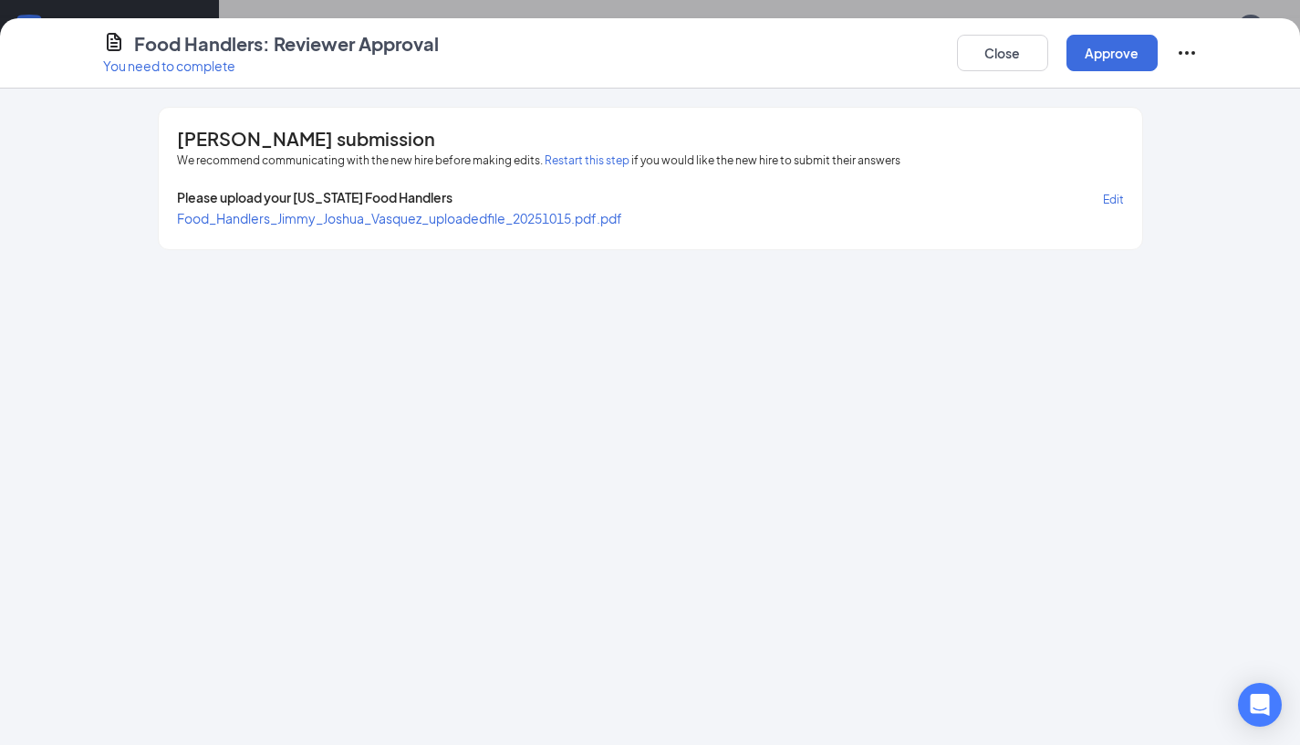
click at [1113, 204] on span "Edit" at bounding box center [1113, 200] width 21 height 14
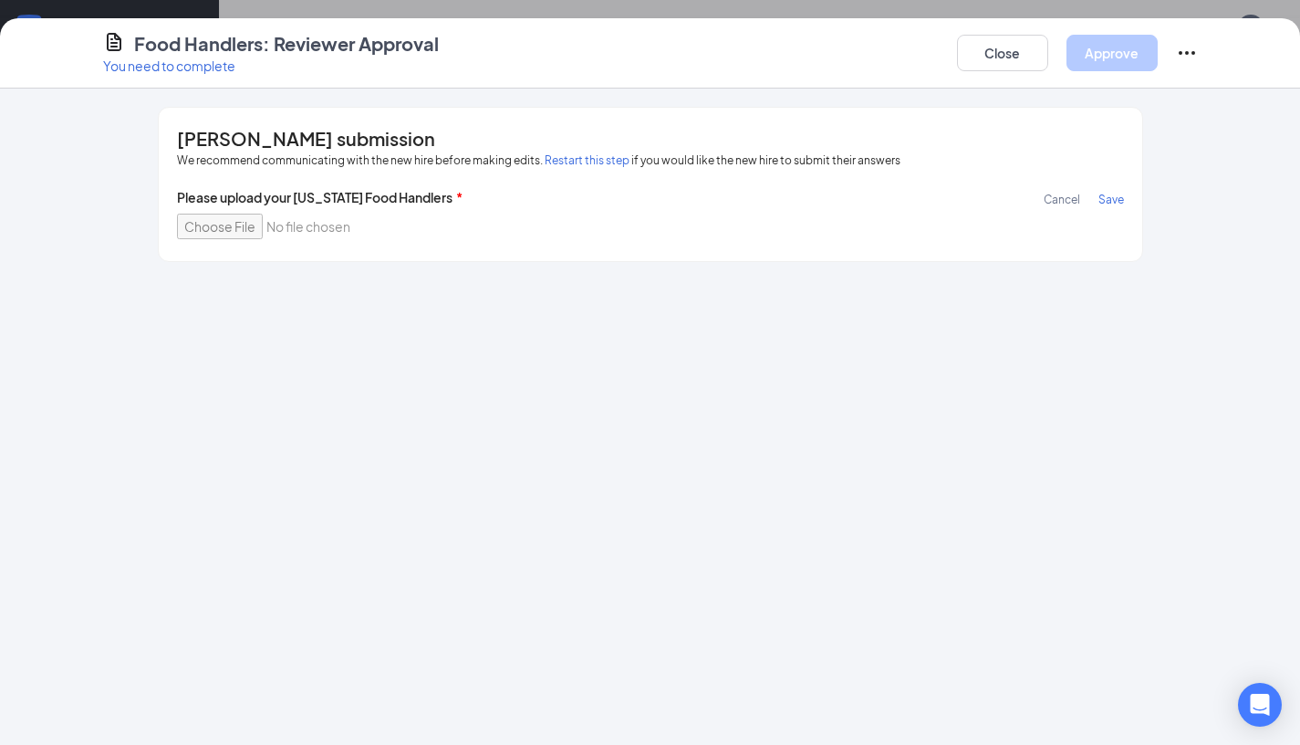
click at [1113, 203] on span "Save" at bounding box center [1112, 200] width 26 height 14
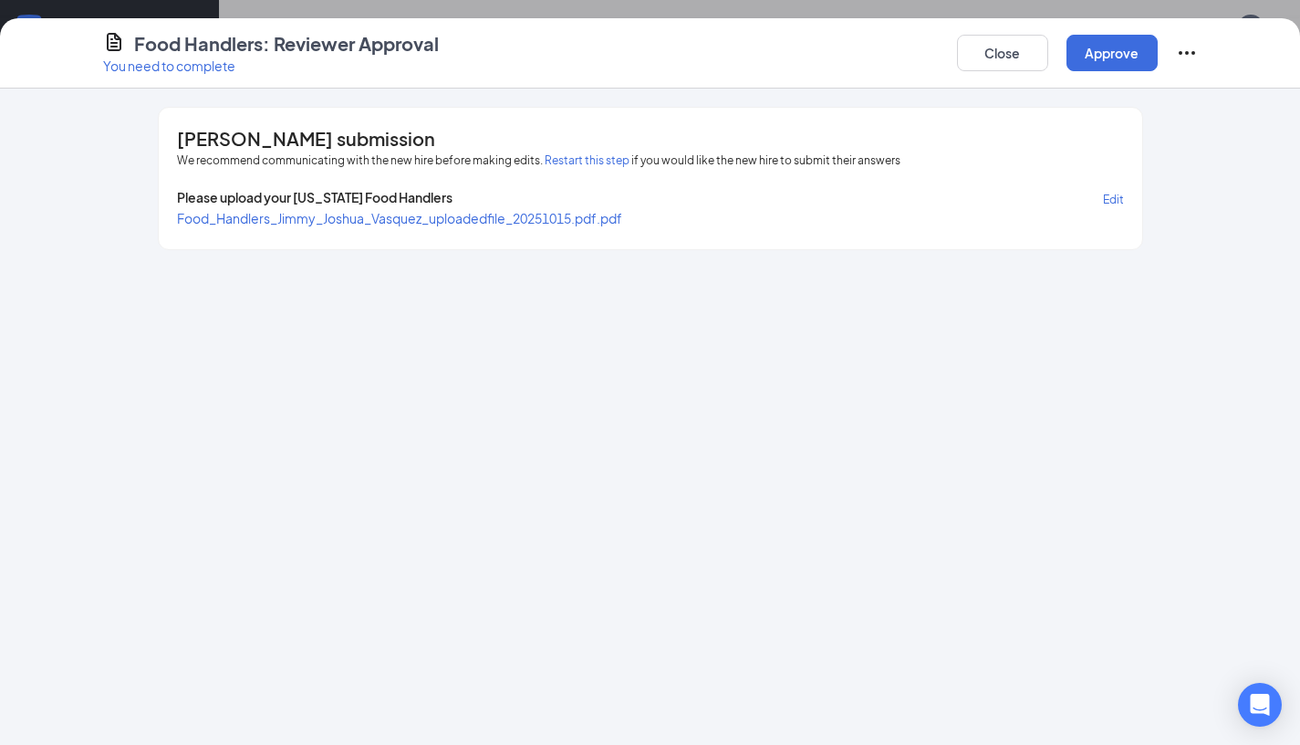
click at [433, 210] on span "Food_Handlers_Jimmy_Joshua_Vasquez_uploadedfile_20251015.pdf.pdf" at bounding box center [399, 218] width 445 height 16
click at [1098, 43] on button "Approve" at bounding box center [1112, 53] width 91 height 37
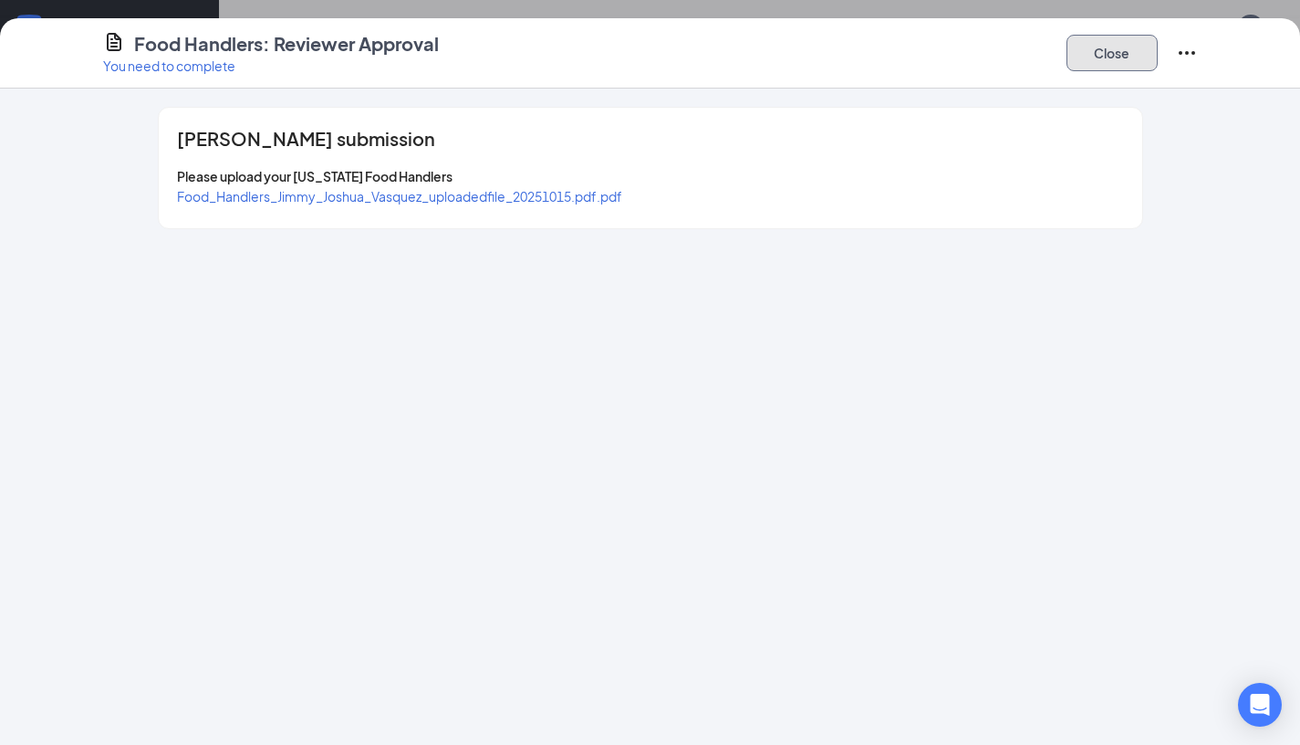
click at [1102, 52] on button "Close" at bounding box center [1112, 53] width 91 height 37
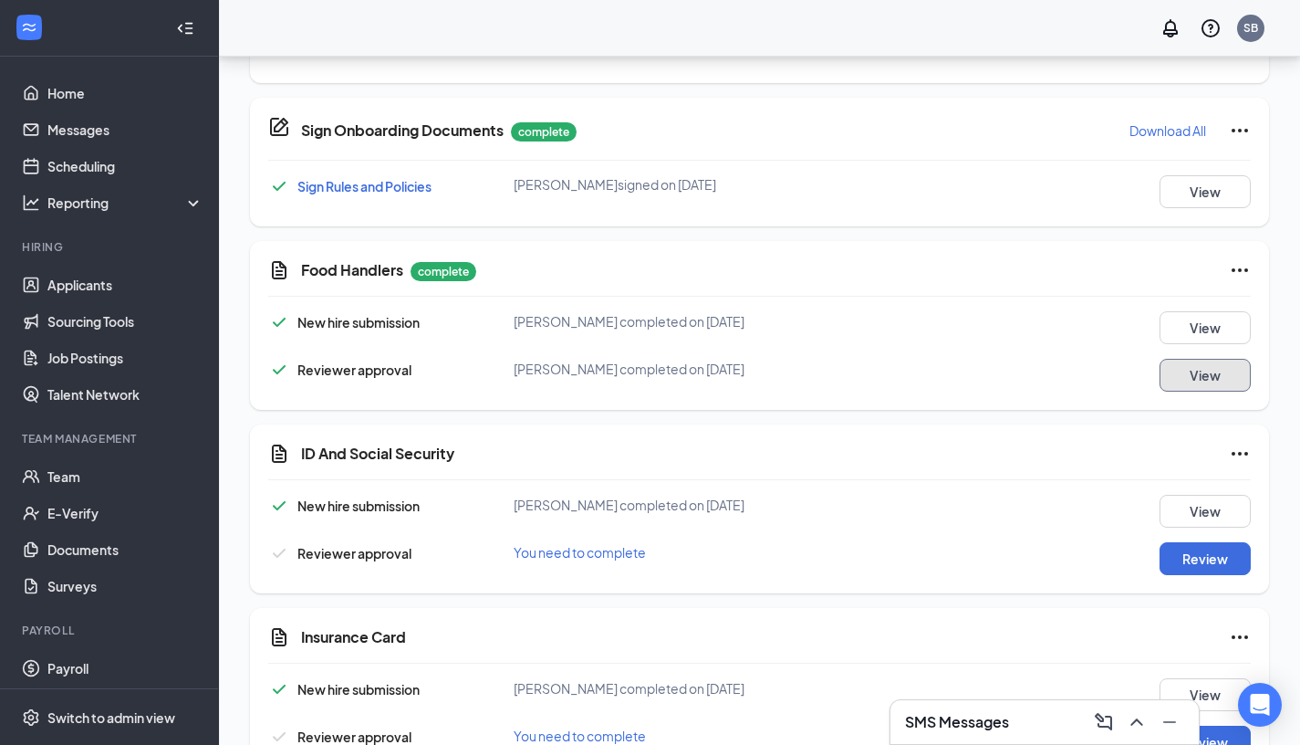
scroll to position [819, 0]
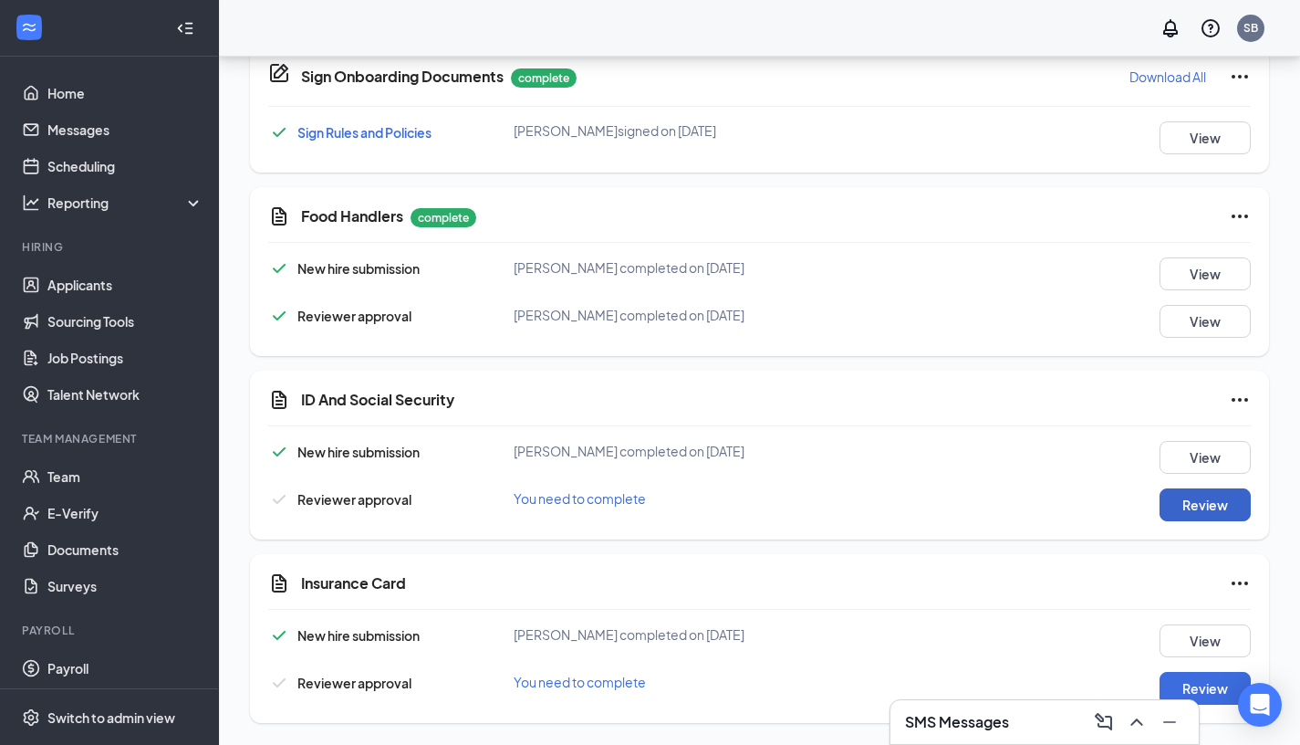
click at [1202, 514] on button "Review" at bounding box center [1205, 504] width 91 height 33
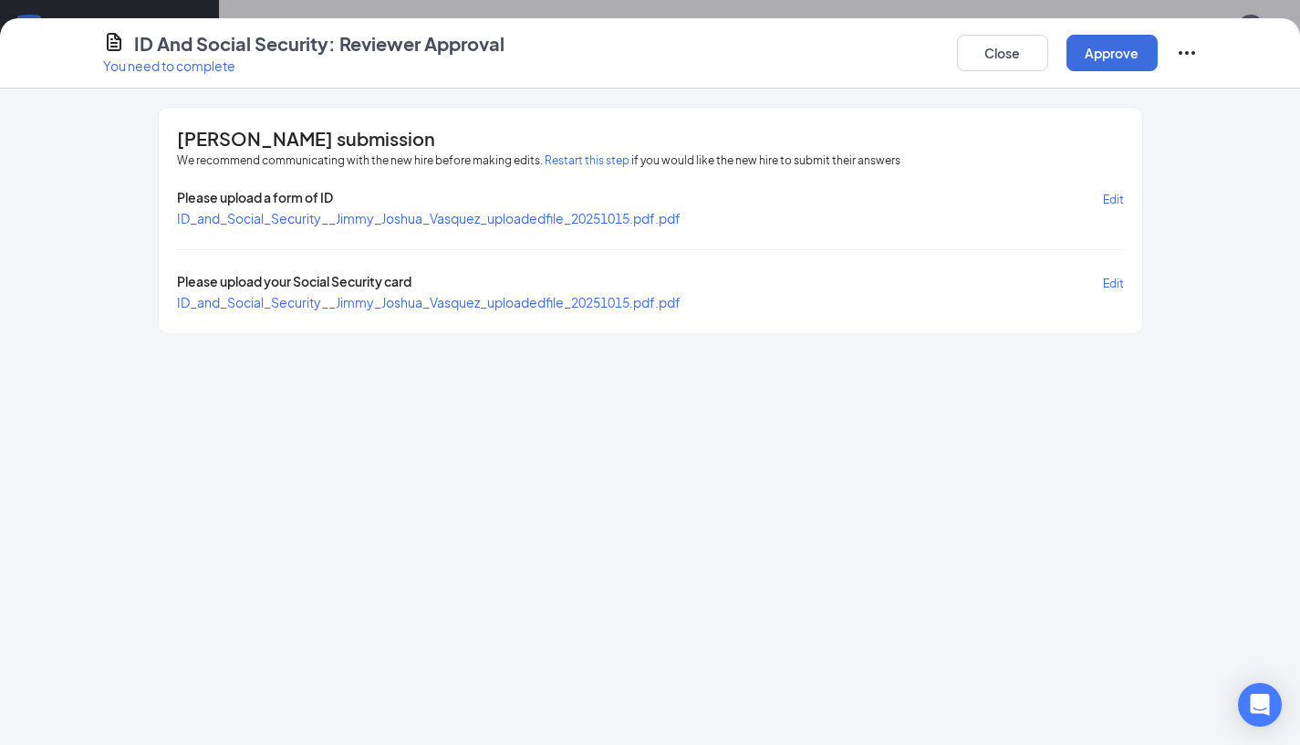
click at [1119, 202] on span "Edit" at bounding box center [1113, 200] width 21 height 14
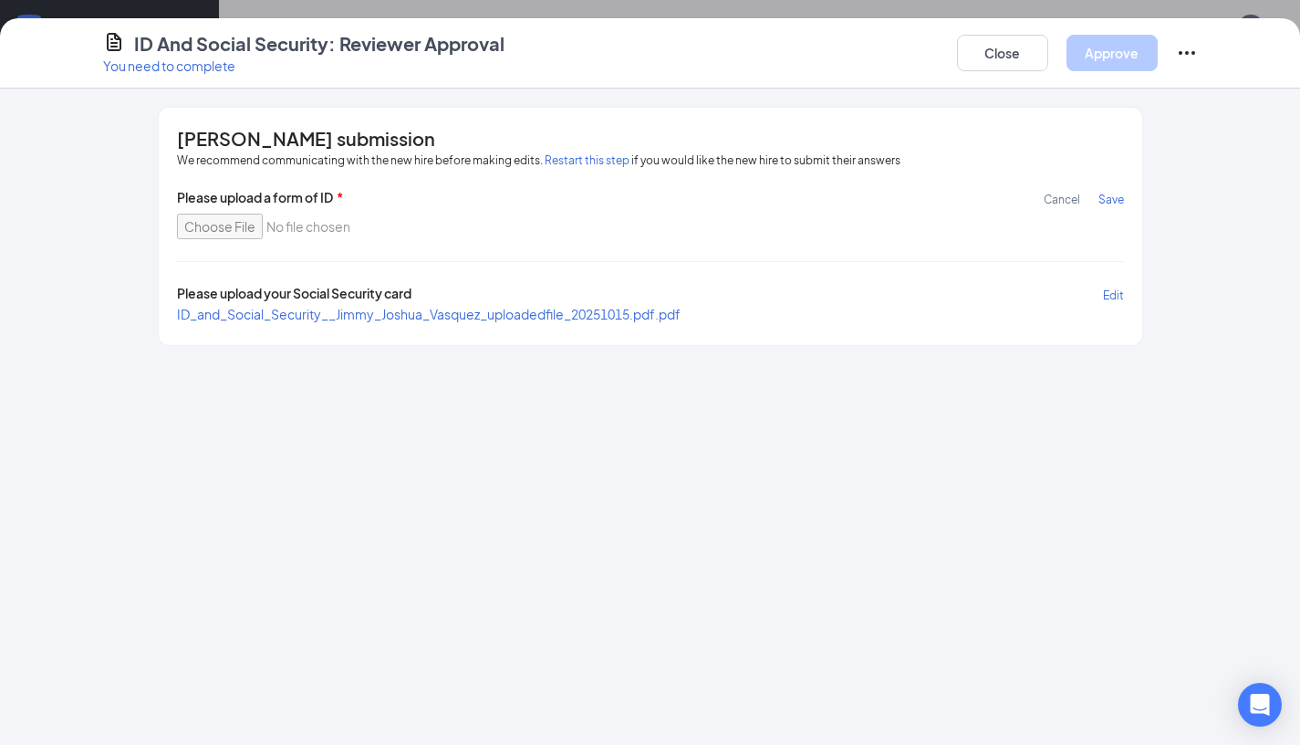
click at [1116, 204] on span "Save" at bounding box center [1112, 200] width 26 height 14
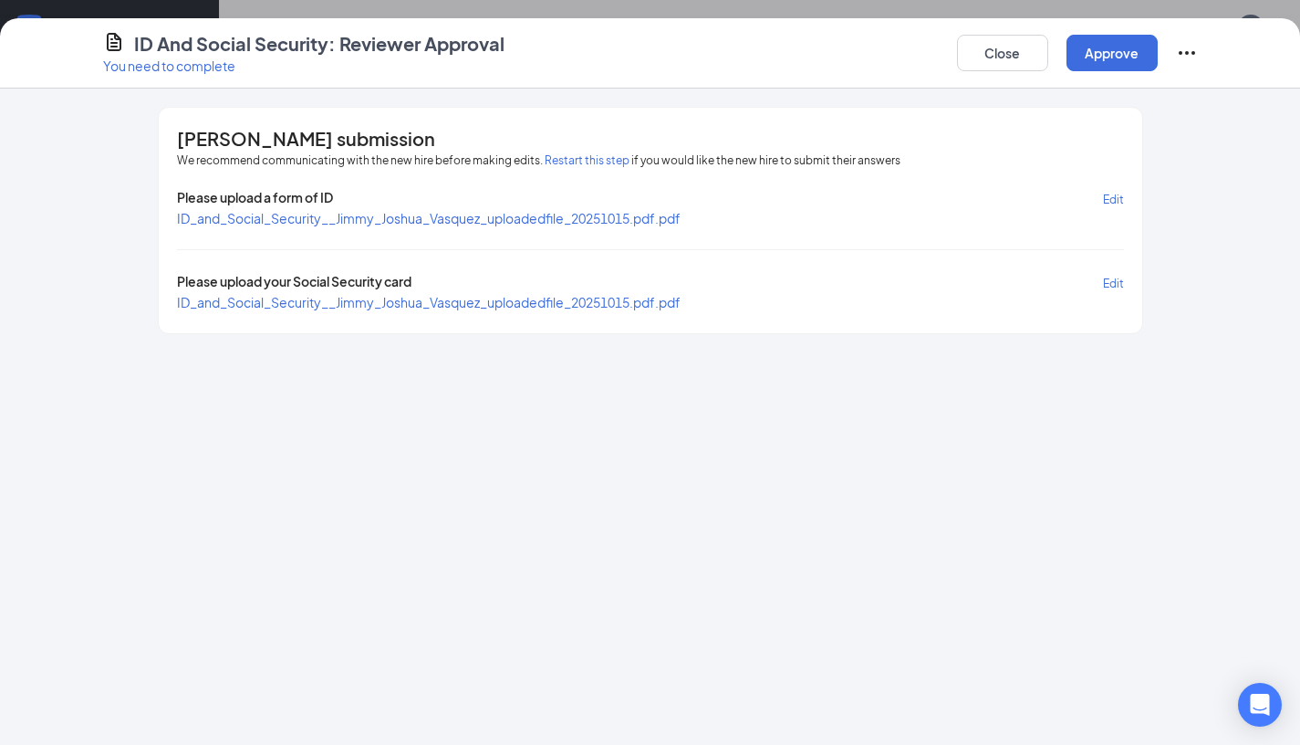
click at [448, 230] on div "Please upload a form of ID Edit ID_and_Social_Security__Jimmy_Joshua_Vasquez_up…" at bounding box center [650, 249] width 947 height 123
click at [463, 218] on span "ID_and_Social_Security__Jimmy_Joshua_Vasquez_uploadedfile_20251015.pdf.pdf" at bounding box center [429, 218] width 504 height 16
click at [552, 294] on span "ID_and_Social_Security__Jimmy_Joshua_Vasquez_uploadedfile_20251015.pdf.pdf" at bounding box center [429, 302] width 504 height 16
click at [1123, 45] on button "Approve" at bounding box center [1112, 53] width 91 height 37
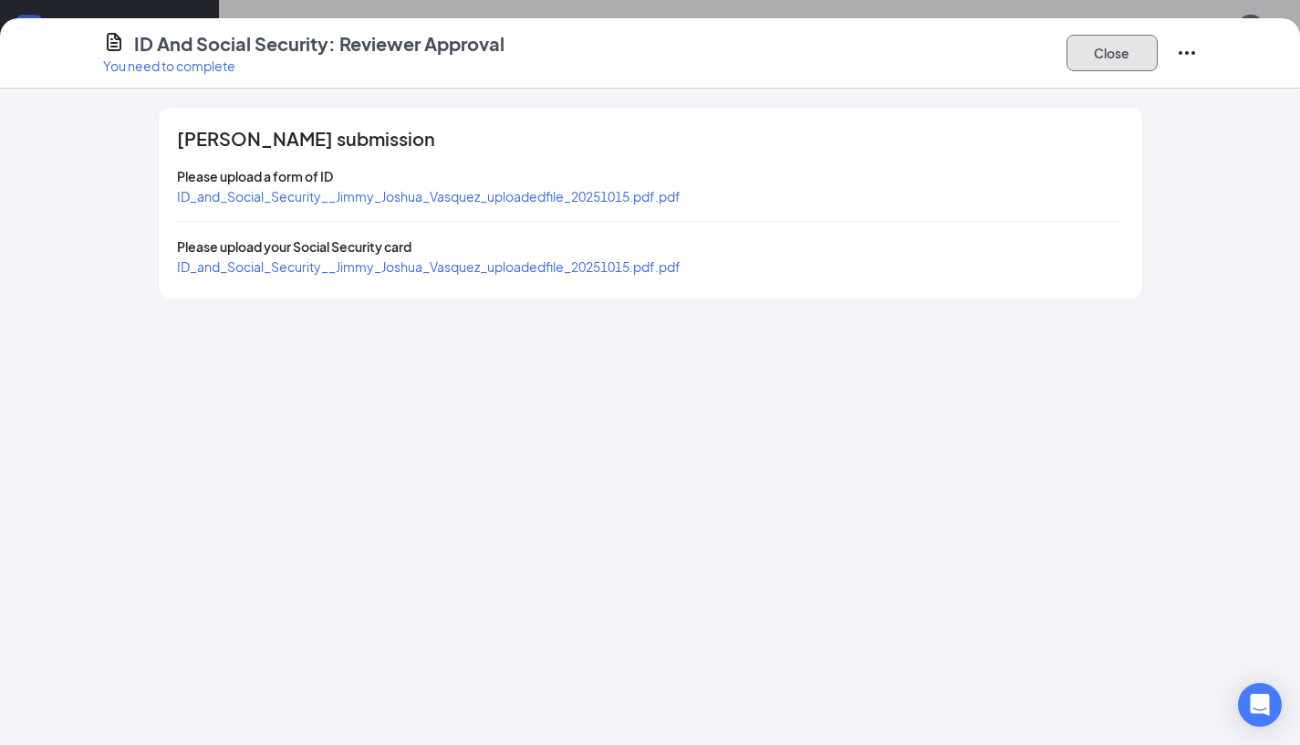
click at [1142, 48] on button "Close" at bounding box center [1112, 53] width 91 height 37
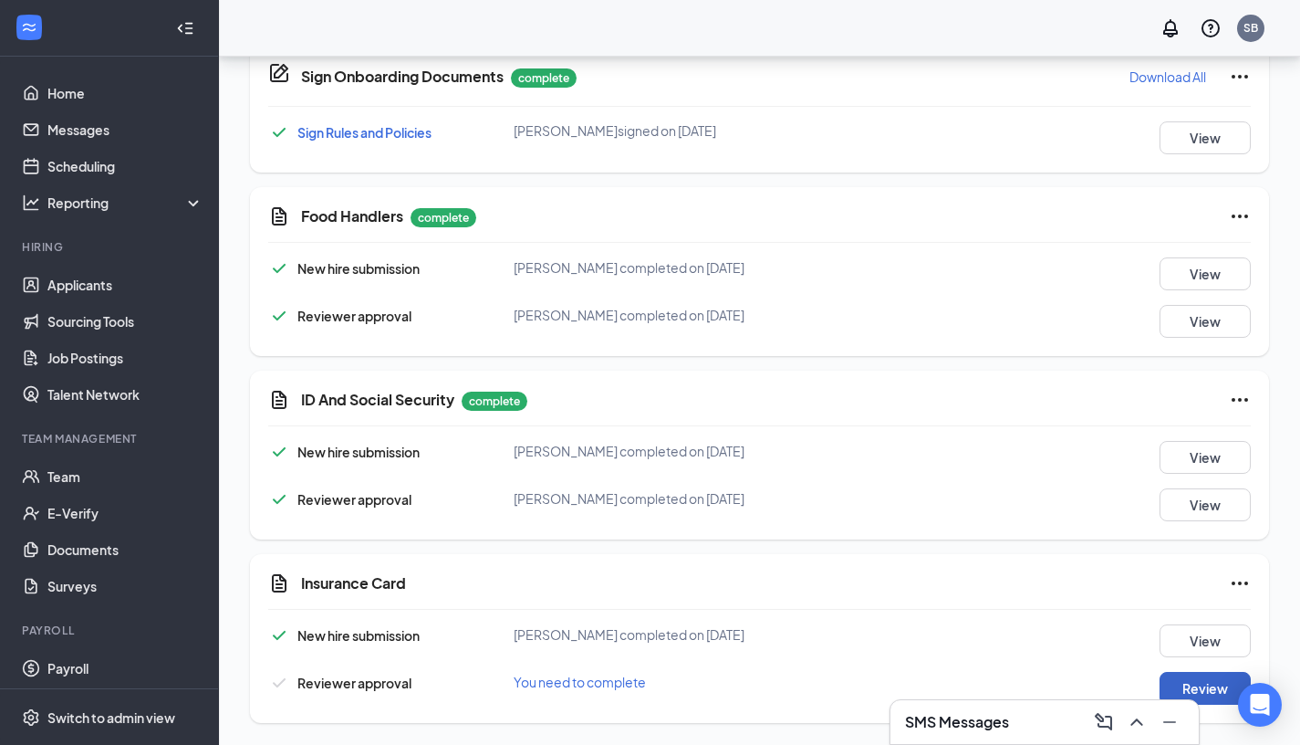
click at [1192, 683] on button "Review" at bounding box center [1205, 688] width 91 height 33
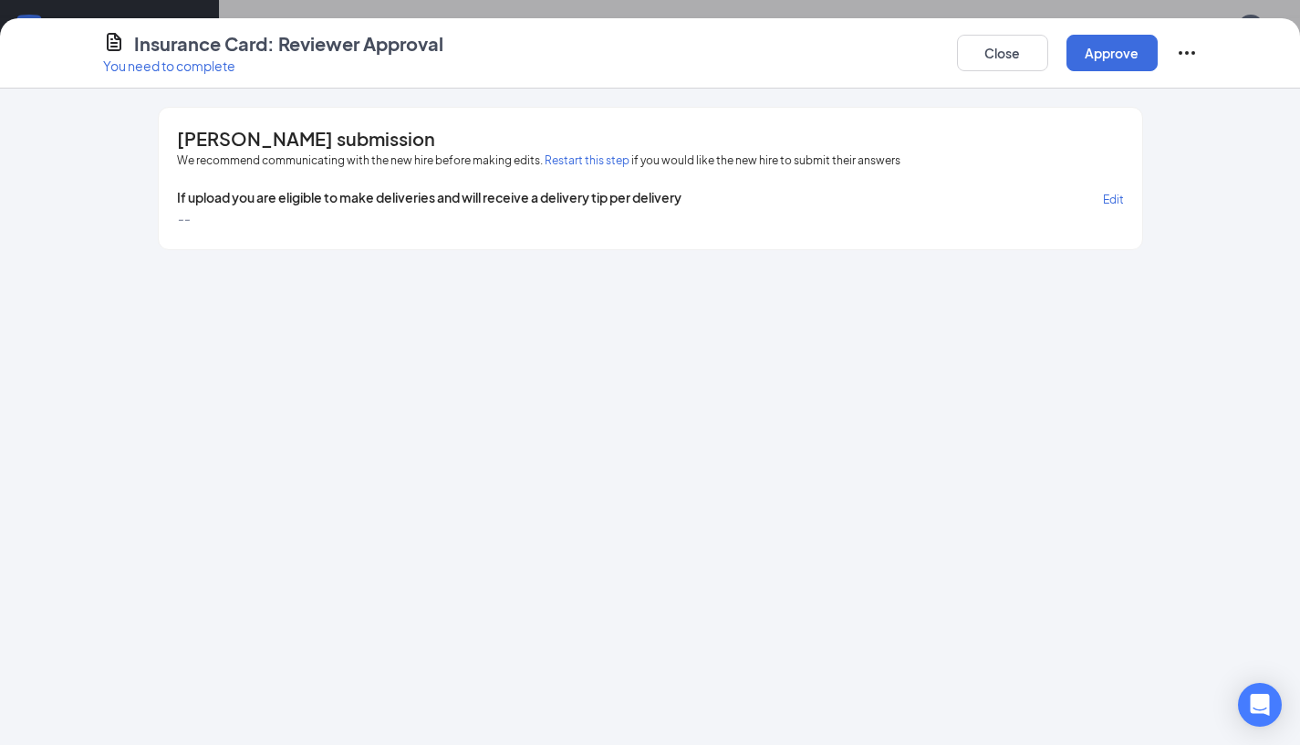
click at [1111, 32] on div "Close Approve" at bounding box center [1077, 53] width 241 height 44
click at [1111, 49] on button "Approve" at bounding box center [1112, 53] width 91 height 37
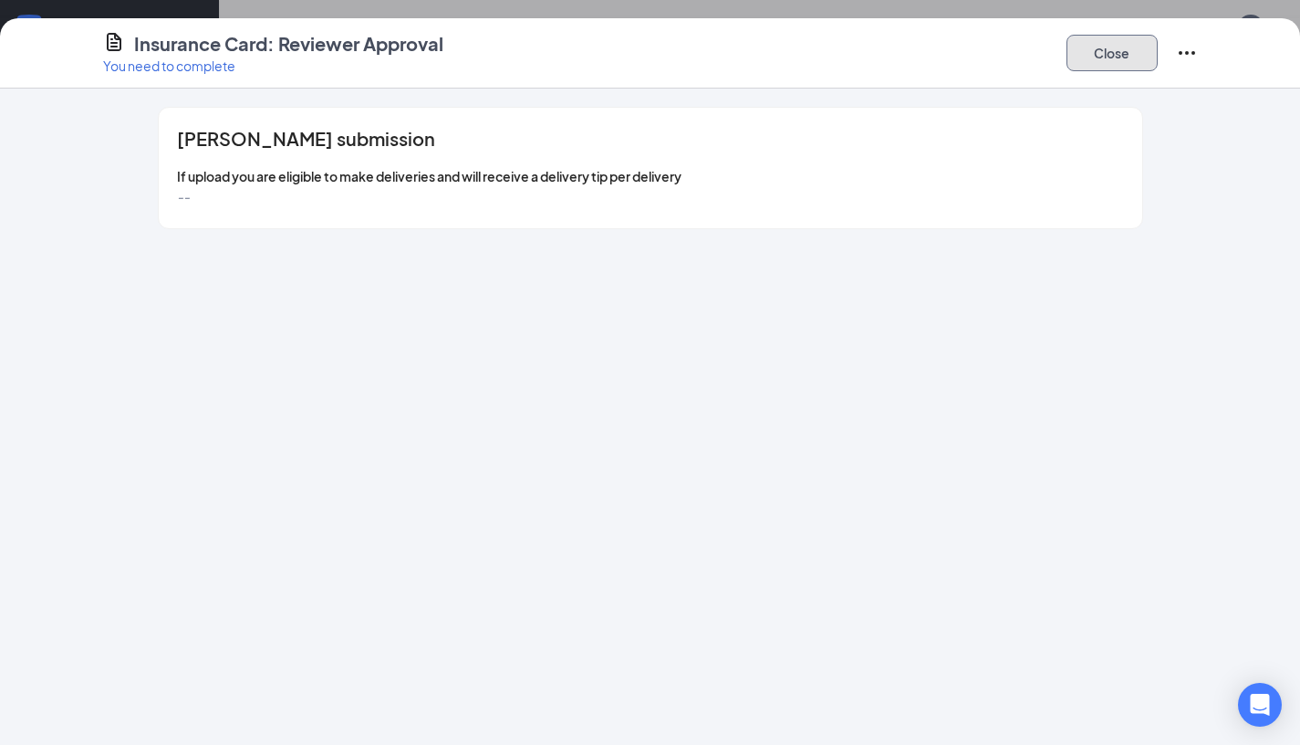
click at [1111, 49] on button "Close" at bounding box center [1112, 53] width 91 height 37
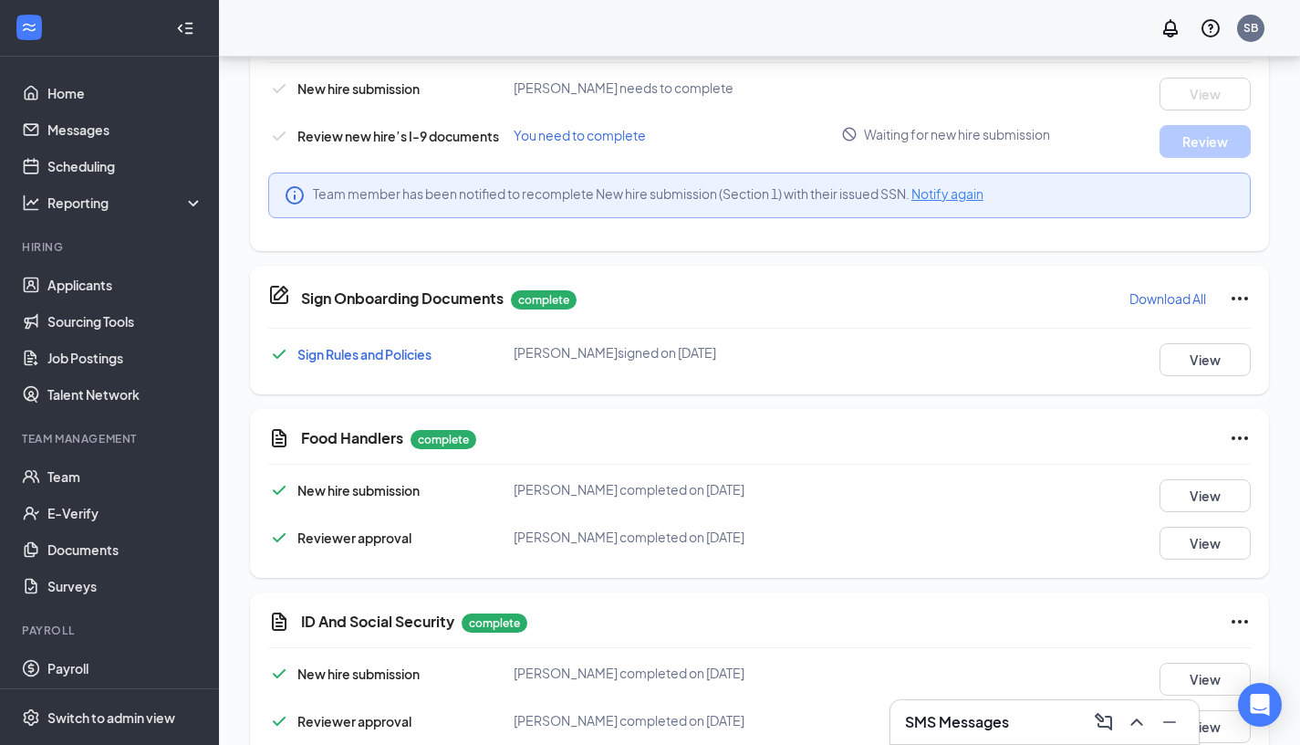
scroll to position [491, 0]
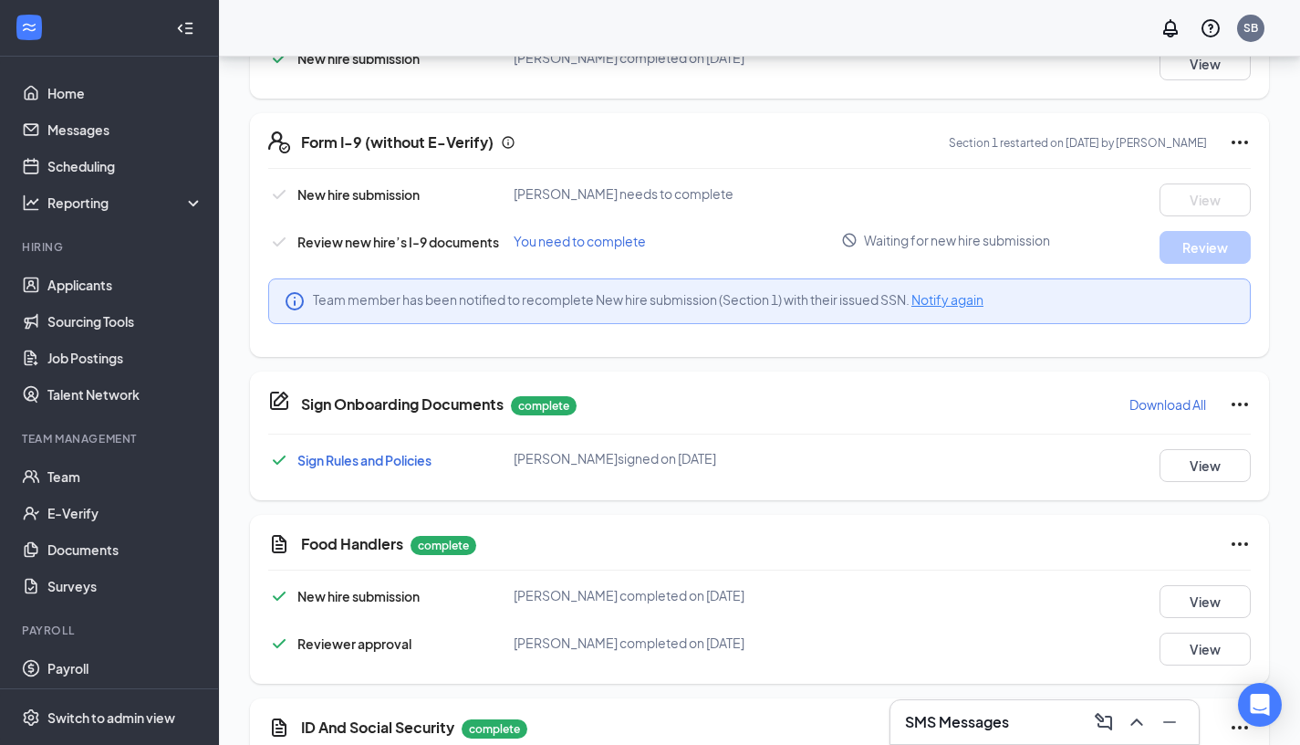
click at [979, 307] on span "Team member has been notified to recomplete New hire submission (Section 1) wit…" at bounding box center [648, 299] width 671 height 18
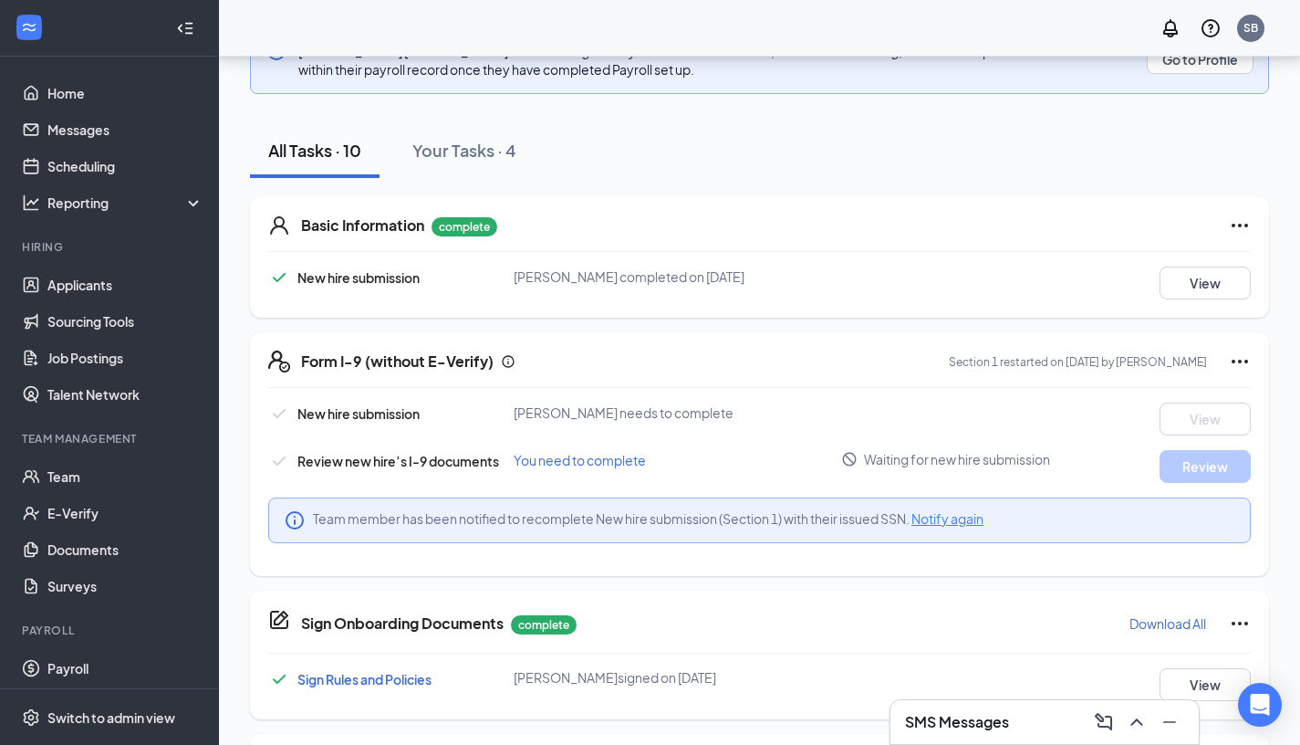
scroll to position [268, 0]
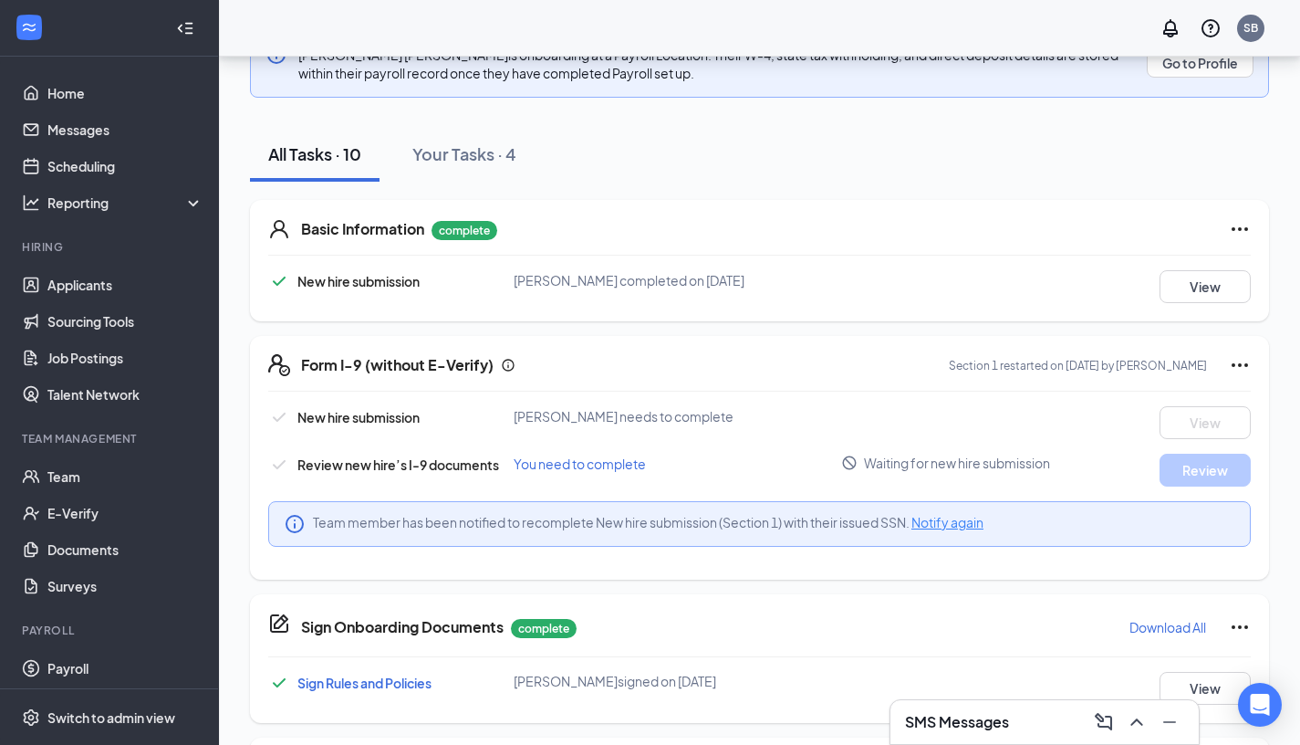
click at [954, 527] on span "Notify again" at bounding box center [948, 522] width 72 height 16
click at [1230, 371] on icon "Ellipses" at bounding box center [1240, 365] width 22 height 22
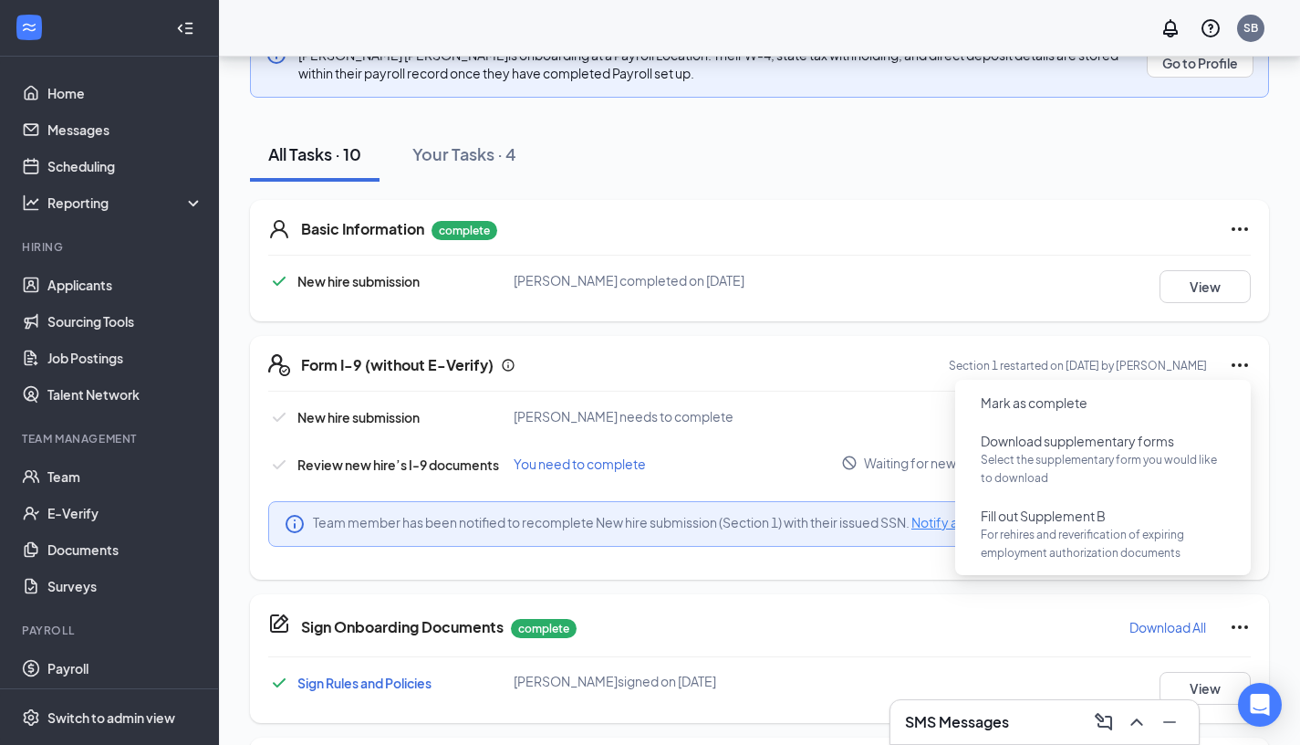
click at [800, 375] on div "Form I-9 (without E-Verify) Section 1 restarted on Oct 15, 2025 by Sergio Barre…" at bounding box center [776, 365] width 950 height 22
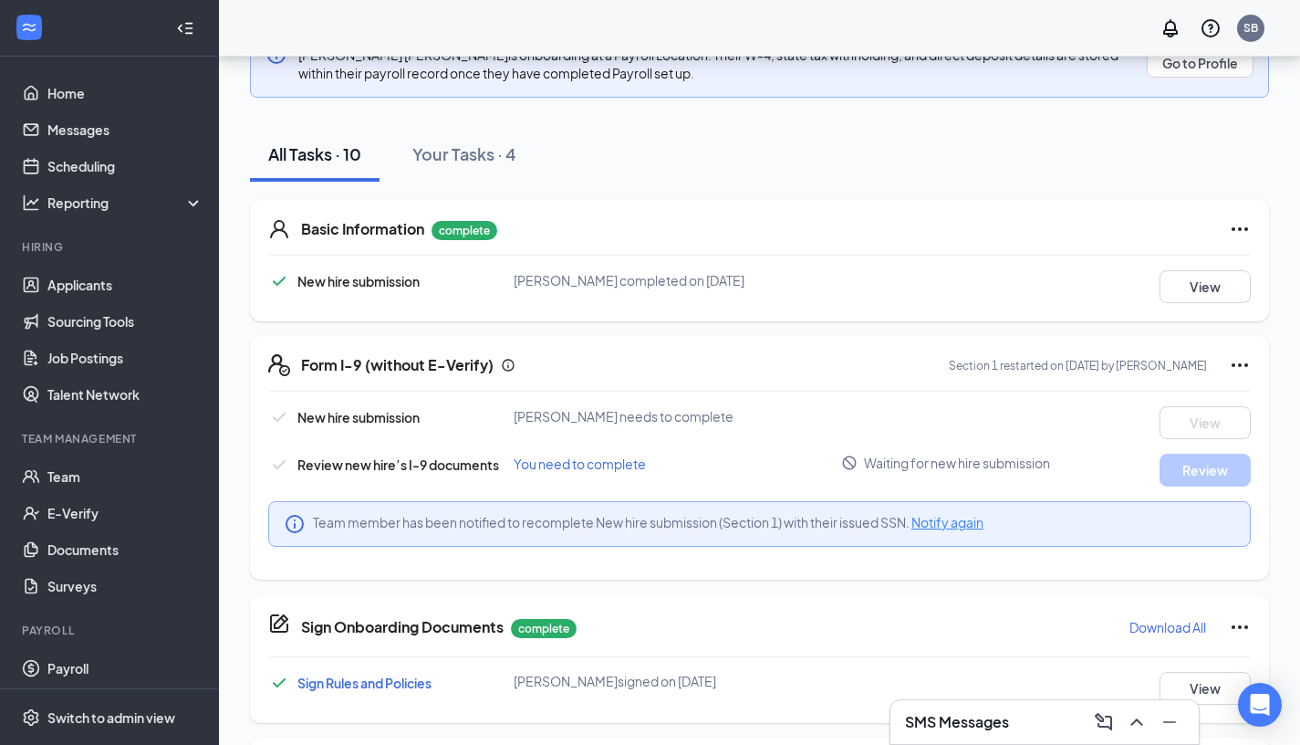
click at [1028, 467] on span "Waiting for new hire submission" at bounding box center [957, 463] width 186 height 18
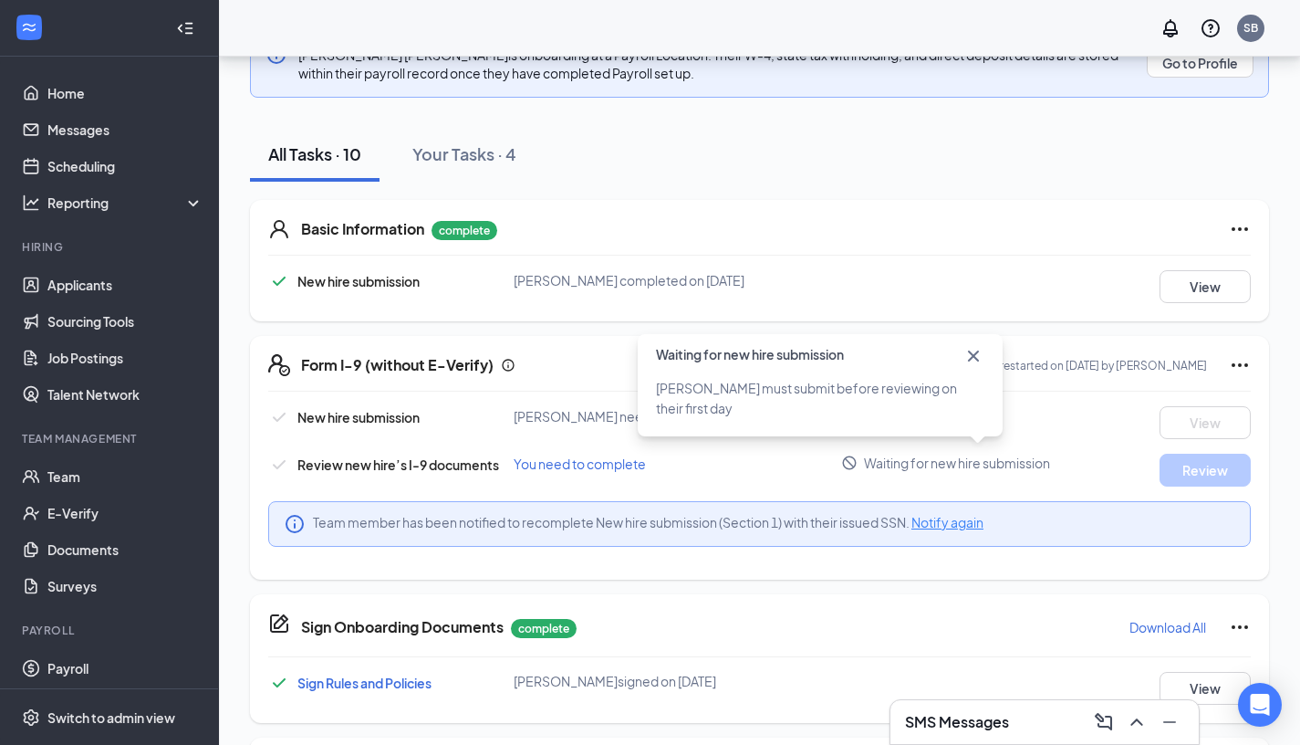
click at [974, 352] on icon "Cross" at bounding box center [974, 356] width 22 height 22
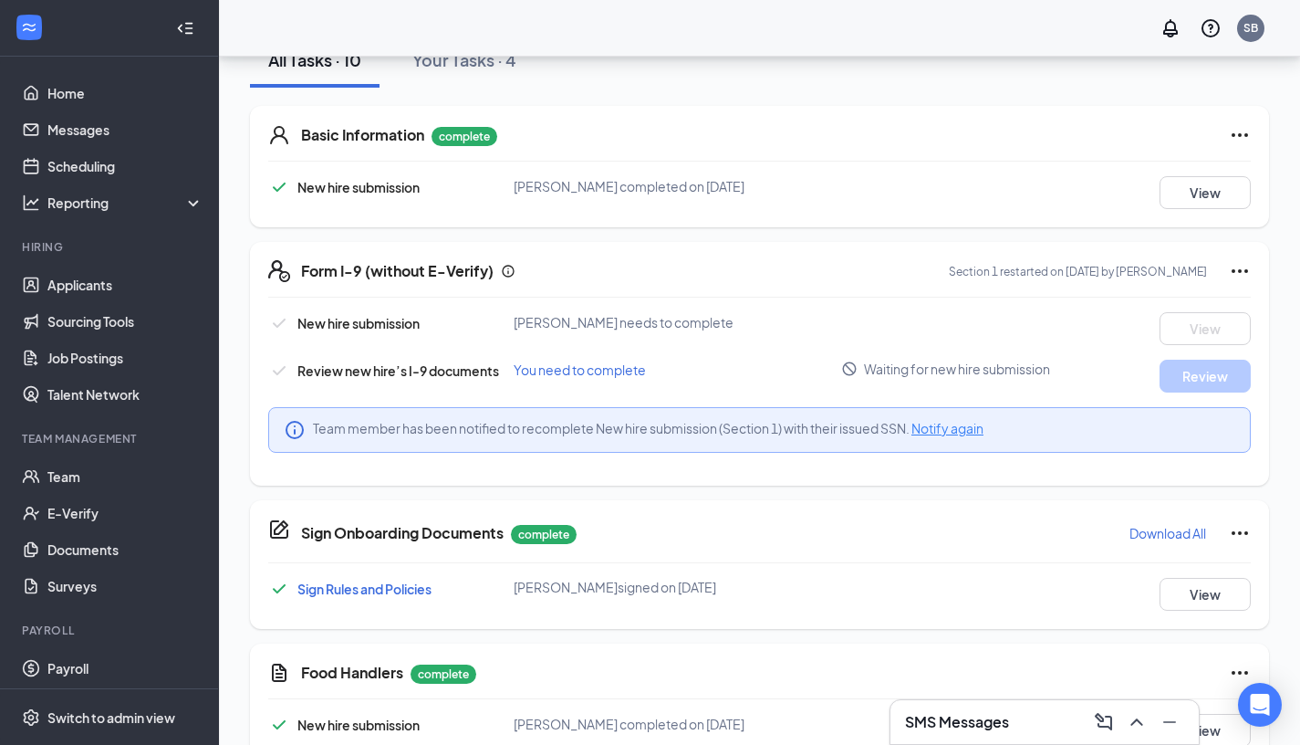
scroll to position [0, 0]
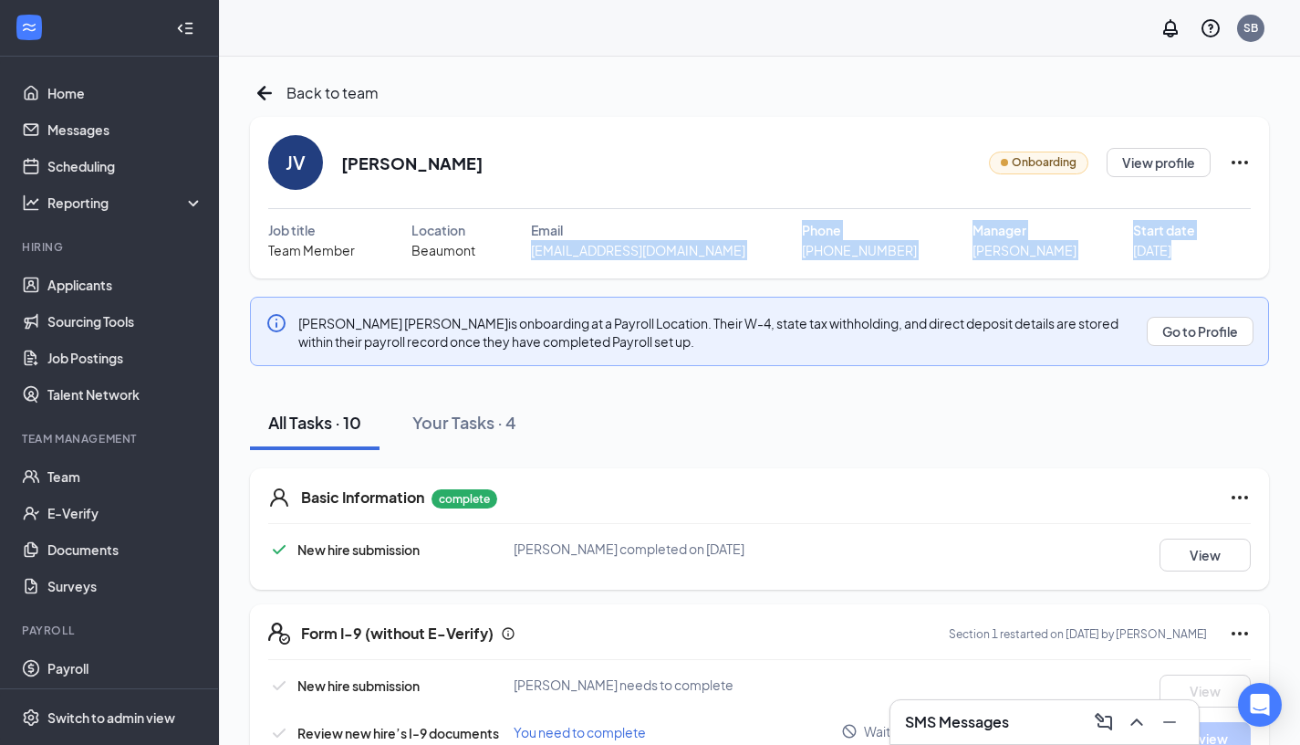
drag, startPoint x: 658, startPoint y: 298, endPoint x: 673, endPoint y: 225, distance: 73.6
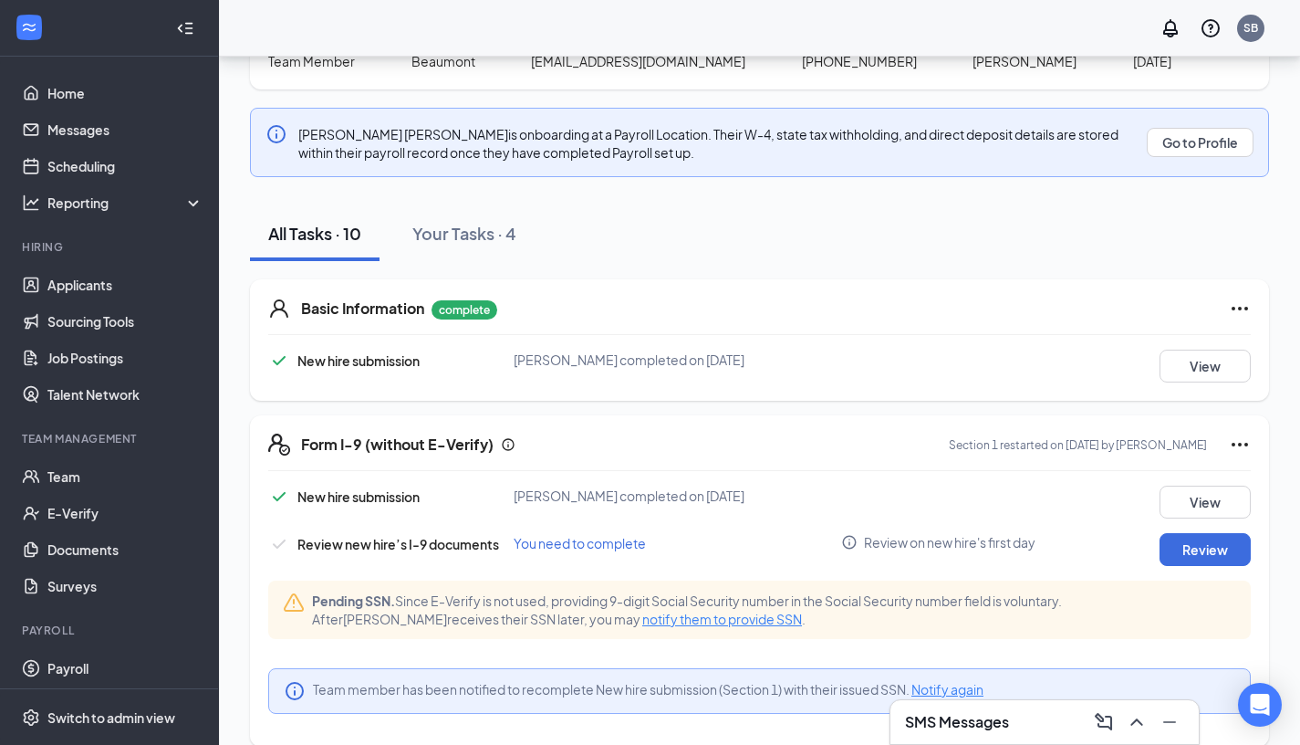
scroll to position [193, 0]
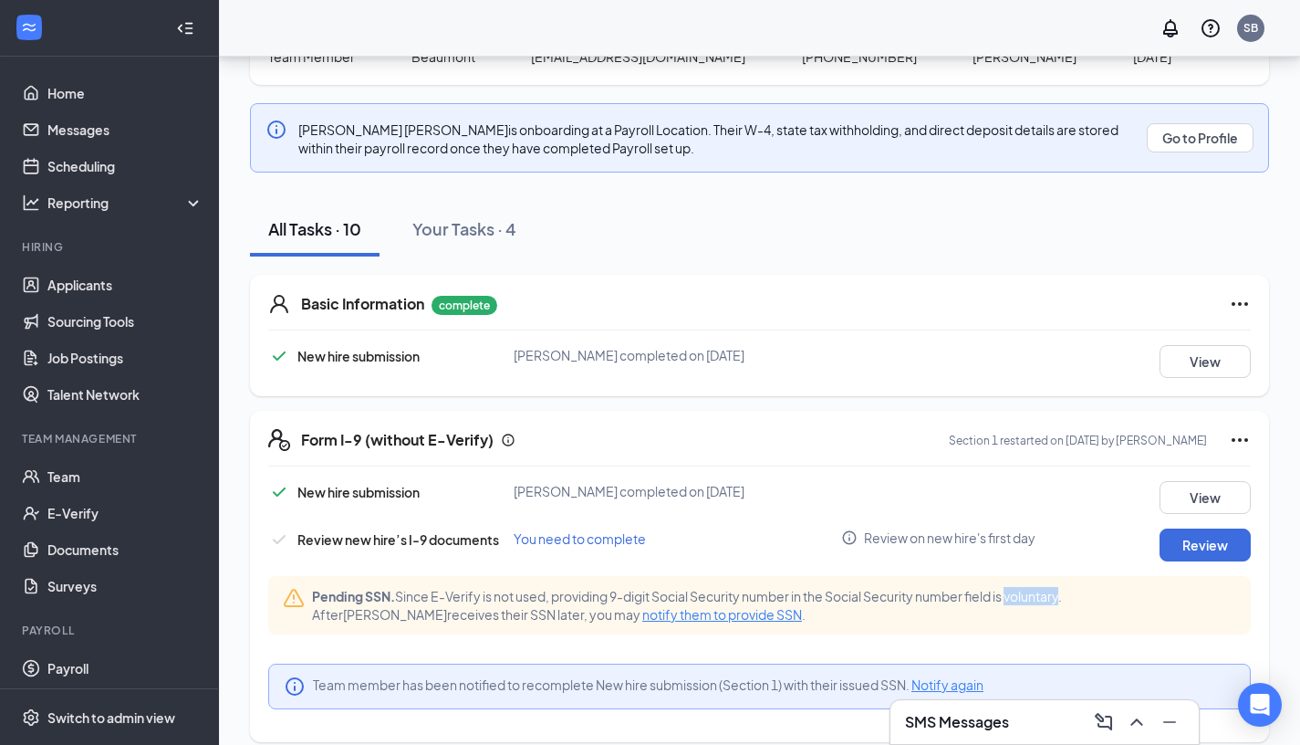
drag, startPoint x: 1017, startPoint y: 600, endPoint x: 1072, endPoint y: 601, distance: 55.7
click at [1072, 601] on span "Pending SSN. Since E-Verify is not used, providing 9-digit Social Security numb…" at bounding box center [774, 605] width 924 height 37
copy span "voluntary"
click at [984, 633] on div "Pending SSN. Since E-Verify is not used, providing 9-digit Social Security numb…" at bounding box center [759, 612] width 983 height 73
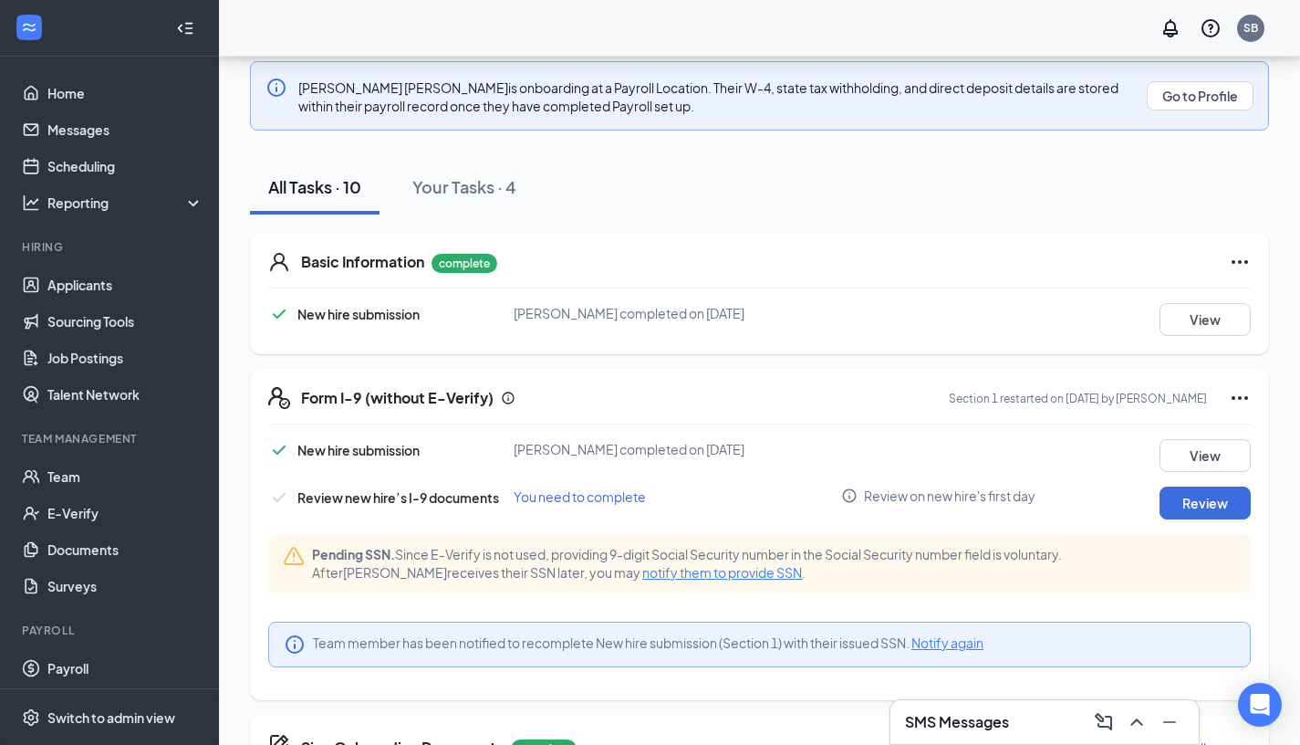
scroll to position [245, 0]
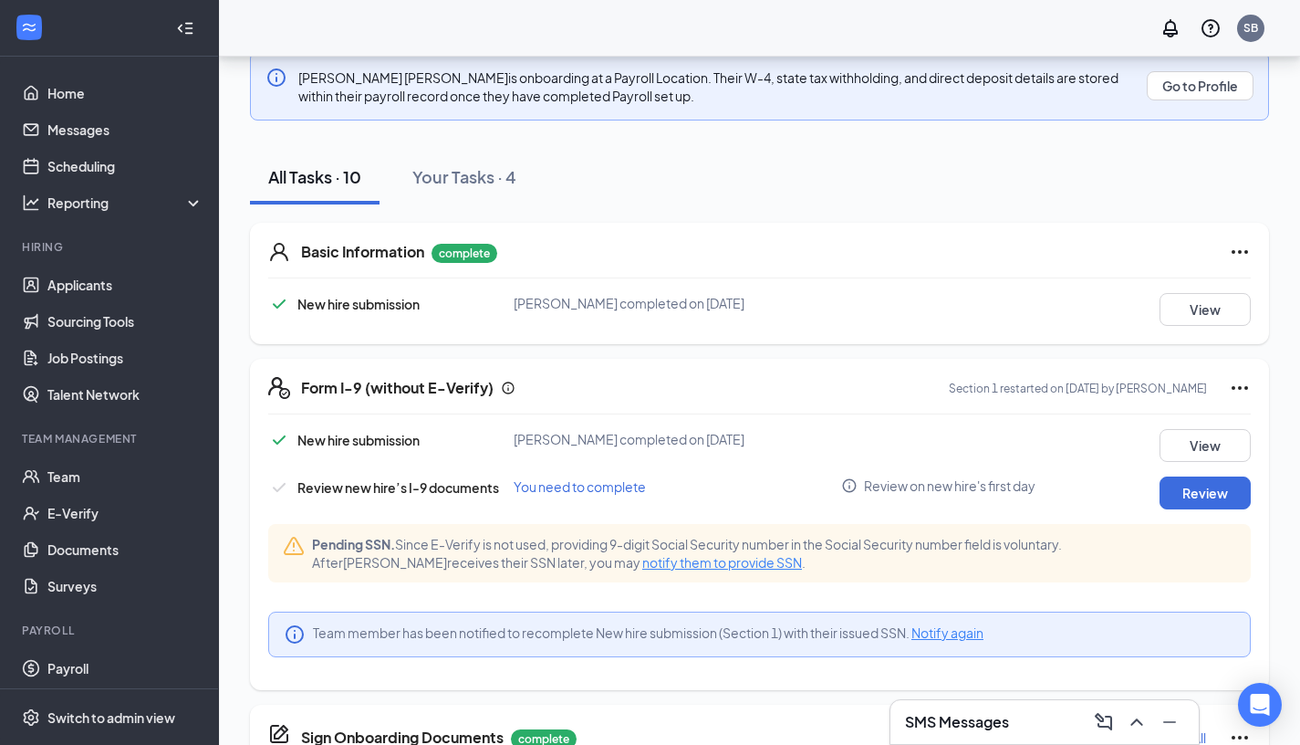
click at [898, 487] on span "Review on new hire's first day" at bounding box center [950, 485] width 172 height 18
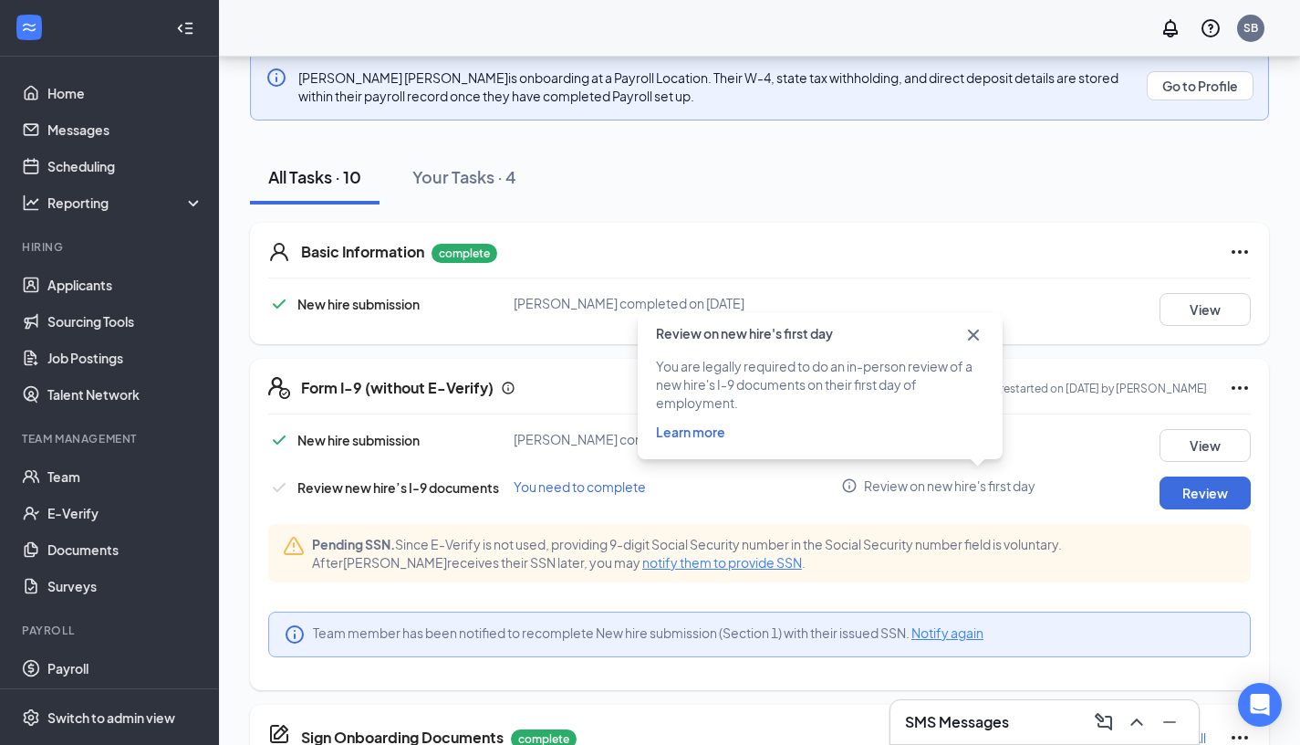
click at [692, 598] on div "New hire submission [PERSON_NAME] completed on [DATE] View Review new hire’s I-…" at bounding box center [759, 550] width 983 height 243
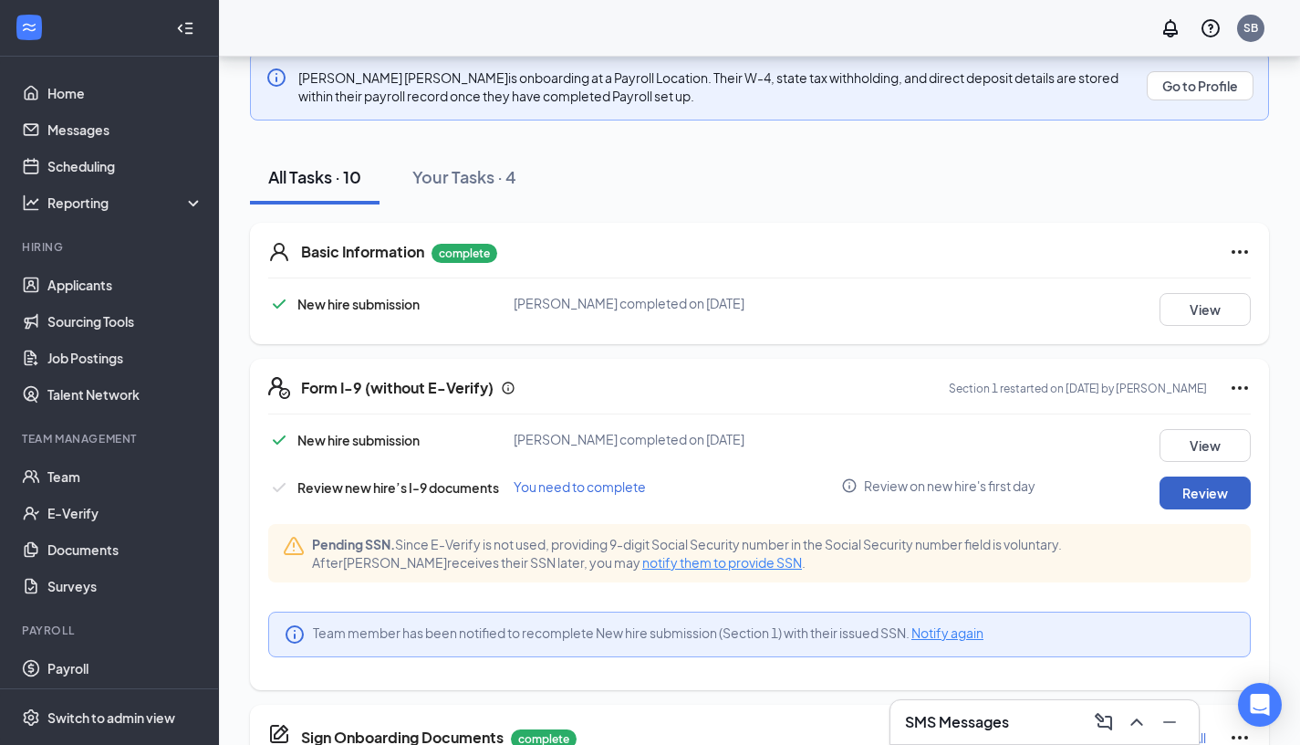
click at [1224, 491] on button "Review" at bounding box center [1205, 492] width 91 height 33
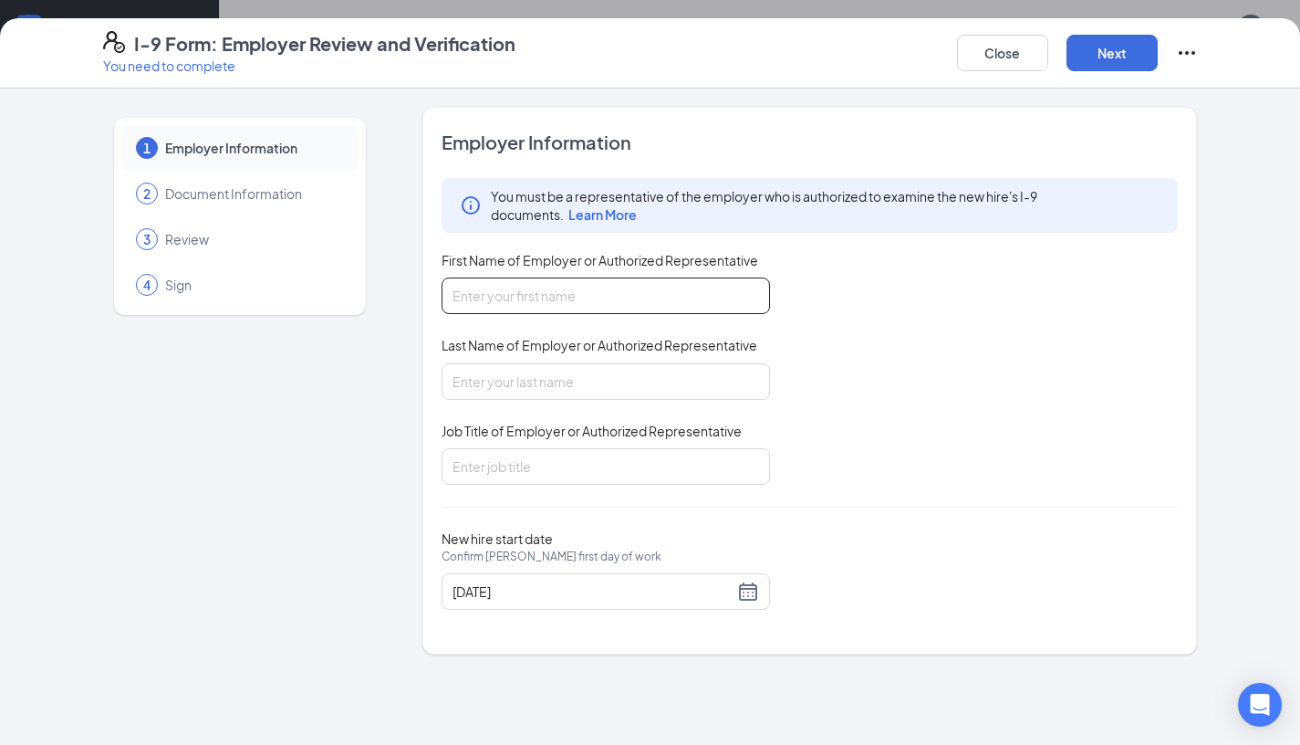
click at [602, 294] on input "First Name of Employer or Authorized Representative" at bounding box center [606, 295] width 329 height 37
type input "[PERSON_NAME]"
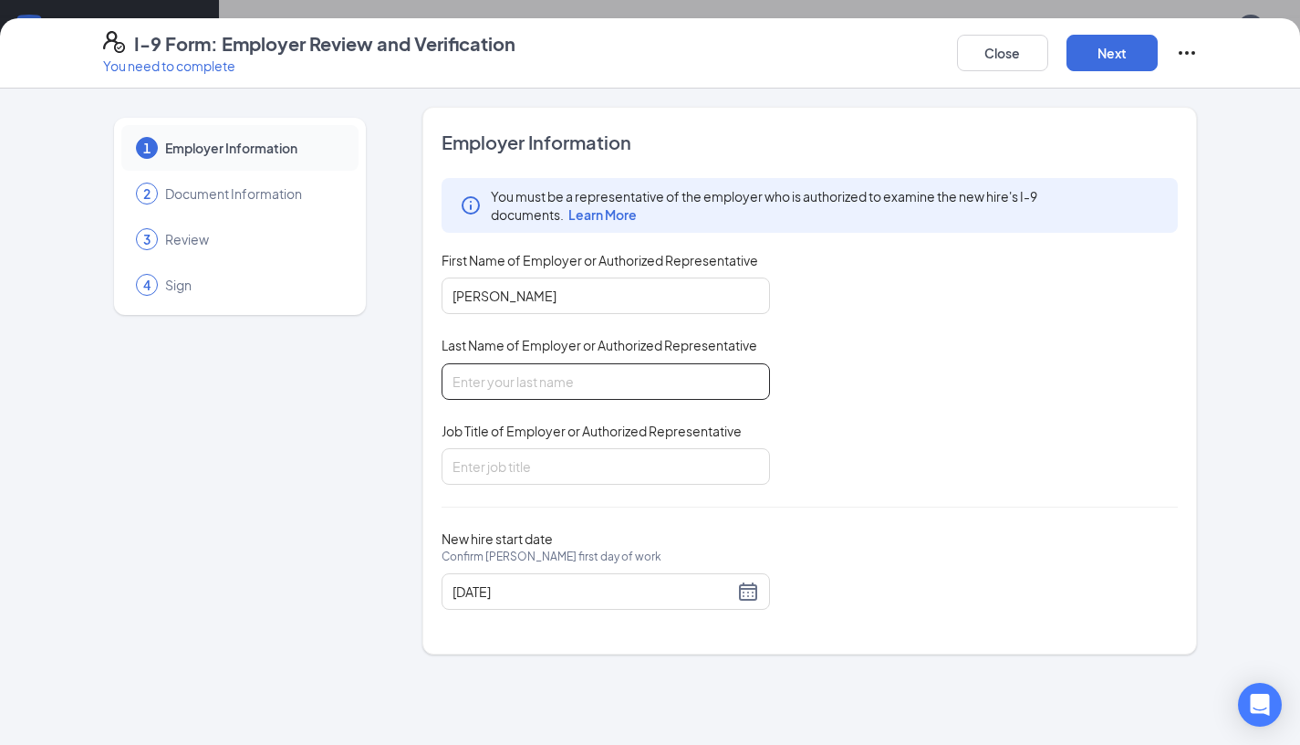
click at [596, 377] on input "Last Name of Employer or Authorized Representative" at bounding box center [606, 381] width 329 height 37
type input "[PERSON_NAME]"
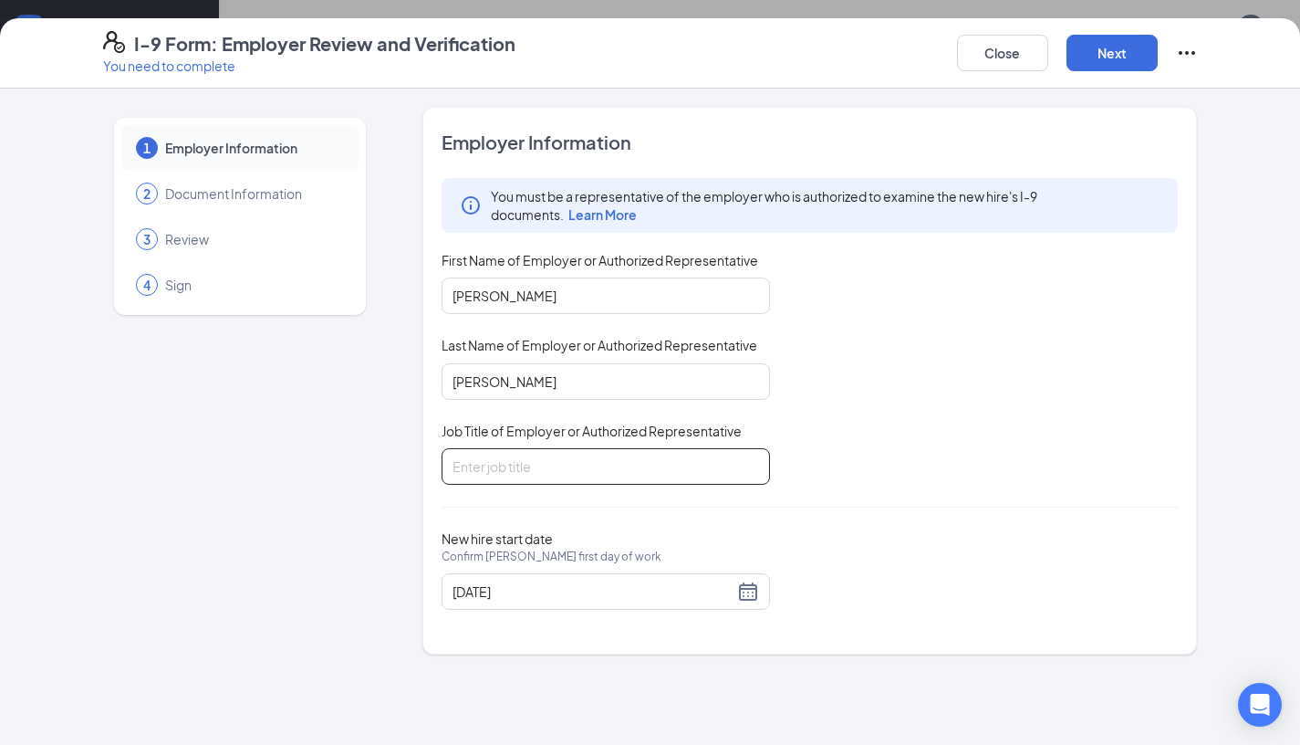
click at [596, 469] on input "Job Title of Employer or Authorized Representative" at bounding box center [606, 466] width 329 height 37
type input "Supervisior"
click at [1123, 65] on button "Next" at bounding box center [1112, 53] width 91 height 37
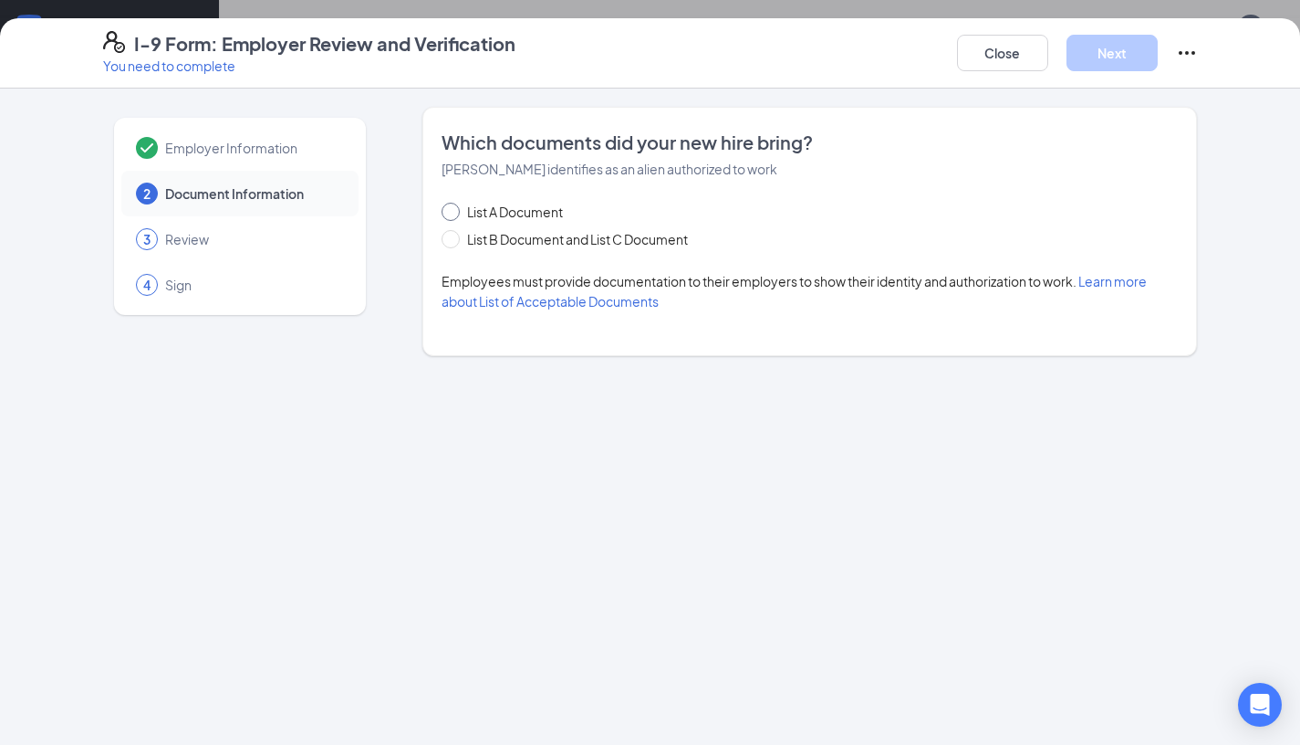
click at [544, 217] on span "List A Document" at bounding box center [515, 212] width 110 height 20
click at [454, 215] on input "List A Document" at bounding box center [448, 209] width 13 height 13
radio input "true"
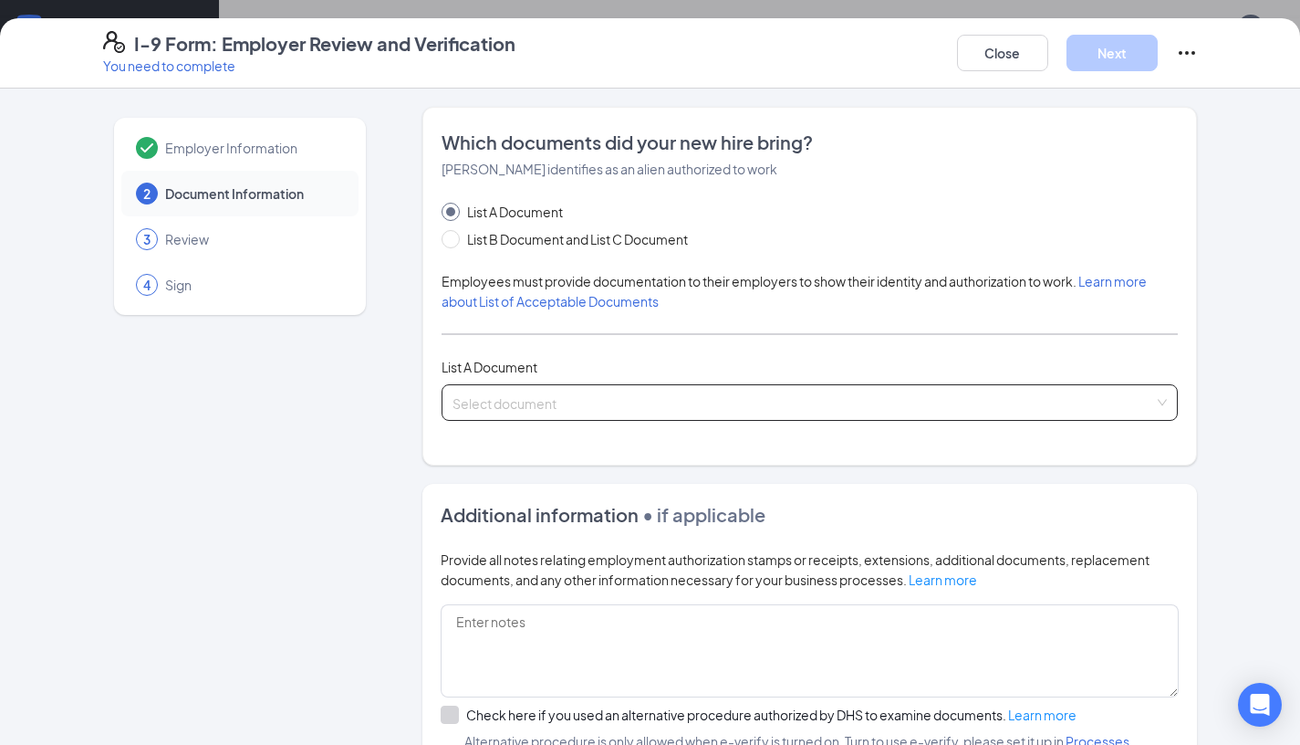
click at [579, 396] on input "search" at bounding box center [804, 398] width 703 height 27
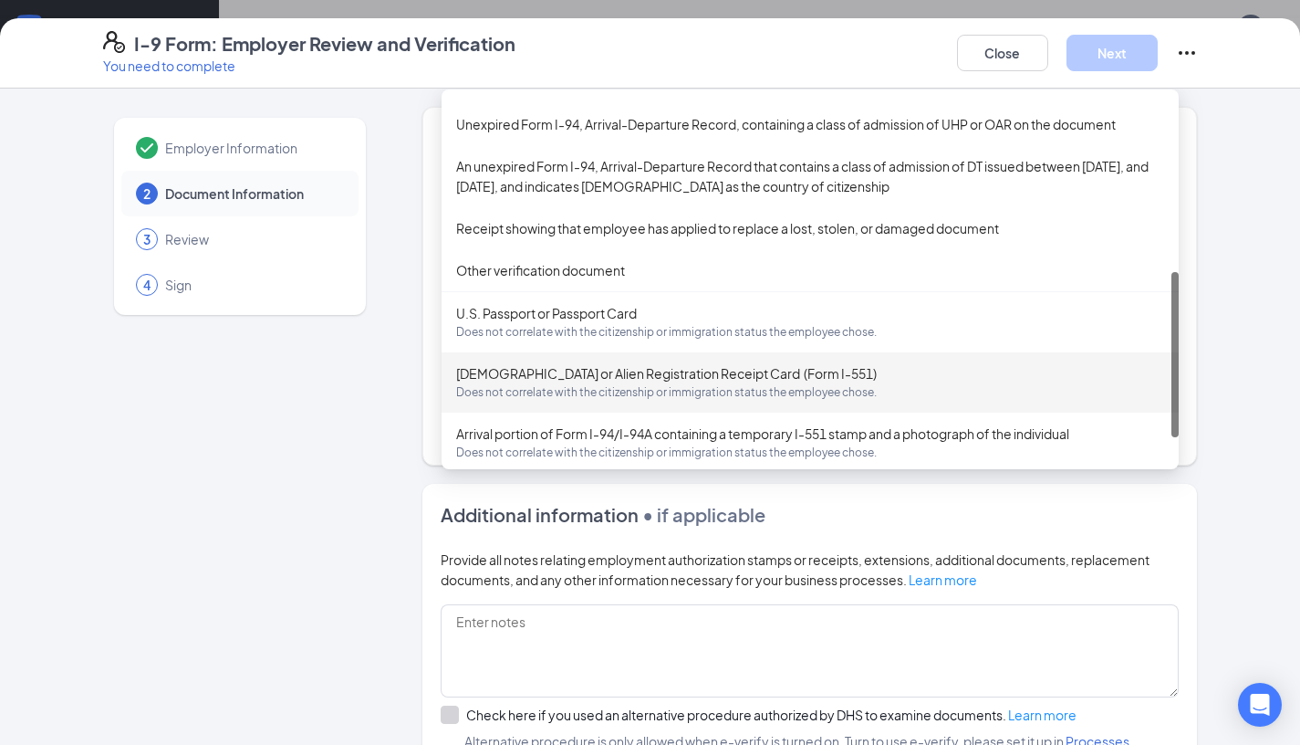
scroll to position [439, 0]
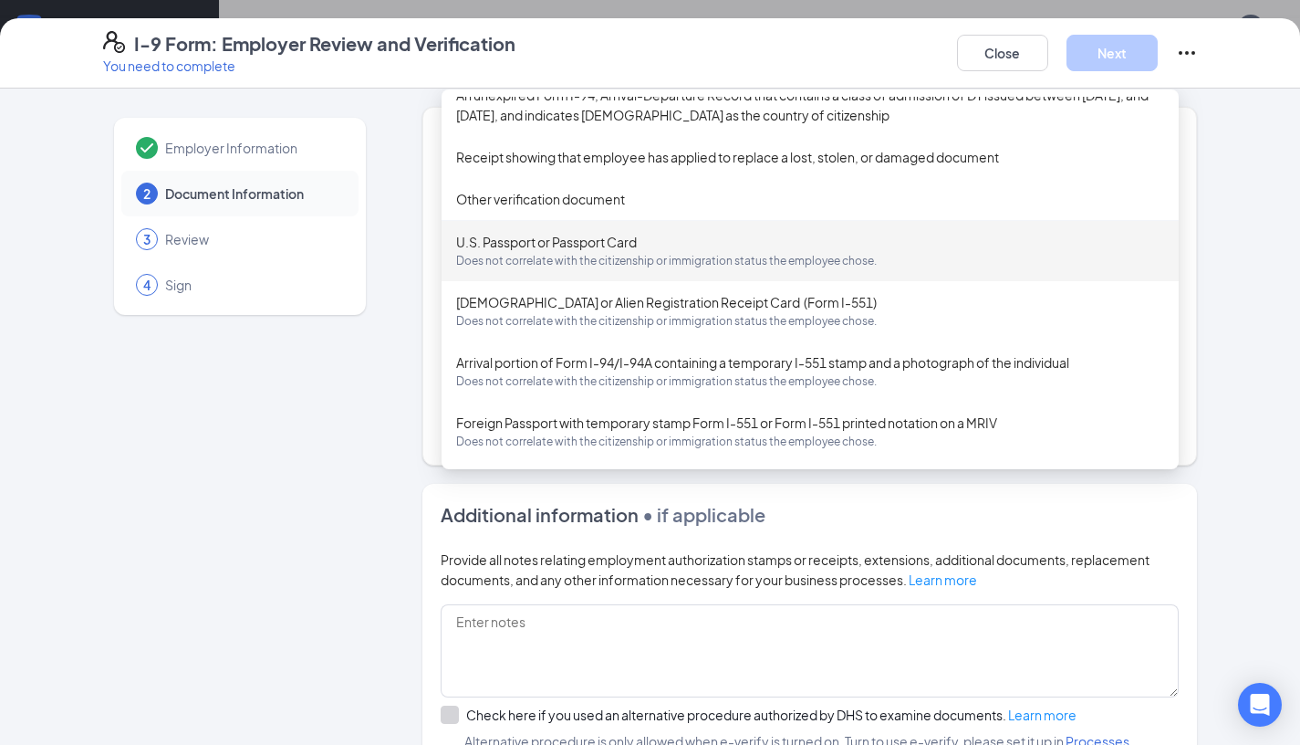
click at [694, 268] on span "Does not correlate with the citizenship or immigration status the employee chos…" at bounding box center [810, 261] width 708 height 18
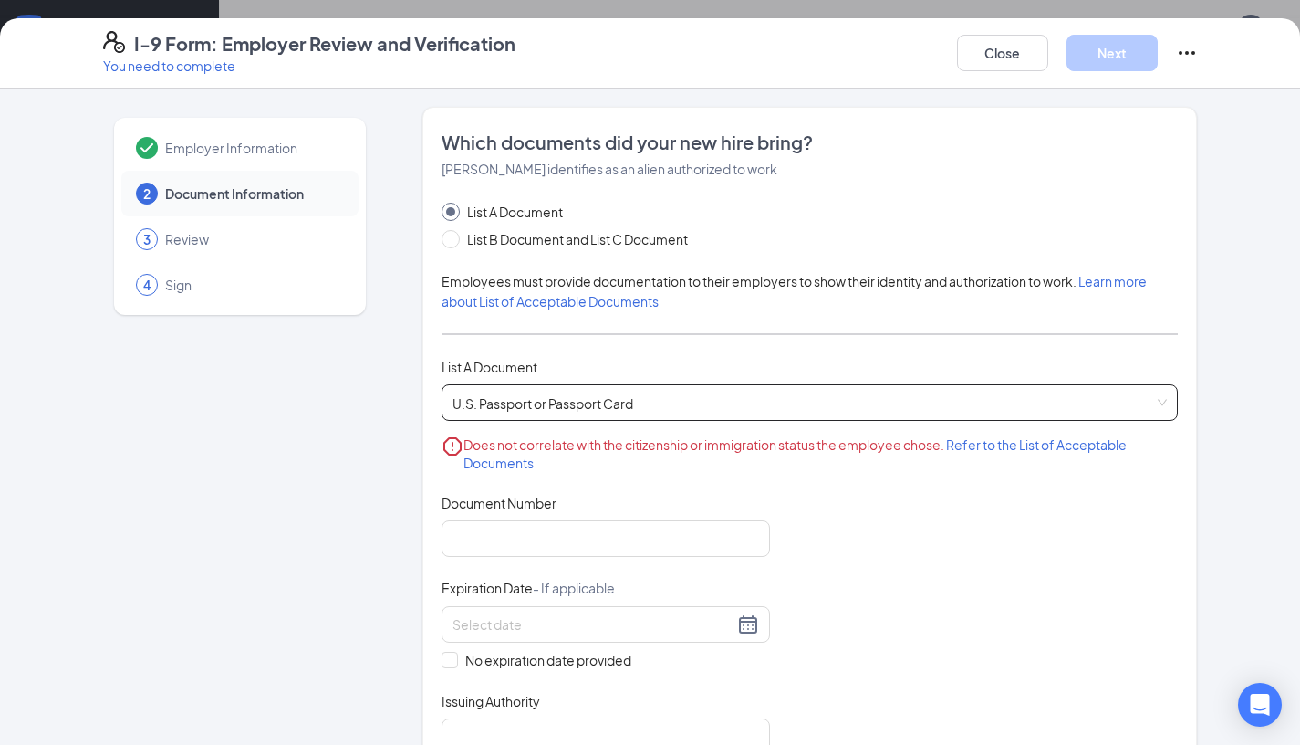
click at [865, 403] on div "U.S. Passport or Passport Card U.S. Passport or Passport Card Does not correlat…" at bounding box center [810, 402] width 737 height 37
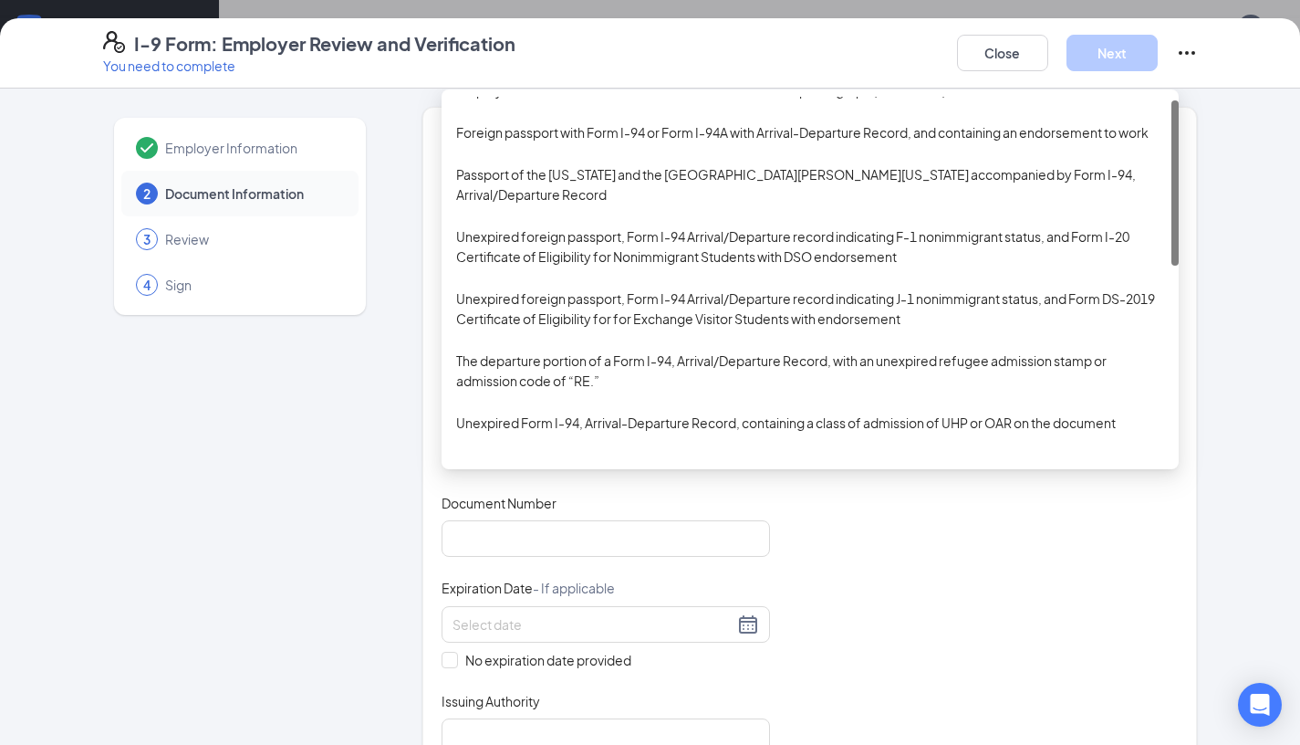
scroll to position [0, 0]
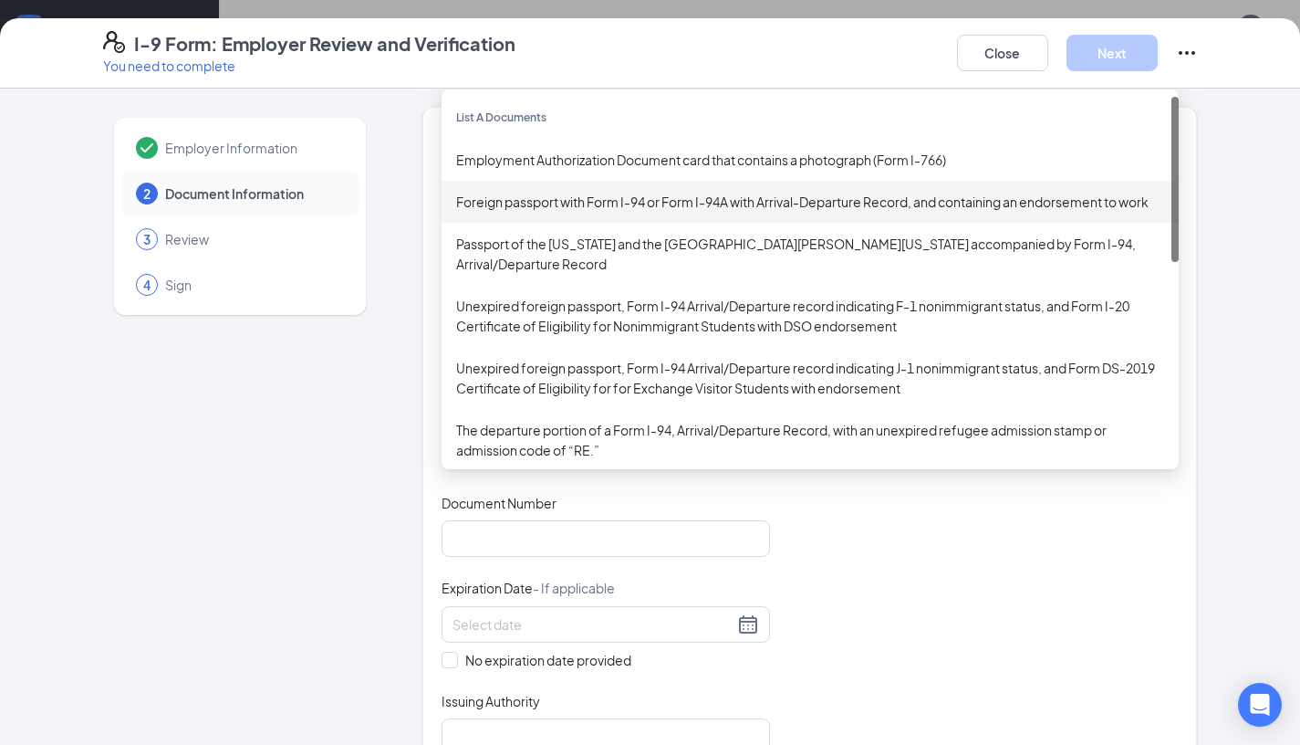
click at [800, 201] on div "Foreign passport with Form I-94 or Form I-94A with Arrival-Departure Record, an…" at bounding box center [810, 202] width 708 height 20
type input "Foreign Passport"
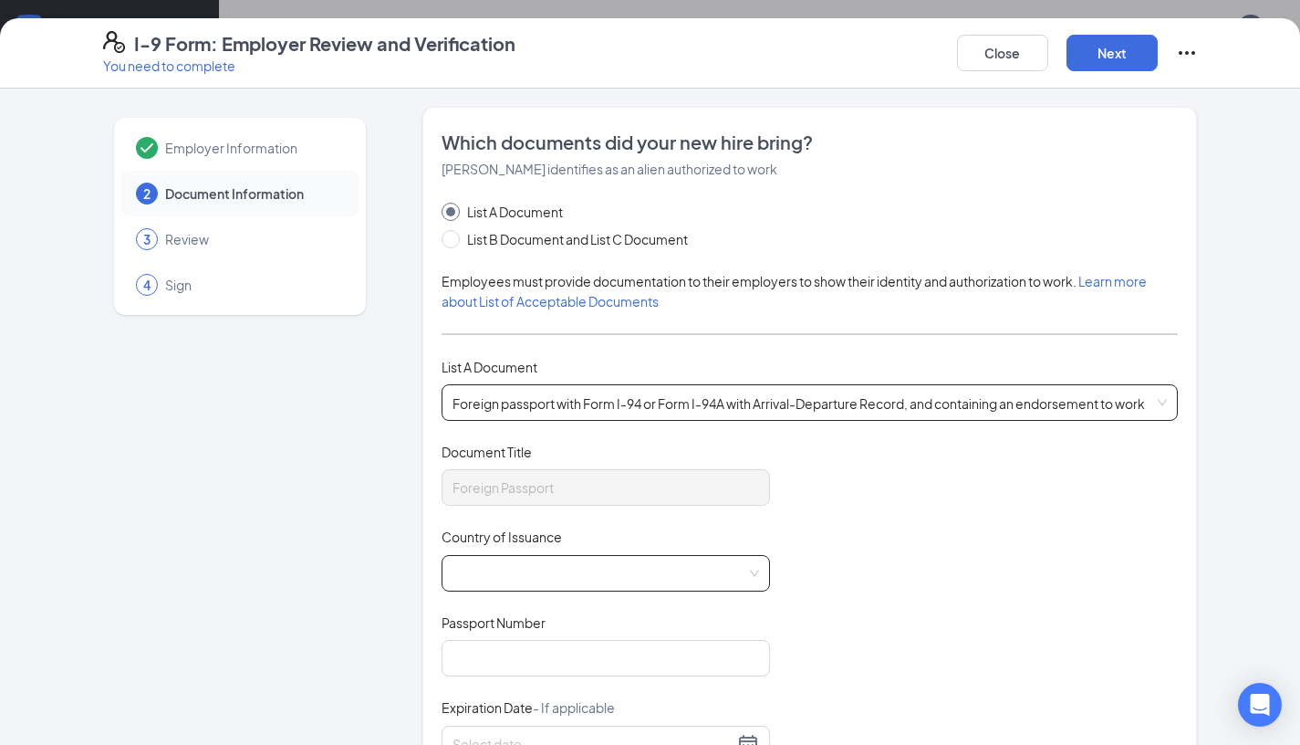
click at [598, 584] on span at bounding box center [600, 573] width 294 height 35
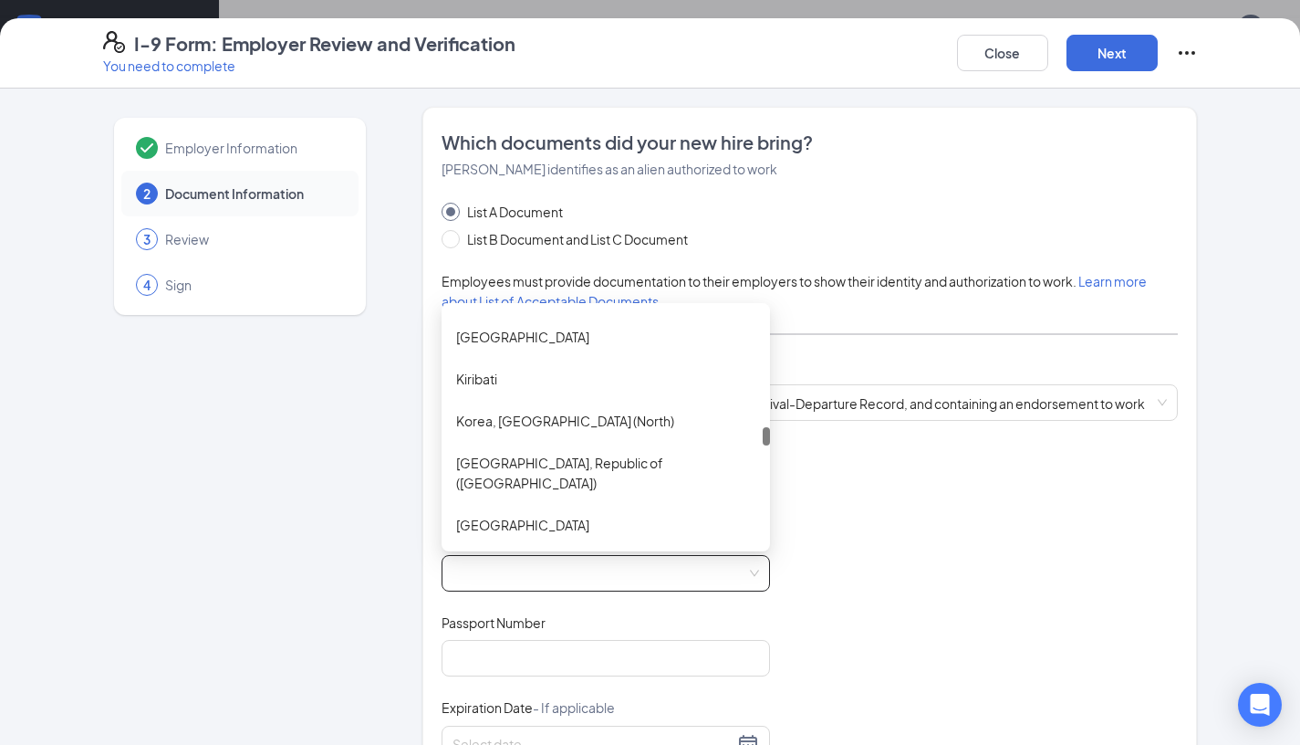
scroll to position [3771, 0]
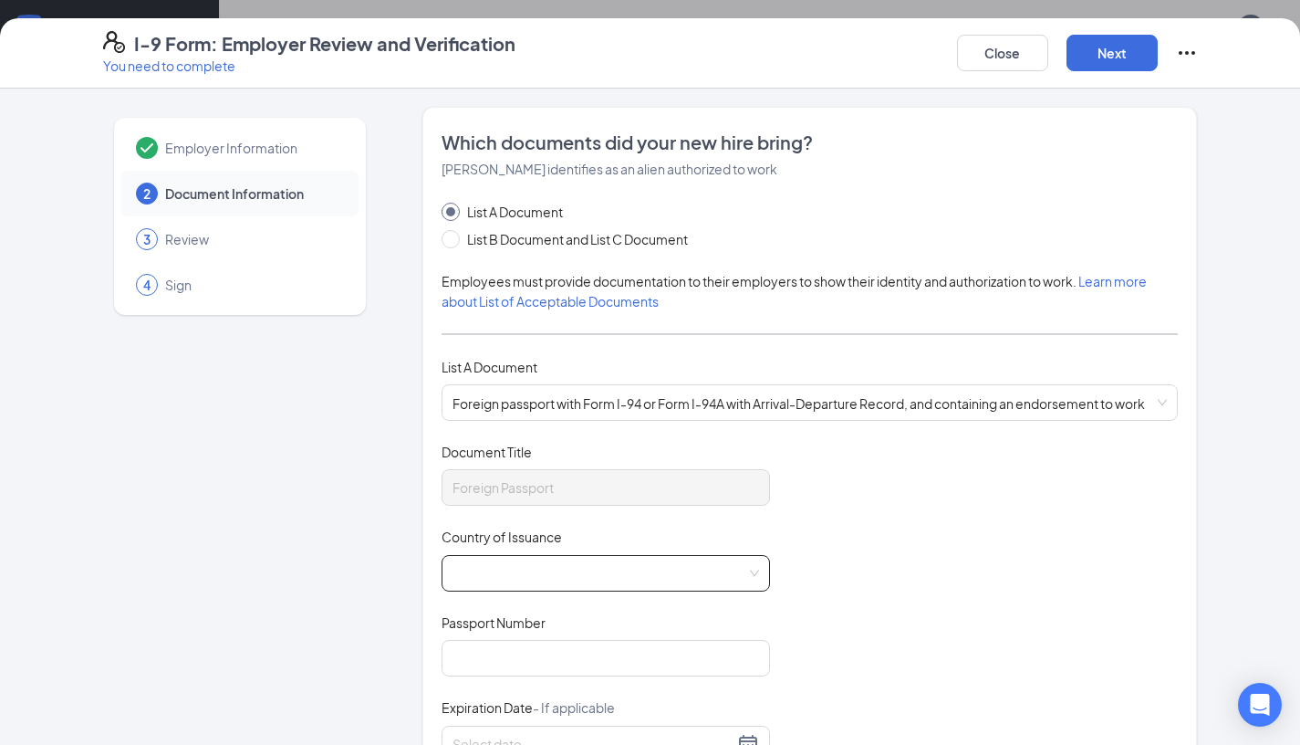
click at [573, 577] on input "Country of Issuance" at bounding box center [600, 569] width 294 height 27
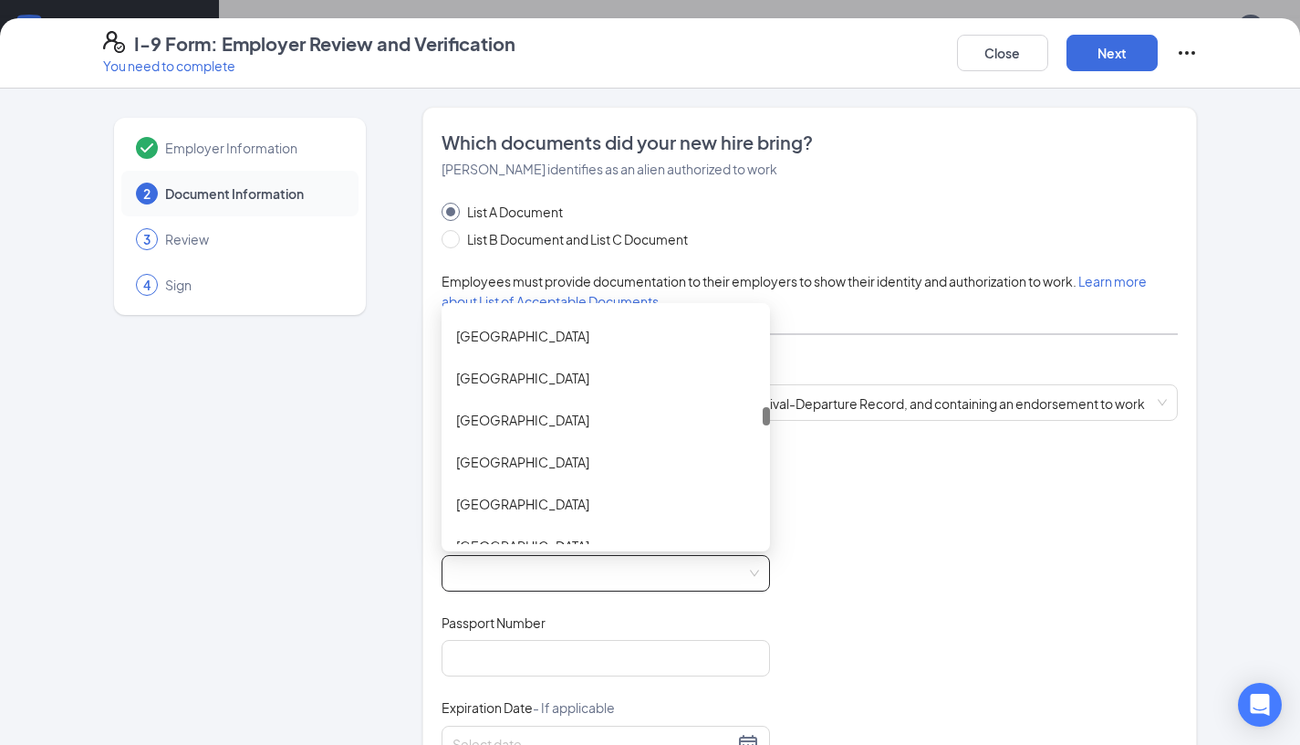
scroll to position [3117, 0]
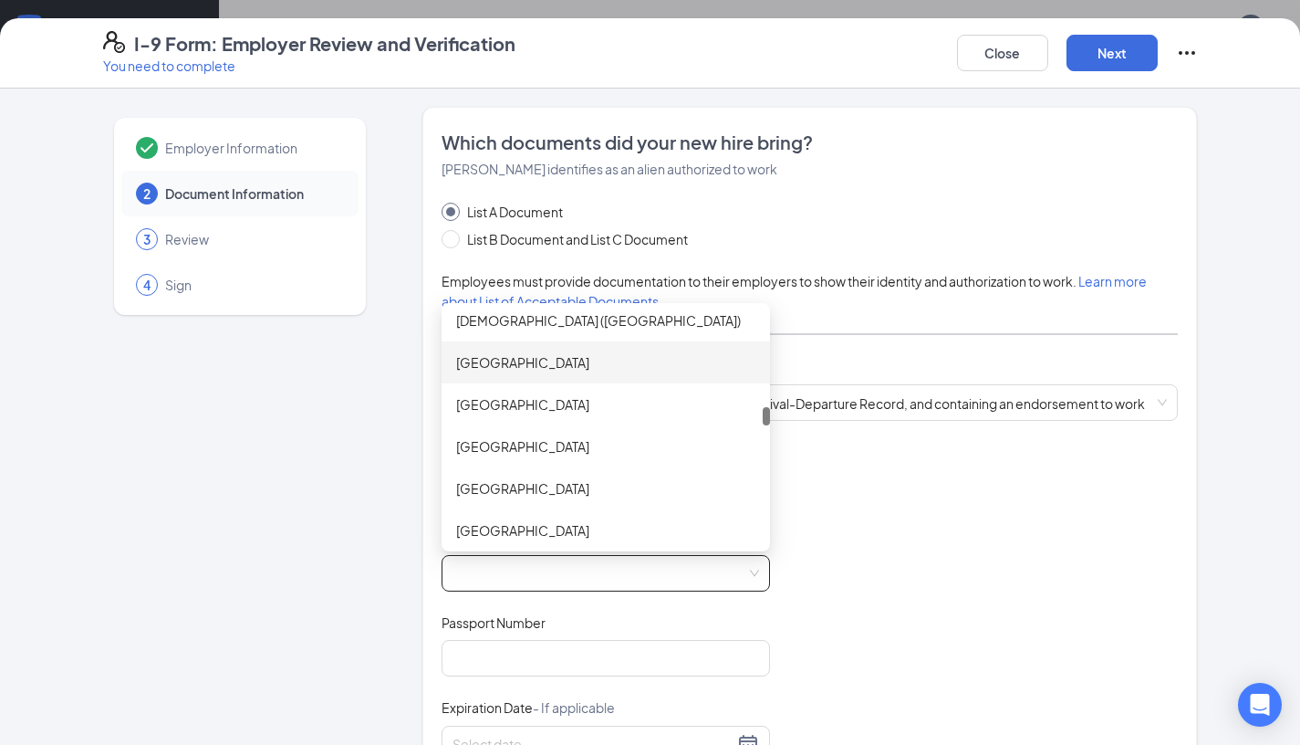
click at [536, 365] on div "Honduras" at bounding box center [605, 362] width 299 height 20
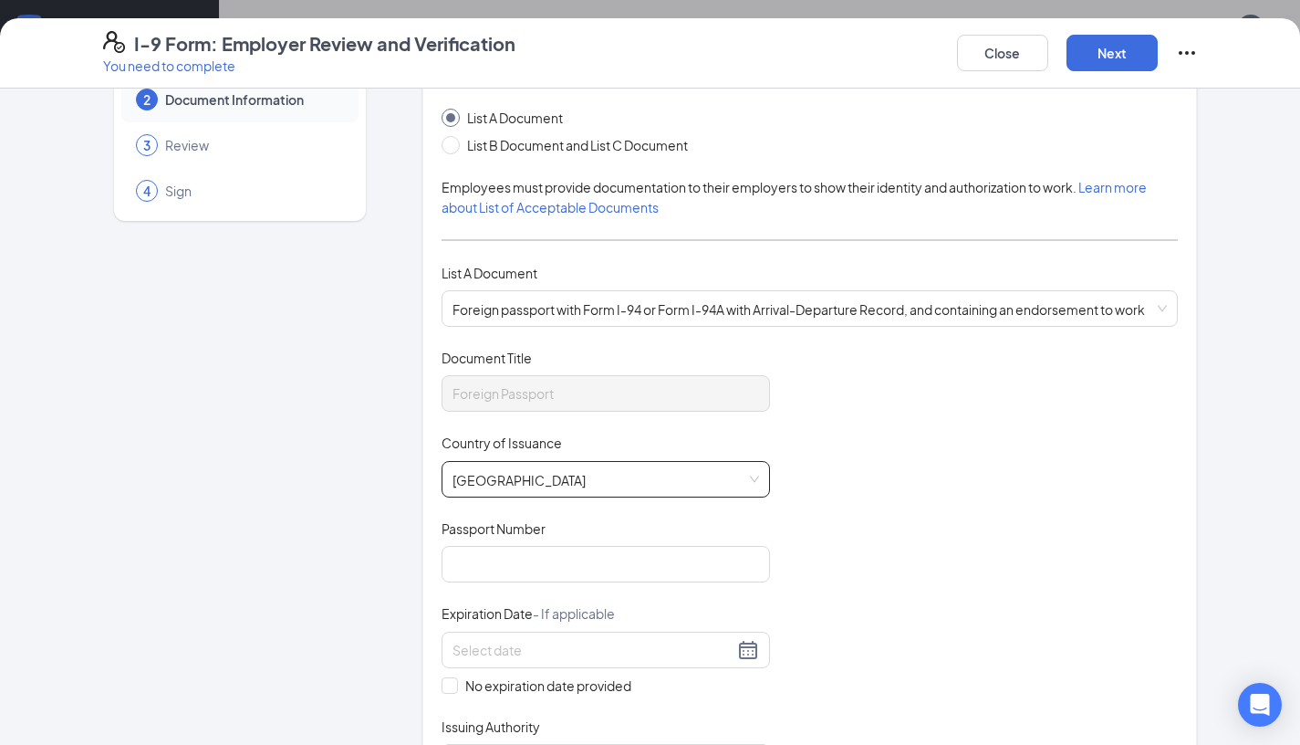
scroll to position [122, 0]
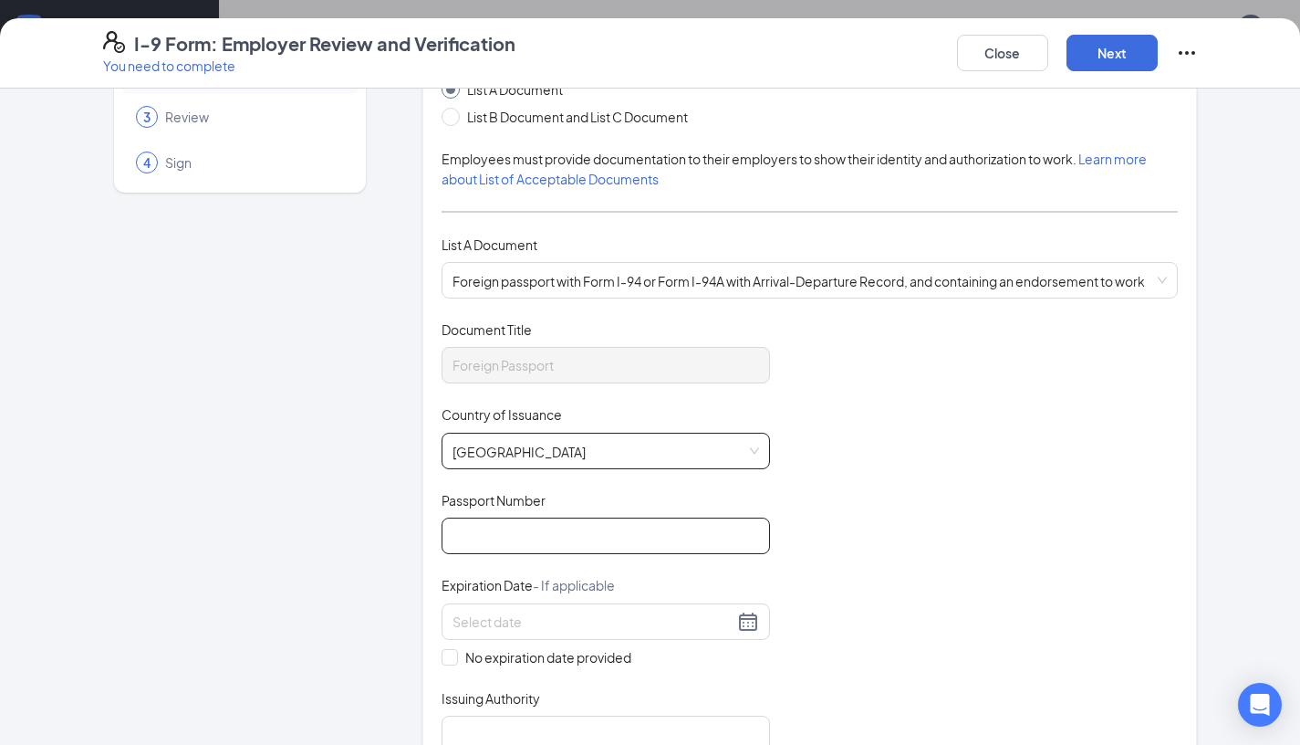
click at [557, 529] on input "Passport Number" at bounding box center [606, 535] width 329 height 37
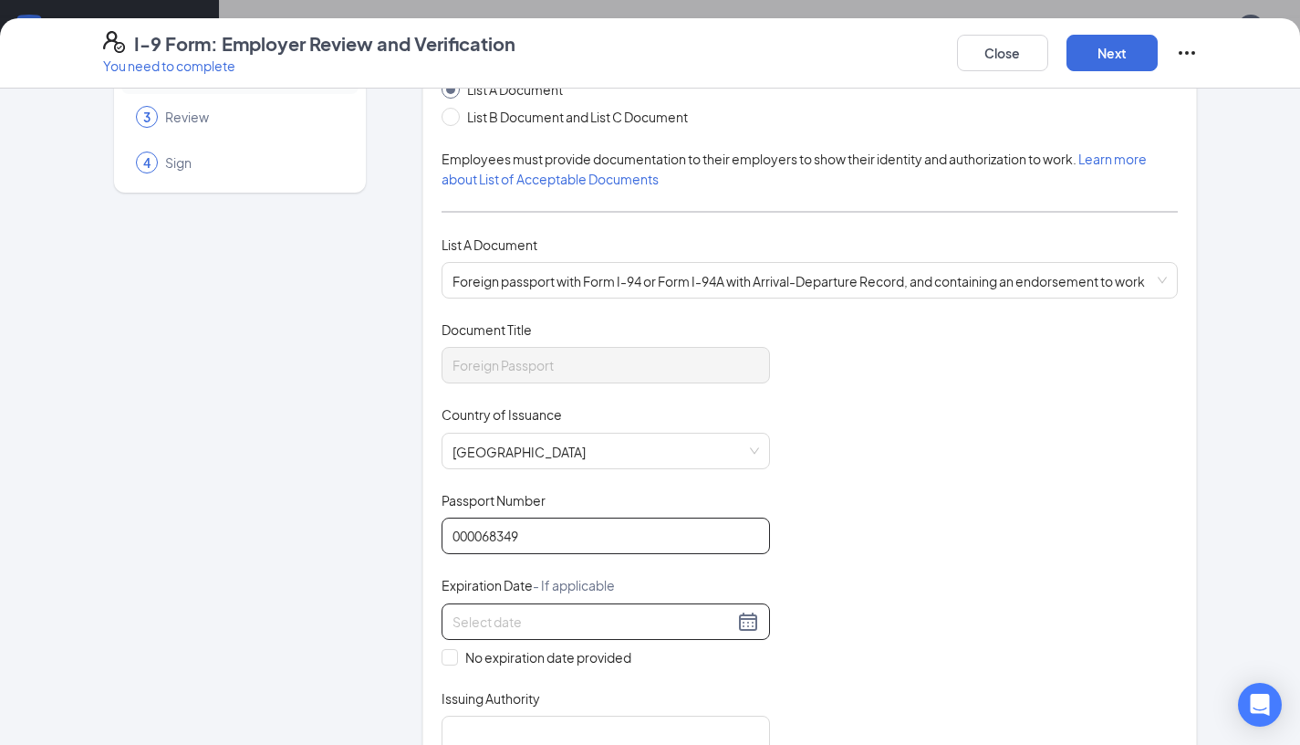
type input "000068349"
click at [749, 625] on div at bounding box center [606, 622] width 307 height 22
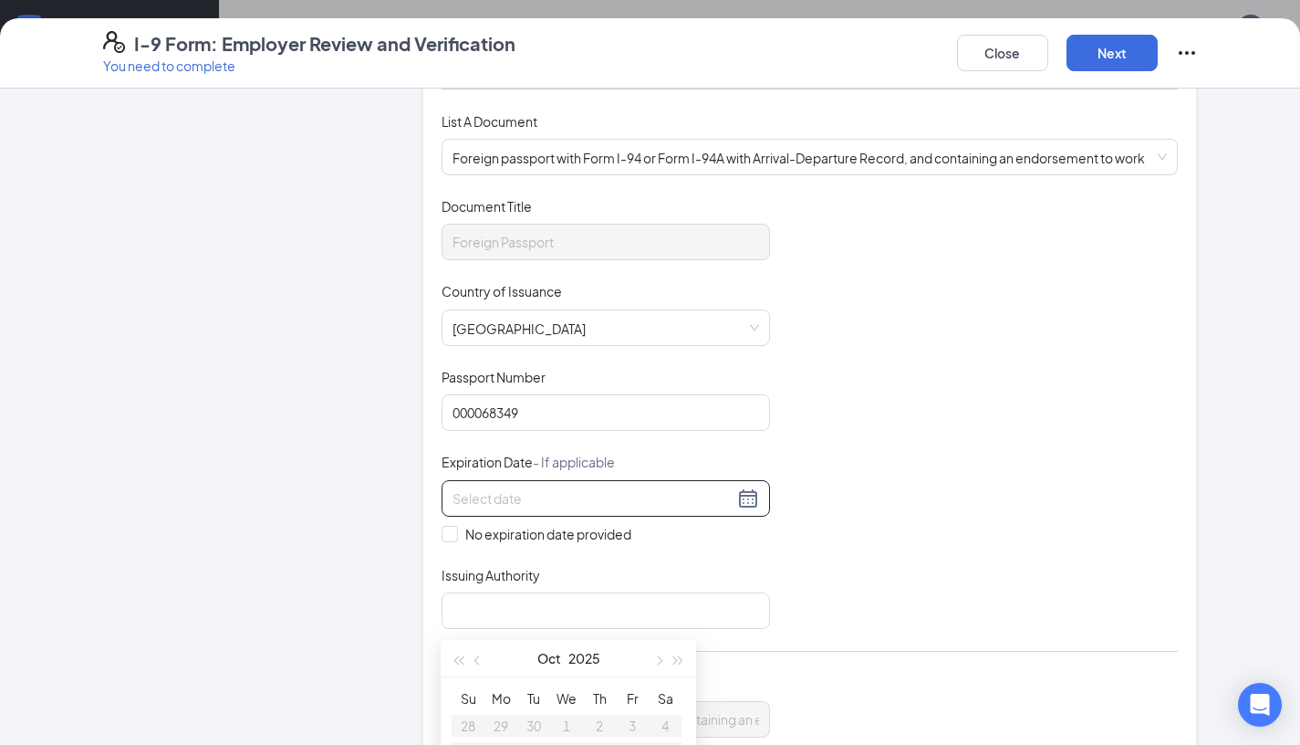
scroll to position [253, 0]
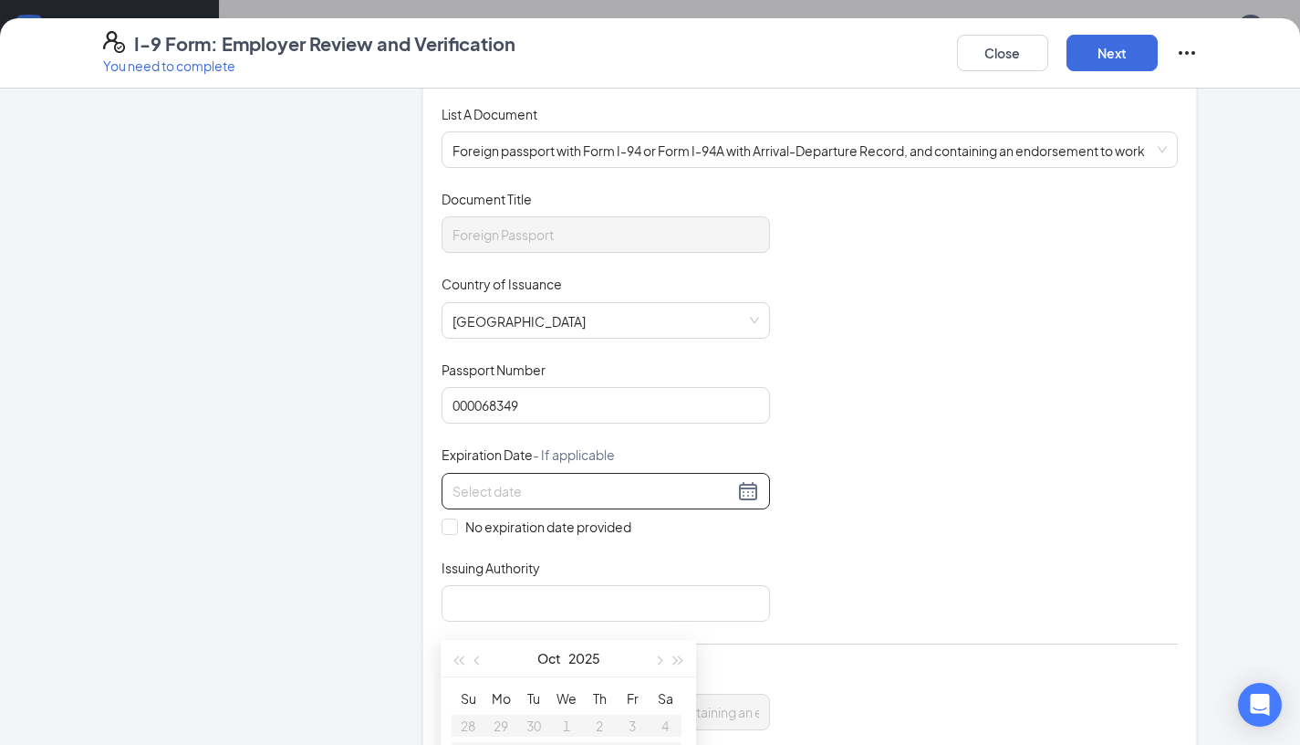
click at [758, 490] on div at bounding box center [606, 491] width 307 height 22
click at [685, 538] on div "Document Title Foreign Passport Country of Issuance Honduras VAT HND HKG Holy S…" at bounding box center [810, 417] width 737 height 454
click at [750, 486] on div at bounding box center [606, 491] width 307 height 22
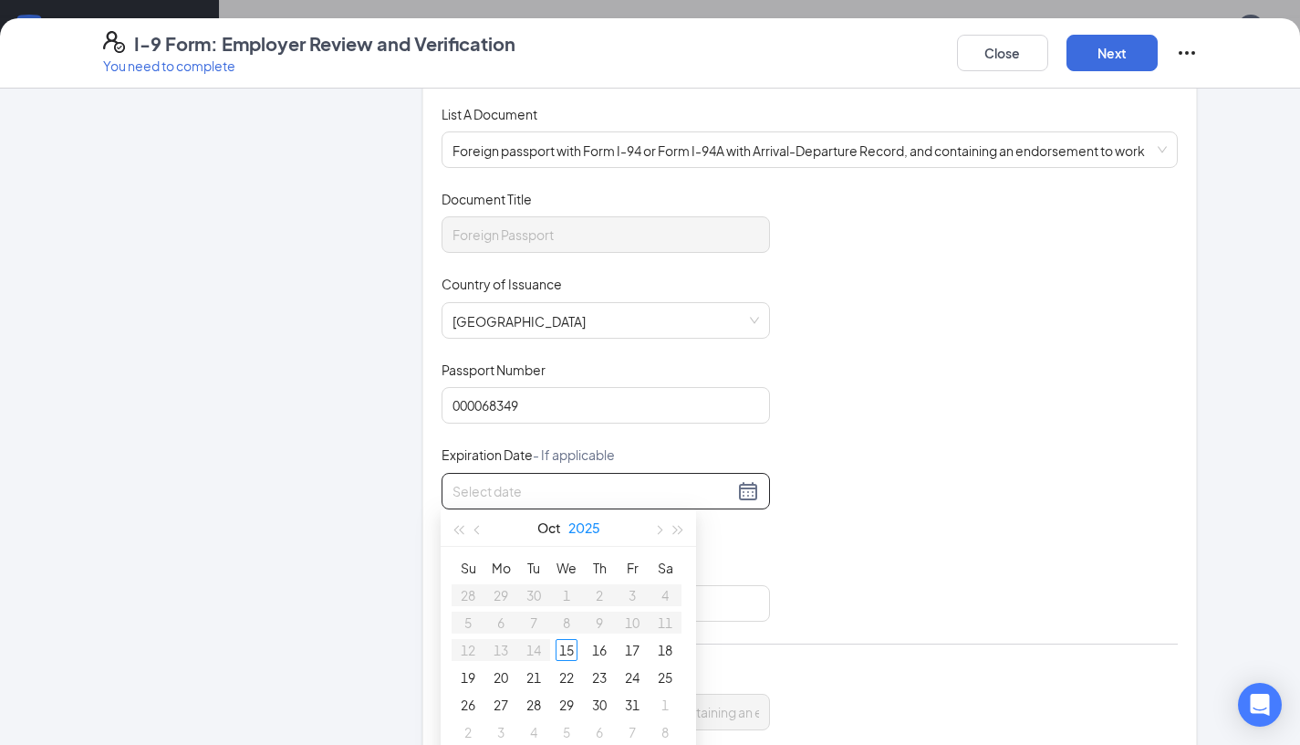
click at [590, 532] on button "2025" at bounding box center [585, 527] width 32 height 37
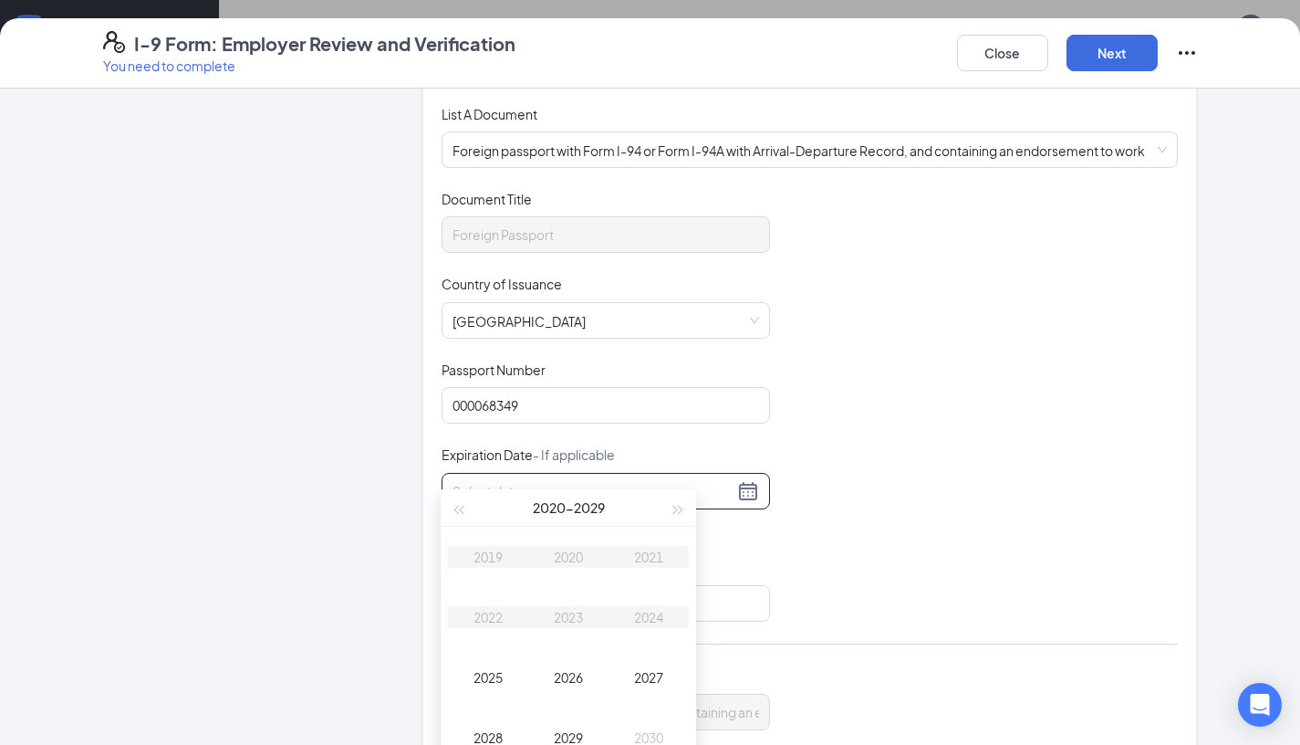
scroll to position [266, 0]
click at [664, 682] on div "2027" at bounding box center [648, 676] width 55 height 22
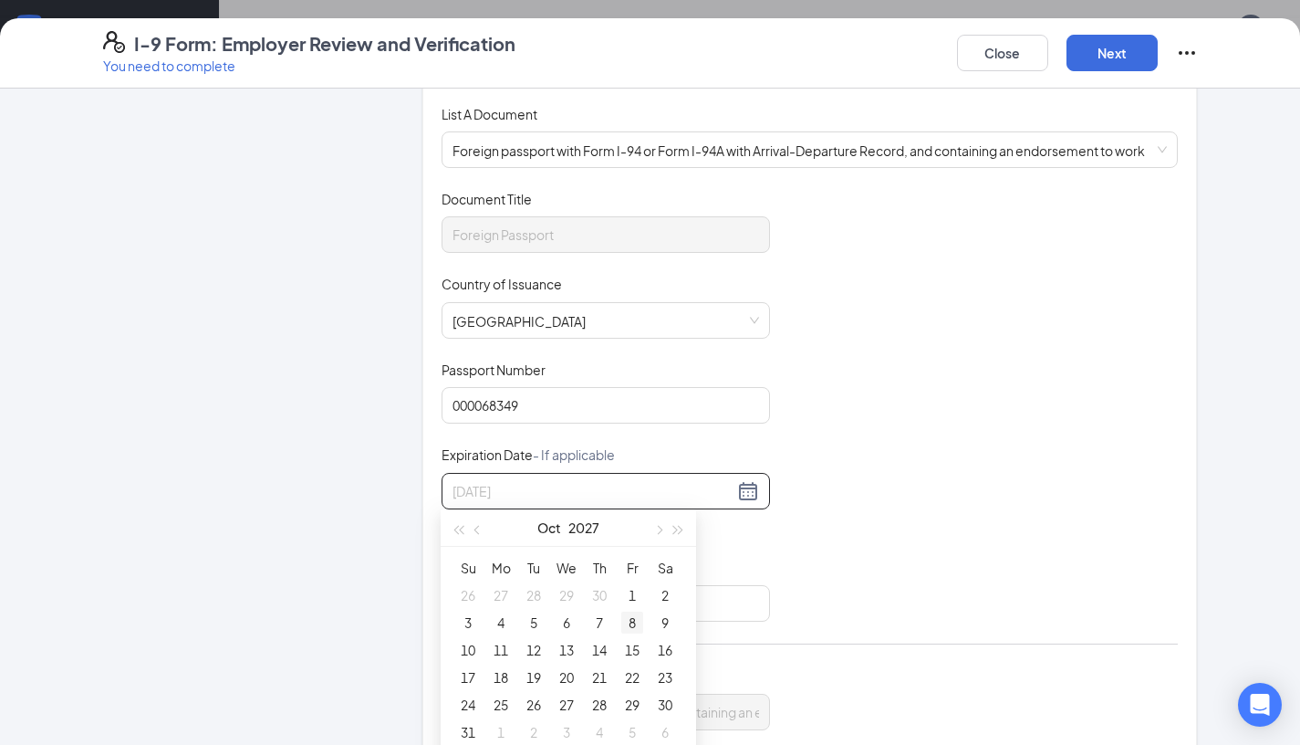
type input "10/08/2027"
click at [557, 525] on button "Oct" at bounding box center [550, 527] width 24 height 37
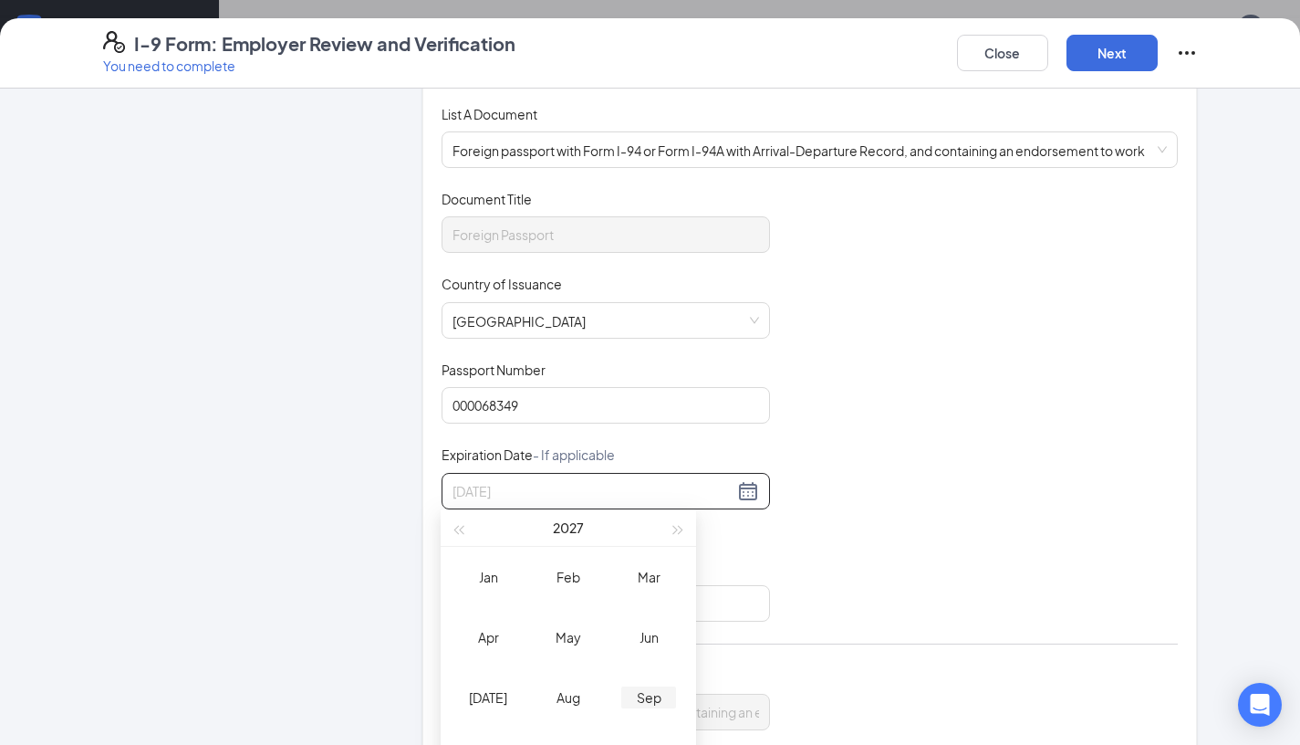
click at [634, 694] on div "Sep" at bounding box center [648, 697] width 55 height 22
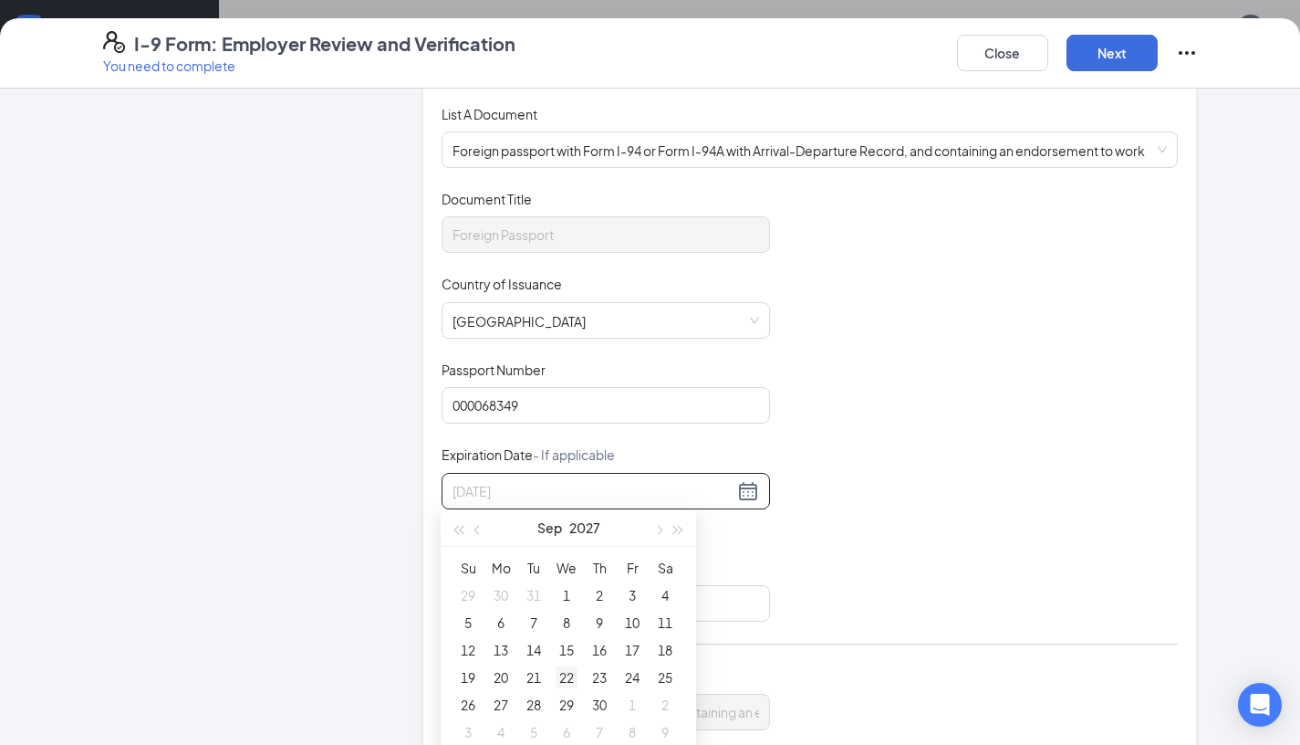
type input "09/22/2027"
click at [570, 684] on div "22" at bounding box center [567, 677] width 22 height 22
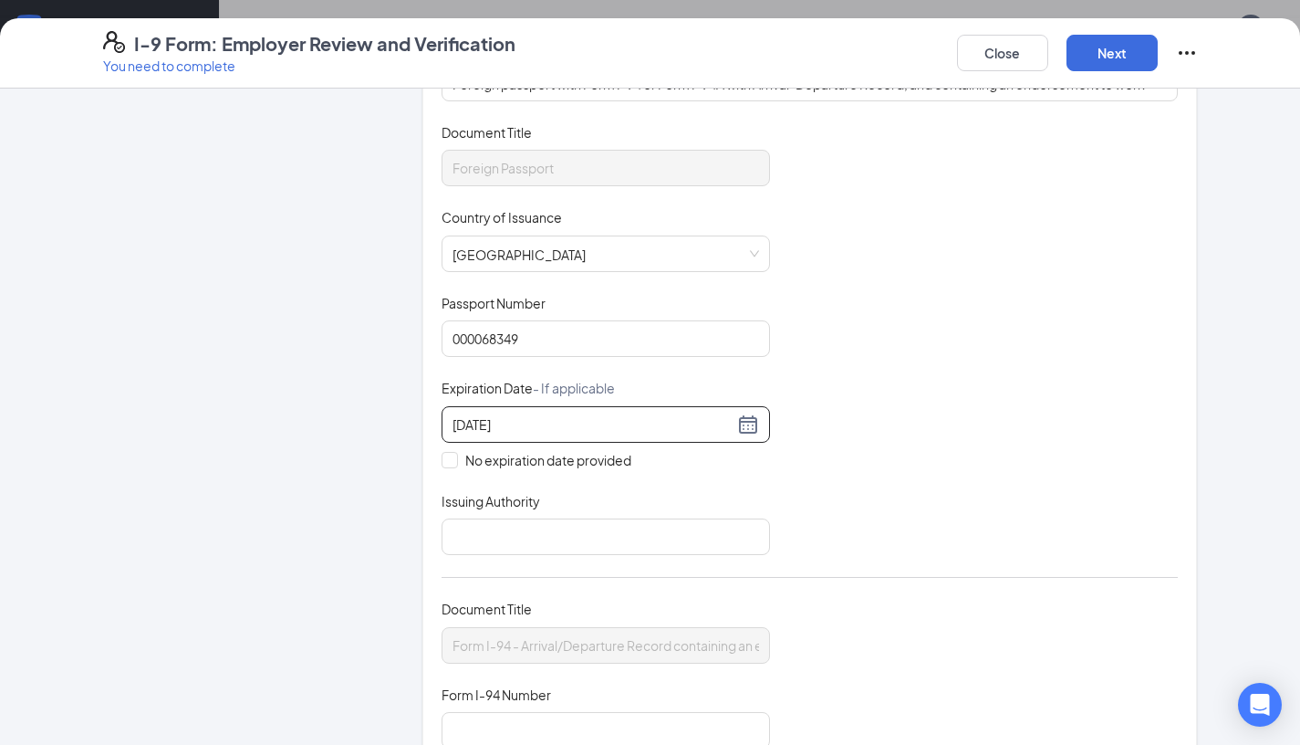
scroll to position [346, 0]
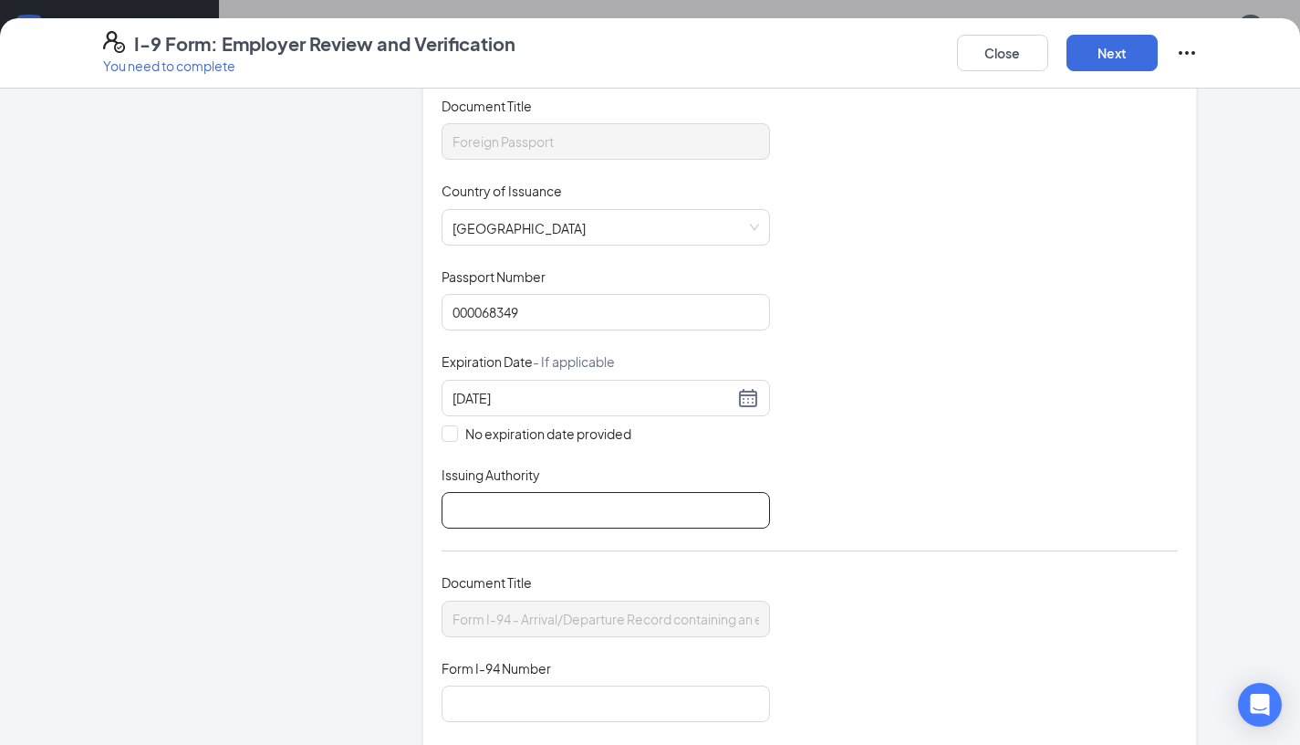
click at [678, 516] on input "Issuing Authority" at bounding box center [606, 510] width 329 height 37
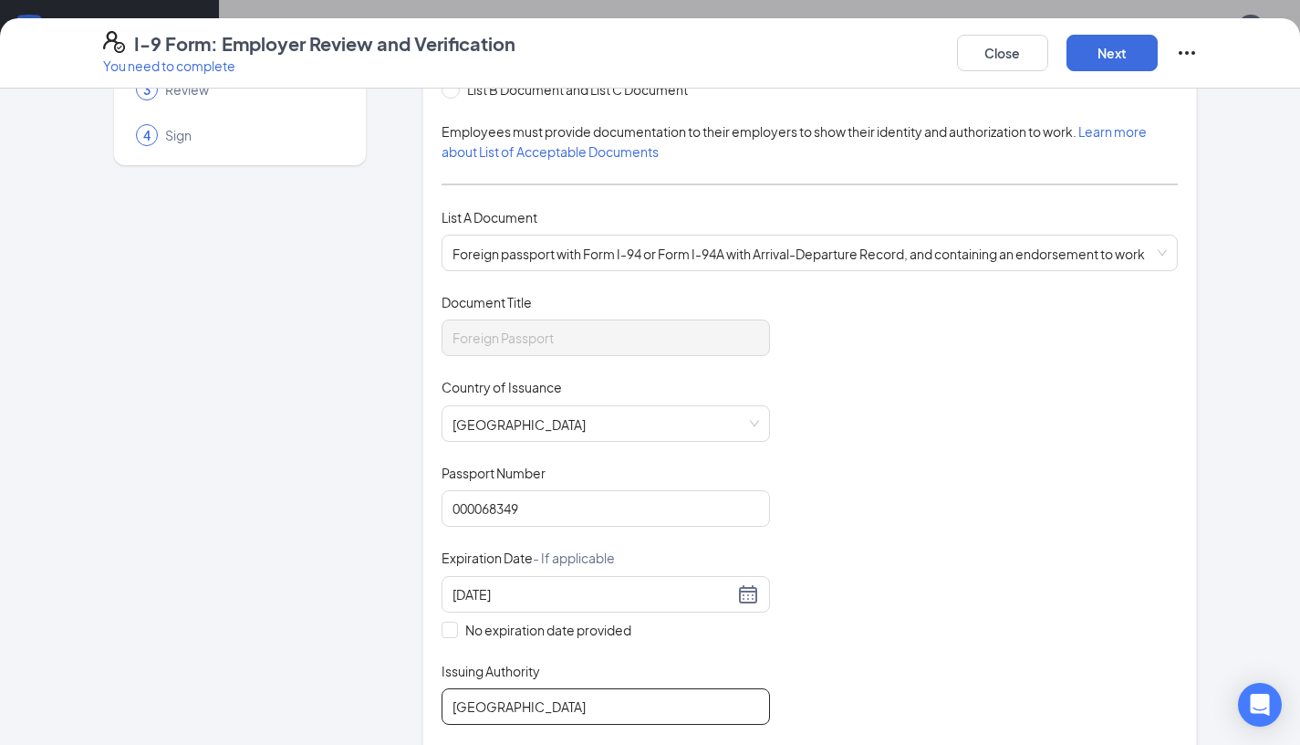
scroll to position [126, 0]
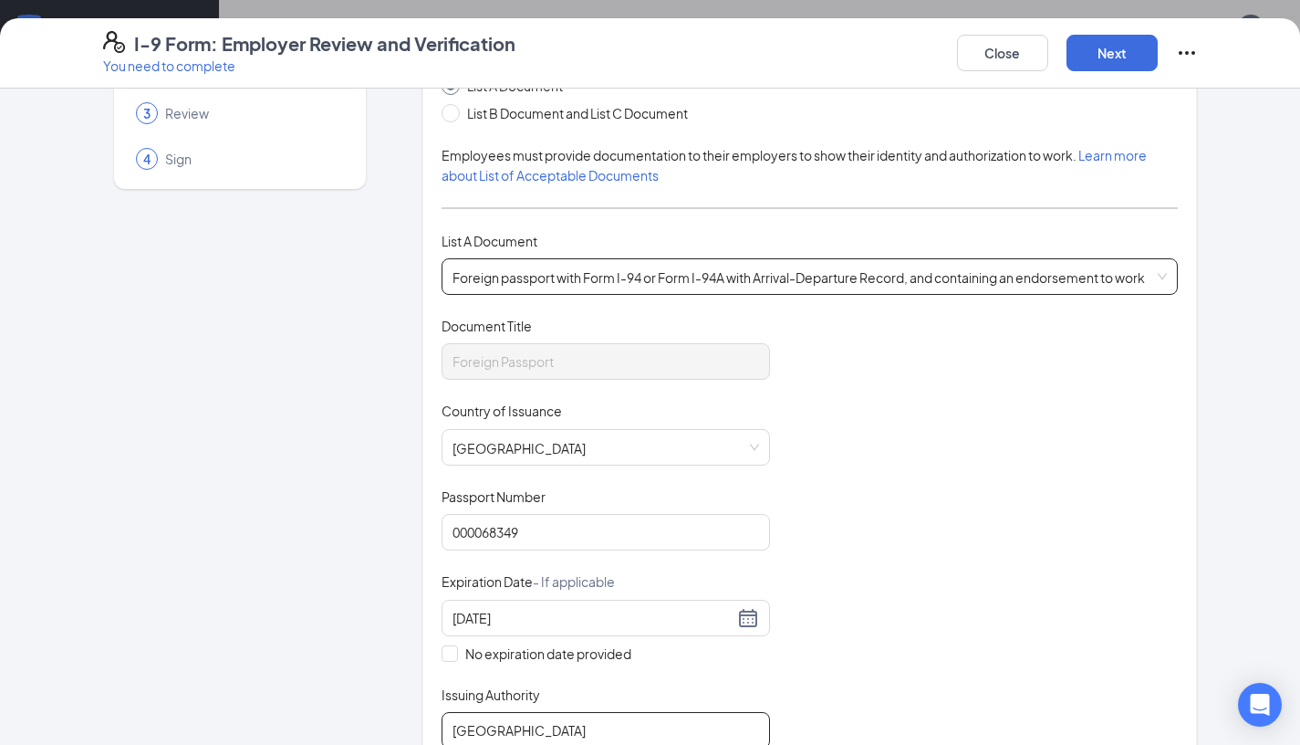
click at [764, 282] on span "Foreign passport with Form I-94 or Form I-94A with Arrival-Departure Record, an…" at bounding box center [810, 276] width 715 height 35
type input "Honduras"
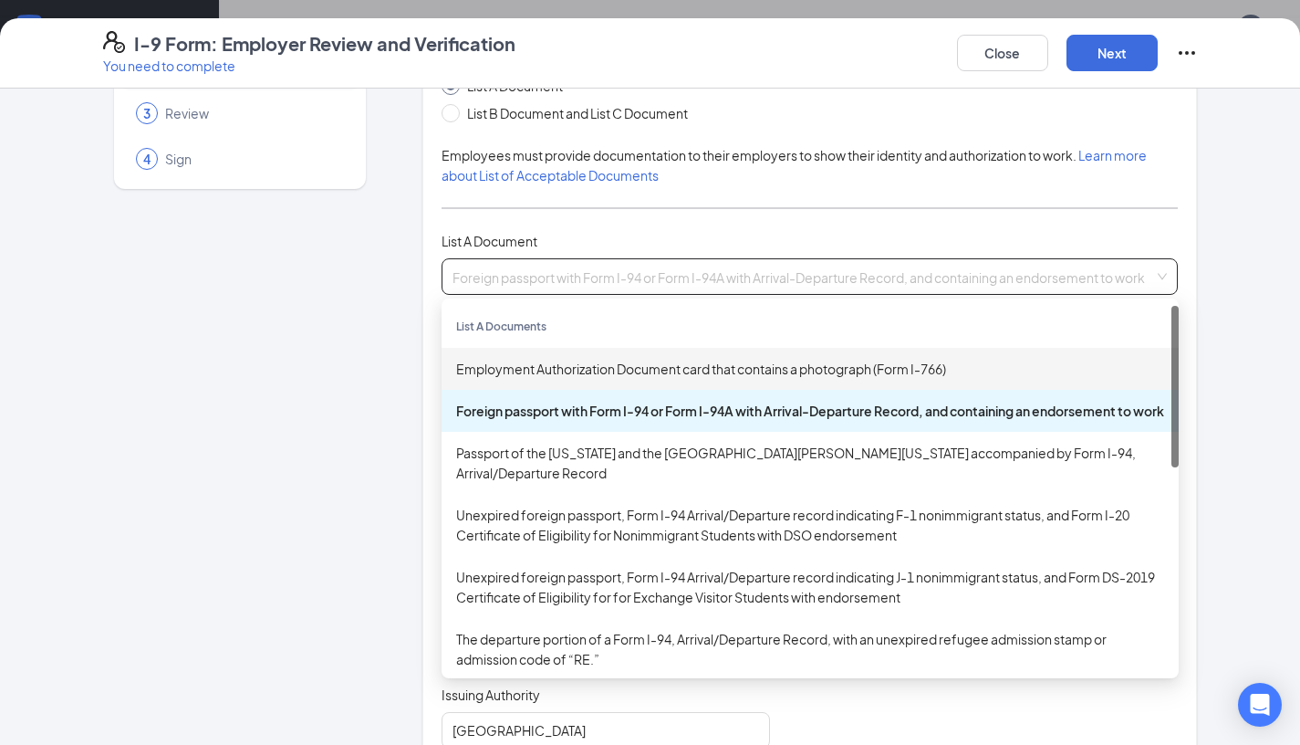
click at [813, 376] on div "Employment Authorization Document card that contains a photograph (Form I-766)" at bounding box center [810, 369] width 708 height 20
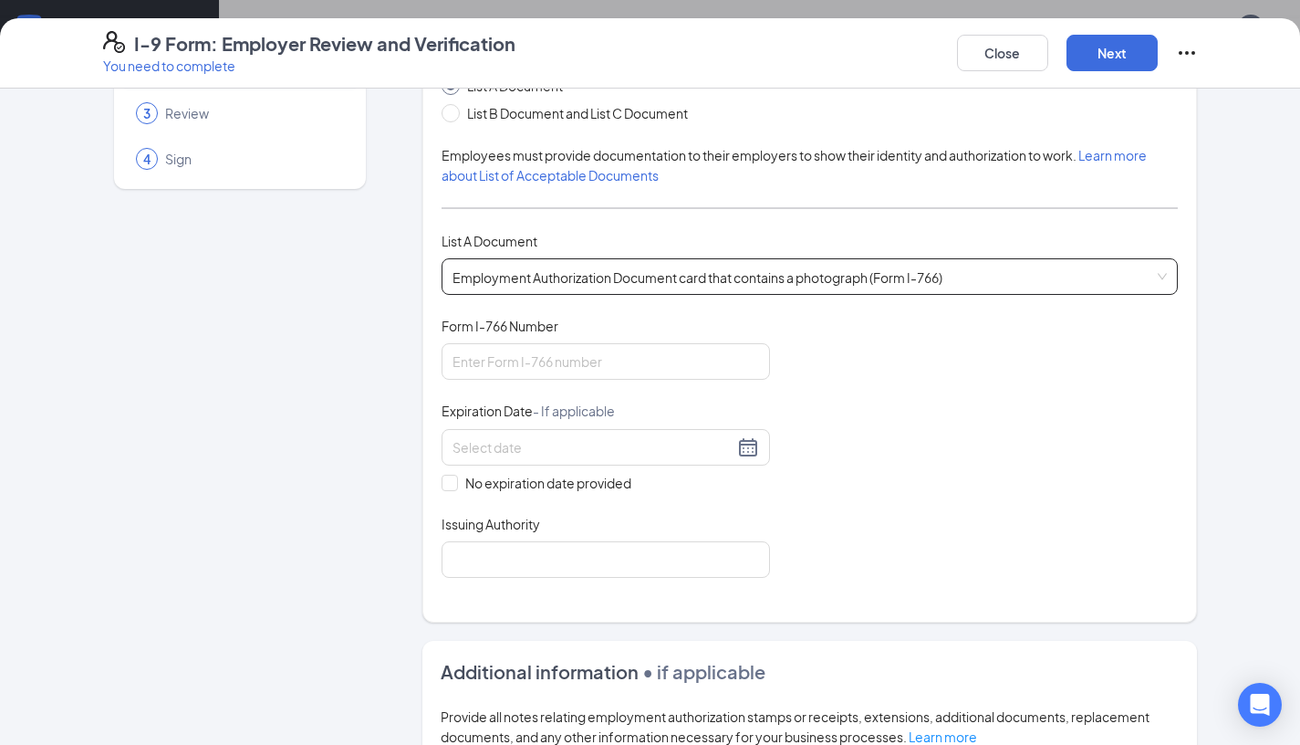
click at [770, 287] on span "Employment Authorization Document card that contains a photograph (Form I-766)" at bounding box center [810, 276] width 715 height 35
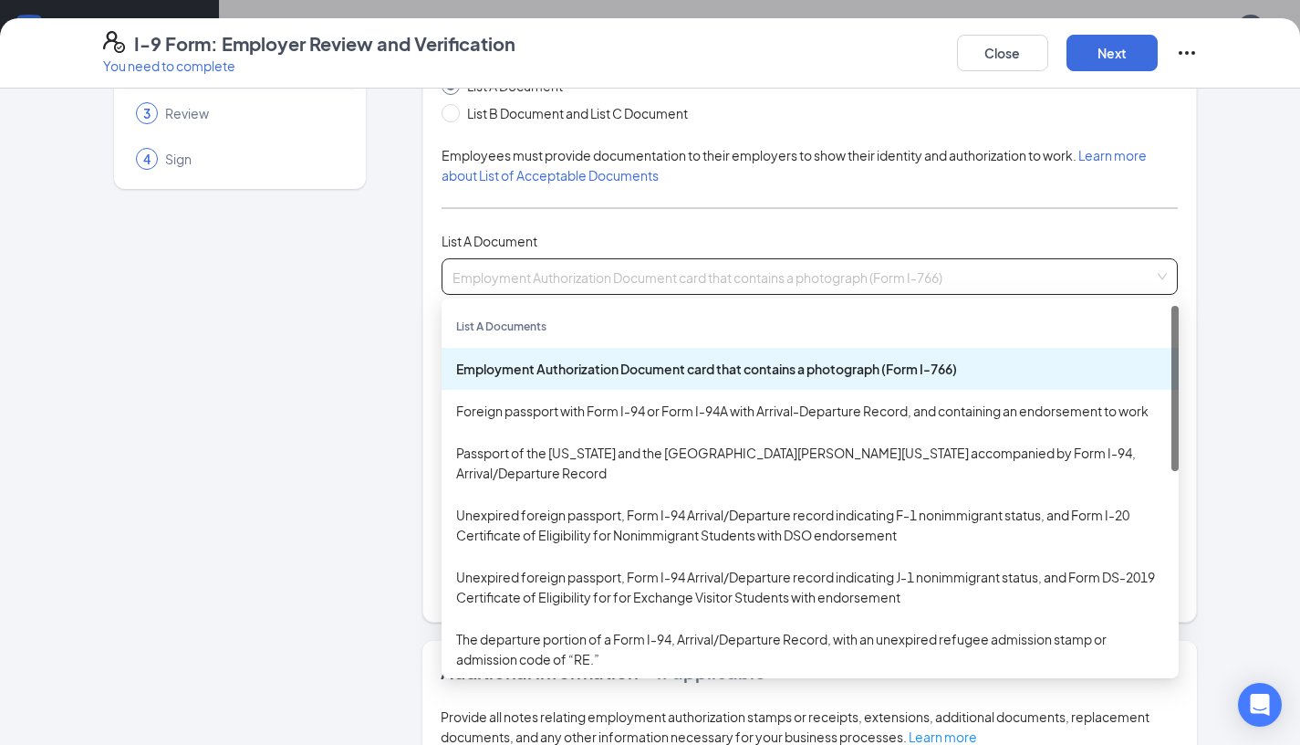
click at [757, 365] on div "Employment Authorization Document card that contains a photograph (Form I-766)" at bounding box center [810, 369] width 708 height 20
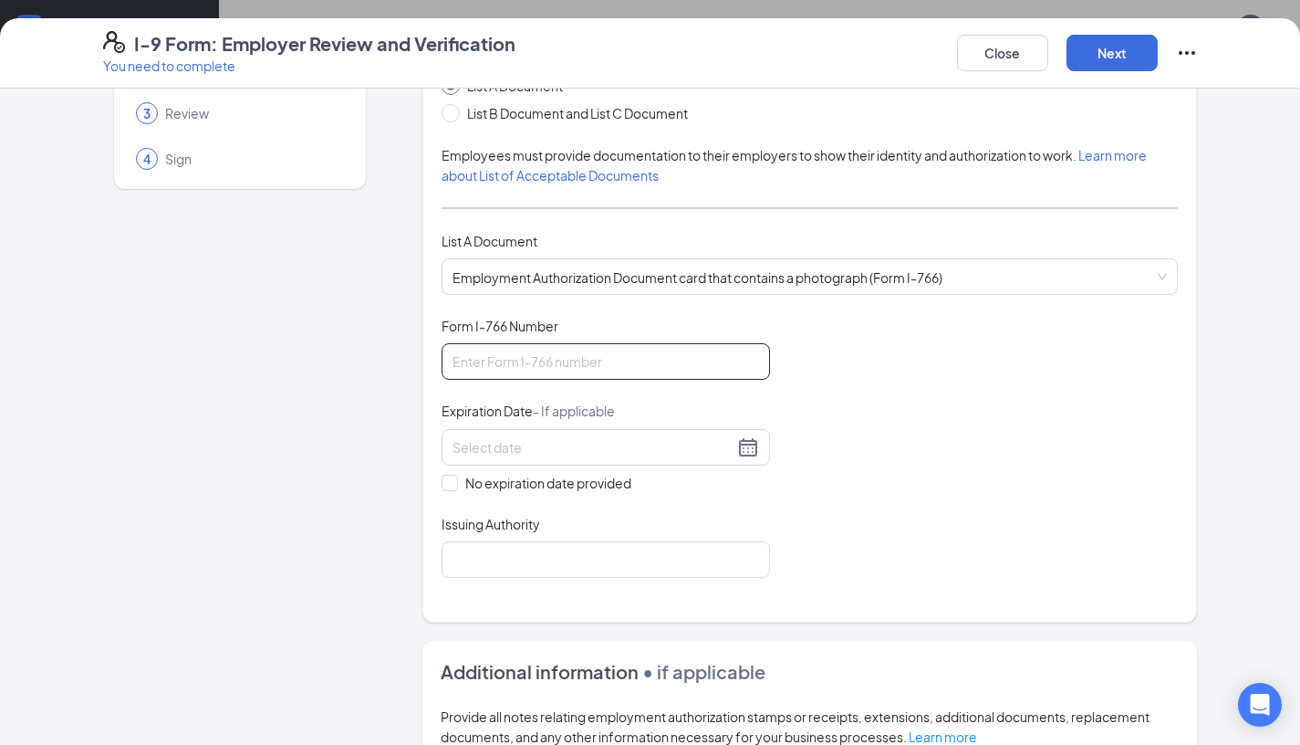
click at [603, 357] on input "Form I-766 Number" at bounding box center [606, 361] width 329 height 37
drag, startPoint x: 441, startPoint y: 325, endPoint x: 563, endPoint y: 326, distance: 122.3
click at [563, 325] on div "Form I-766 Number" at bounding box center [606, 330] width 329 height 26
copy span "Form I-766 Number"
click at [579, 453] on input at bounding box center [593, 447] width 281 height 20
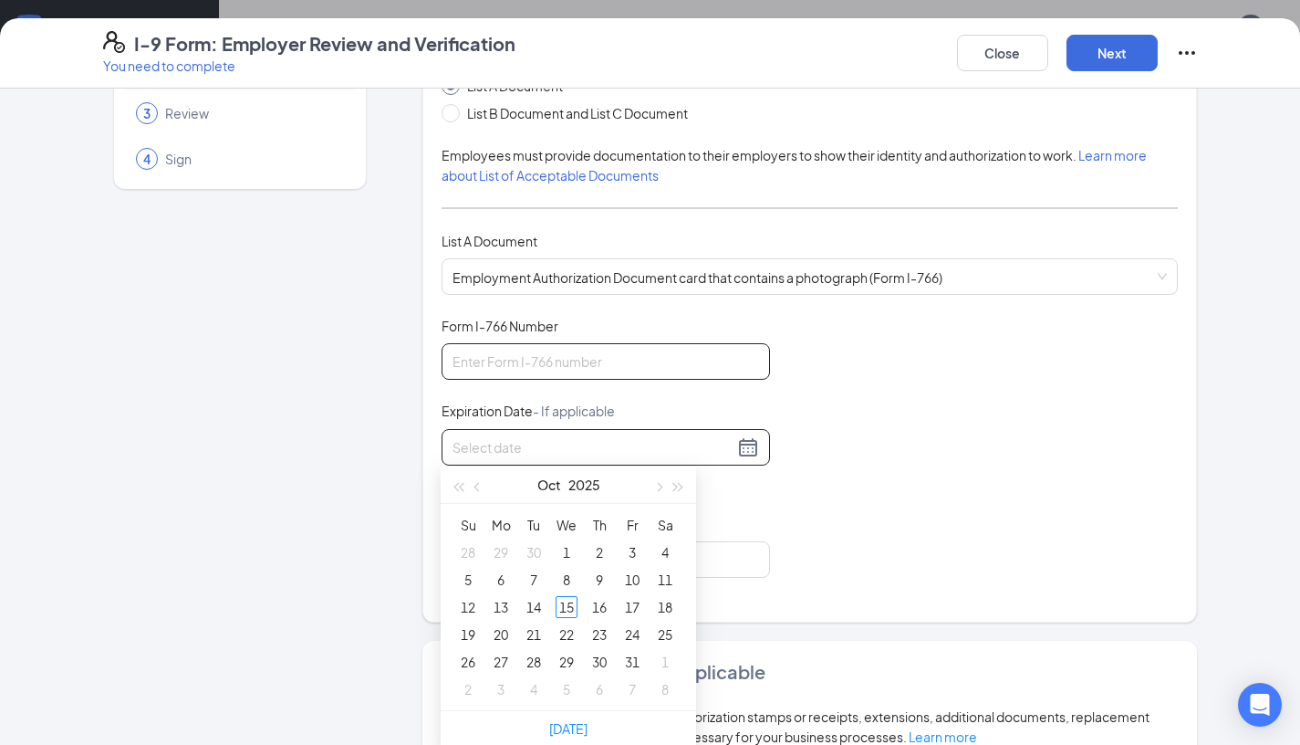
click at [646, 361] on input "Form I-766 Number" at bounding box center [606, 361] width 329 height 37
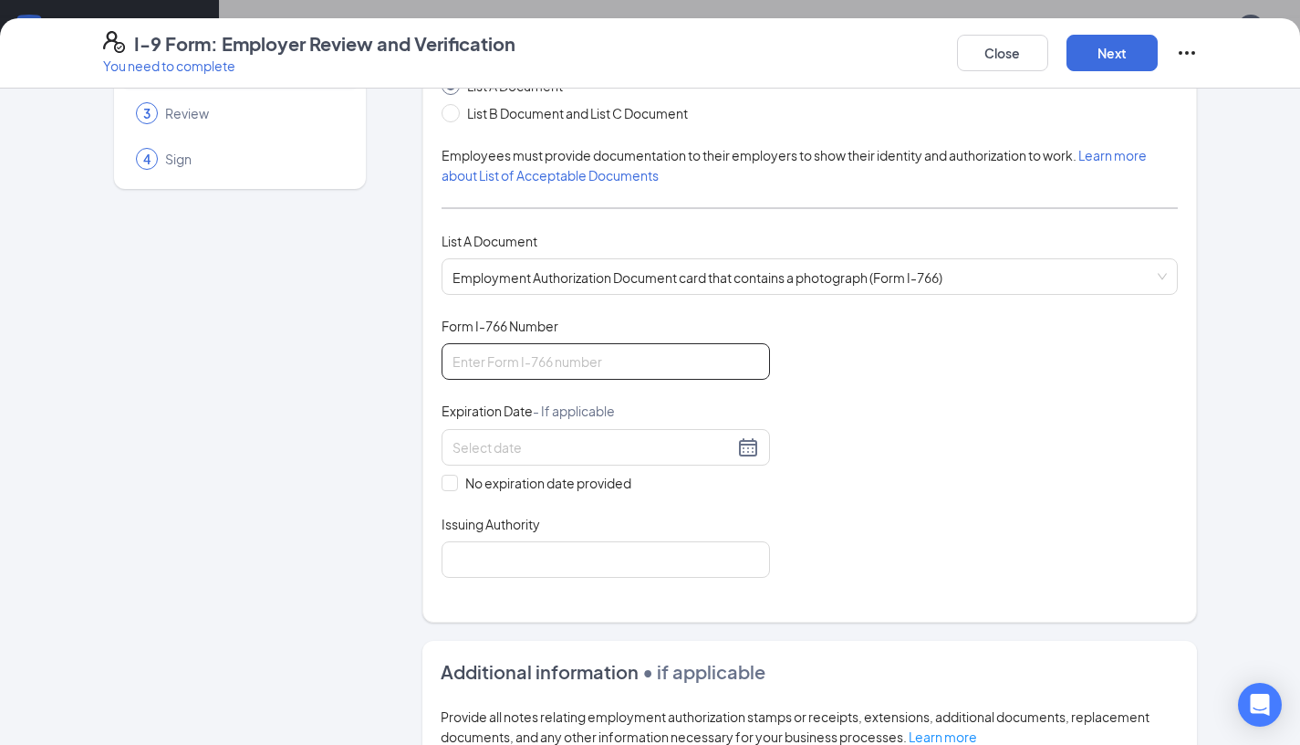
click at [646, 361] on input "Form I-766 Number" at bounding box center [606, 361] width 329 height 37
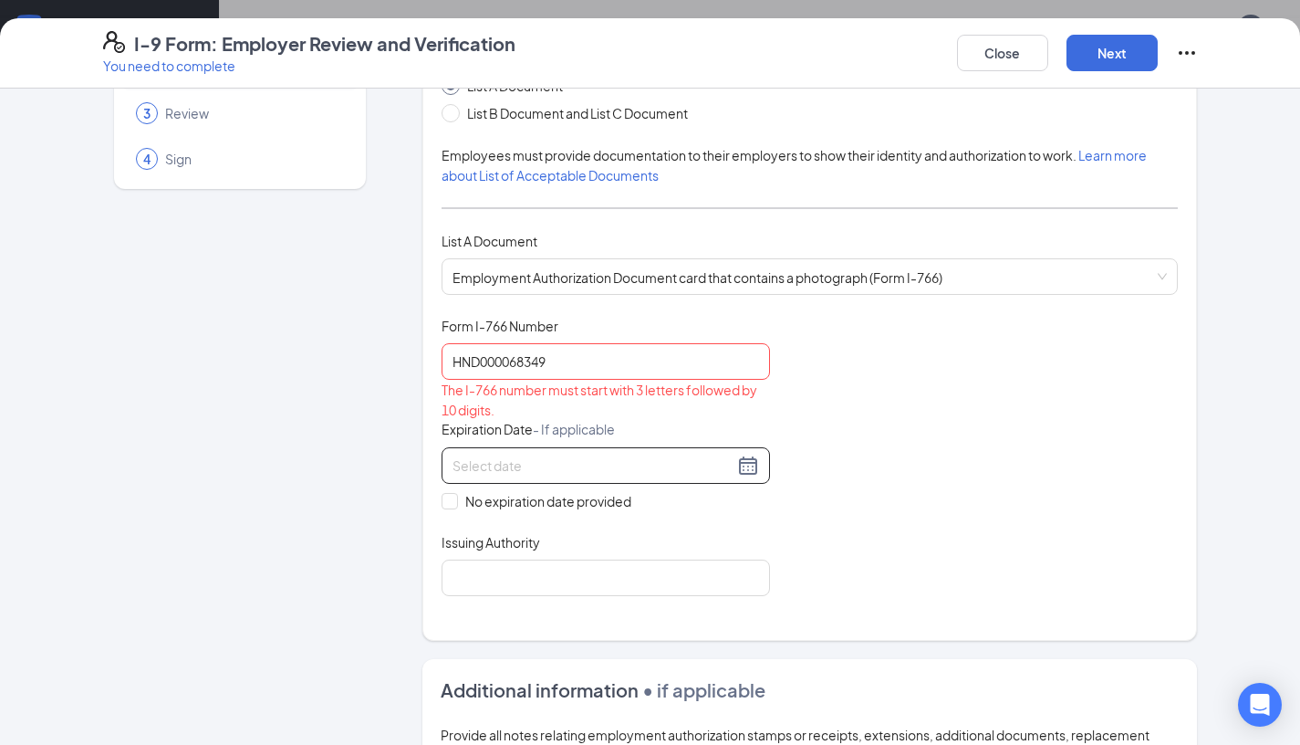
click at [749, 465] on div at bounding box center [606, 465] width 307 height 22
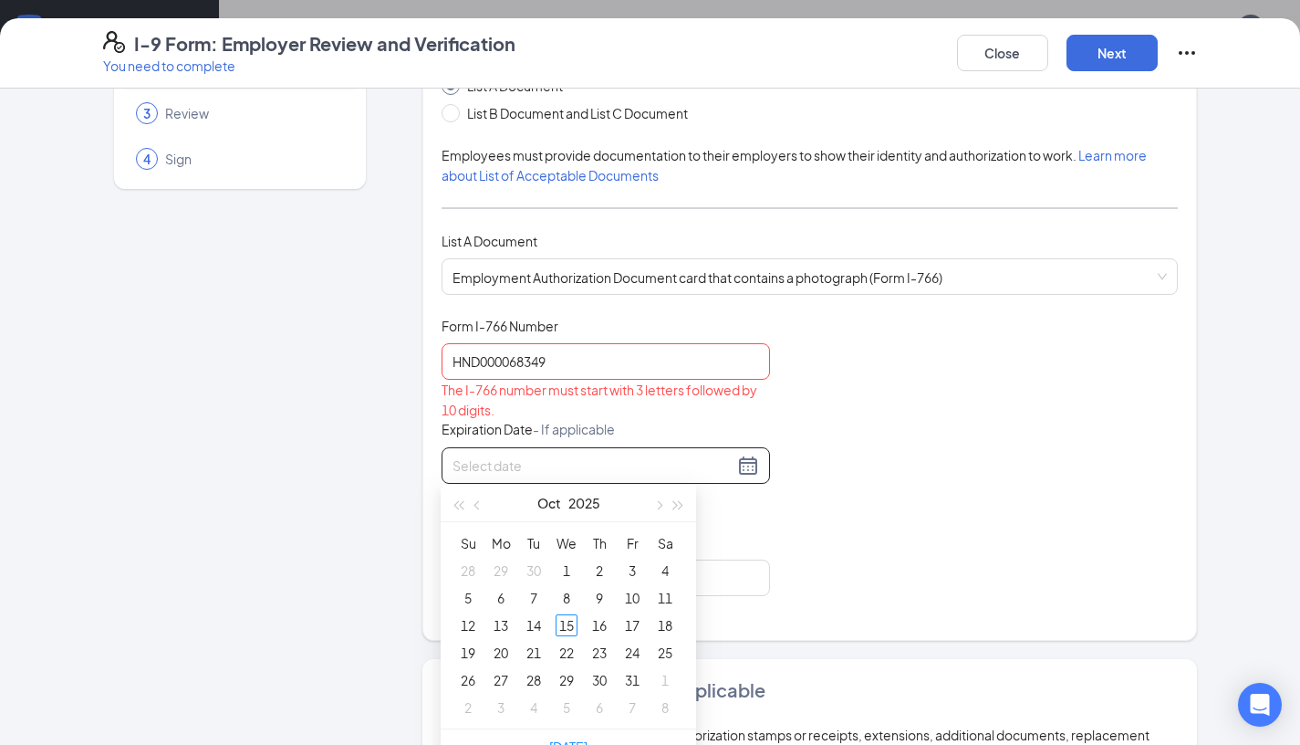
click at [658, 415] on div "The I-766 number must start with 3 letters followed by 10 digits." at bounding box center [606, 400] width 329 height 40
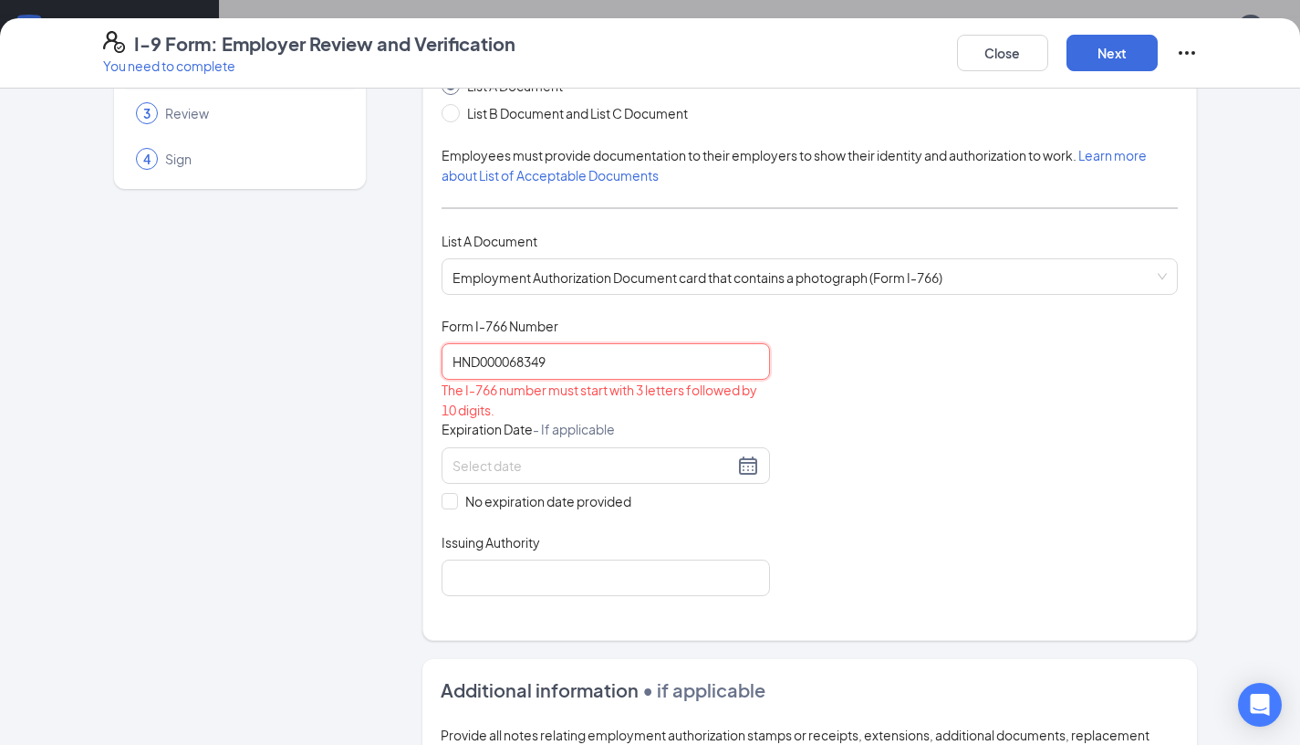
click at [452, 355] on input "HND000068349" at bounding box center [606, 361] width 329 height 37
click at [497, 363] on input "HND000068349" at bounding box center [606, 361] width 329 height 37
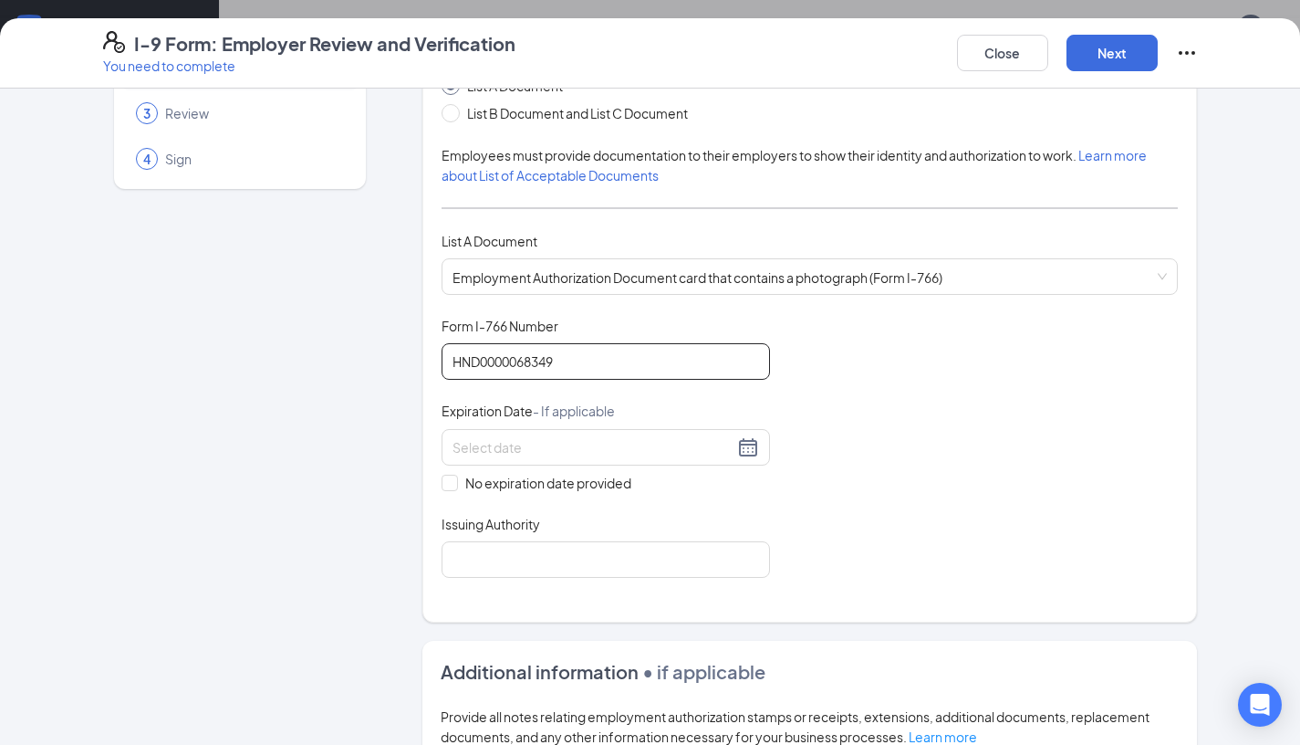
type input "HND0000068349"
click at [638, 499] on div "Document Title Employment Authorization Document card that contains a photograp…" at bounding box center [810, 447] width 737 height 261
click at [749, 445] on div at bounding box center [606, 447] width 307 height 22
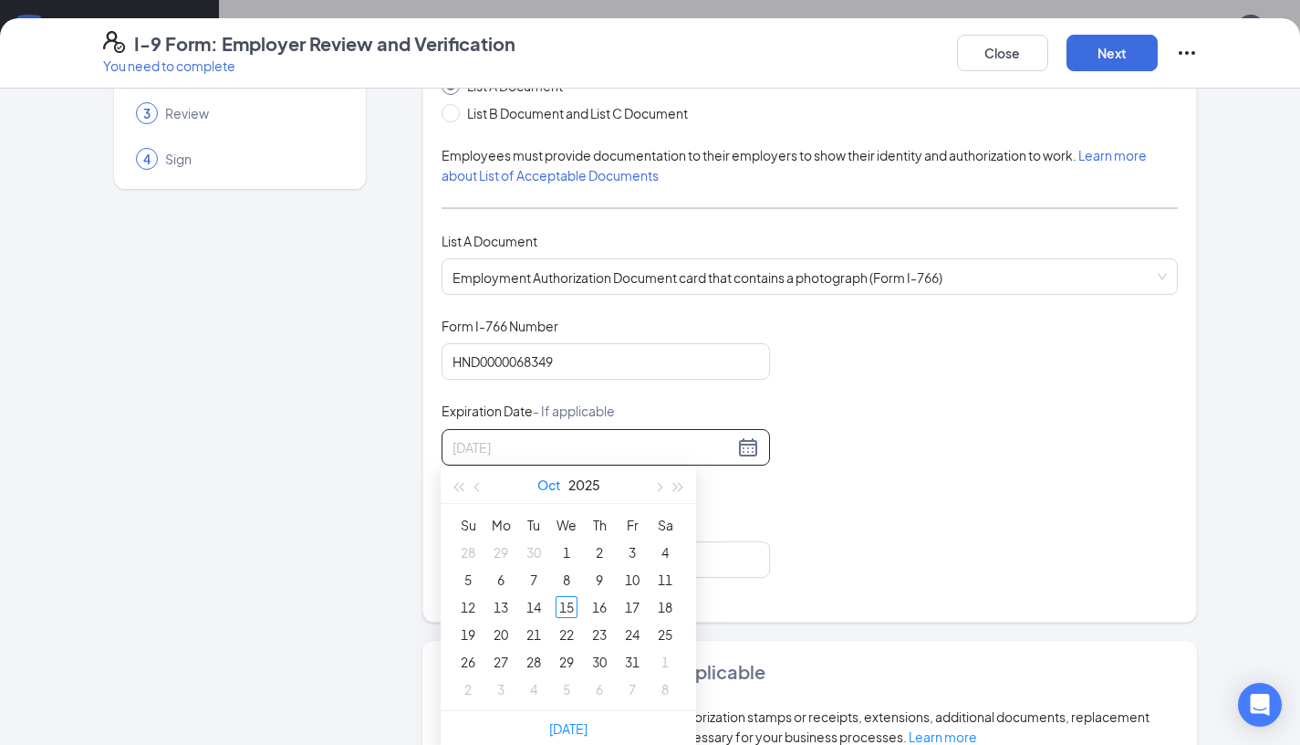
type input "10/02/2025"
click at [589, 484] on button "2025" at bounding box center [585, 484] width 32 height 37
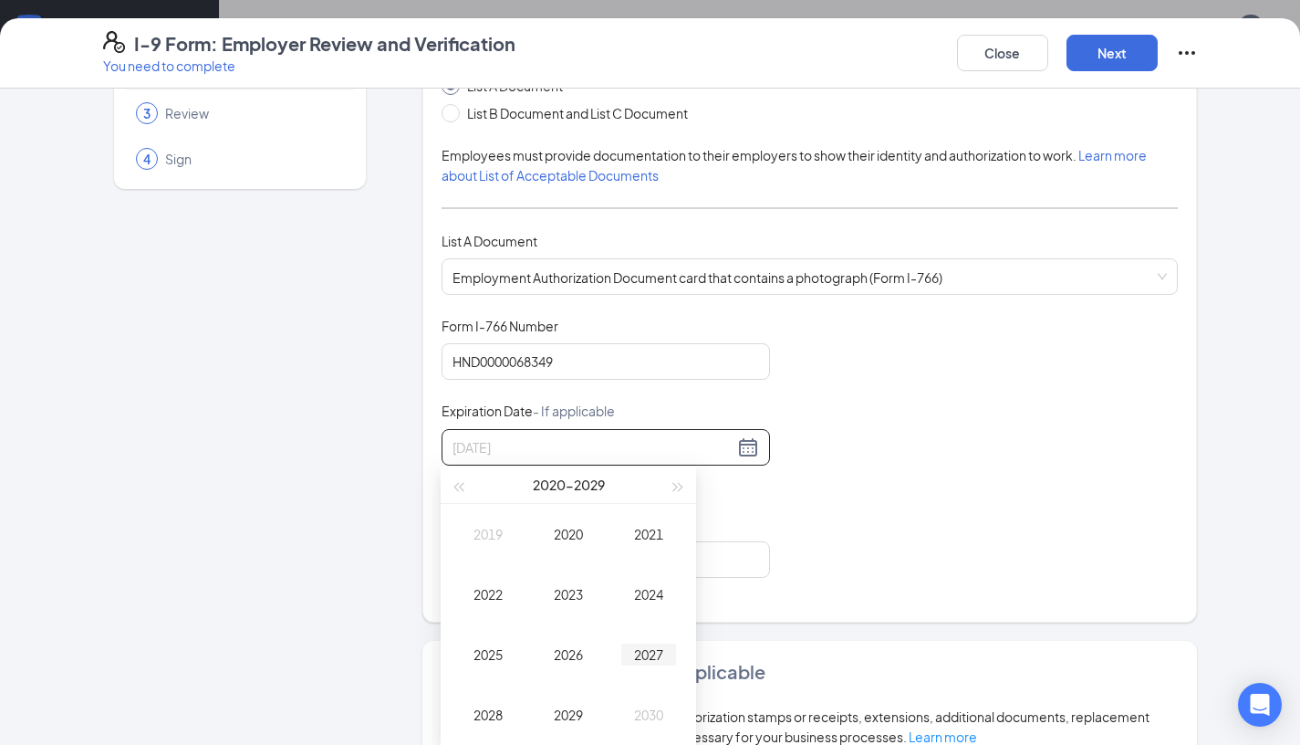
click at [654, 640] on td "2027" at bounding box center [649, 654] width 80 height 60
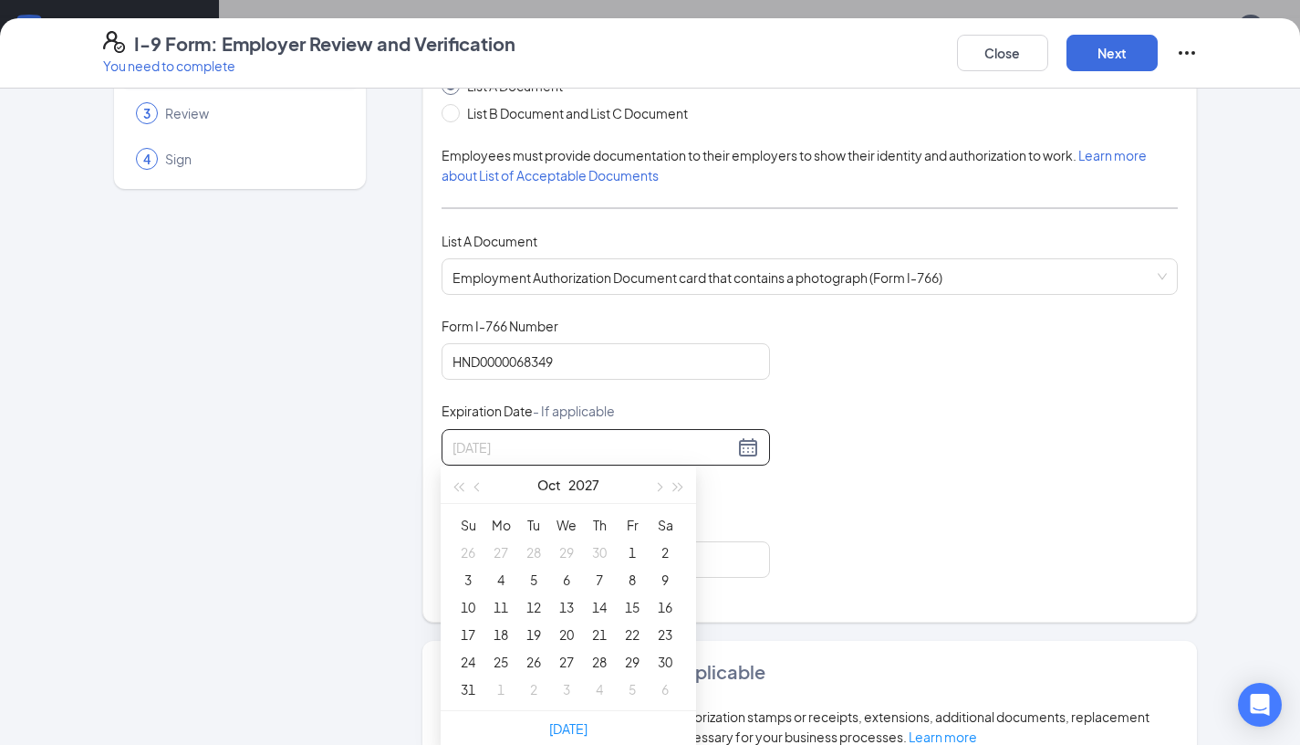
type input "09/30/2027"
click at [550, 486] on button "Oct" at bounding box center [550, 484] width 24 height 37
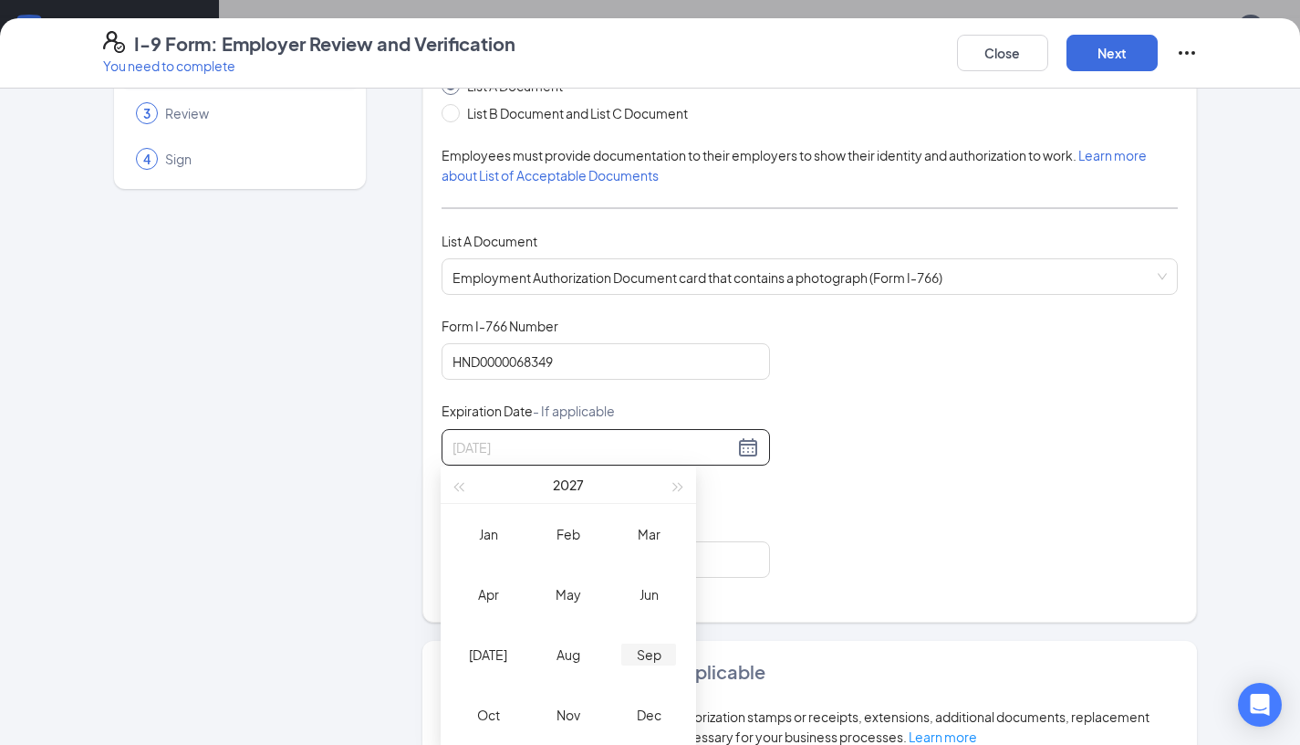
click at [651, 642] on td "Sep" at bounding box center [649, 654] width 80 height 60
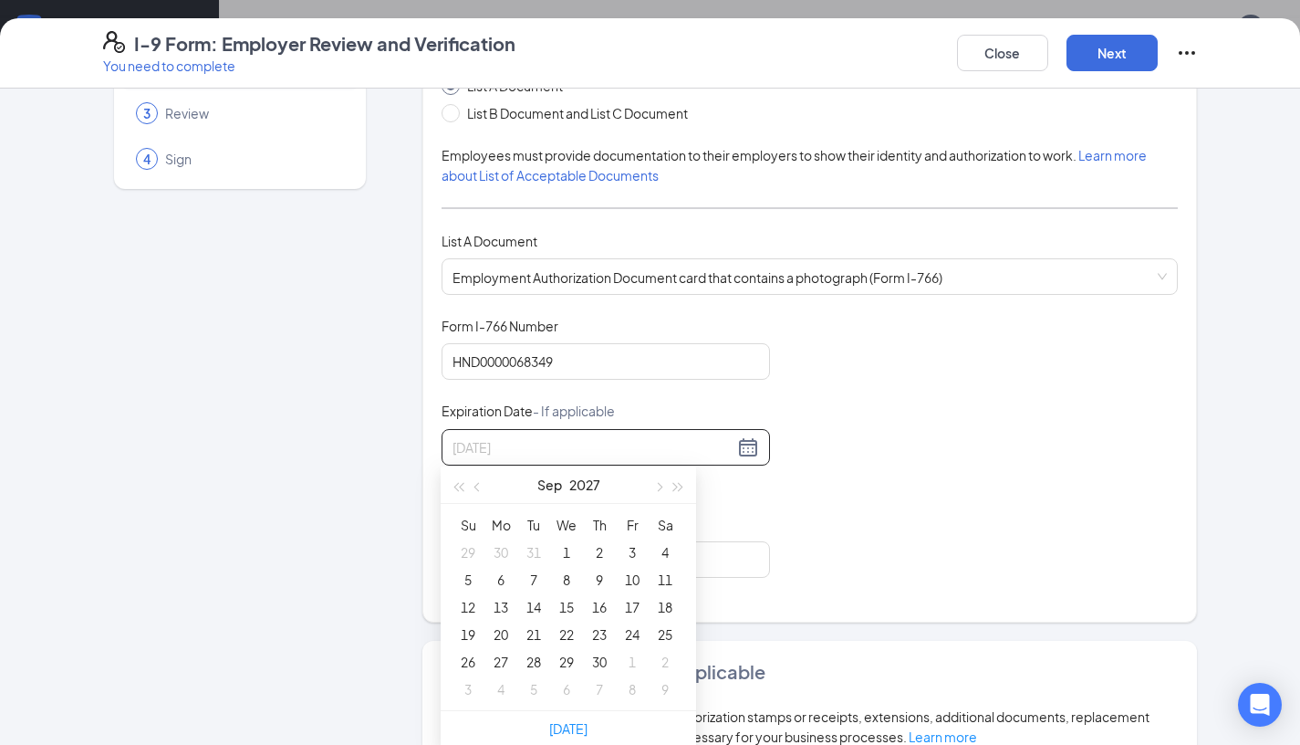
type input "08/31/2027"
type input "09/22/2027"
click at [573, 637] on div "22" at bounding box center [567, 634] width 22 height 22
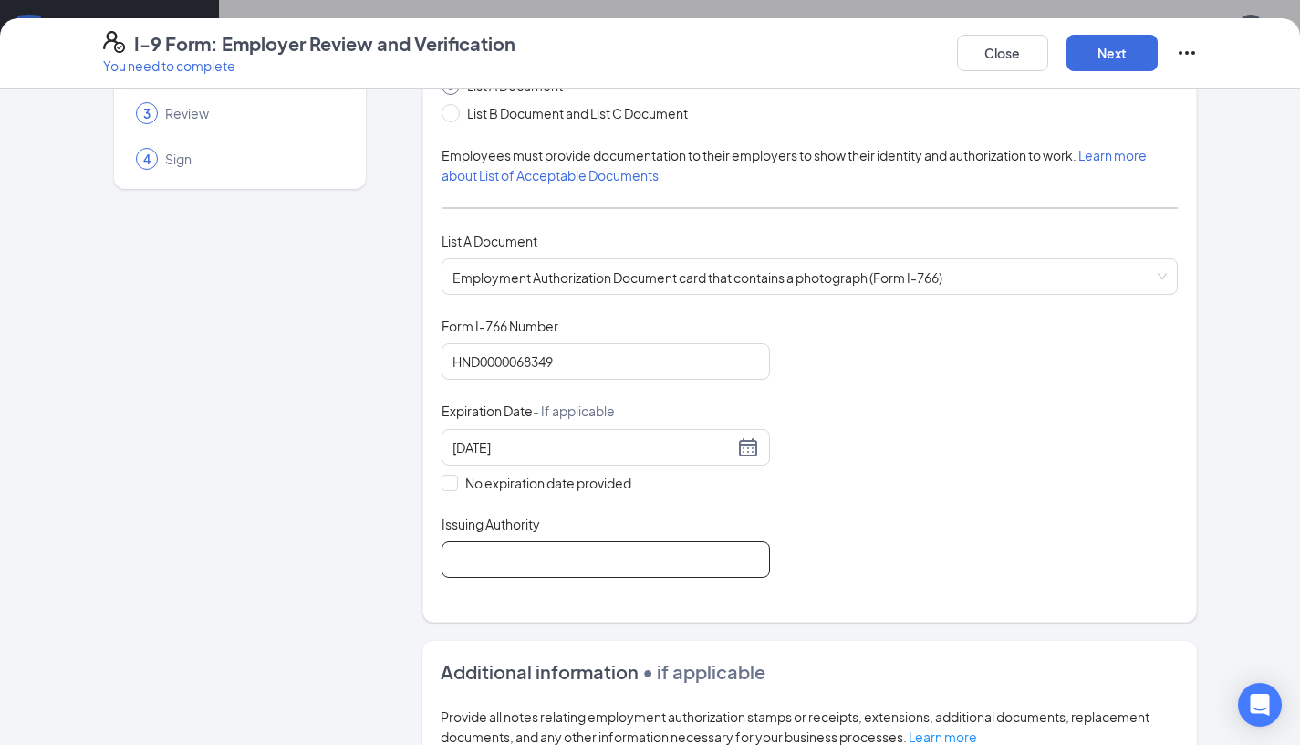
click at [544, 552] on input "Issuing Authority" at bounding box center [606, 559] width 329 height 37
type input "Honduras"
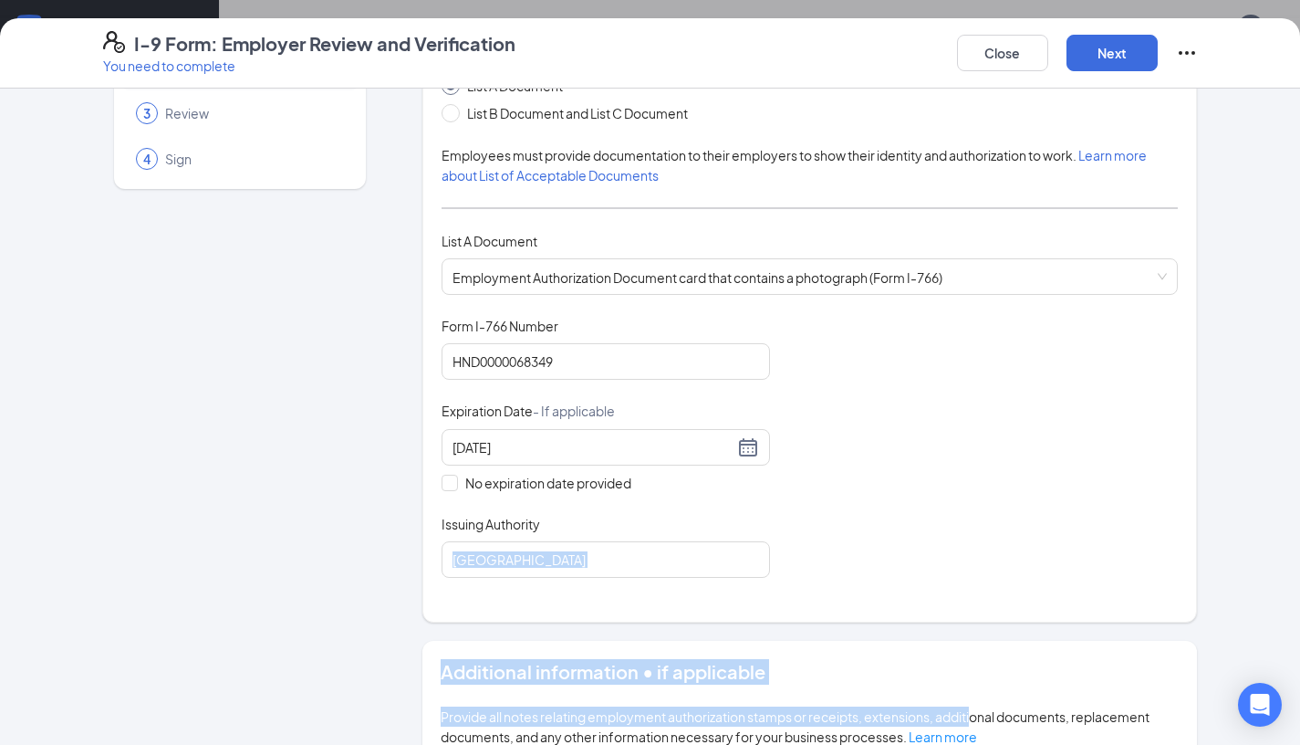
drag, startPoint x: 976, startPoint y: 715, endPoint x: 955, endPoint y: 526, distance: 190.1
click at [955, 526] on form "Which documents did your new hire bring? Jimmy Joshua Vasquez identifies as an …" at bounding box center [811, 540] width 776 height 1119
click at [955, 526] on div "Document Title Employment Authorization Document card that contains a photograp…" at bounding box center [810, 447] width 737 height 261
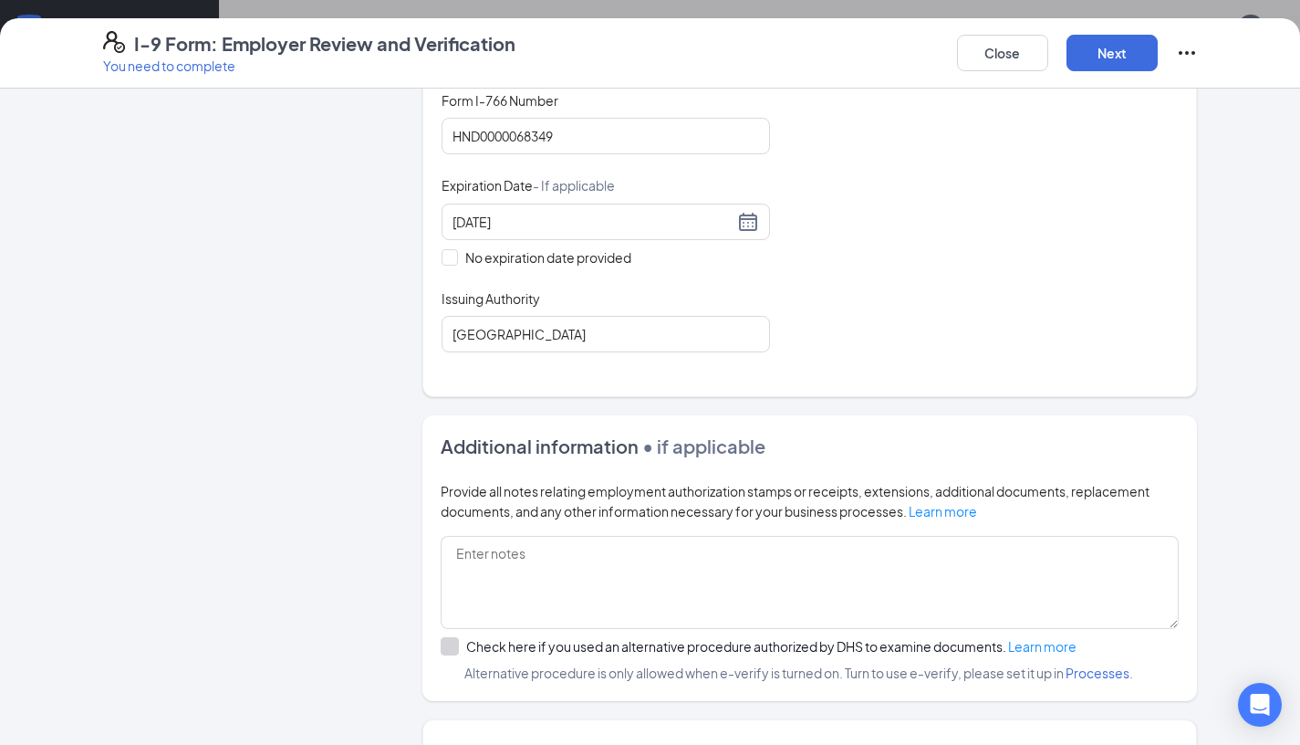
scroll to position [118, 0]
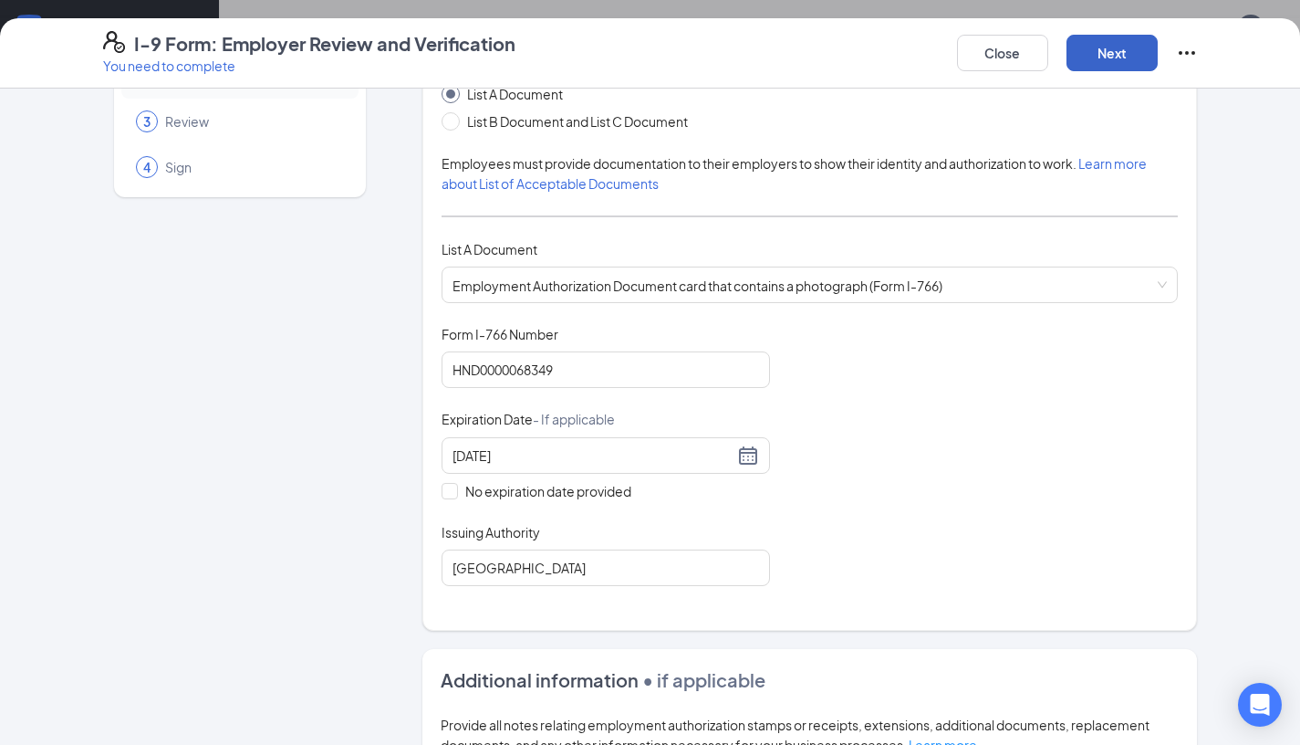
click at [1122, 53] on button "Next" at bounding box center [1112, 53] width 91 height 37
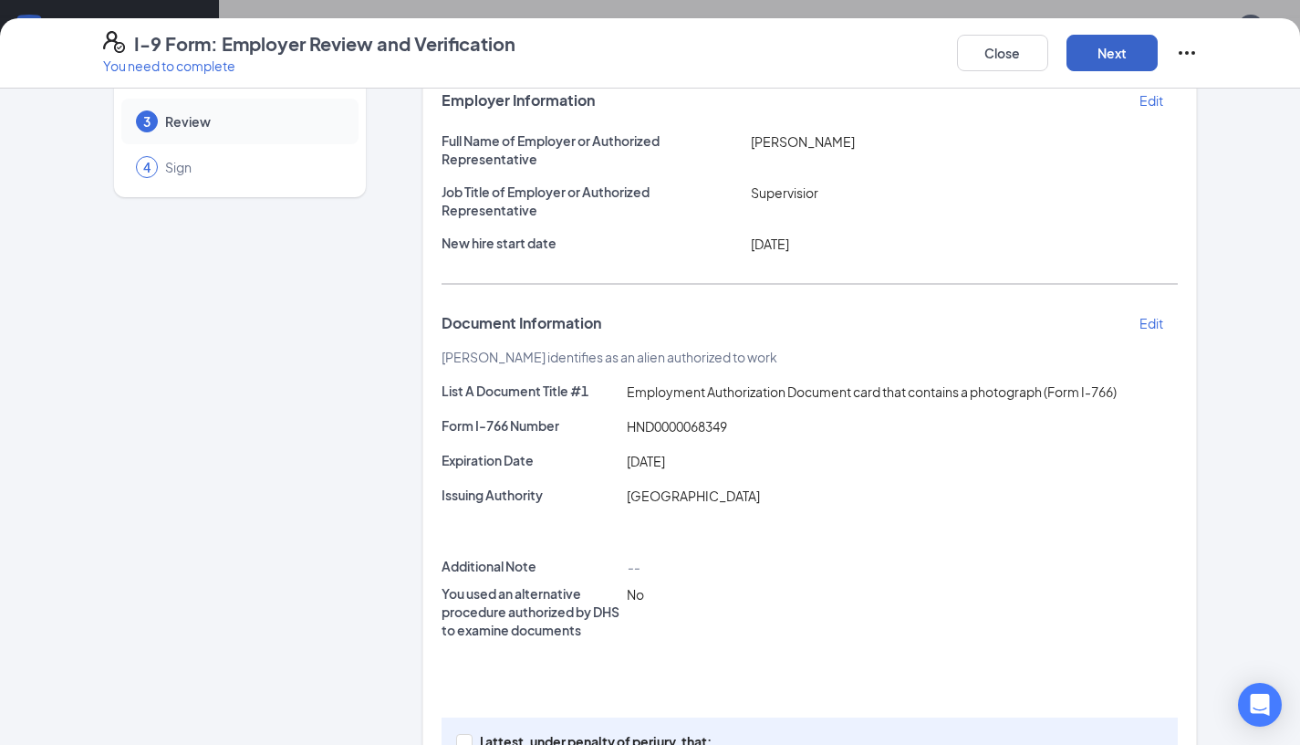
click at [1122, 53] on button "Next" at bounding box center [1112, 53] width 91 height 37
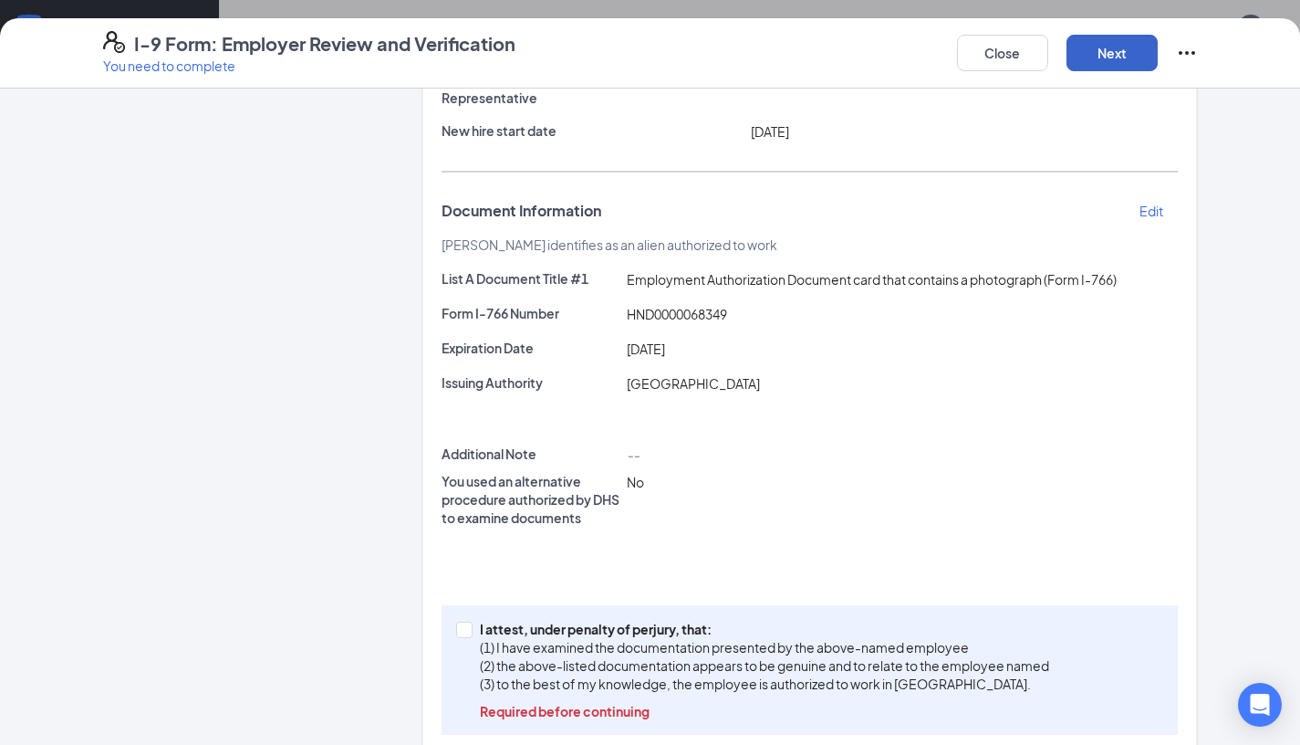
scroll to position [260, 0]
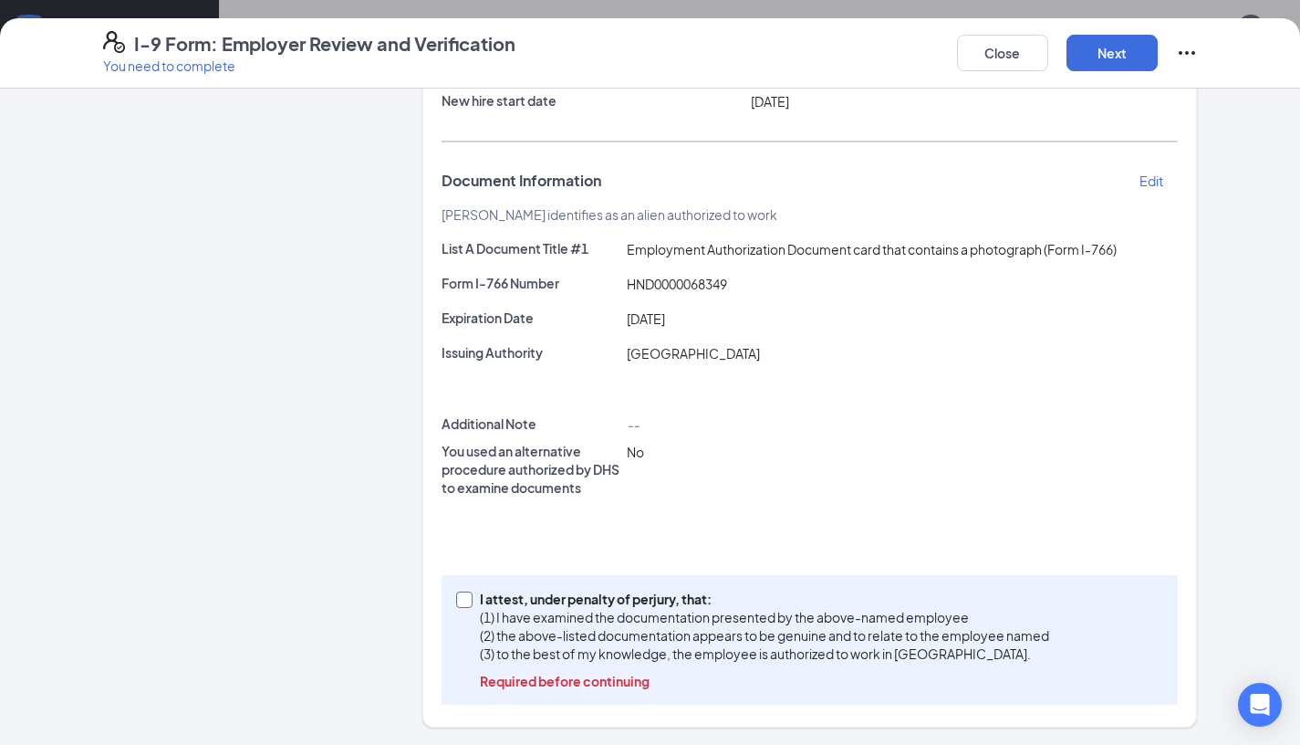
click at [467, 596] on input "I attest, under penalty of perjury, that: (1) I have examined the documentation…" at bounding box center [462, 597] width 13 height 13
checkbox input "true"
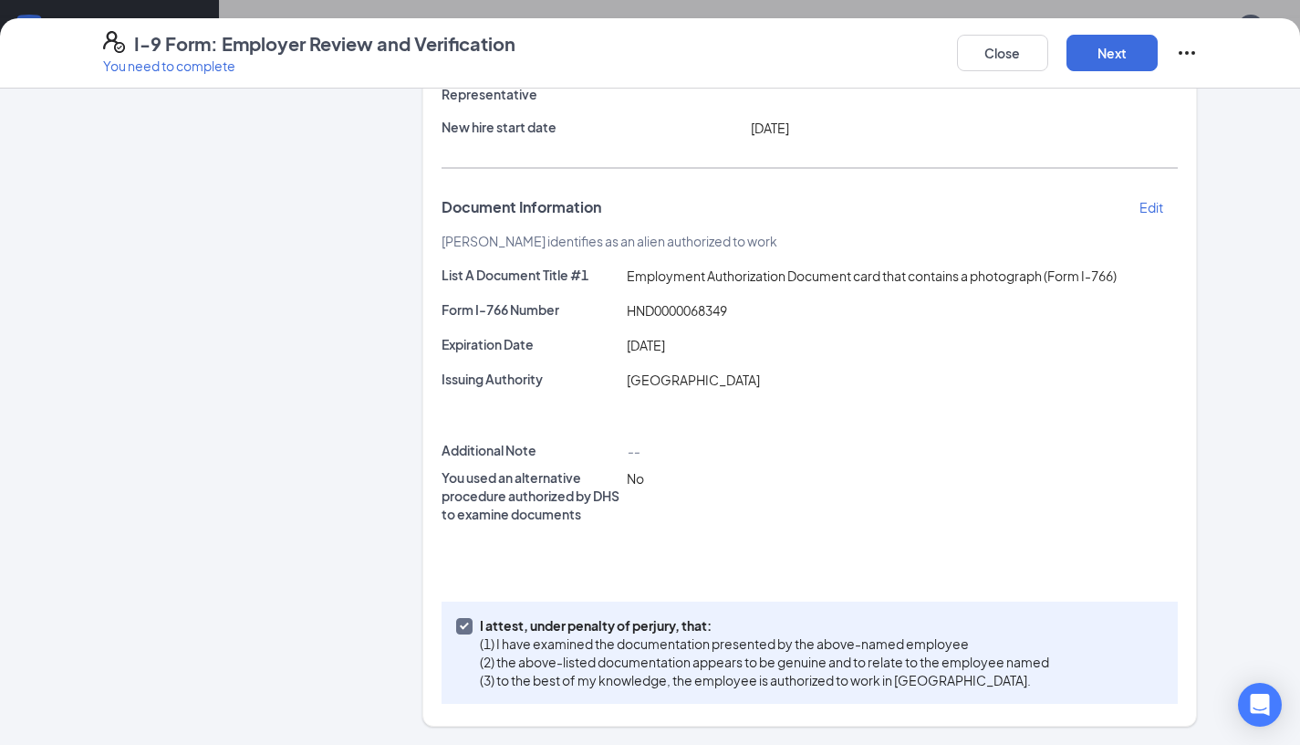
scroll to position [233, 0]
click at [1116, 51] on button "Next" at bounding box center [1112, 53] width 91 height 37
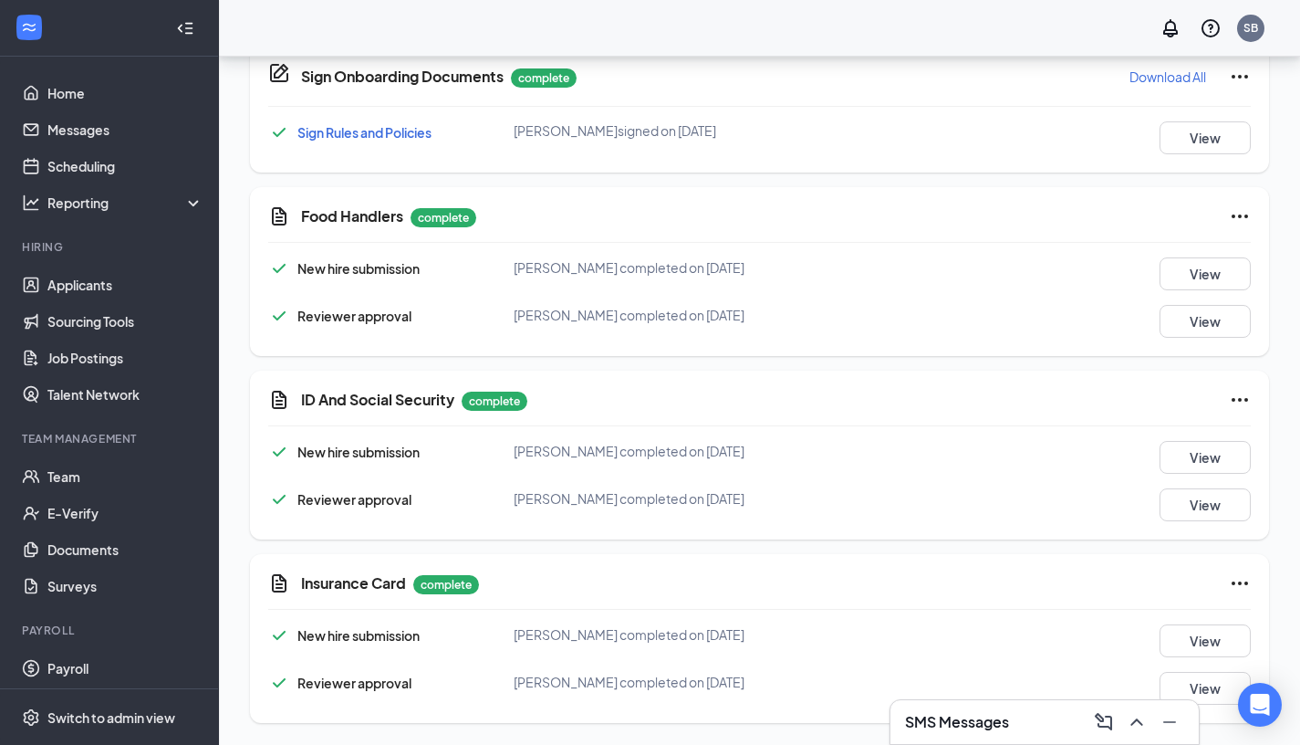
scroll to position [0, 0]
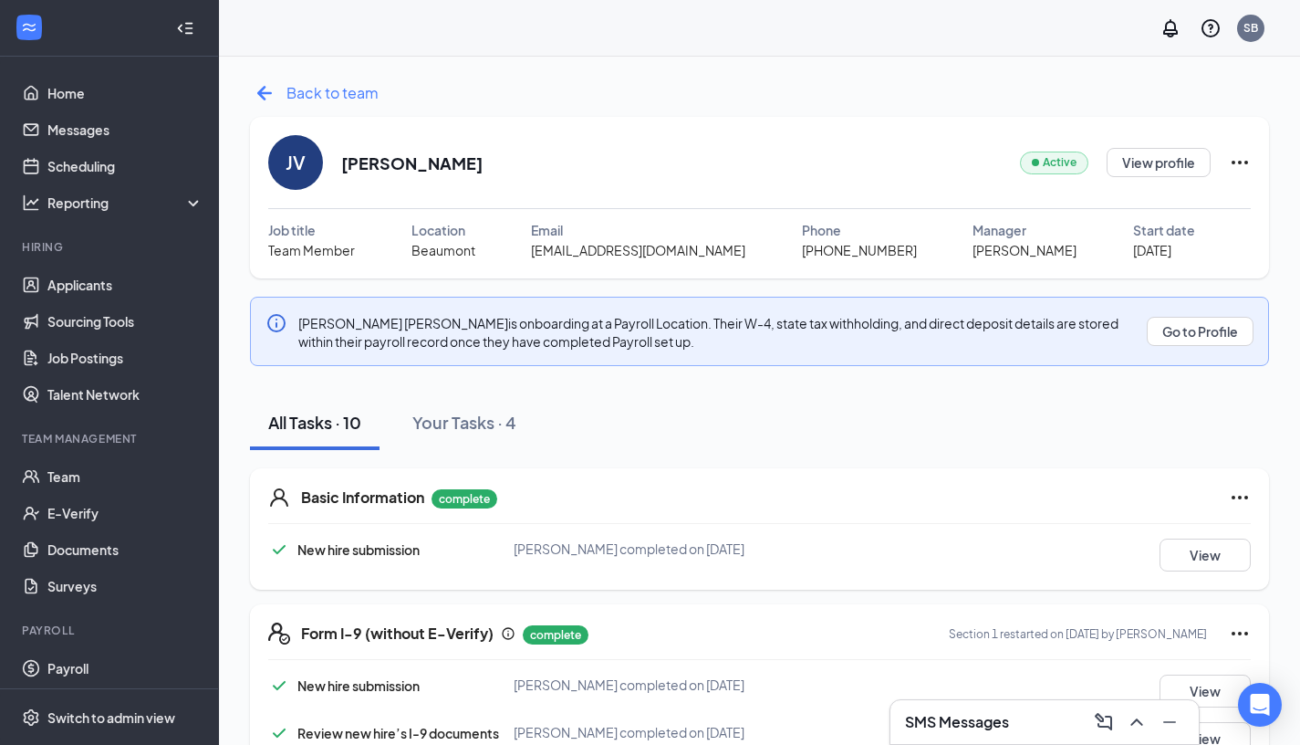
click at [259, 96] on icon "ArrowLeftNew" at bounding box center [264, 92] width 29 height 29
click at [477, 421] on div "Your Tasks · 4" at bounding box center [464, 422] width 104 height 23
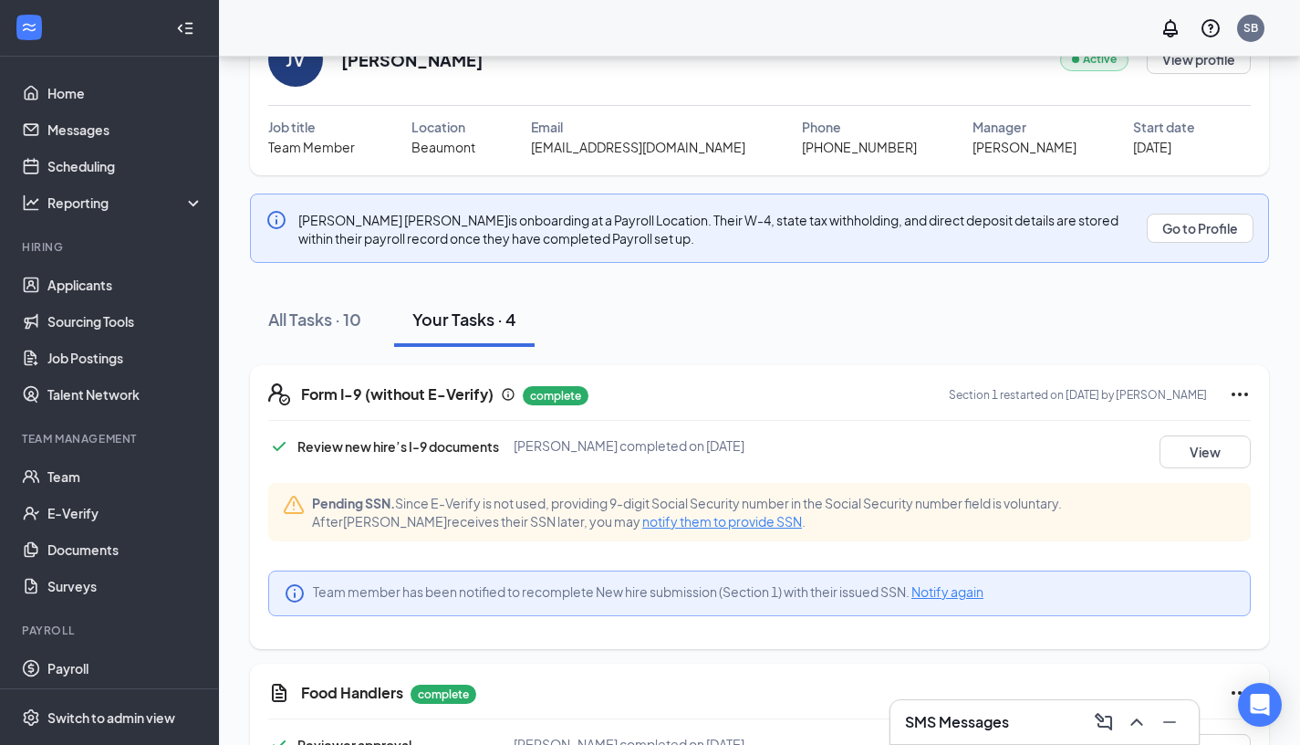
scroll to position [115, 0]
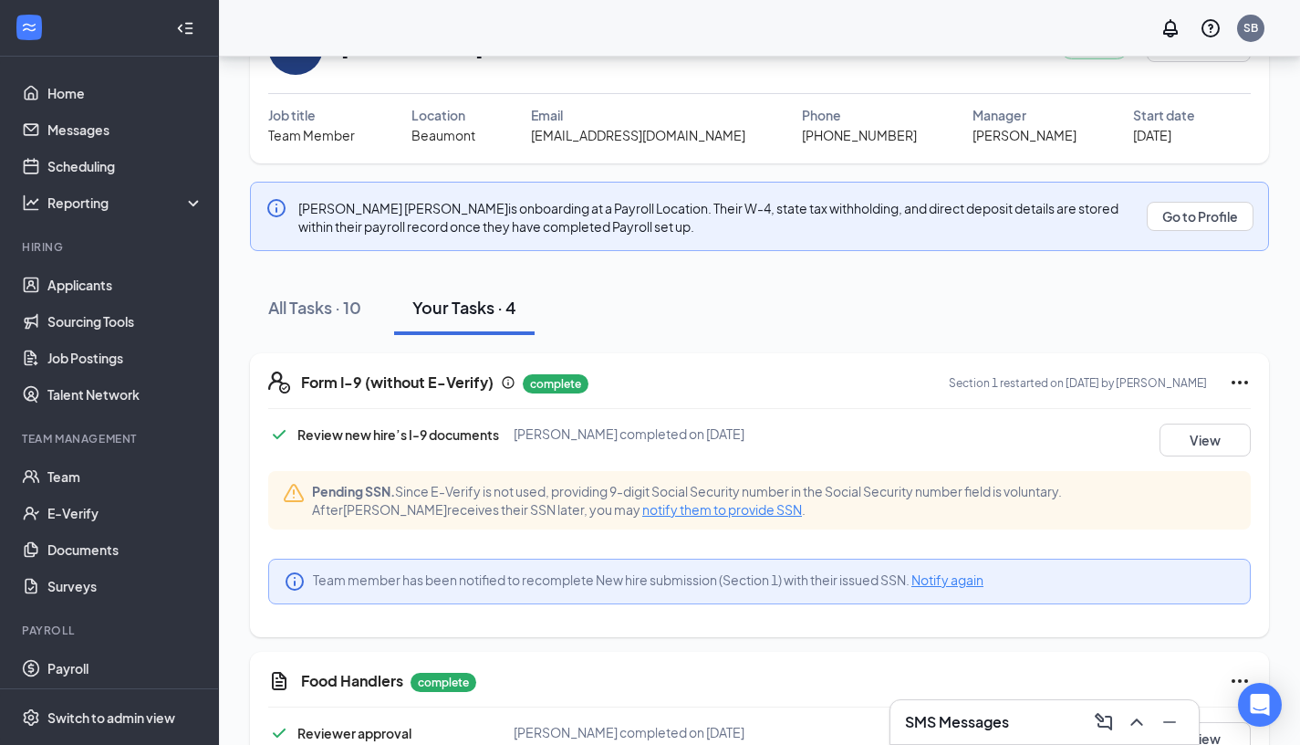
click at [642, 513] on span "notify them to provide SSN" at bounding box center [722, 509] width 160 height 16
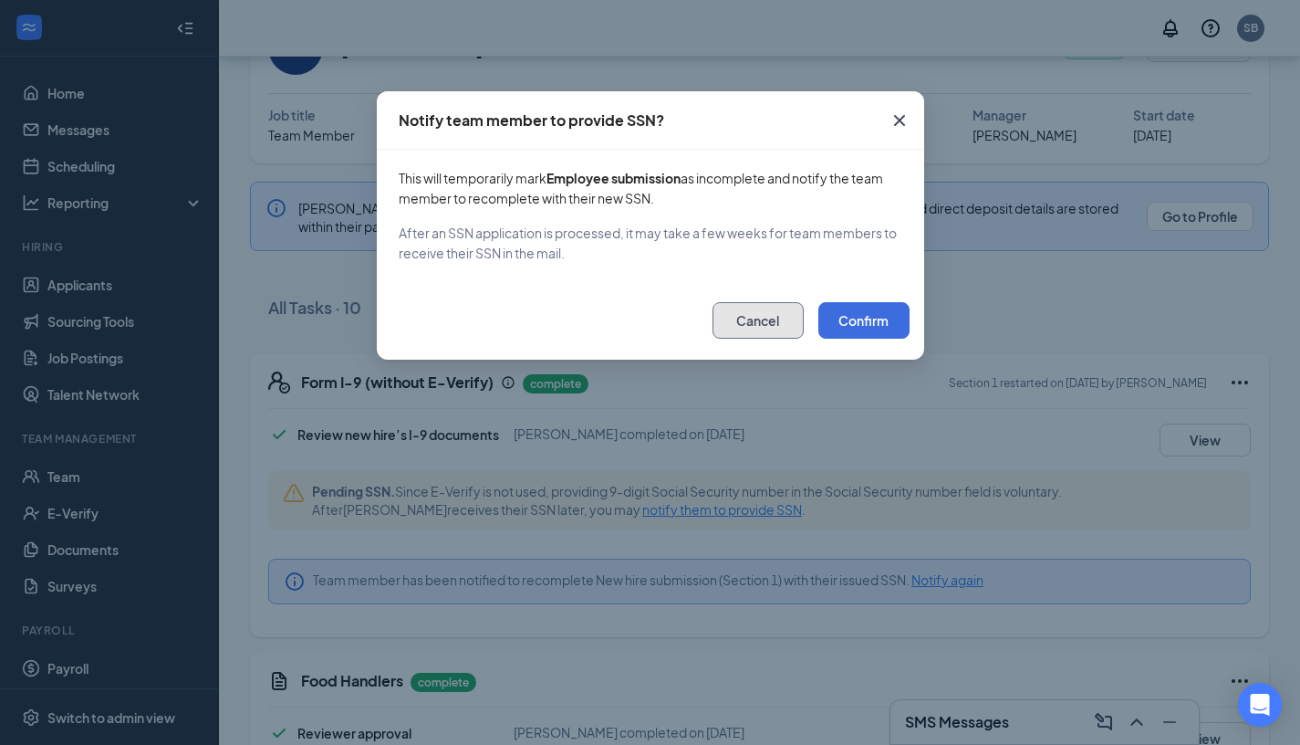
click at [775, 316] on button "Cancel" at bounding box center [758, 320] width 91 height 37
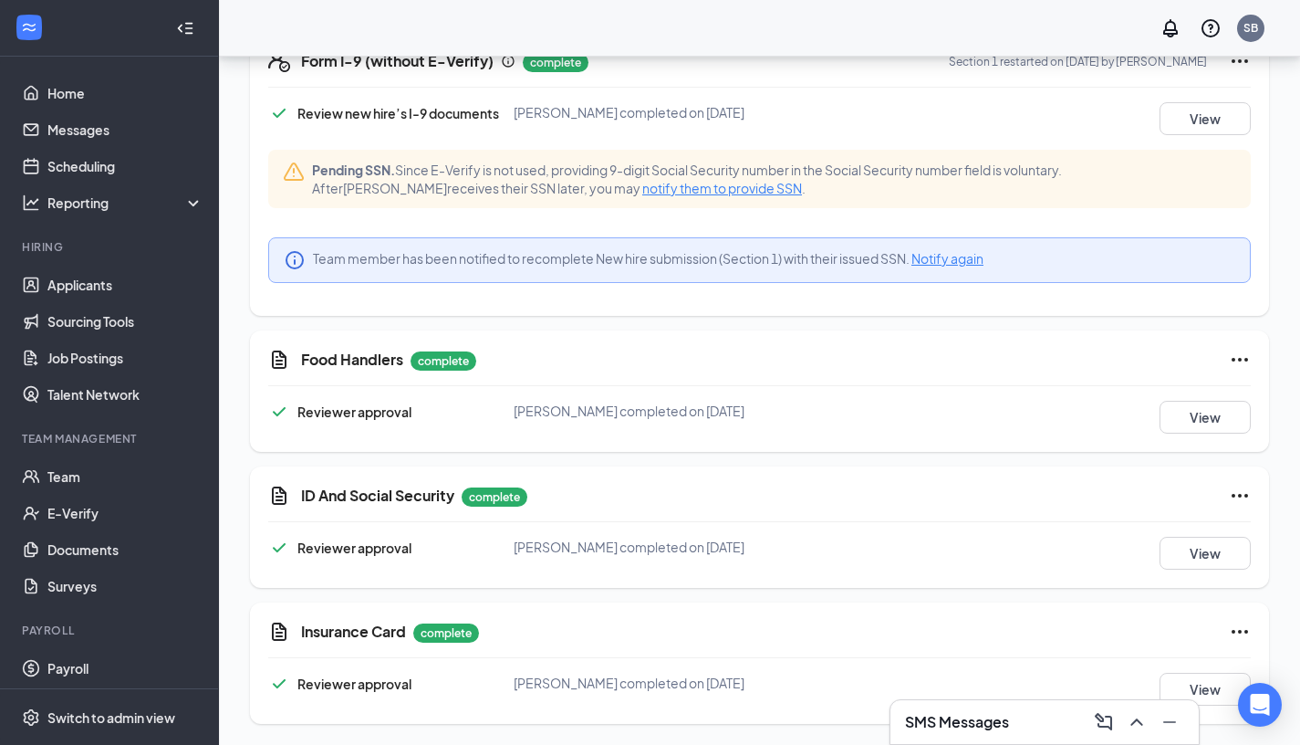
scroll to position [437, 0]
click at [642, 193] on span "notify them to provide SSN" at bounding box center [722, 187] width 160 height 16
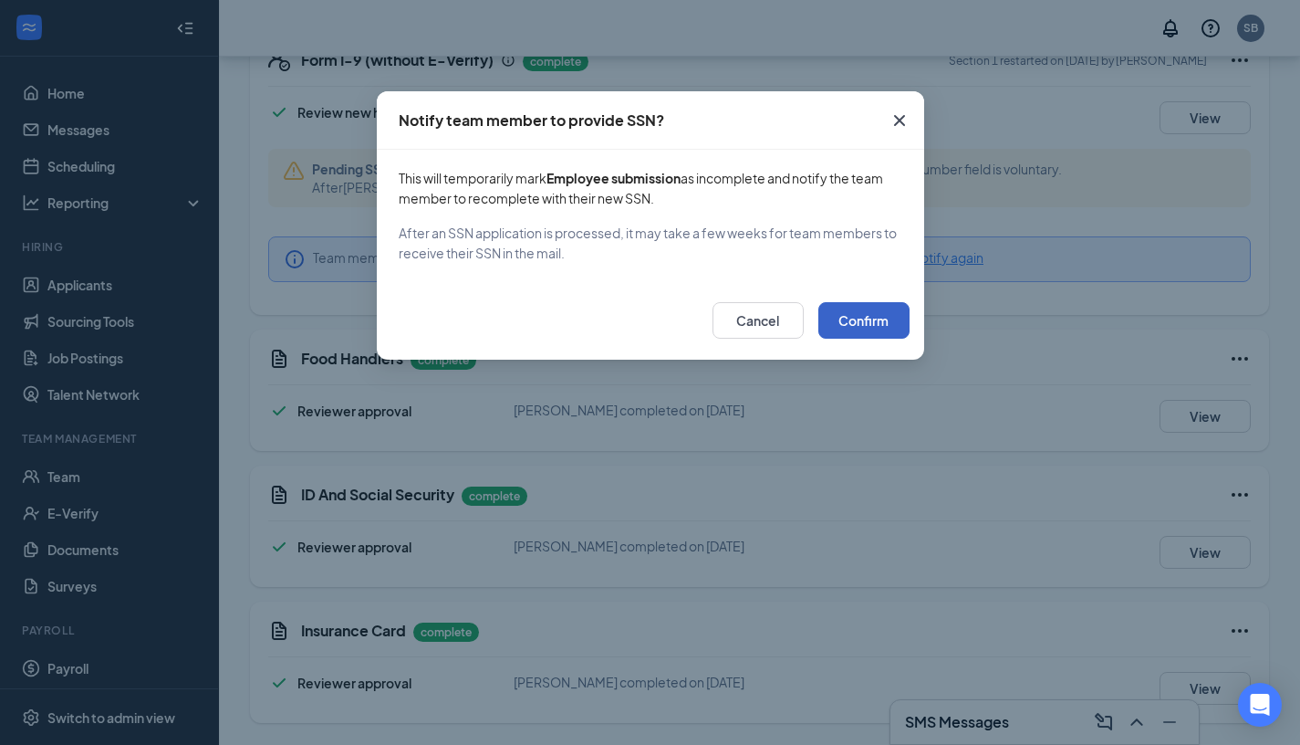
click at [848, 326] on button "Confirm" at bounding box center [864, 320] width 91 height 37
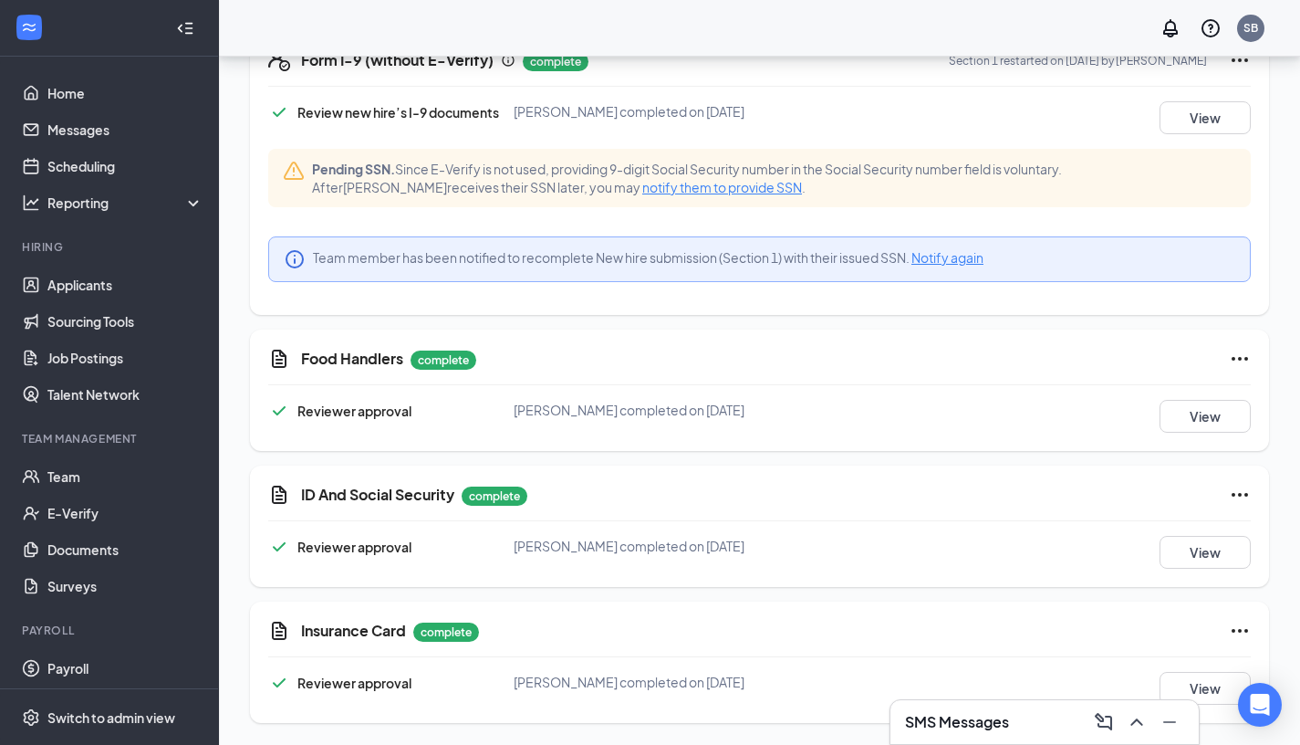
scroll to position [350, 0]
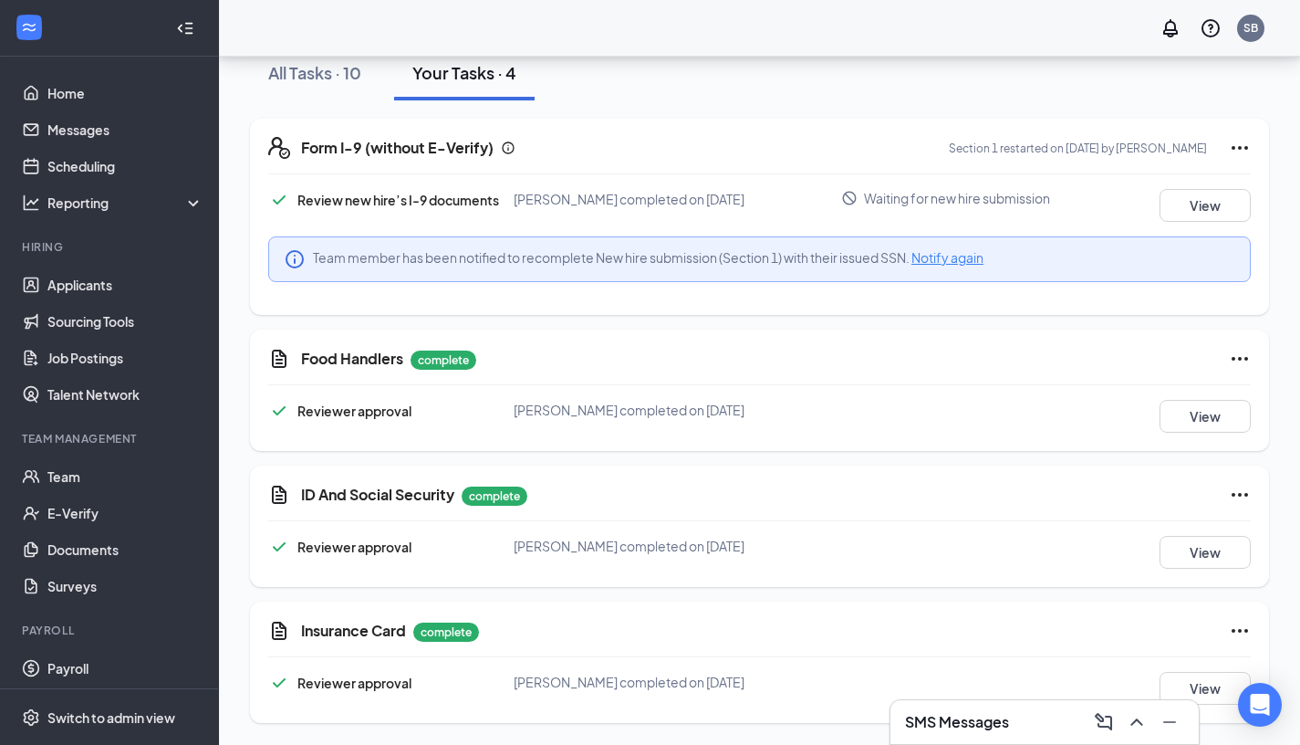
click at [952, 256] on span "Notify again" at bounding box center [948, 257] width 72 height 16
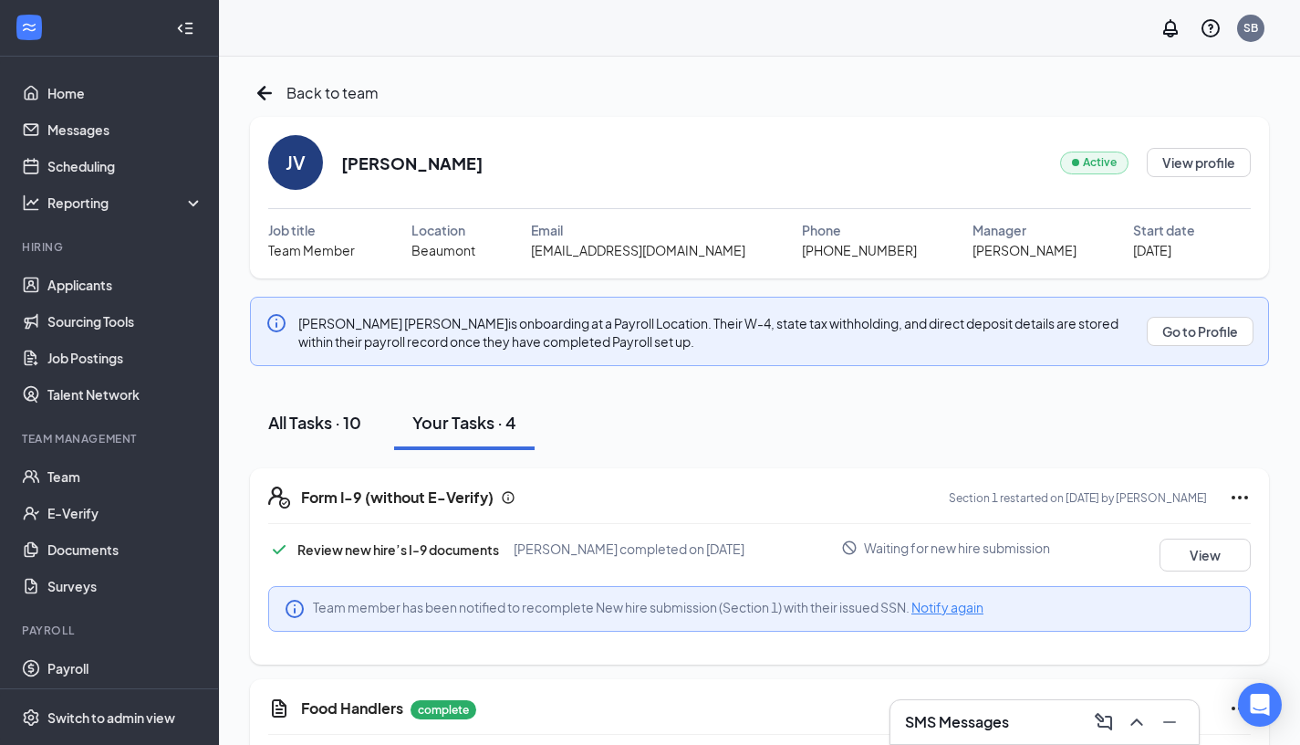
click at [327, 426] on div "All Tasks · 10" at bounding box center [314, 422] width 93 height 23
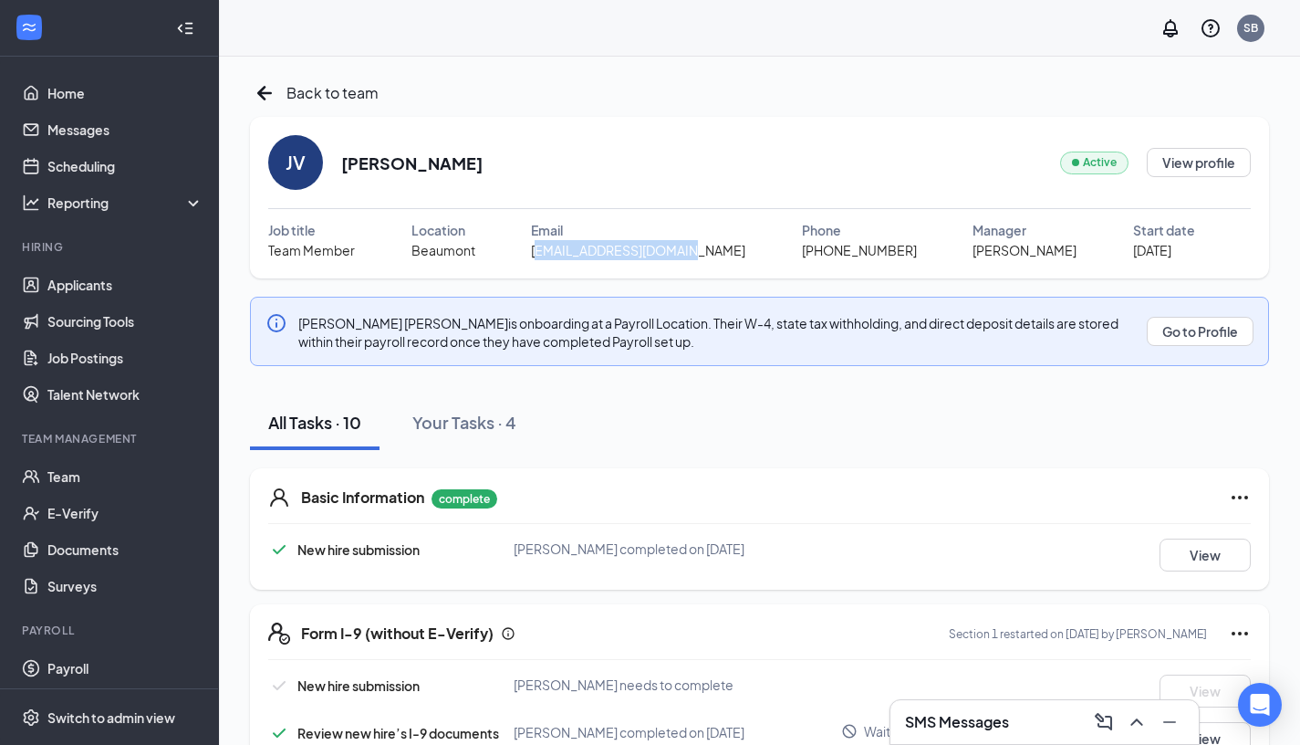
drag, startPoint x: 562, startPoint y: 254, endPoint x: 720, endPoint y: 264, distance: 158.2
click at [720, 264] on div "JV Jimmy Vasquez Active View profile Job title Team Member Location Beaumont Em…" at bounding box center [759, 198] width 1019 height 162
click at [724, 274] on div "JV Jimmy Vasquez Active View profile Job title Team Member Location Beaumont Em…" at bounding box center [759, 198] width 1019 height 162
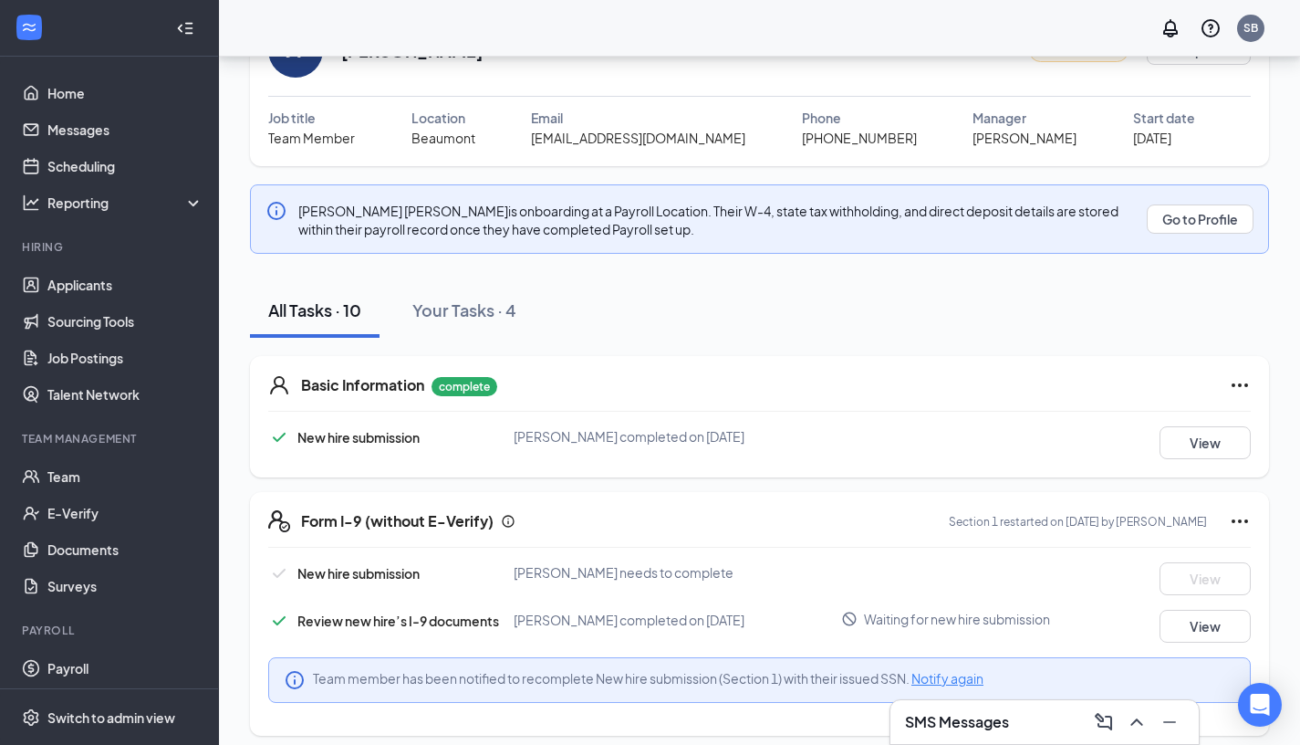
scroll to position [120, 0]
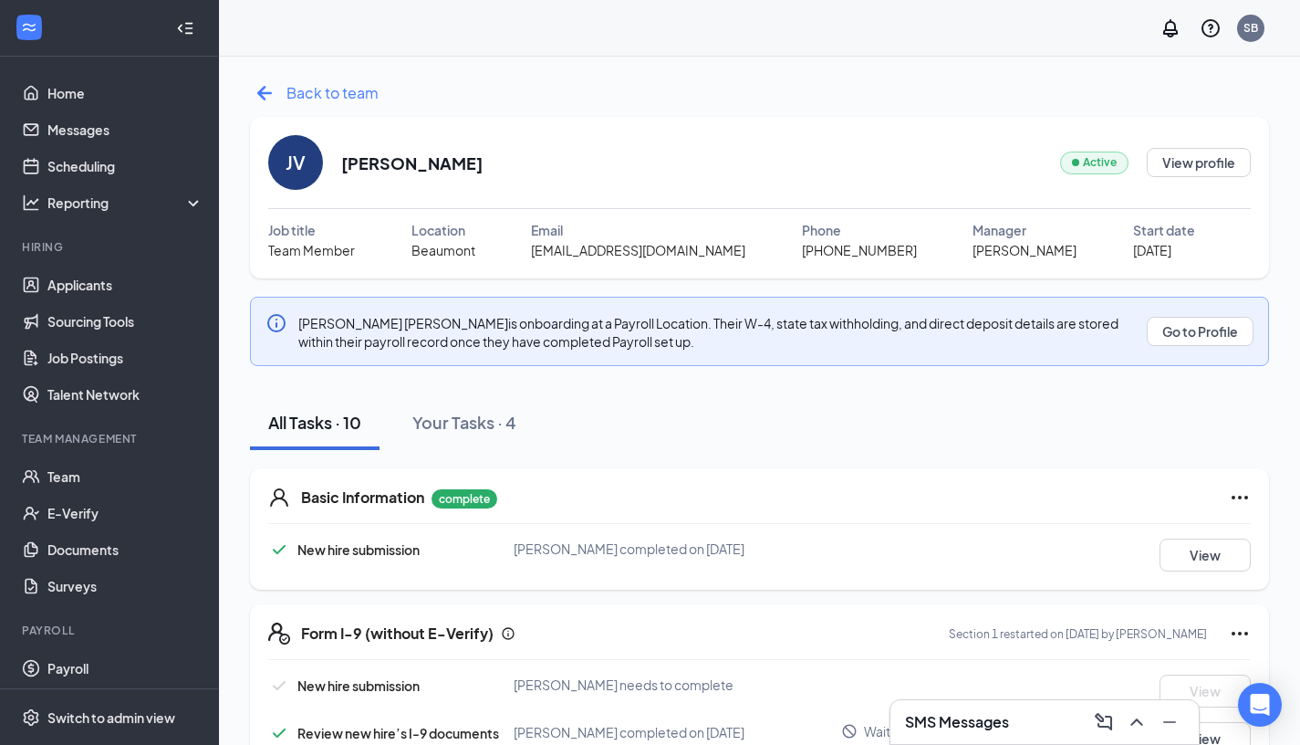
click at [269, 89] on icon "ArrowLeftNew" at bounding box center [264, 92] width 29 height 29
